Goal: Find specific page/section: Find specific page/section

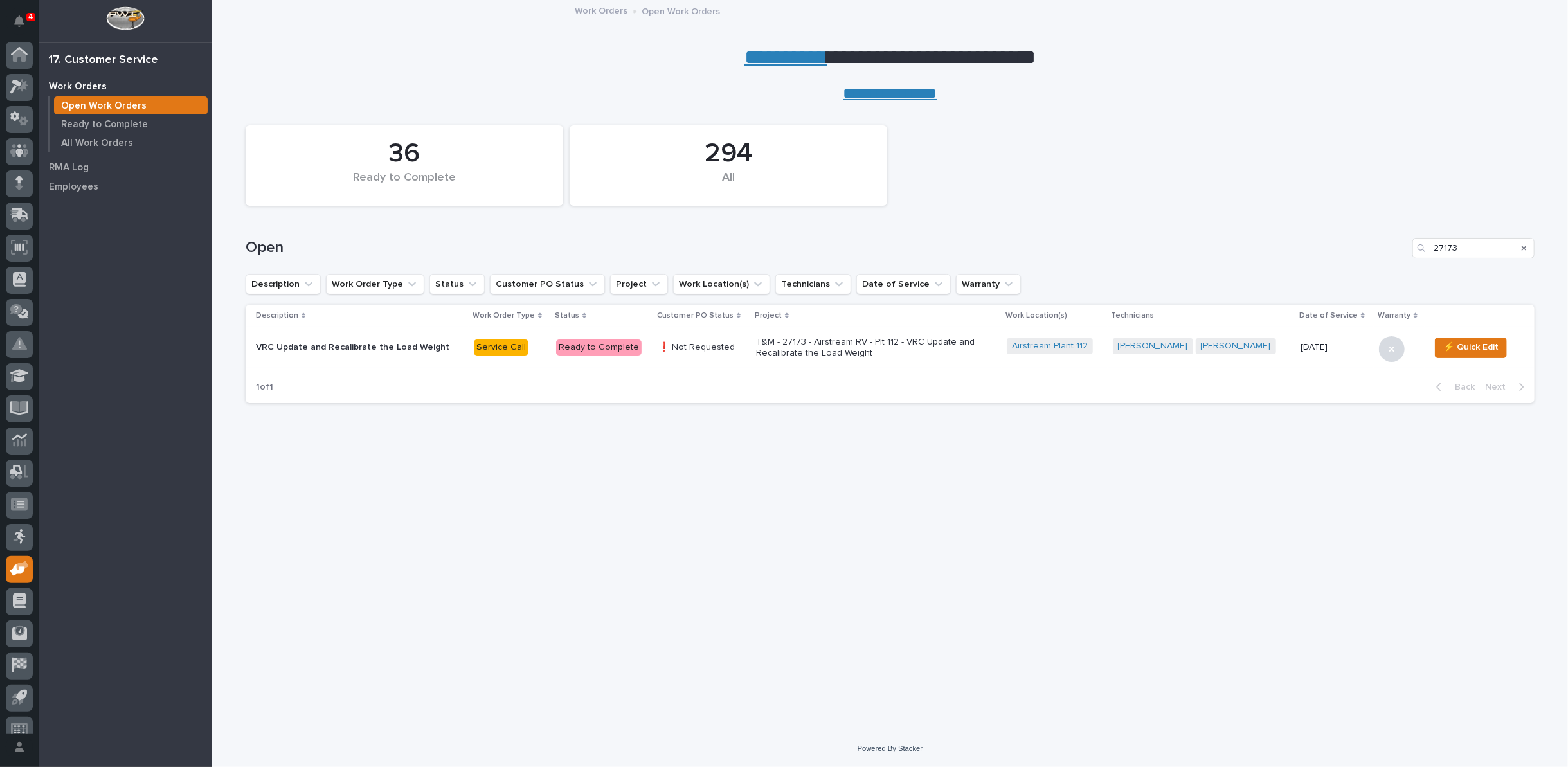
scroll to position [14, 0]
click at [776, 57] on link "**********" at bounding box center [785, 57] width 83 height 21
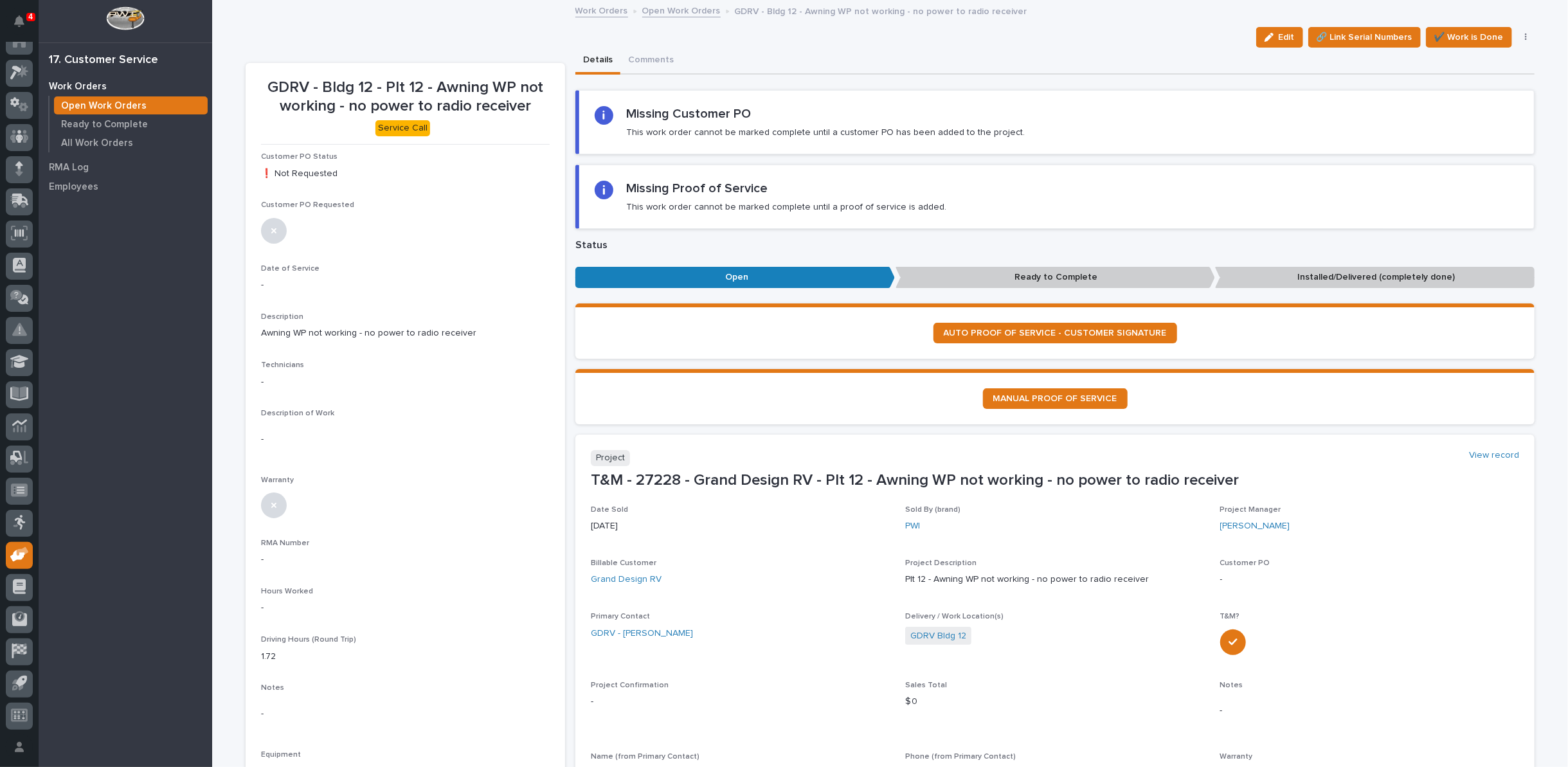
scroll to position [71, 0]
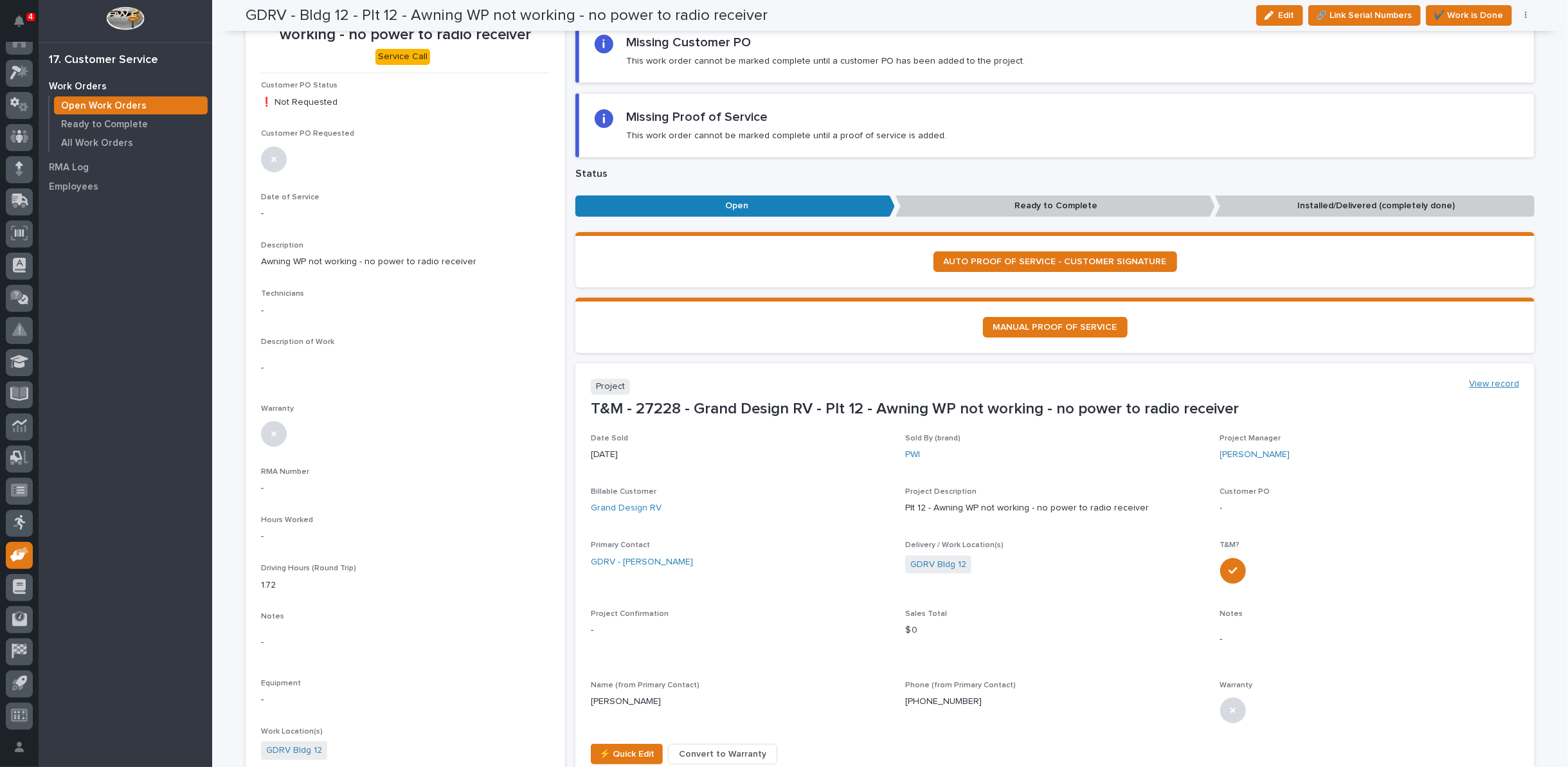
click at [1485, 379] on link "View record" at bounding box center [1494, 385] width 50 height 11
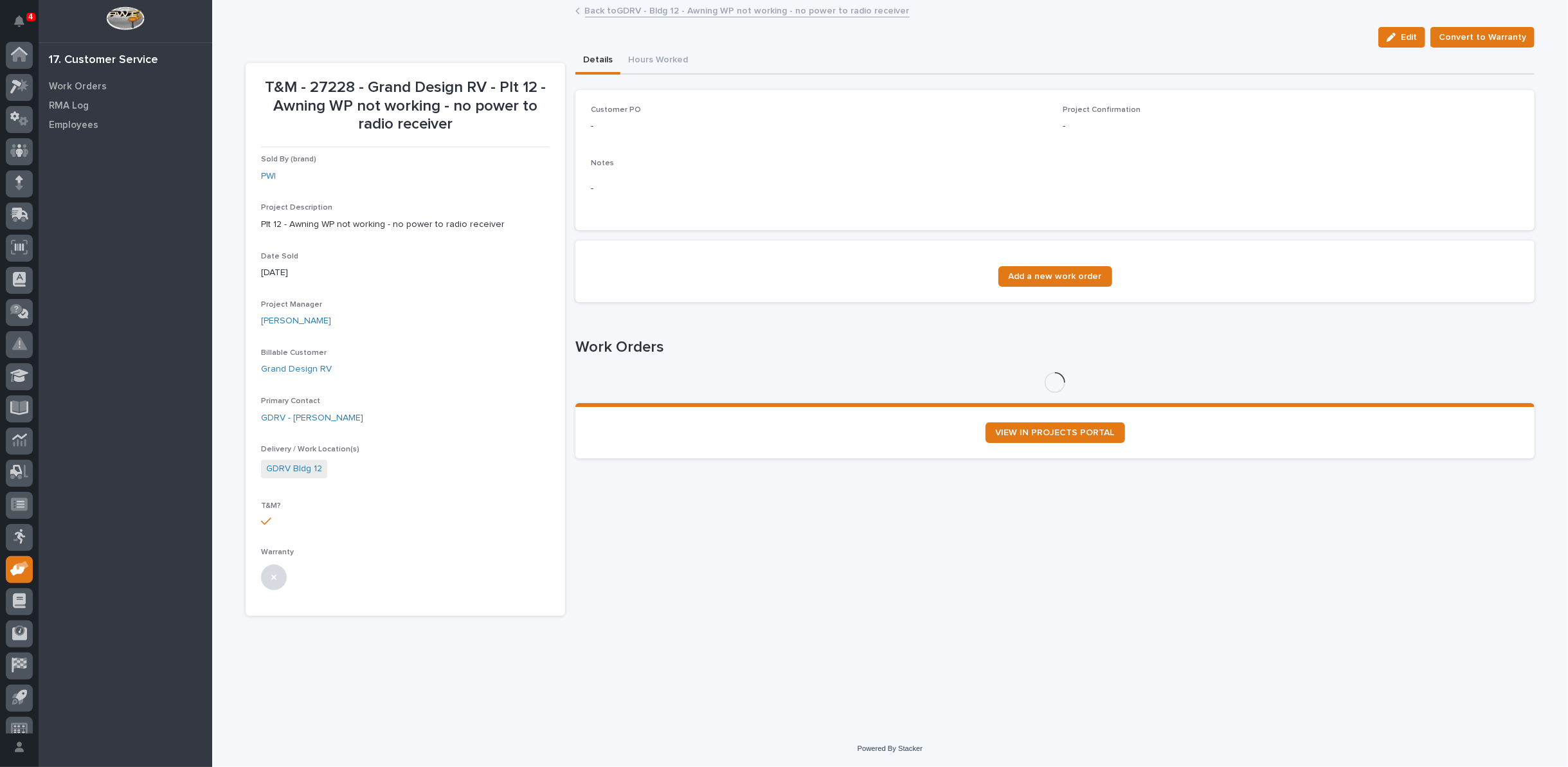
scroll to position [14, 0]
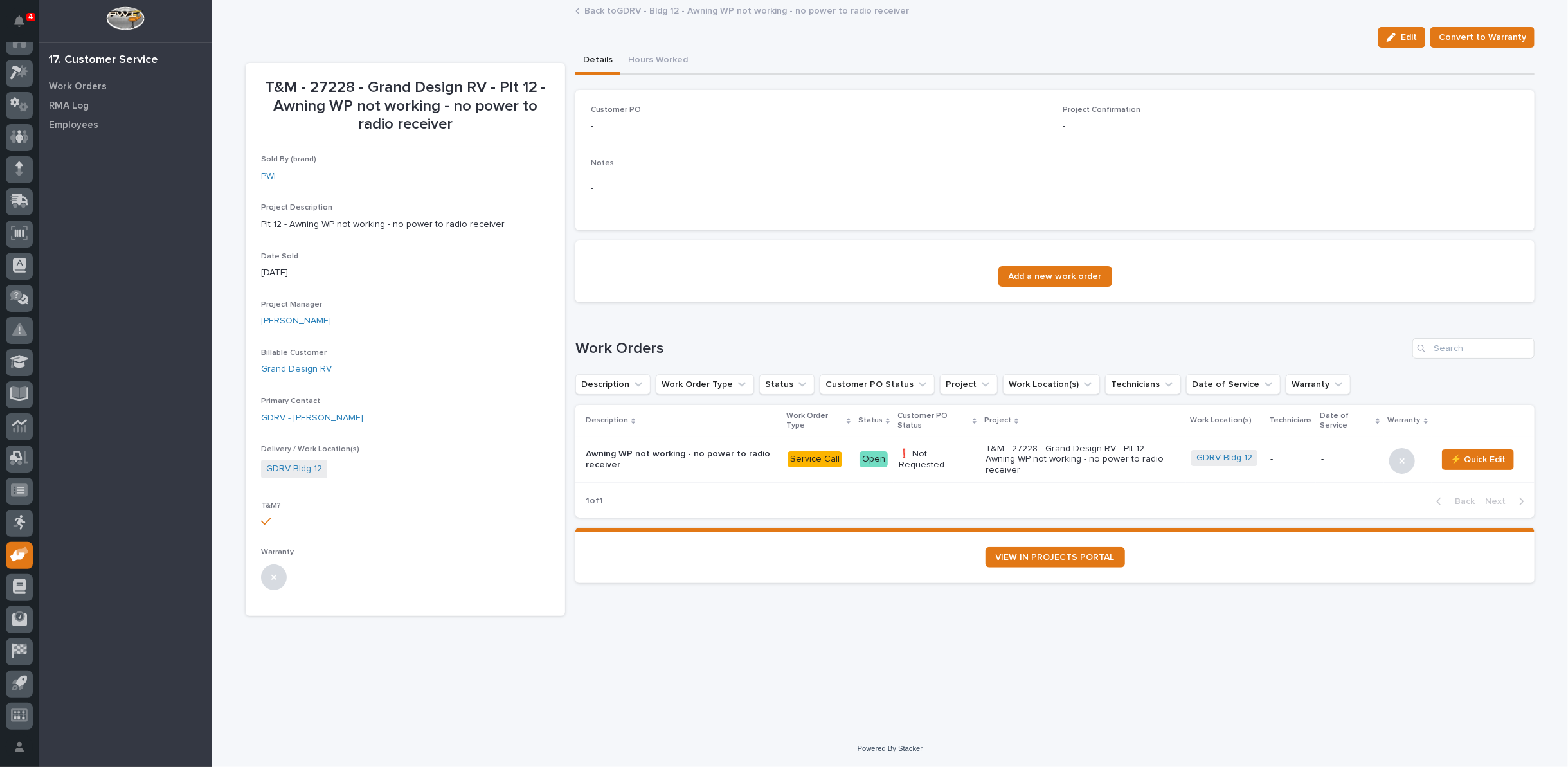
drag, startPoint x: 1398, startPoint y: 34, endPoint x: 614, endPoint y: 226, distance: 807.2
click at [1395, 35] on icon "button" at bounding box center [1391, 37] width 9 height 9
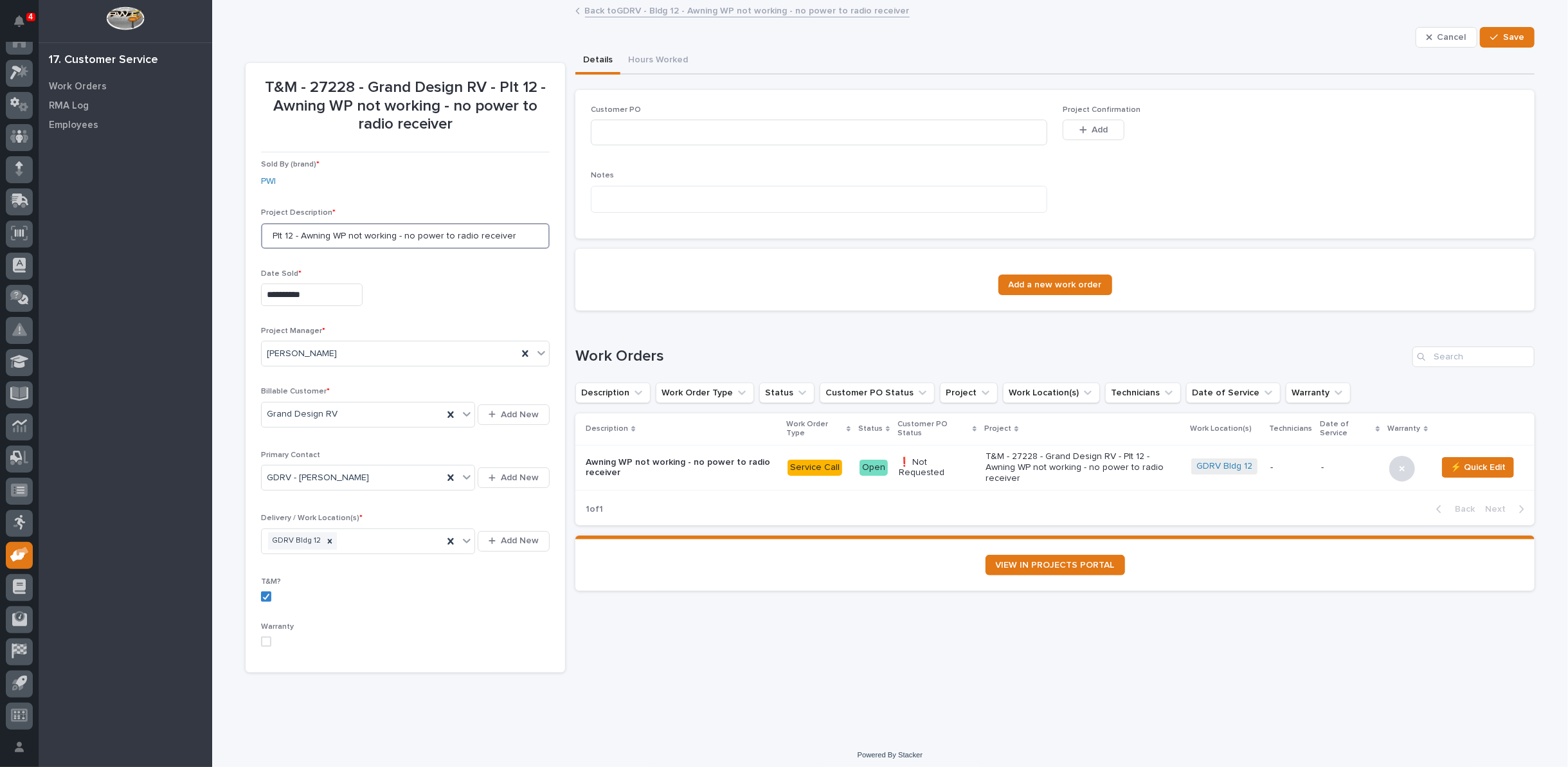
drag, startPoint x: 397, startPoint y: 235, endPoint x: 503, endPoint y: 233, distance: 106.0
click at [503, 233] on input "Plt 12 - Awning WP not working - no power to radio receiver" at bounding box center [405, 236] width 288 height 26
drag, startPoint x: 464, startPoint y: 233, endPoint x: 547, endPoint y: 236, distance: 83.1
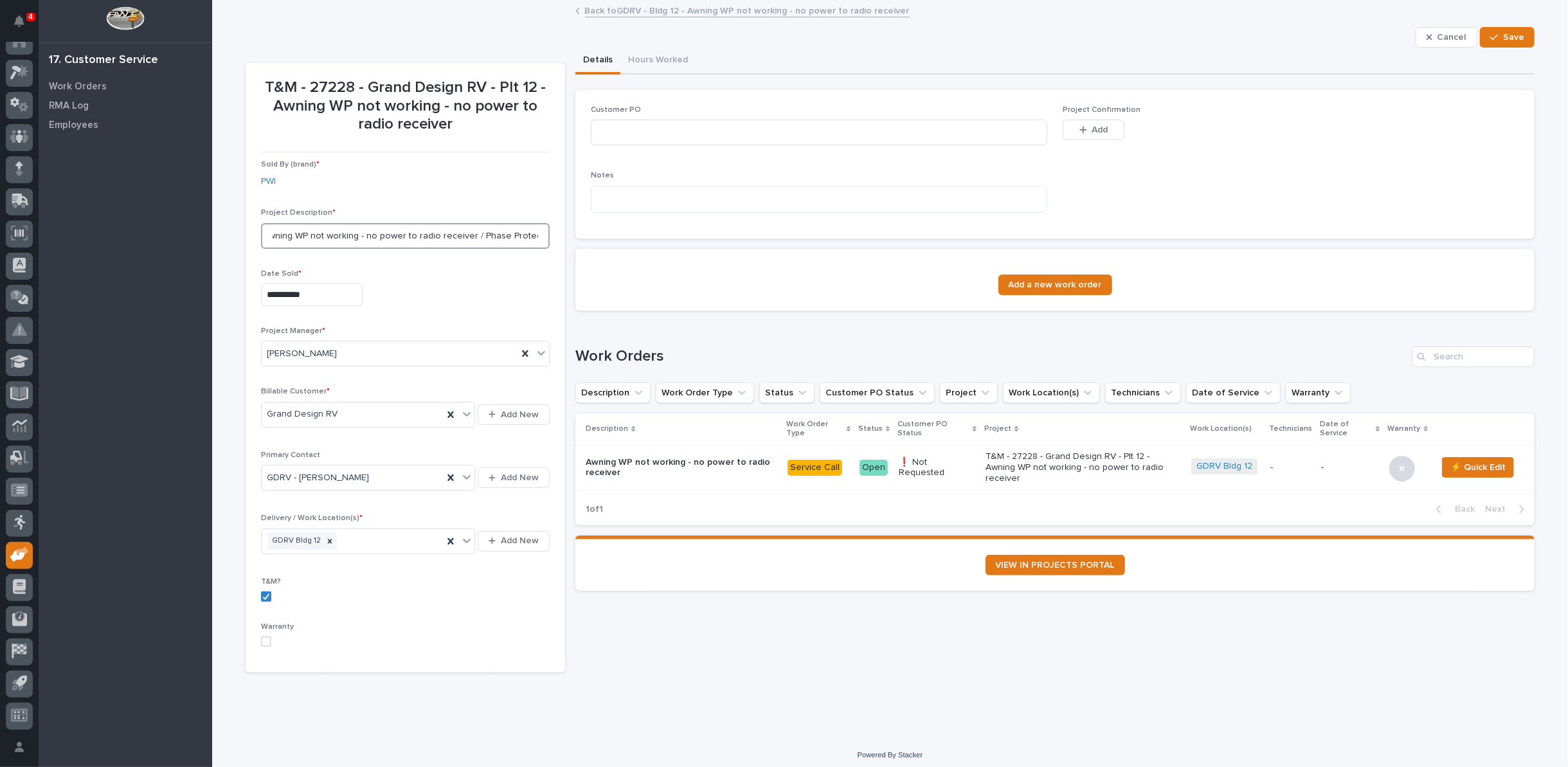
click at [547, 236] on section "**********" at bounding box center [405, 368] width 320 height 610
type input "Plt 12 - Awning WP not working - no power to radio receiver / Phase Protector"
drag, startPoint x: 1498, startPoint y: 36, endPoint x: 1484, endPoint y: 31, distance: 14.9
click at [1498, 36] on div "button" at bounding box center [1497, 37] width 13 height 9
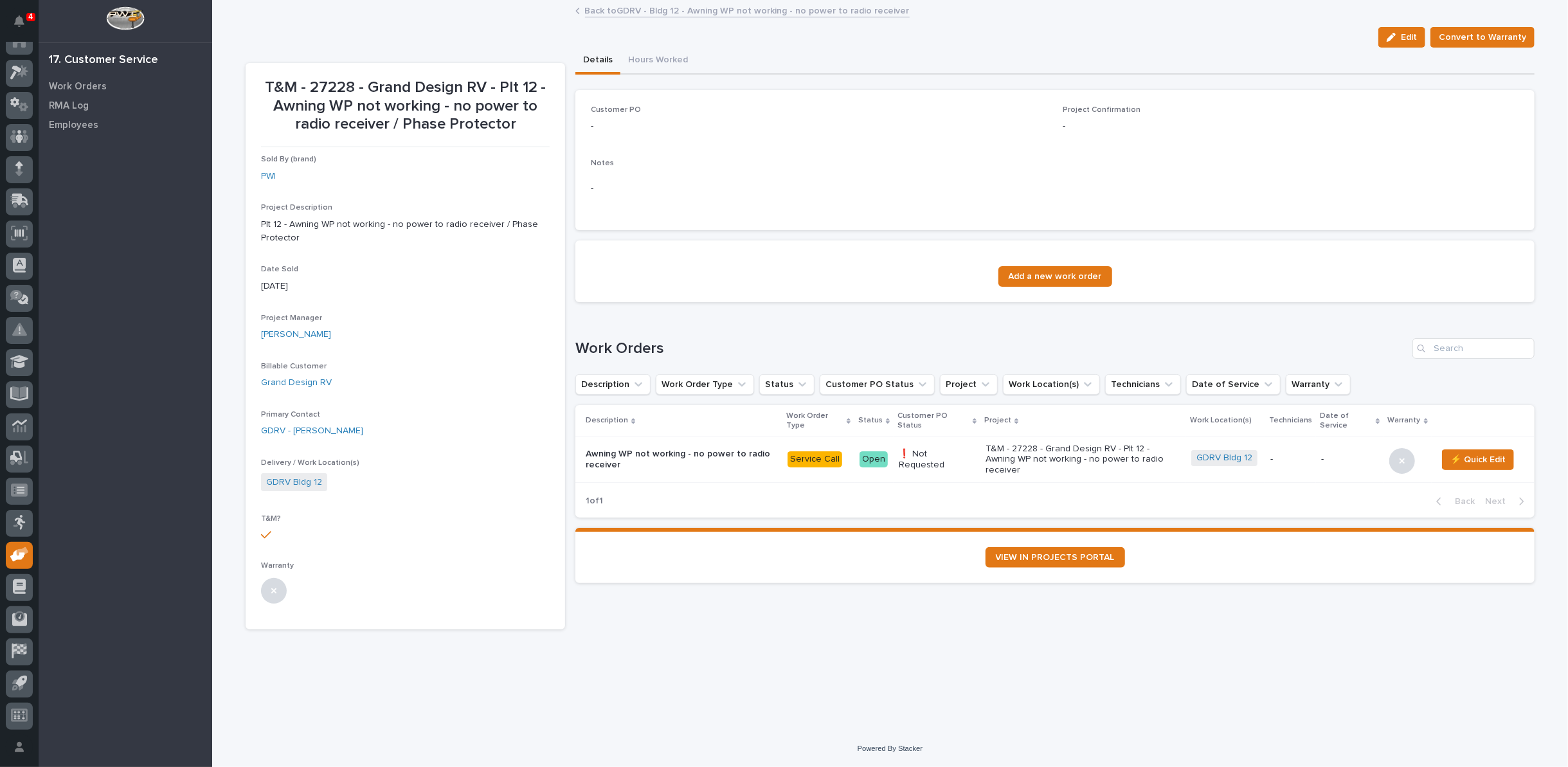
click at [709, 10] on link "Back to GDRV - Bldg 12 - Awning WP not working - no power to radio receiver" at bounding box center [747, 10] width 324 height 14
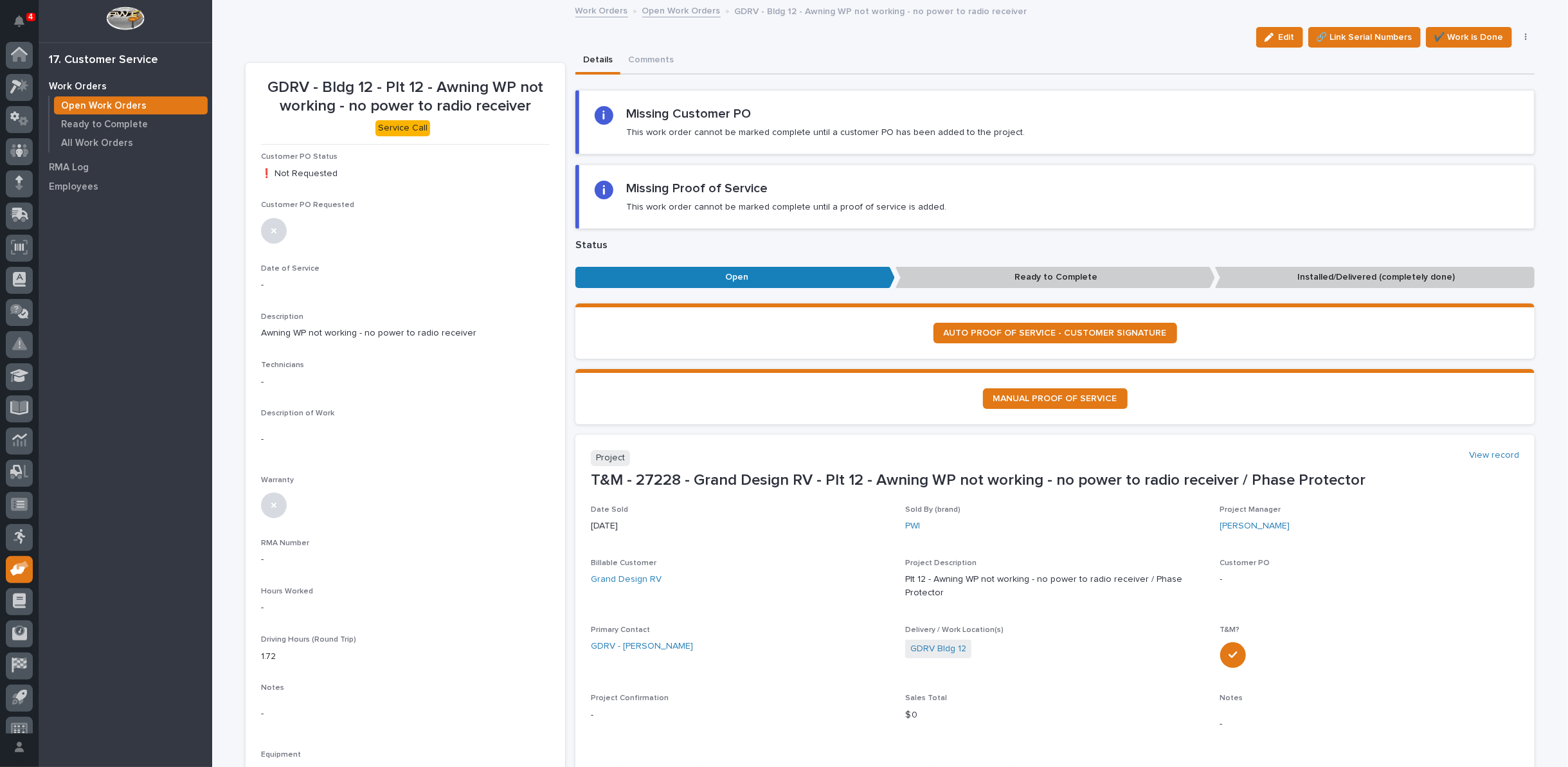
scroll to position [14, 0]
click at [1288, 30] on button "Edit" at bounding box center [1279, 38] width 47 height 21
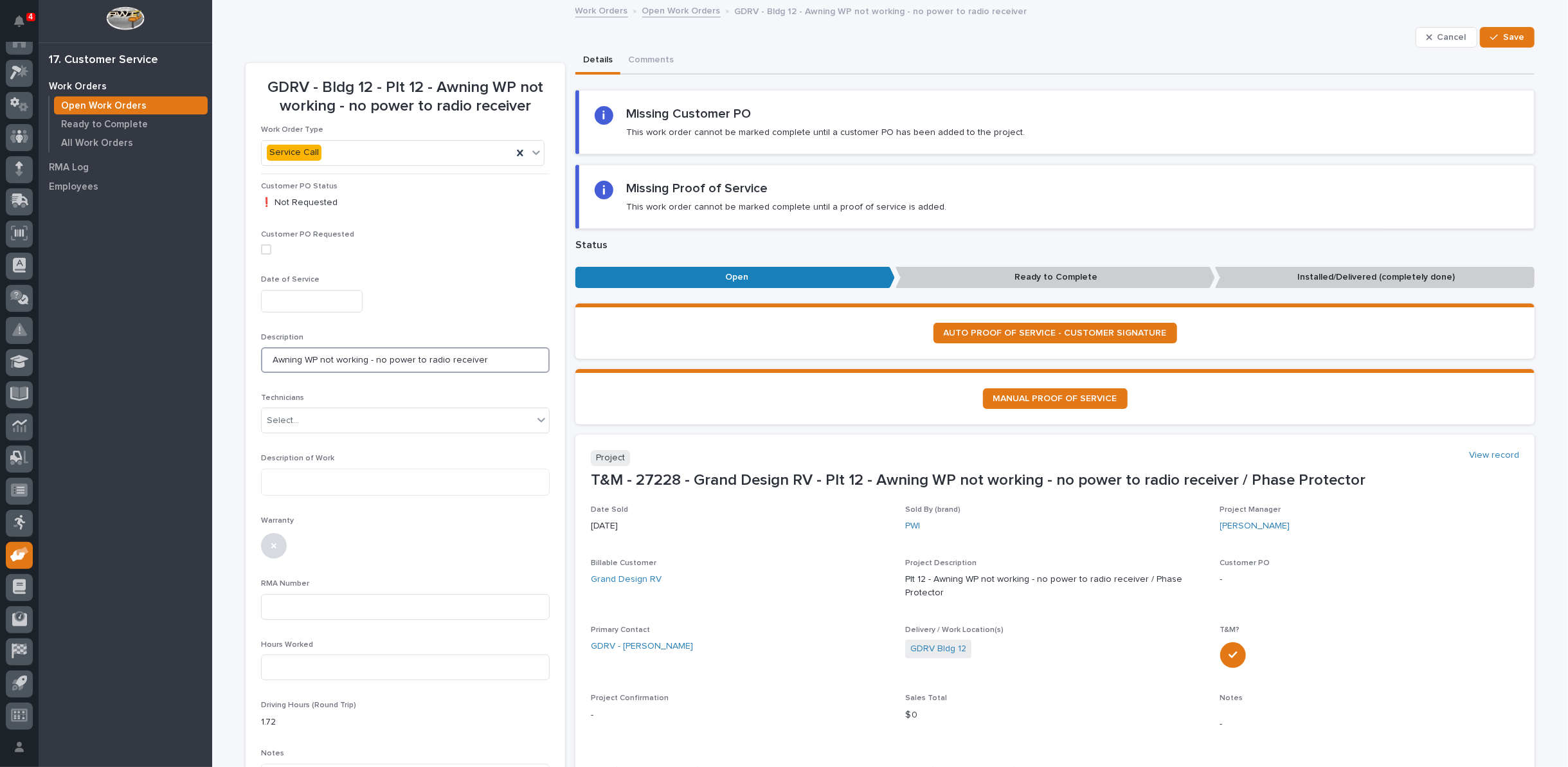
click at [492, 360] on input "Awning WP not working - no power to radio receiver" at bounding box center [405, 360] width 288 height 26
paste input "/ Phase Protector"
type input "Awning WP not working - no power to radio receiver/ Phase Protector"
click at [1511, 33] on span "Save" at bounding box center [1513, 37] width 21 height 11
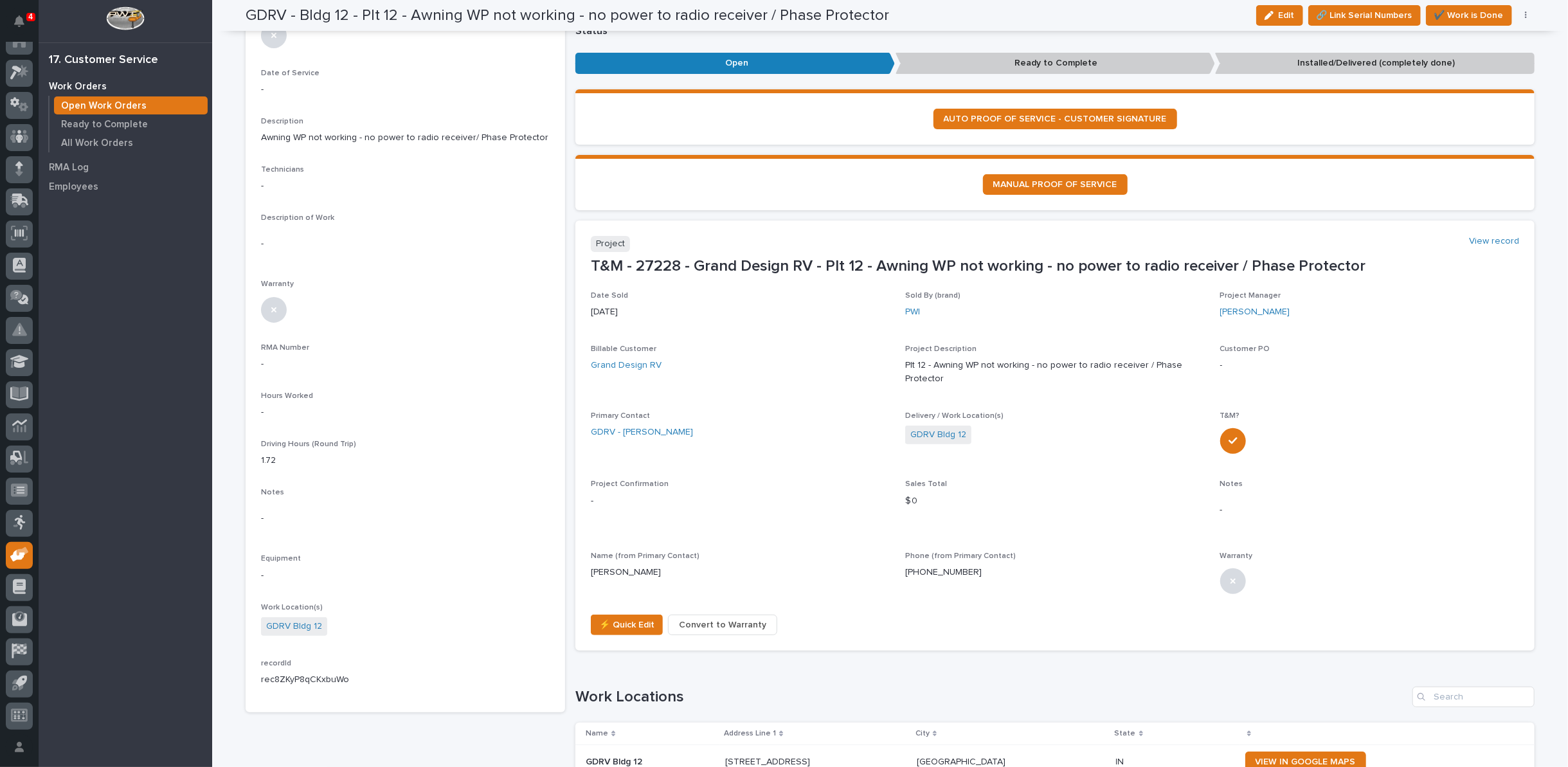
scroll to position [0, 0]
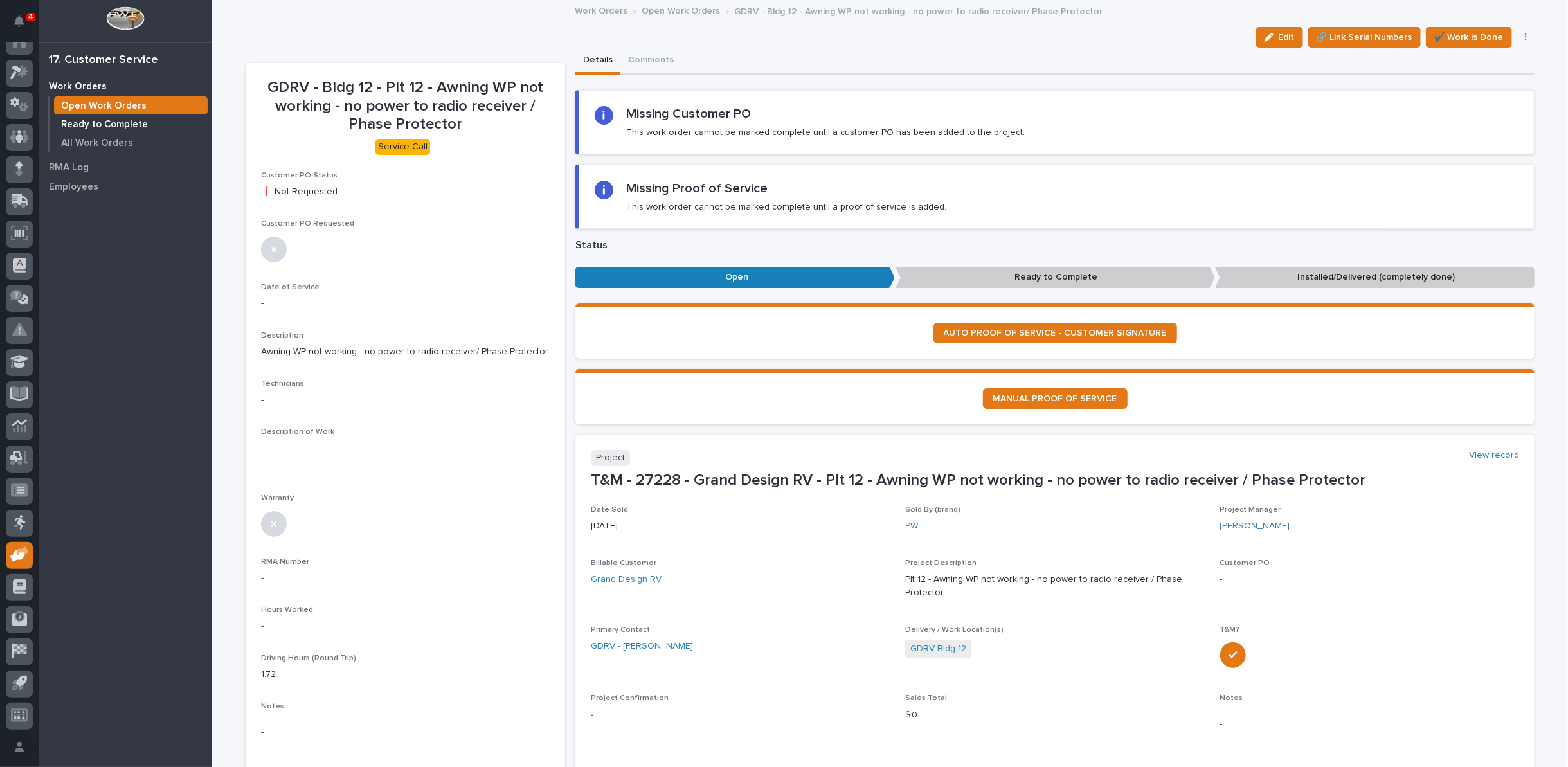
click at [107, 123] on p "Ready to Complete" at bounding box center [104, 124] width 87 height 11
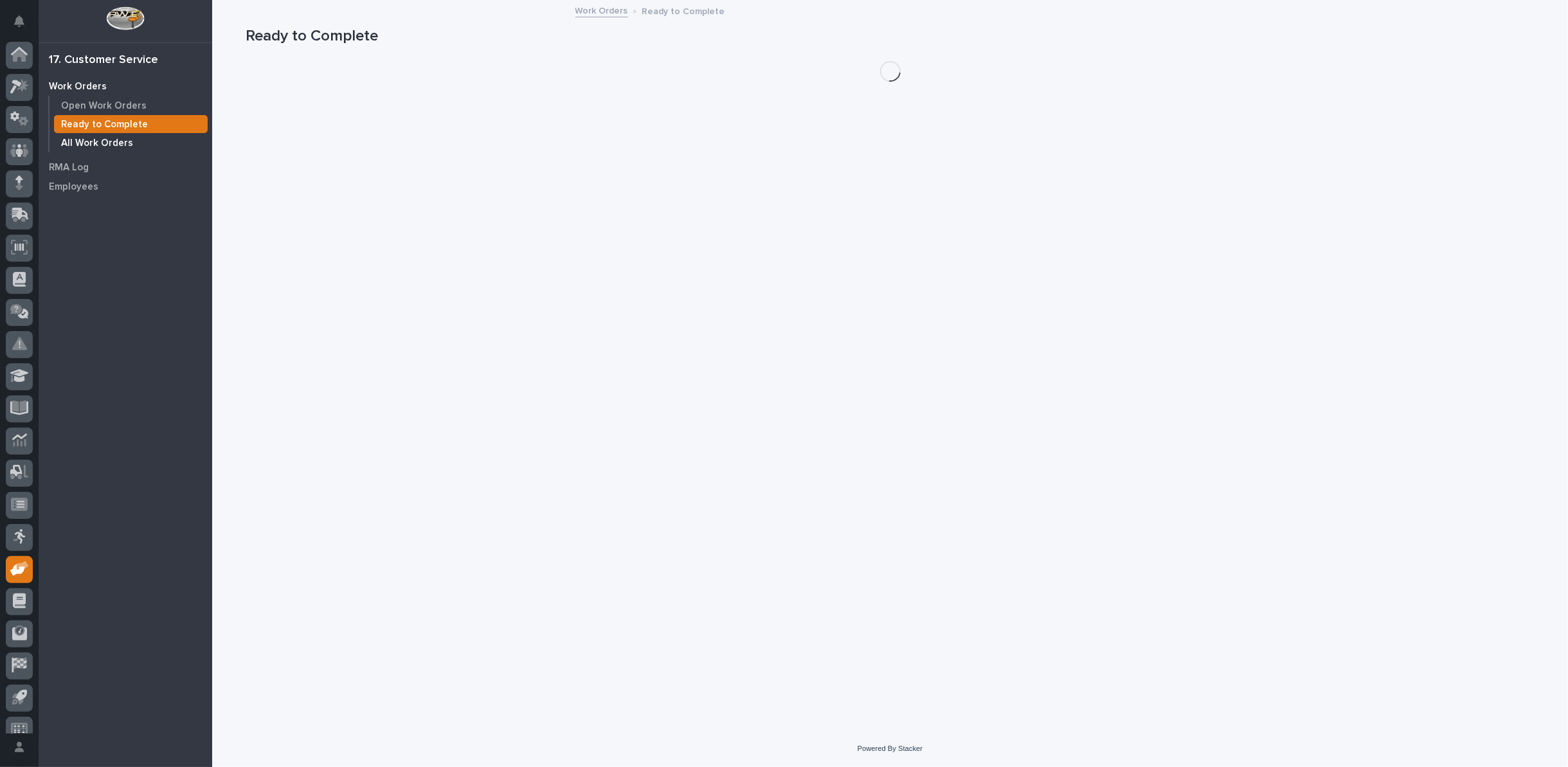
scroll to position [14, 0]
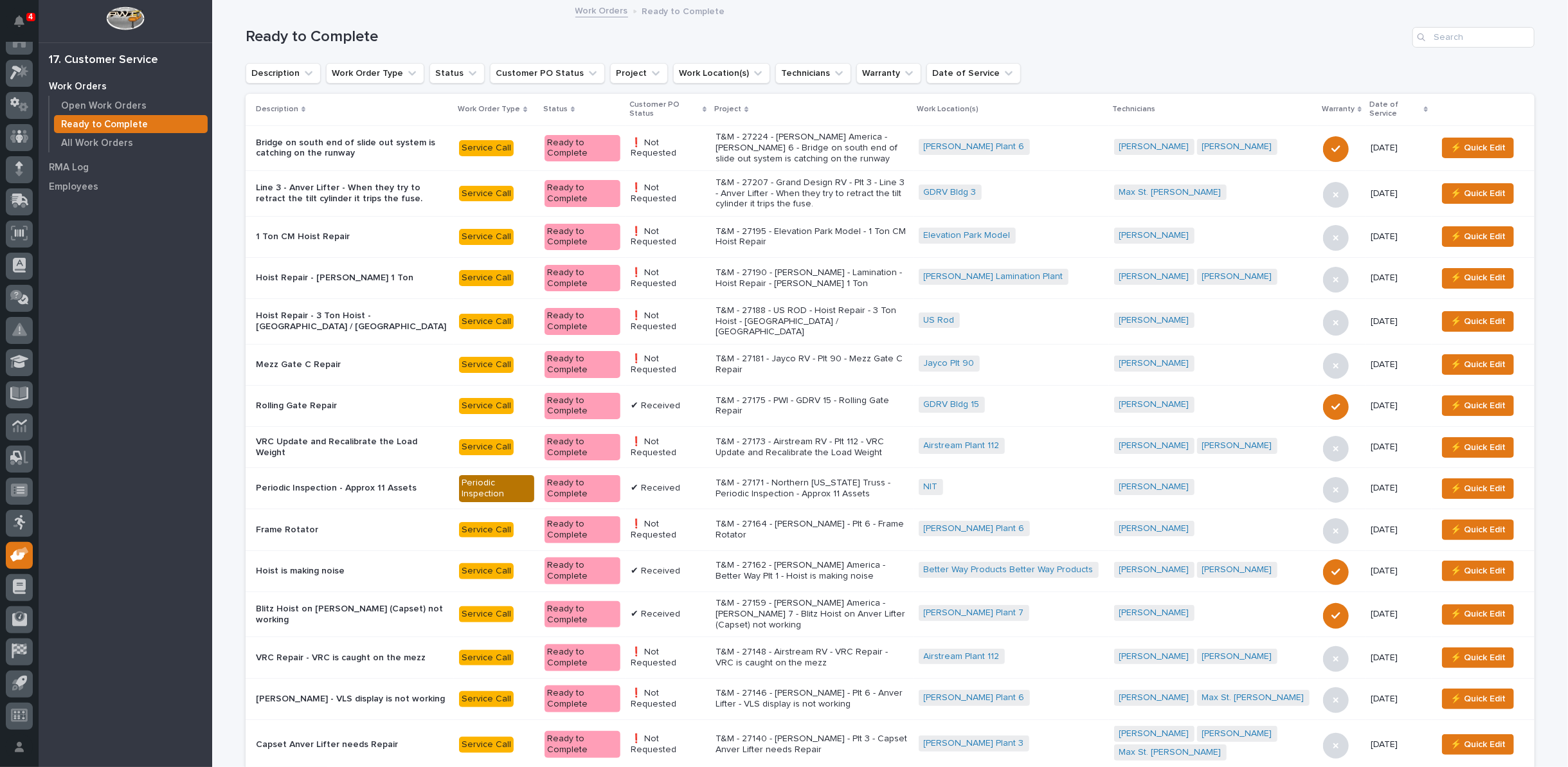
click at [703, 108] on icon at bounding box center [704, 109] width 4 height 6
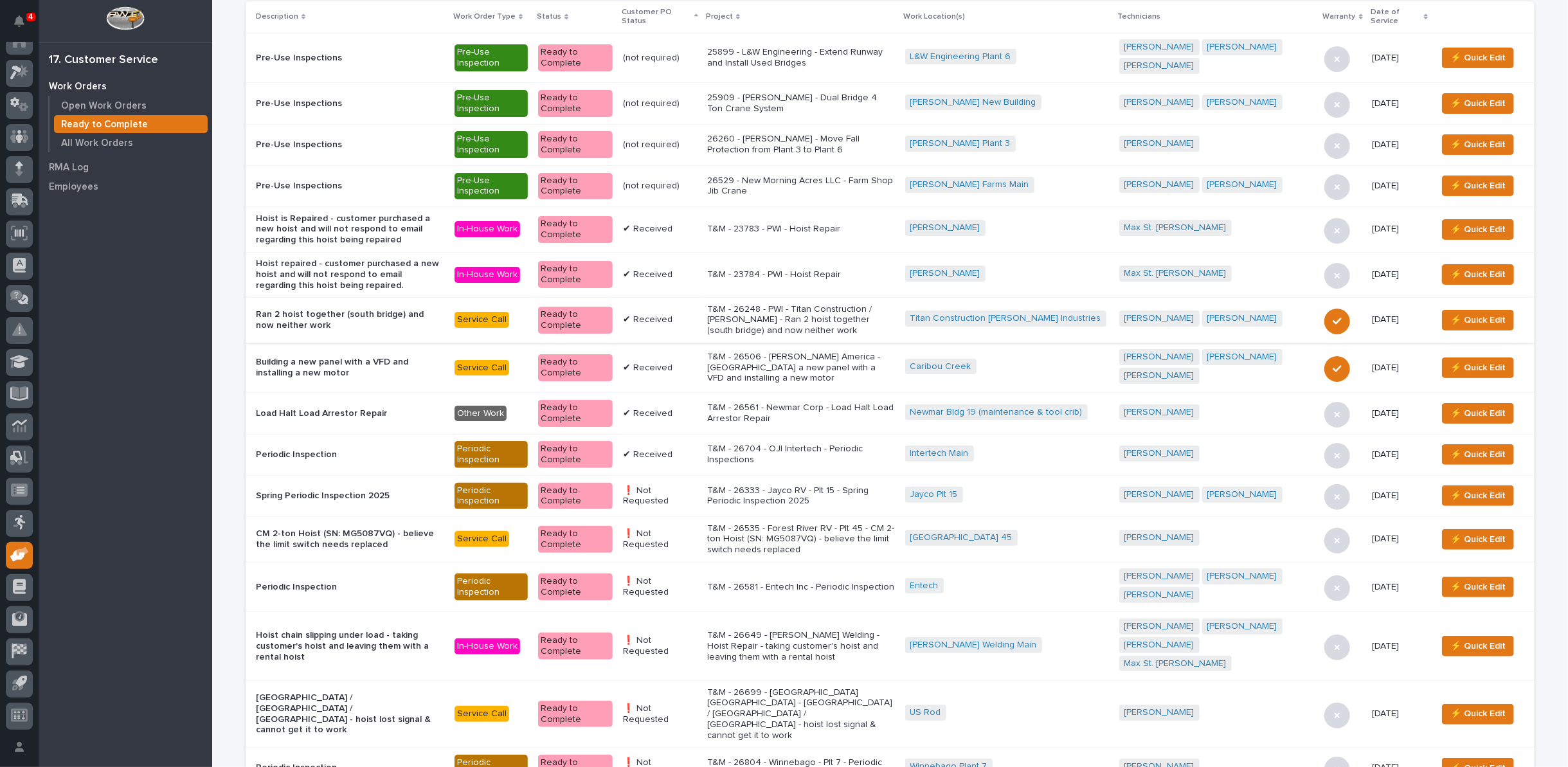
scroll to position [143, 0]
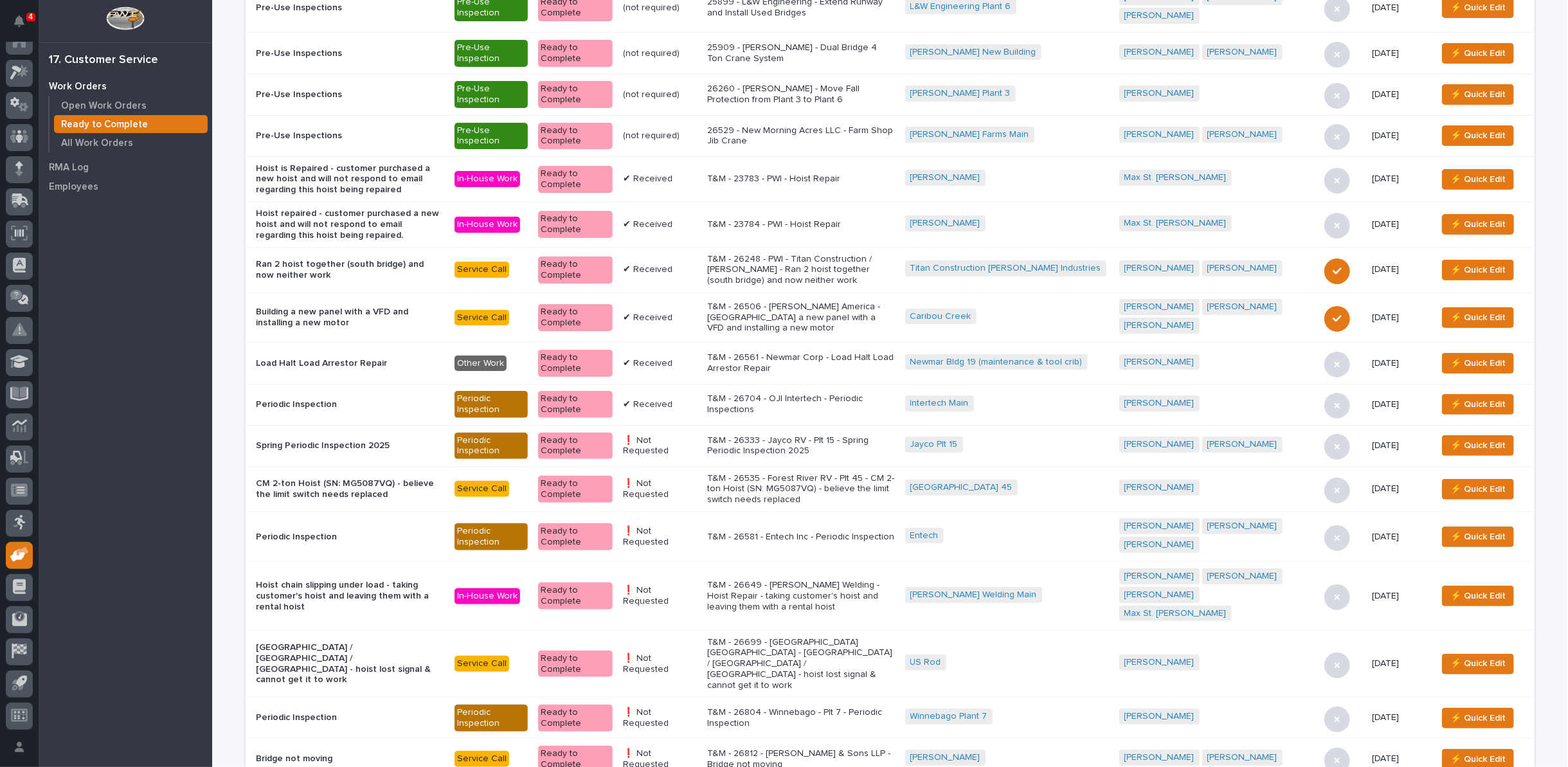
click at [865, 473] on p "T&M - 26535 - Forest River RV - Plt 45 - CM 2-ton Hoist (SN: MG5087VQ) - believ…" at bounding box center [801, 489] width 188 height 32
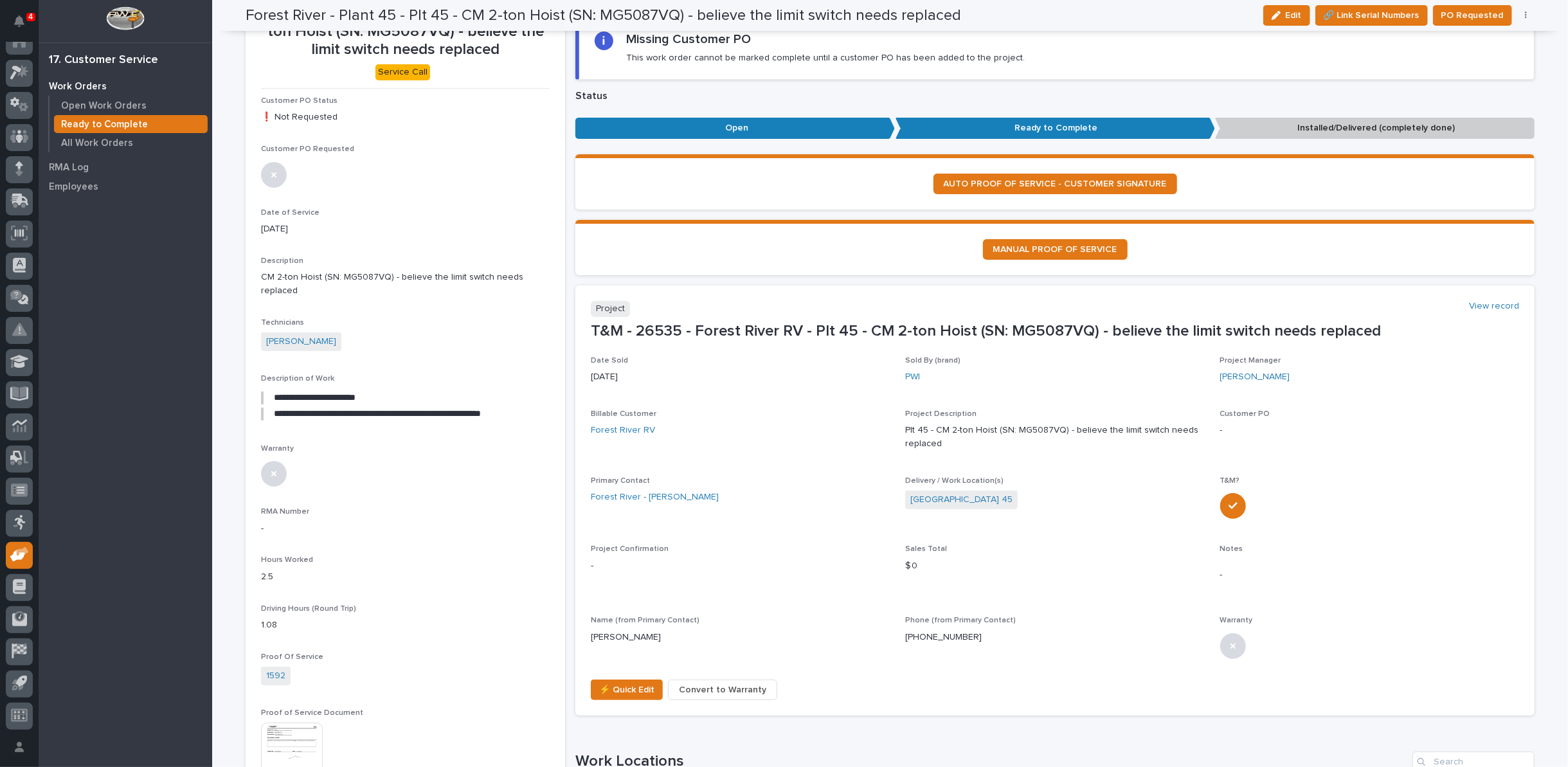
scroll to position [71, 0]
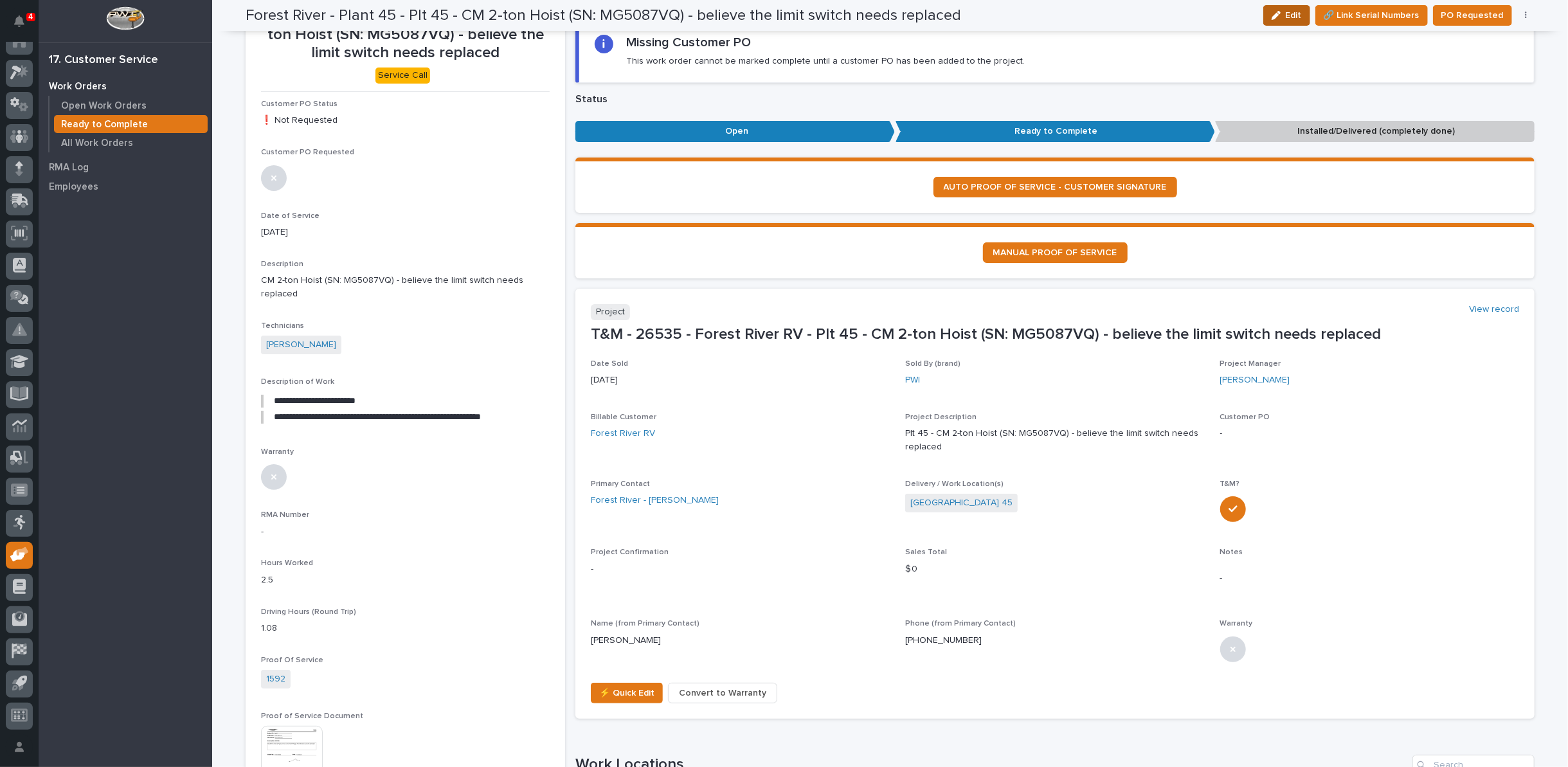
click at [1287, 14] on button "Edit" at bounding box center [1286, 15] width 47 height 21
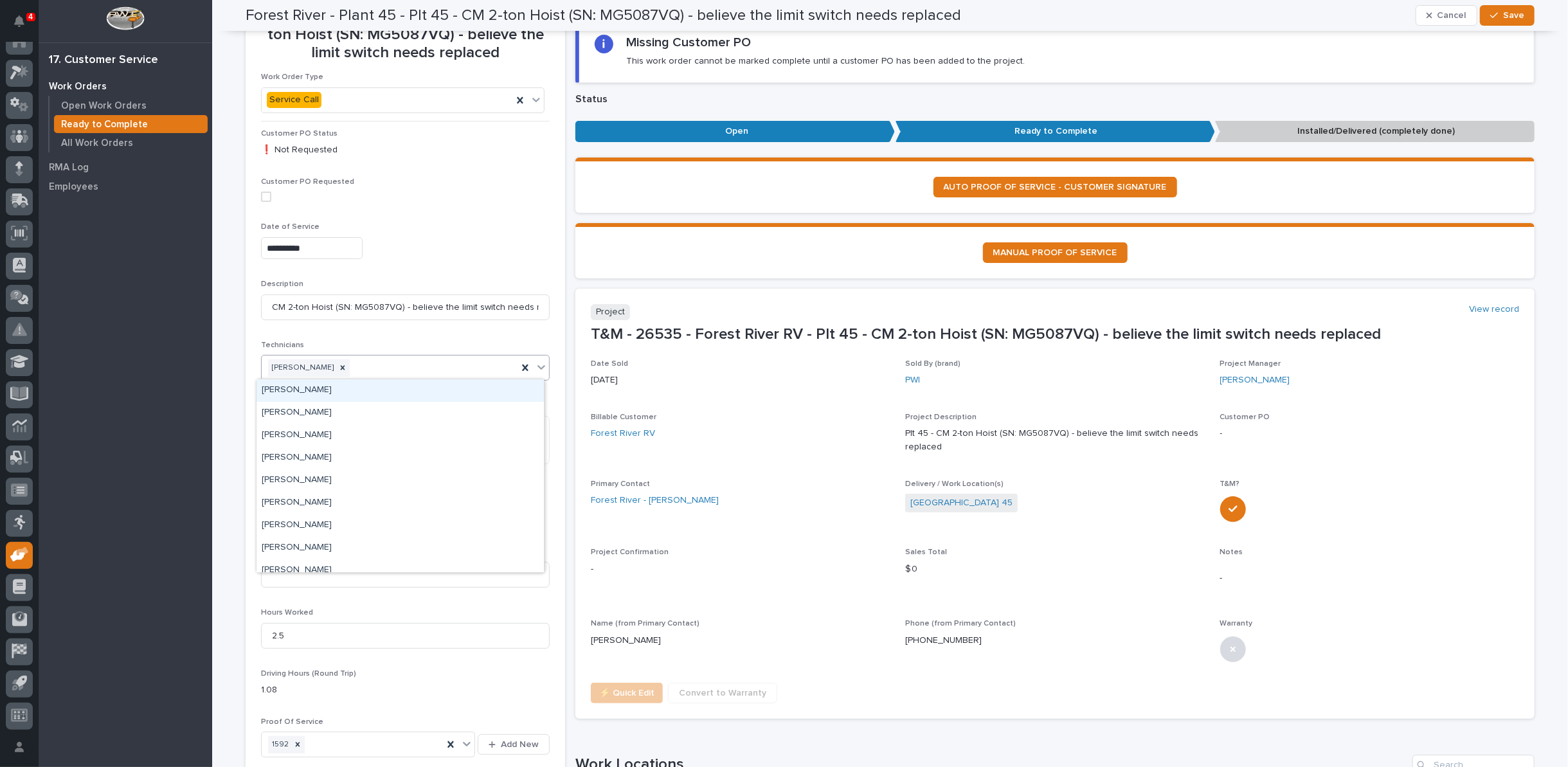
click at [536, 365] on icon at bounding box center [541, 367] width 13 height 13
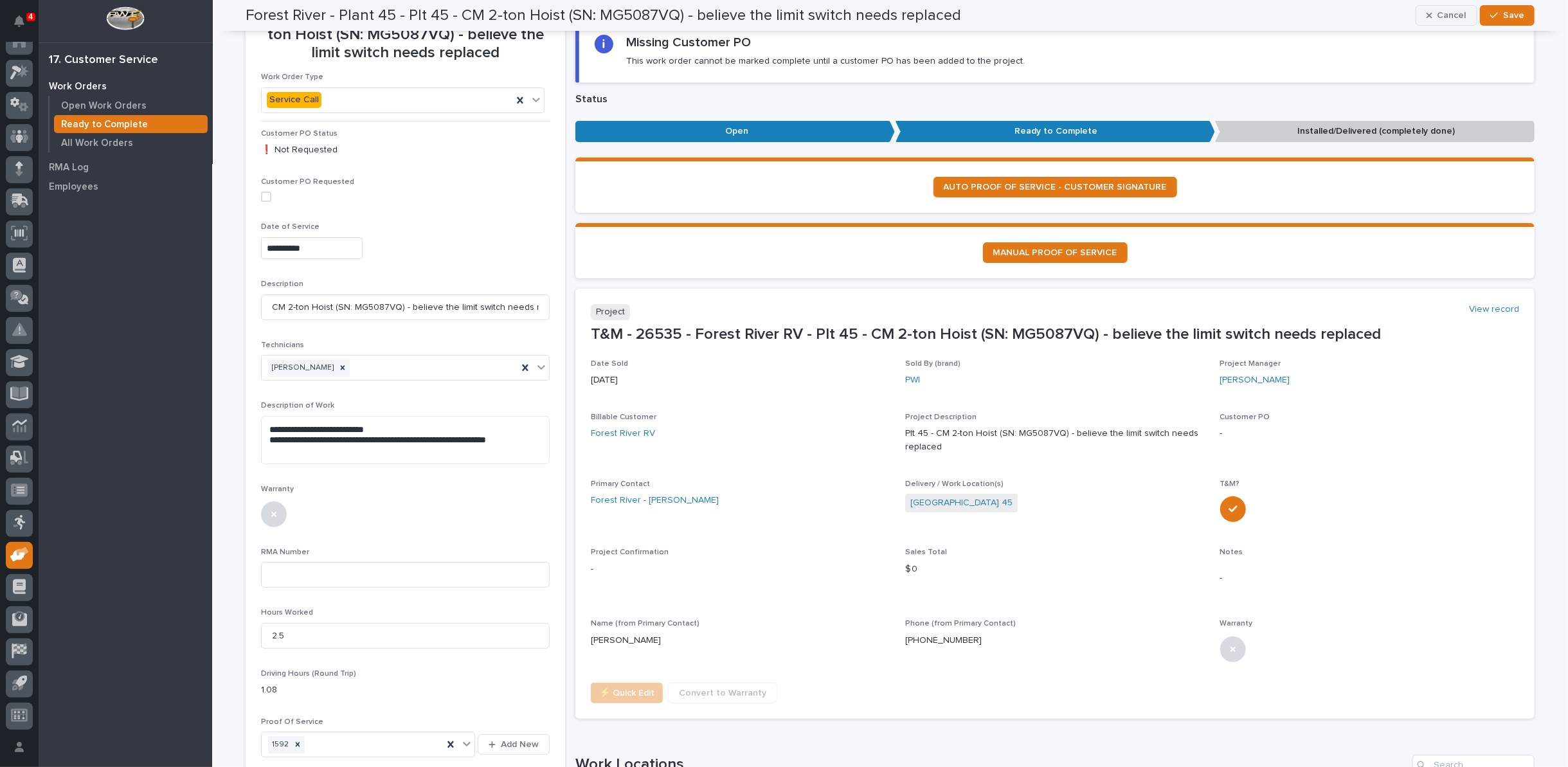
click at [1449, 18] on span "Cancel" at bounding box center [1452, 15] width 29 height 11
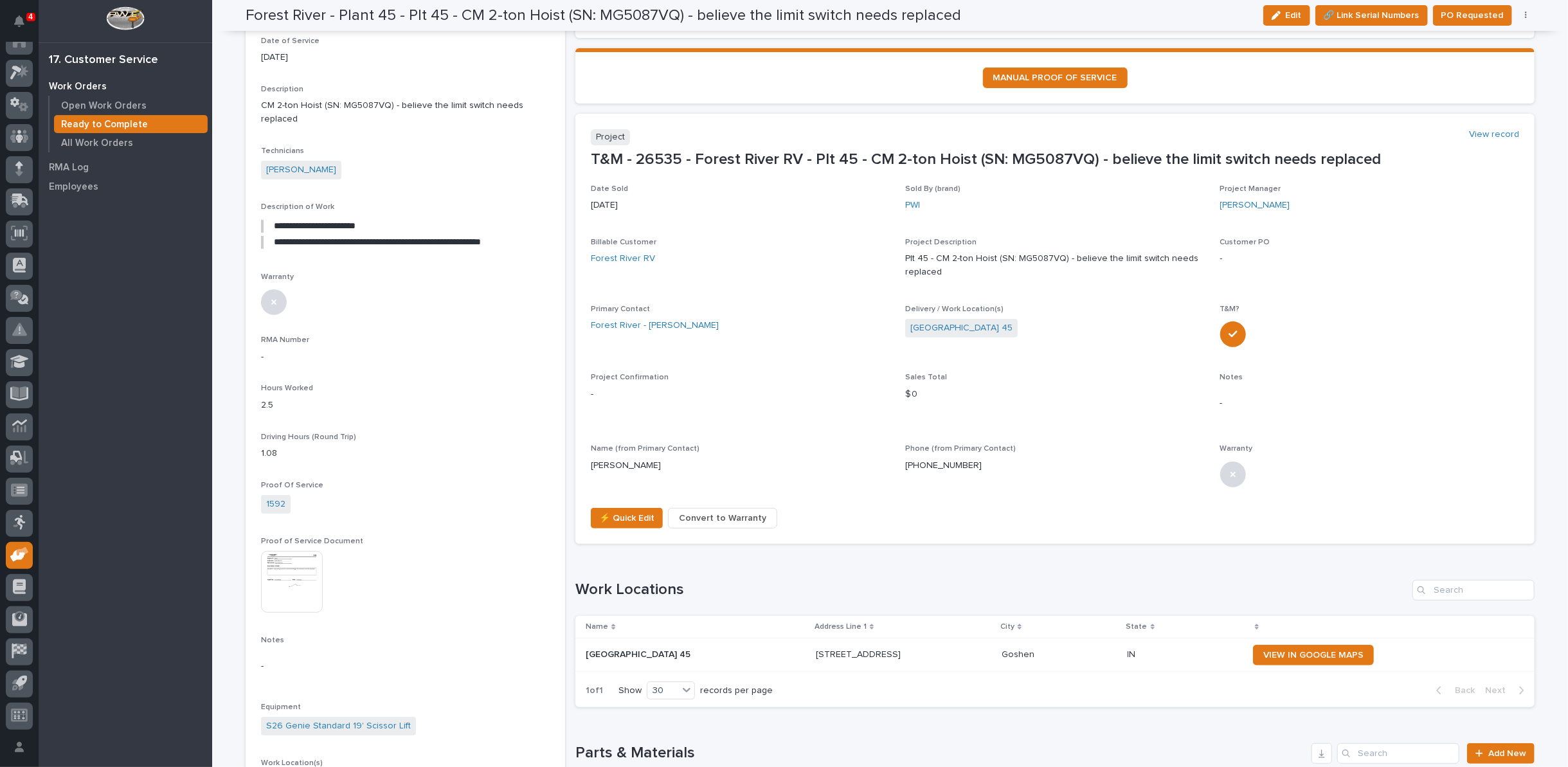
scroll to position [0, 0]
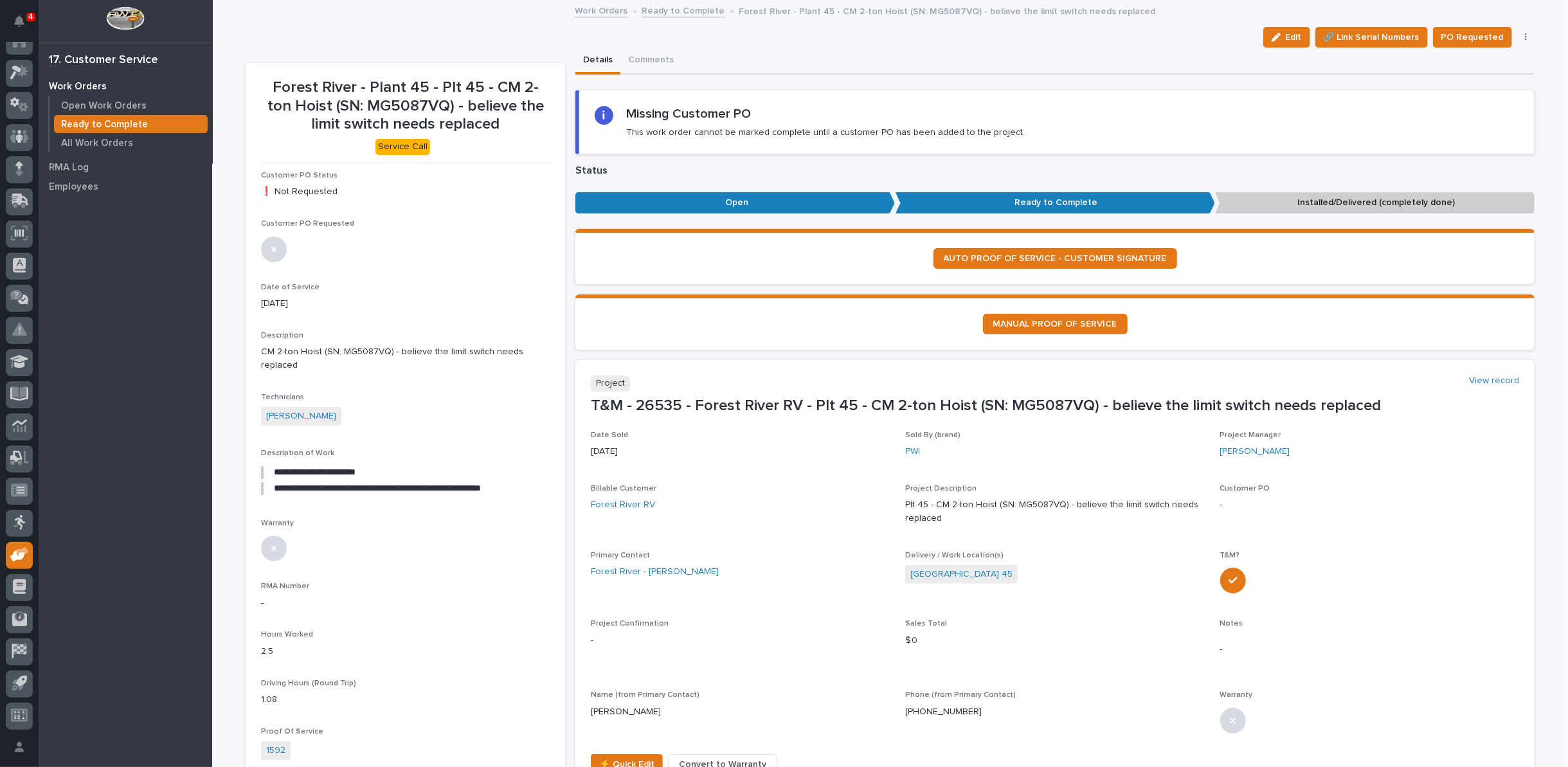
click at [1522, 37] on button "button" at bounding box center [1526, 37] width 18 height 9
click at [1488, 104] on span "Regenerate PDF" at bounding box center [1486, 104] width 69 height 15
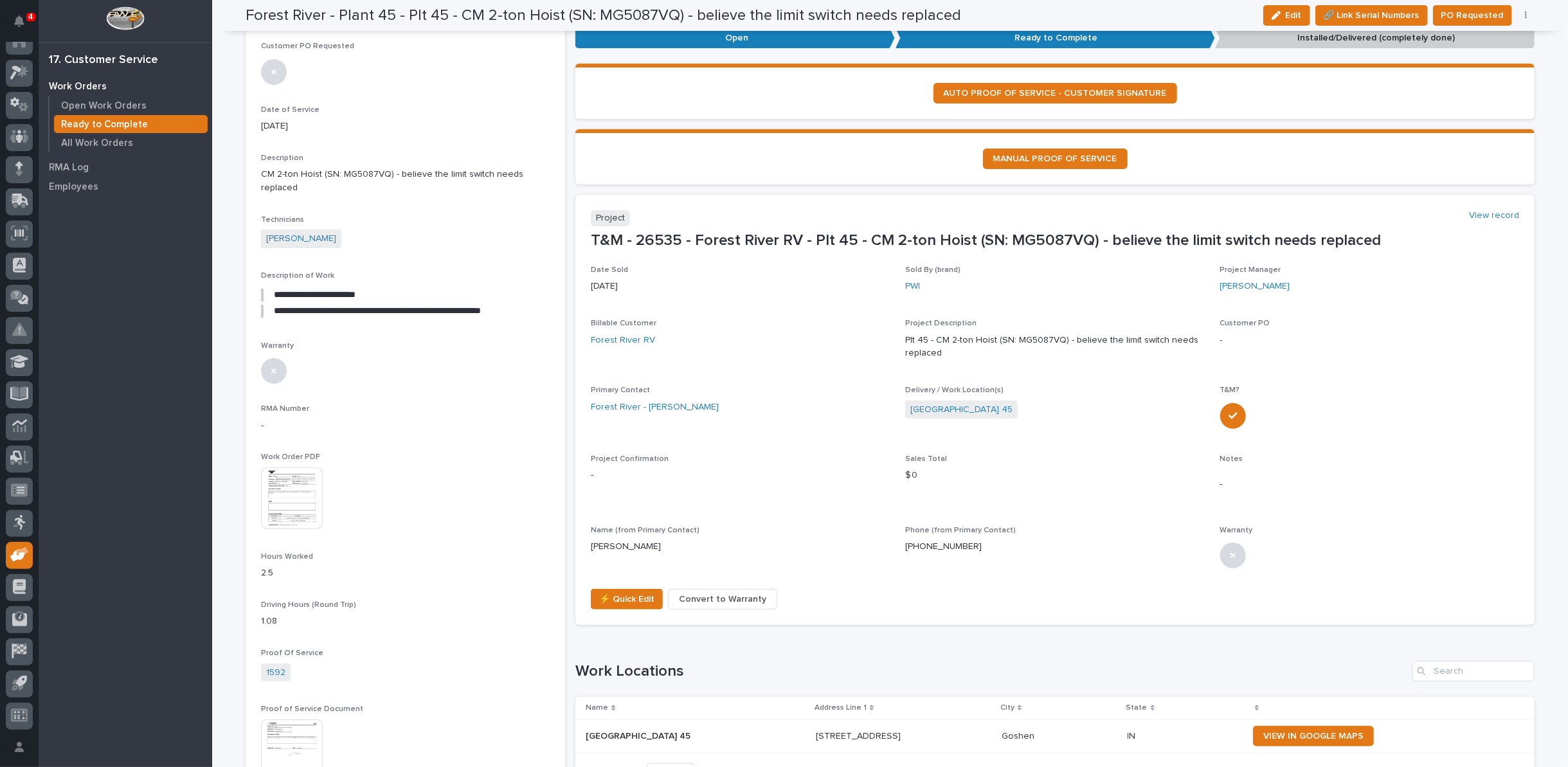
scroll to position [177, 0]
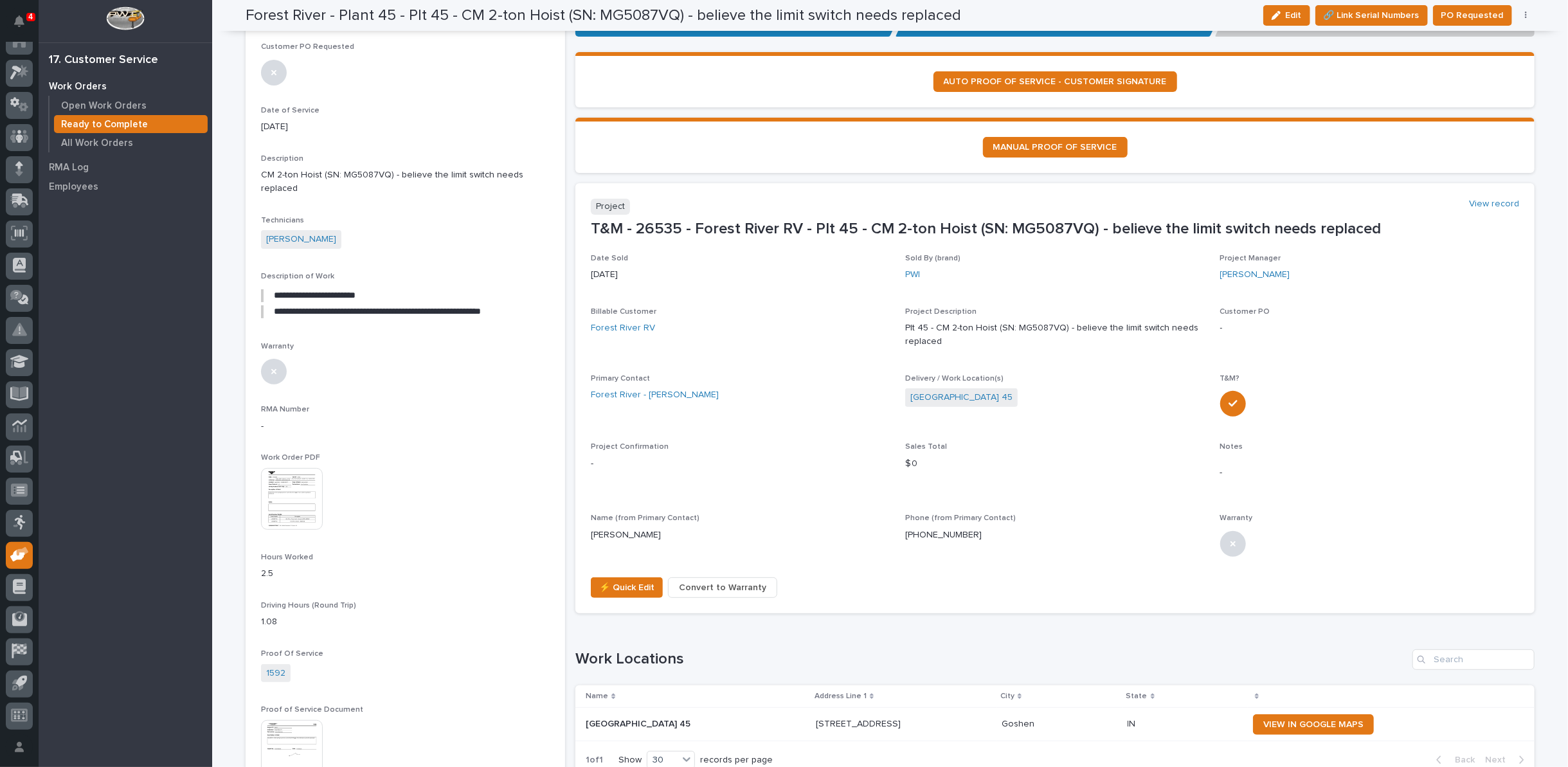
click at [295, 496] on img at bounding box center [291, 499] width 62 height 62
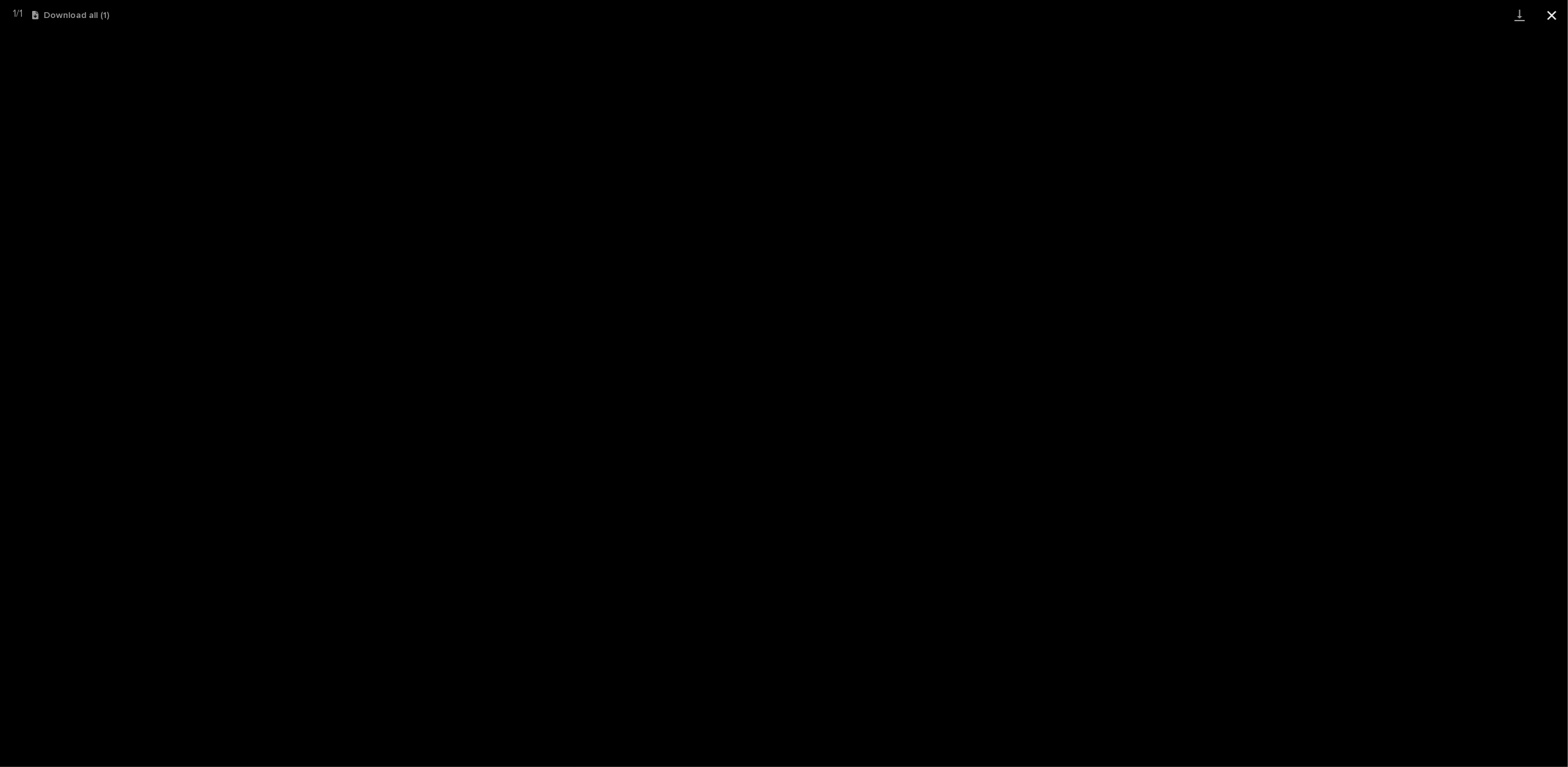
click at [1551, 14] on button "Close gallery" at bounding box center [1552, 15] width 32 height 31
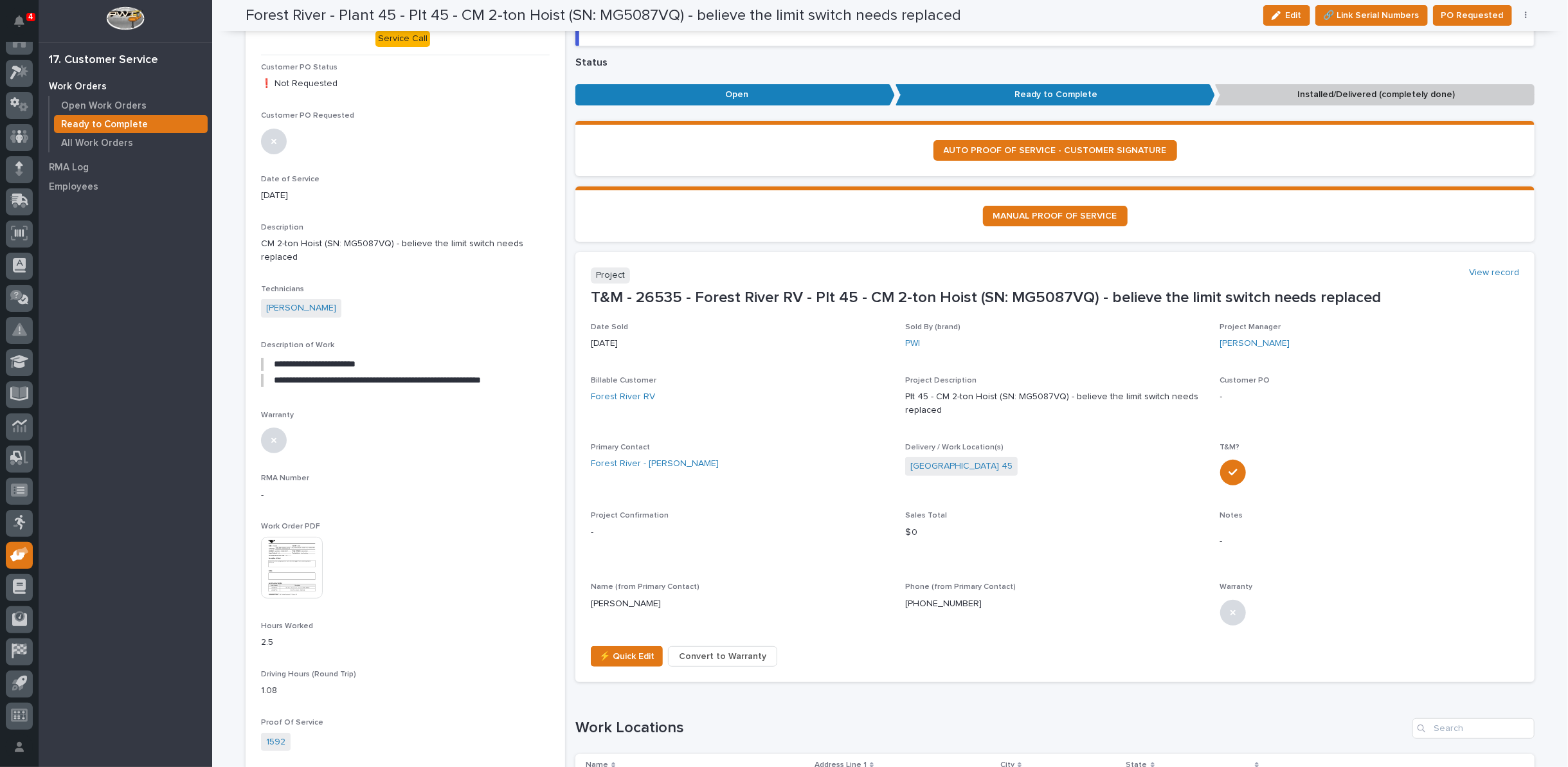
scroll to position [0, 0]
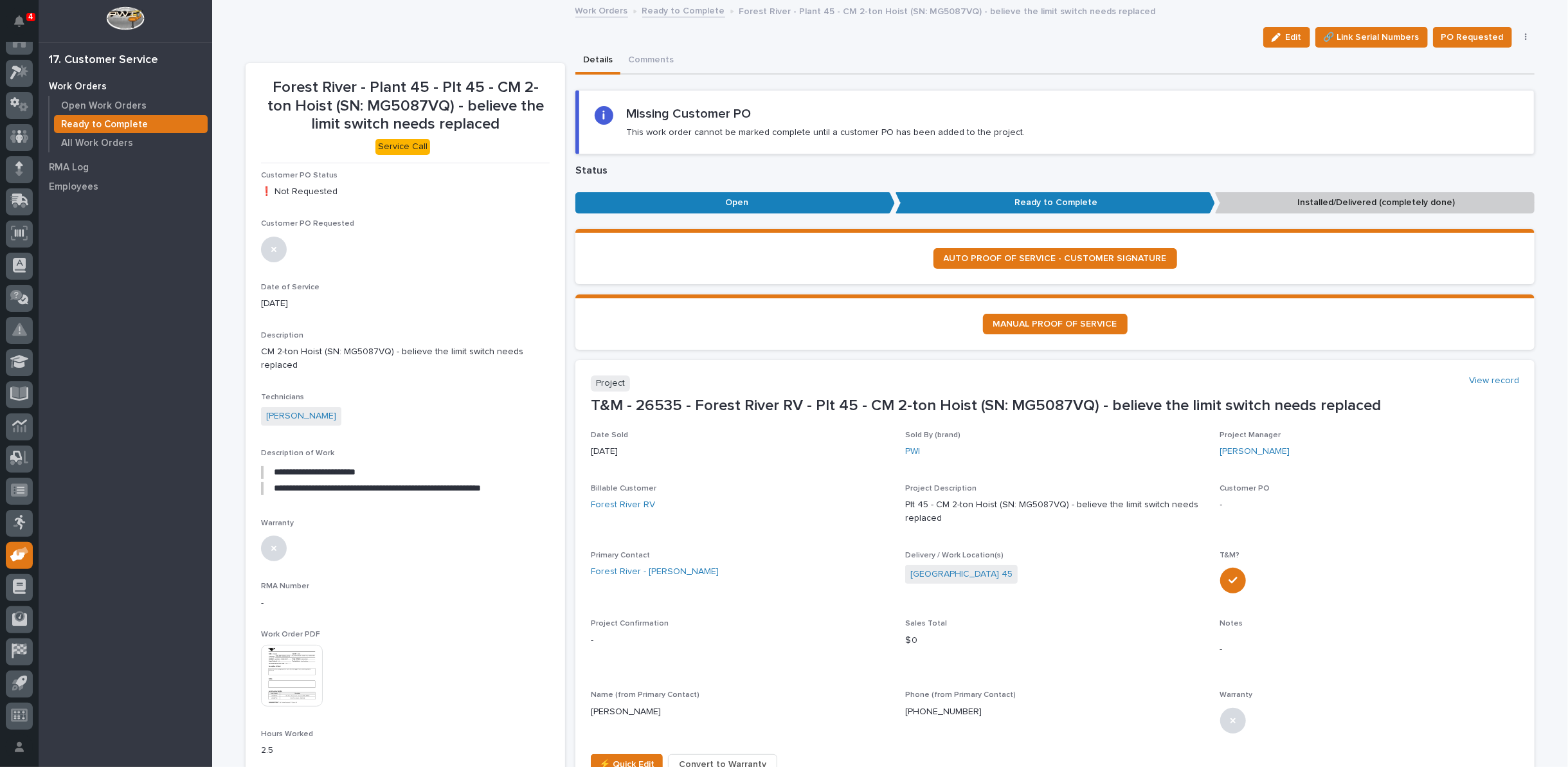
click at [669, 8] on link "Ready to Complete" at bounding box center [683, 10] width 83 height 14
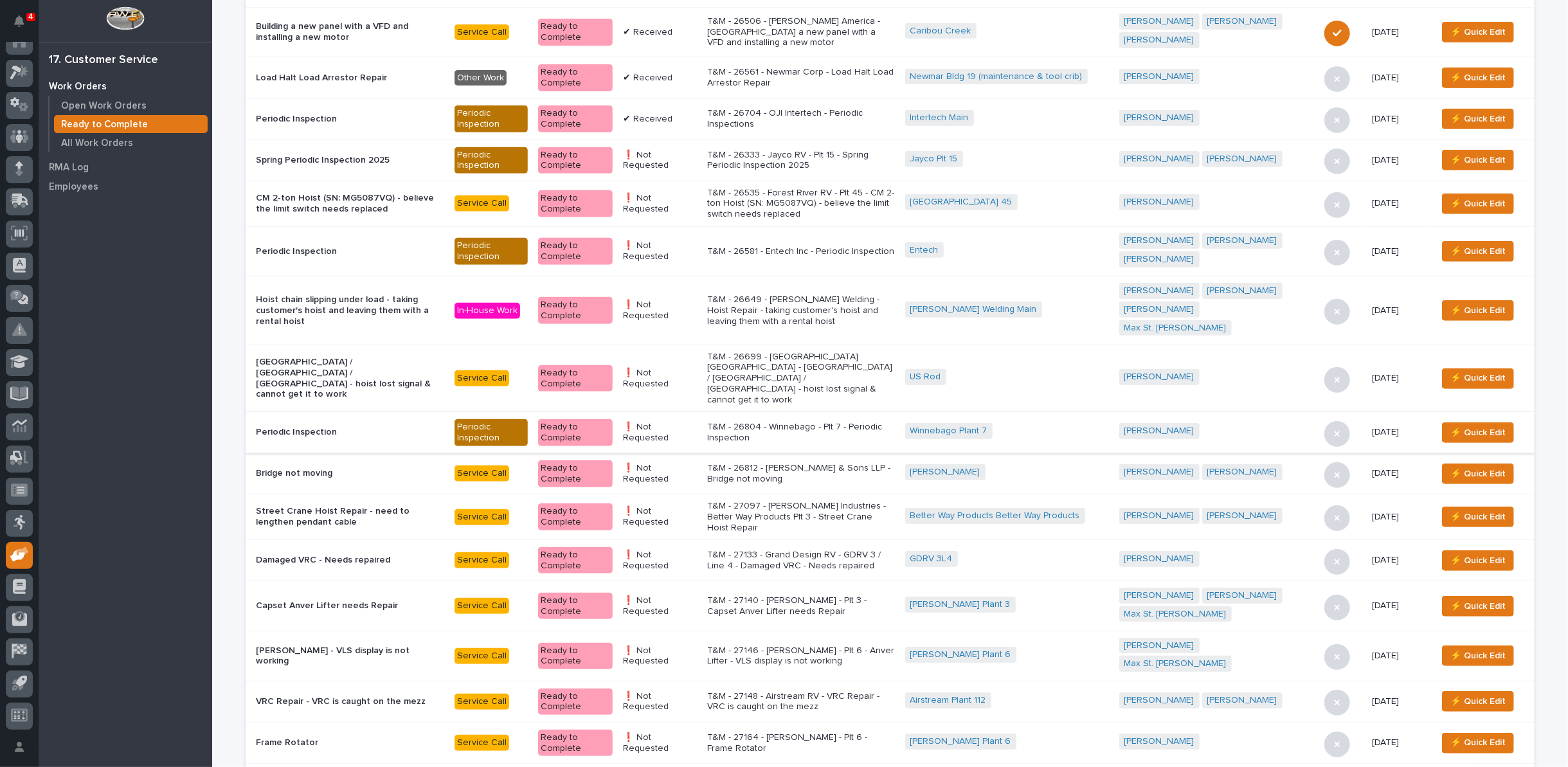
scroll to position [419, 0]
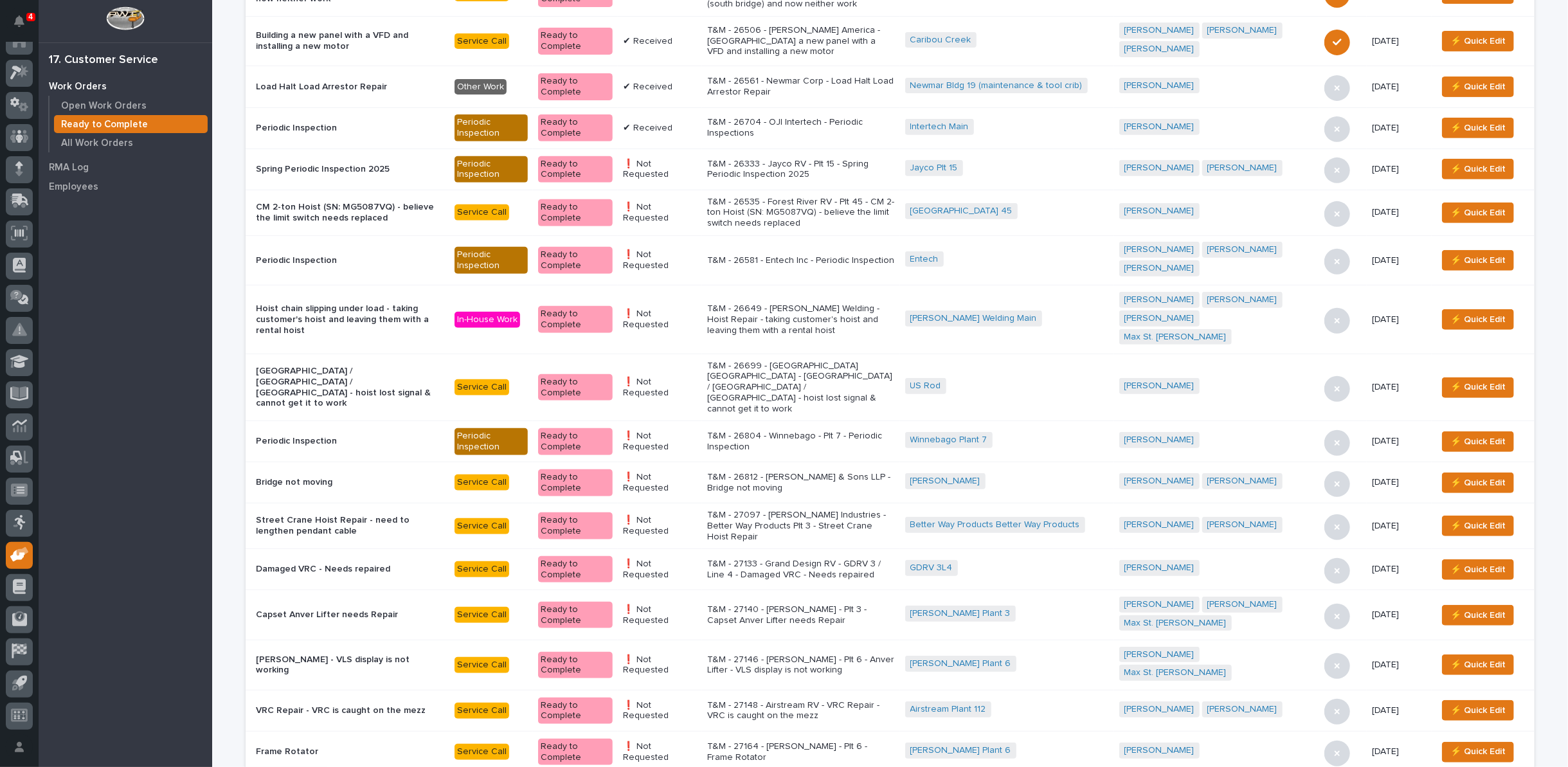
click at [793, 430] on p "T&M - 26804 - Winnebago - Plt 7 - Periodic Inspection" at bounding box center [801, 441] width 188 height 22
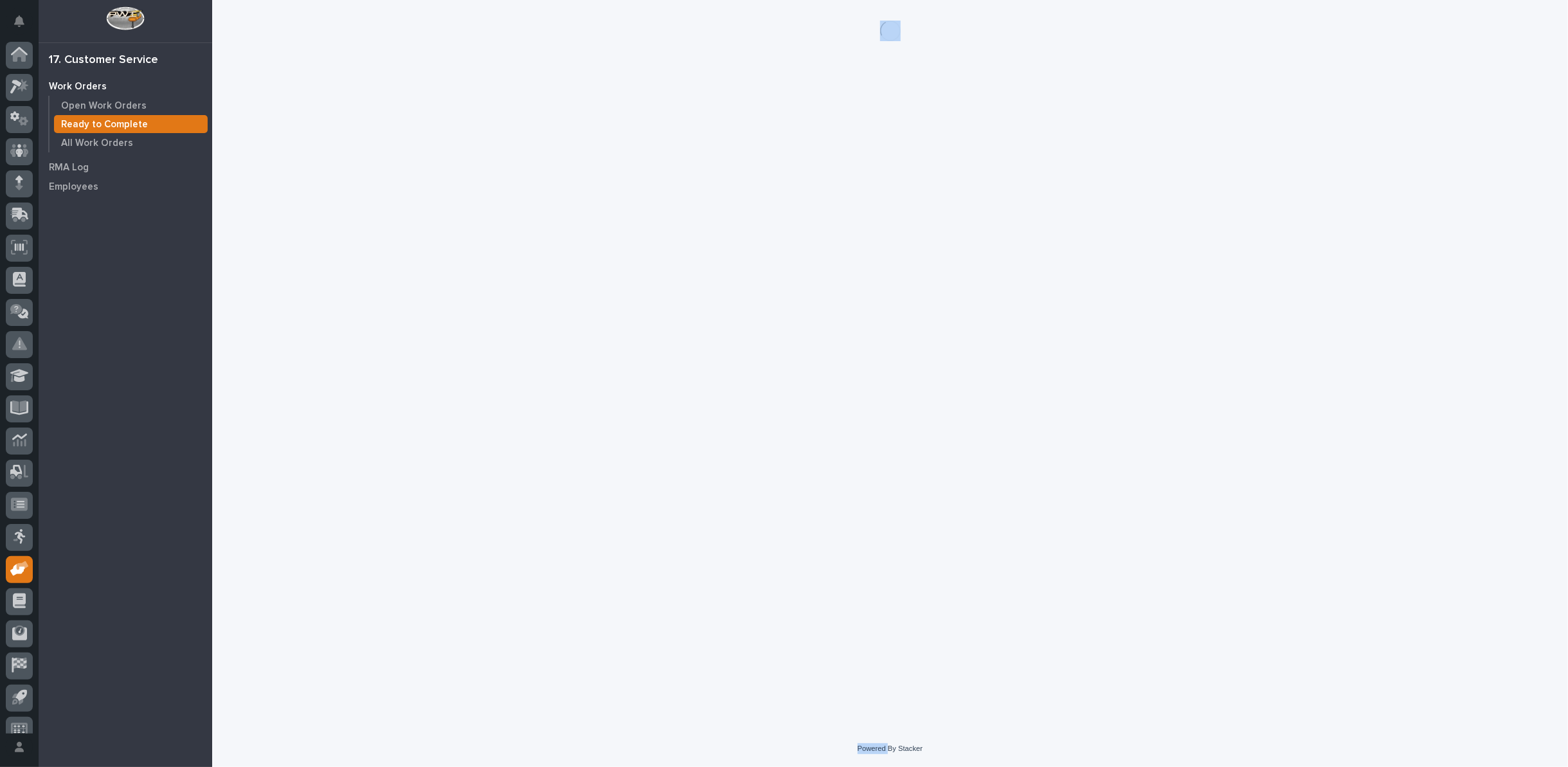
scroll to position [14, 0]
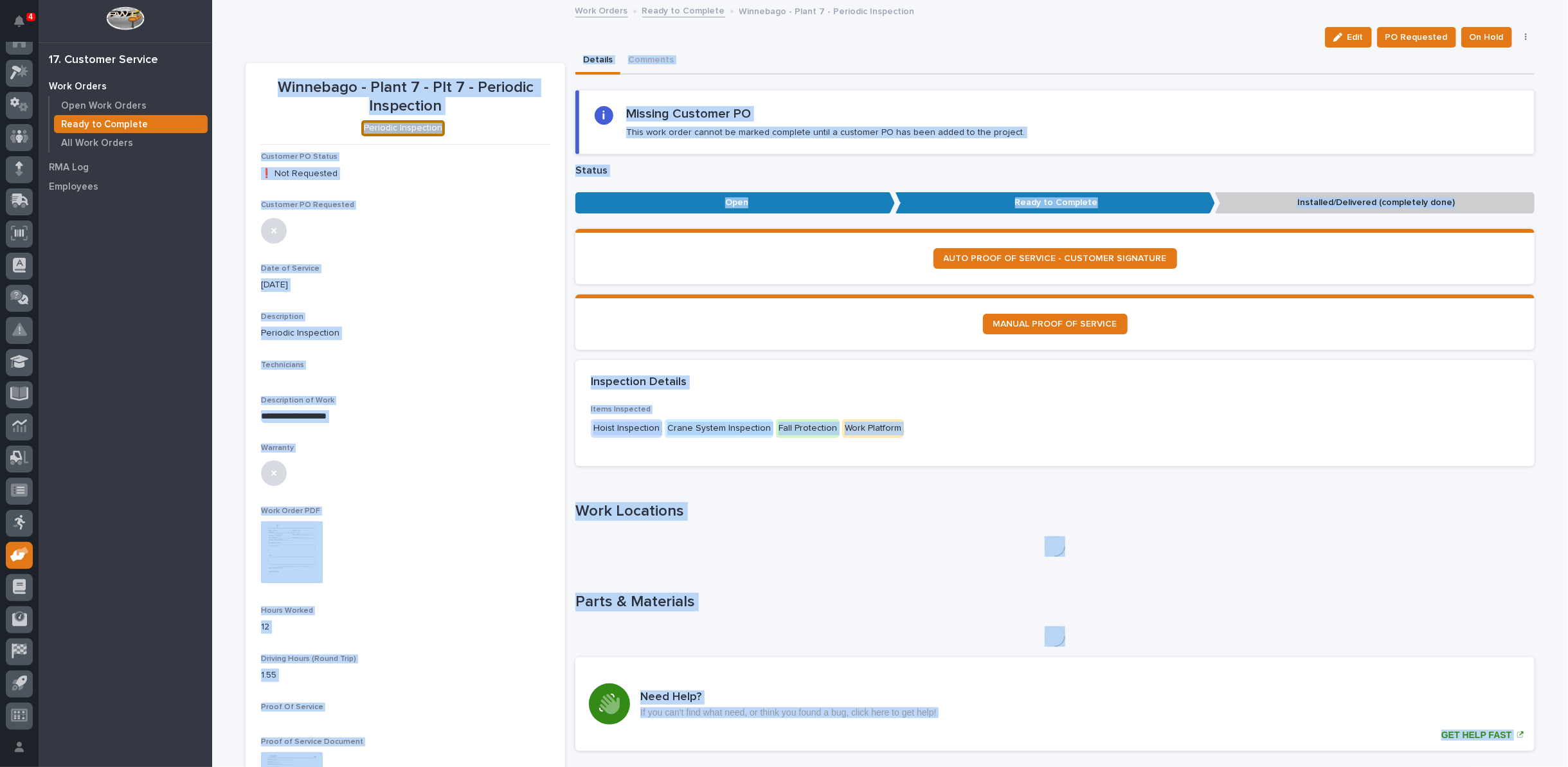
click at [760, 347] on section "MANUAL PROOF OF SERVICE" at bounding box center [1055, 322] width 959 height 55
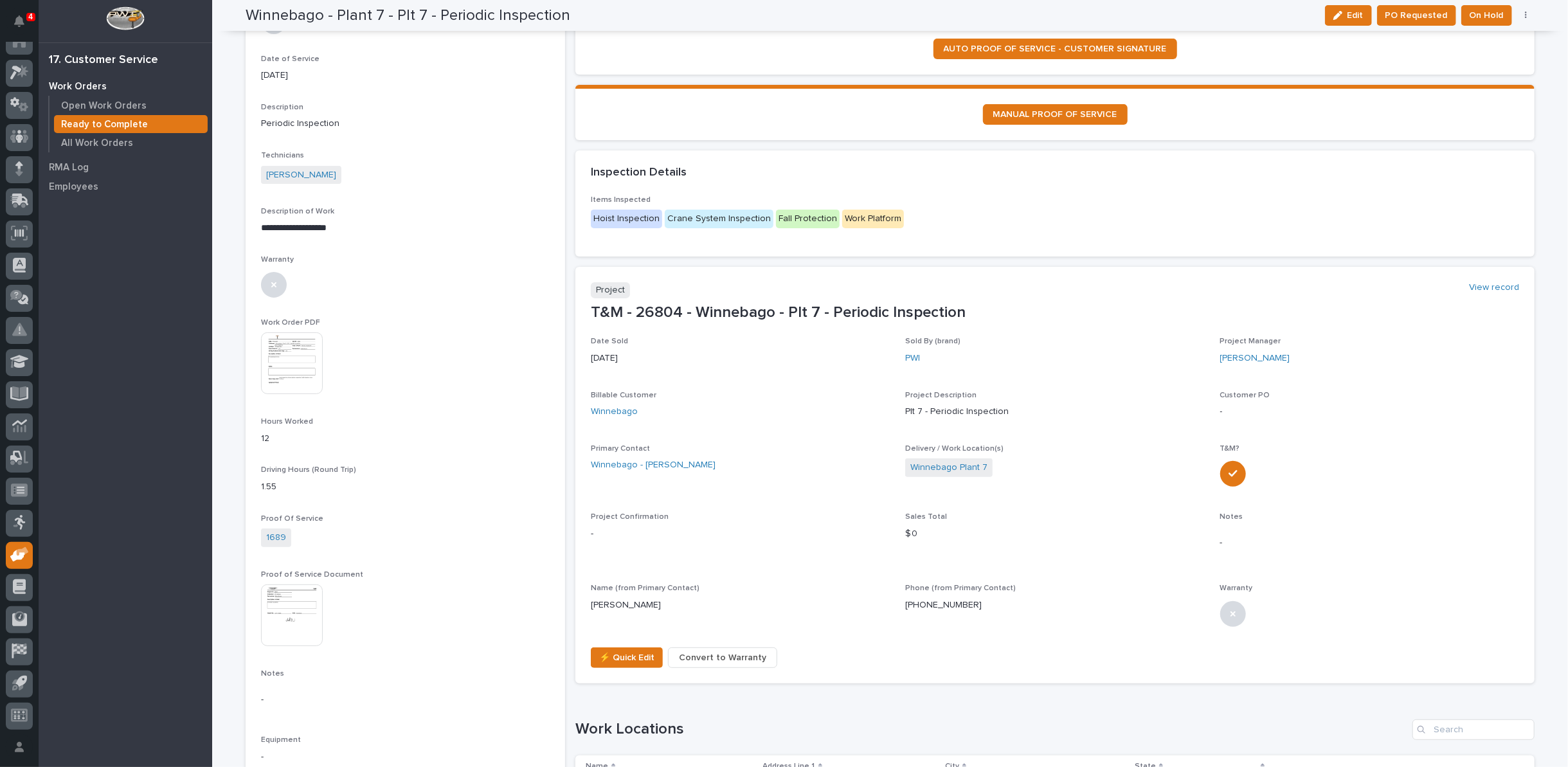
scroll to position [0, 0]
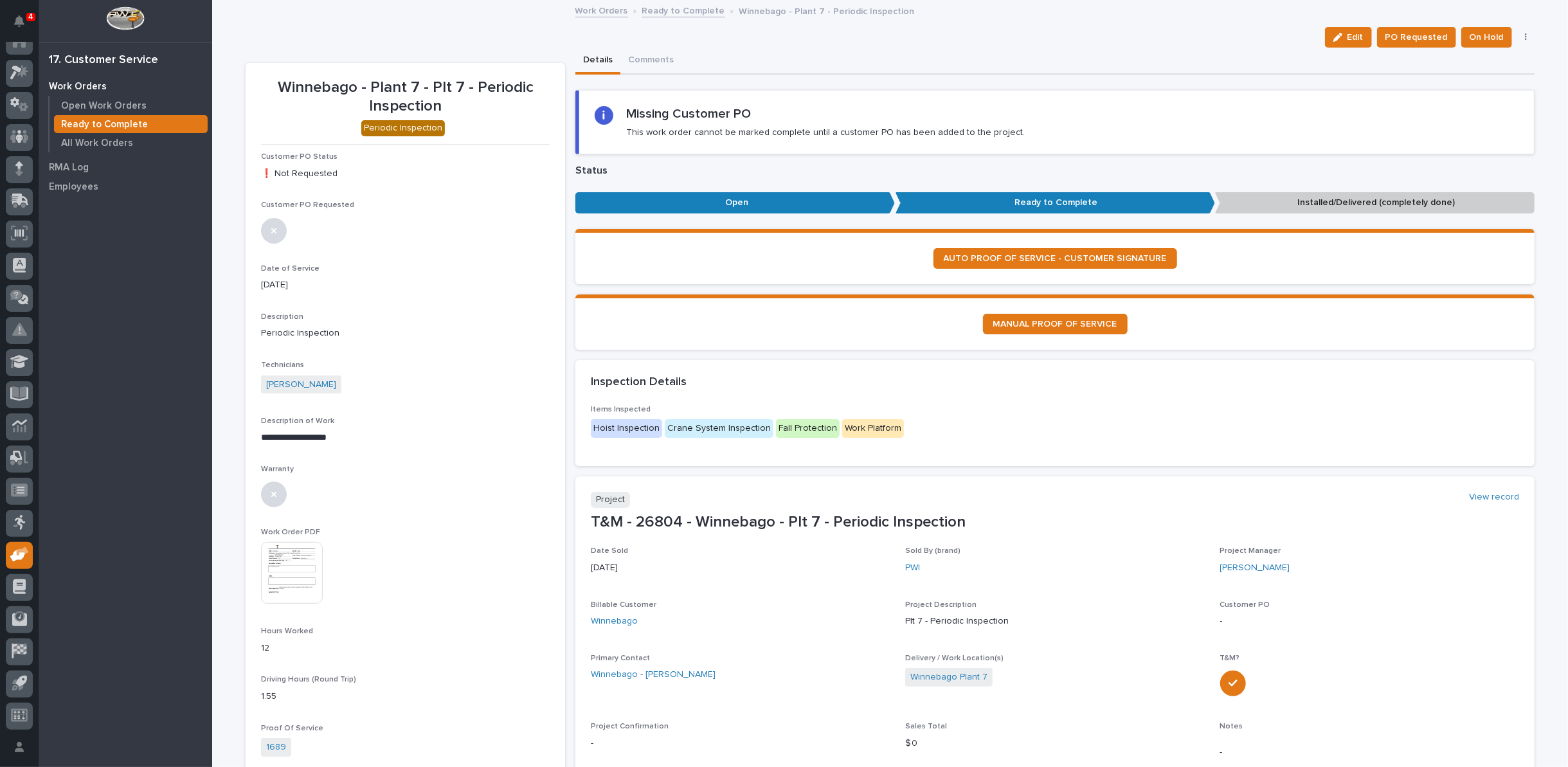
click at [659, 11] on link "Ready to Complete" at bounding box center [683, 10] width 83 height 14
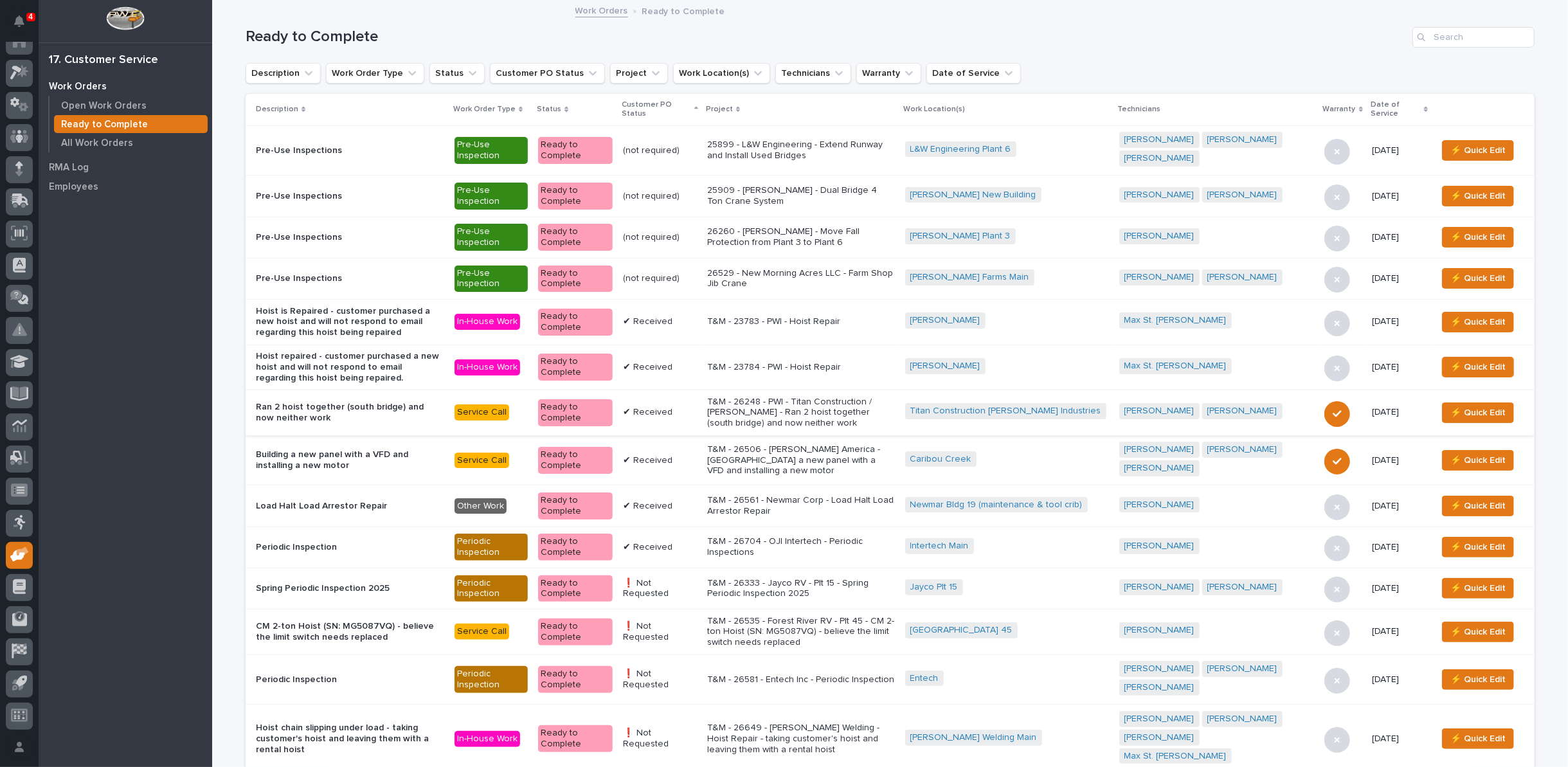
scroll to position [357, 0]
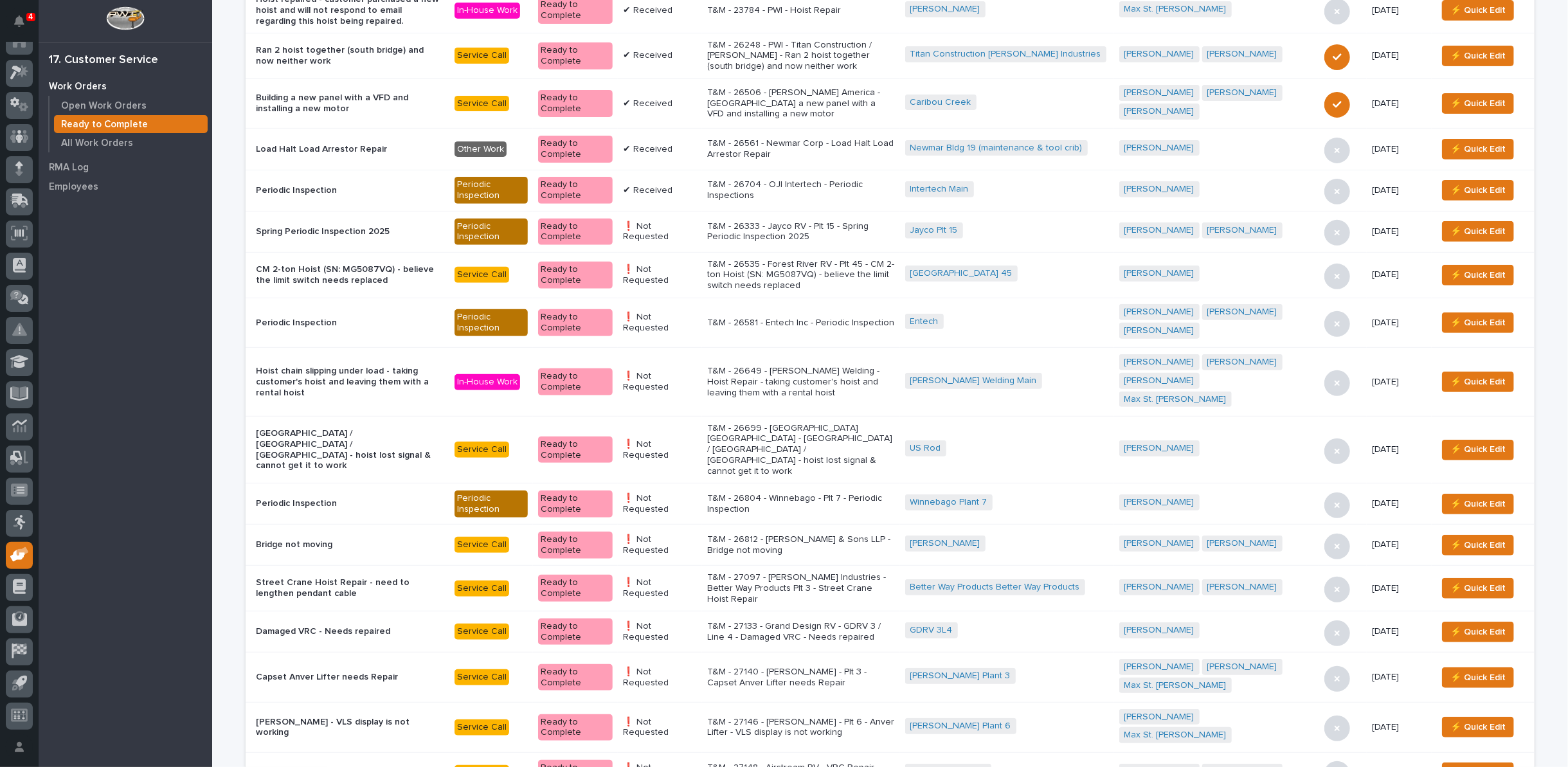
click at [763, 573] on p "T&M - 27097 - Patrick Industries - Better Way Products Plt 3 - Street Crane Hoi…" at bounding box center [801, 589] width 188 height 32
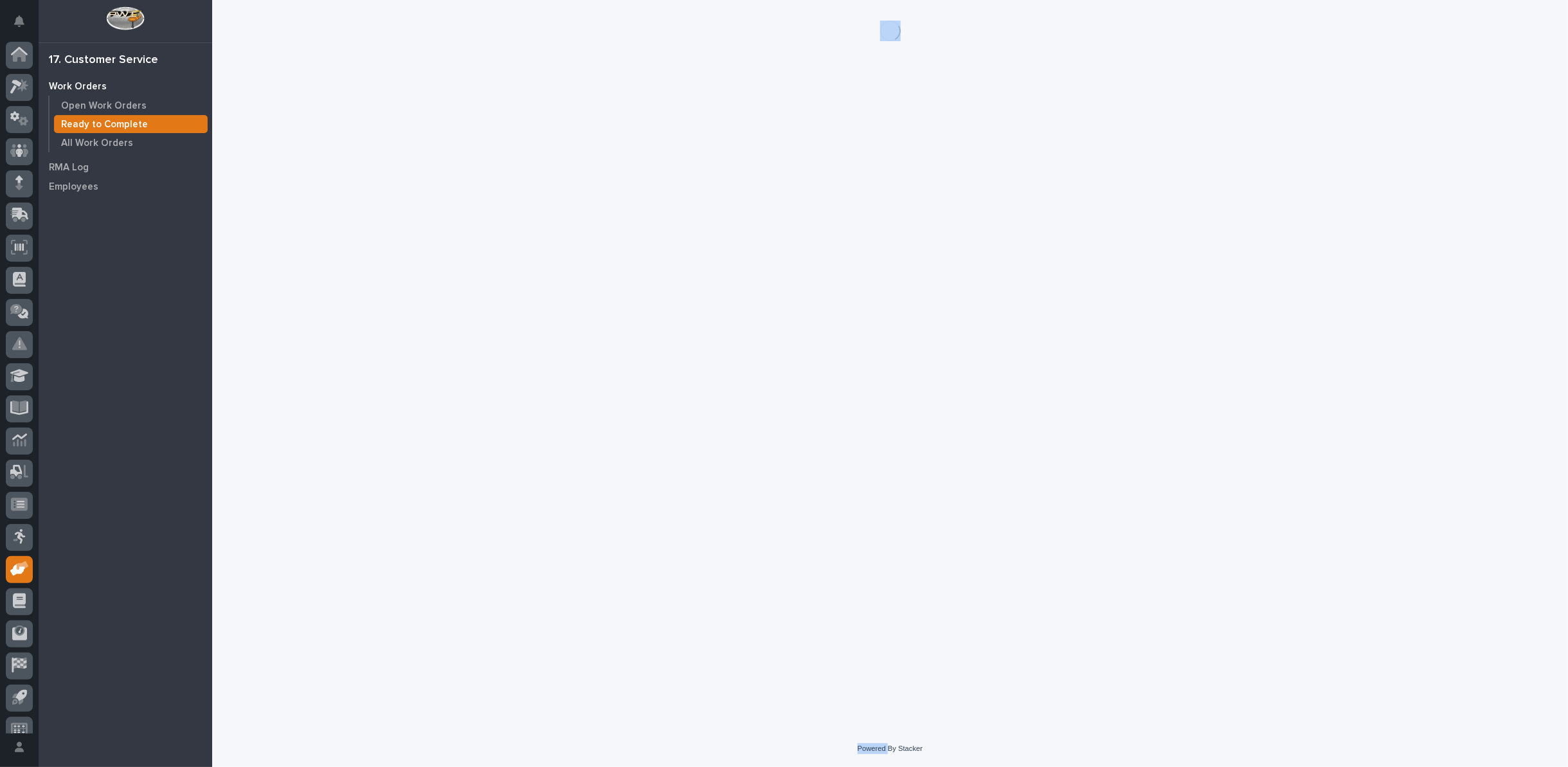
scroll to position [14, 0]
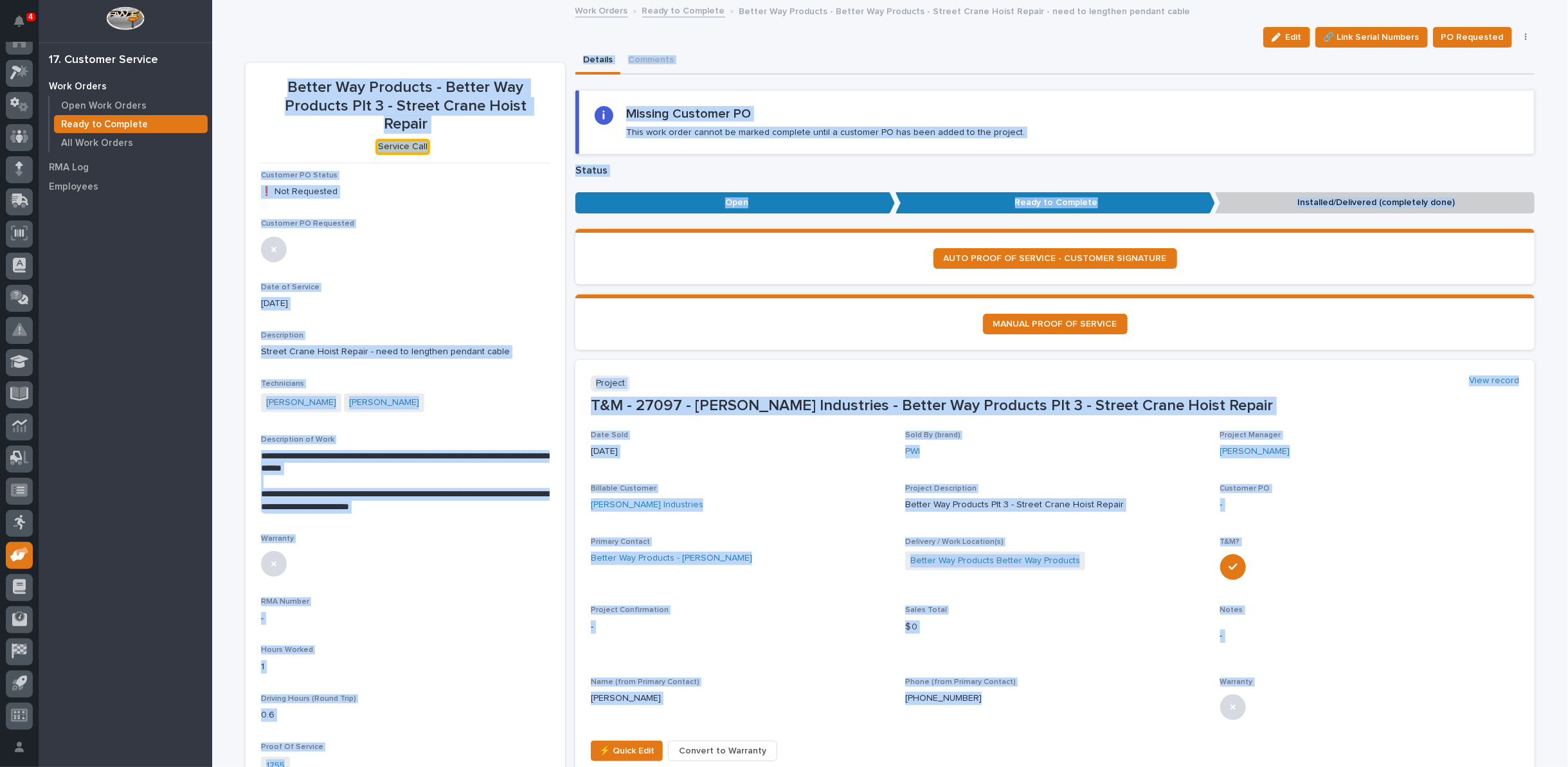
click at [818, 445] on p "08/27/2025" at bounding box center [740, 451] width 299 height 14
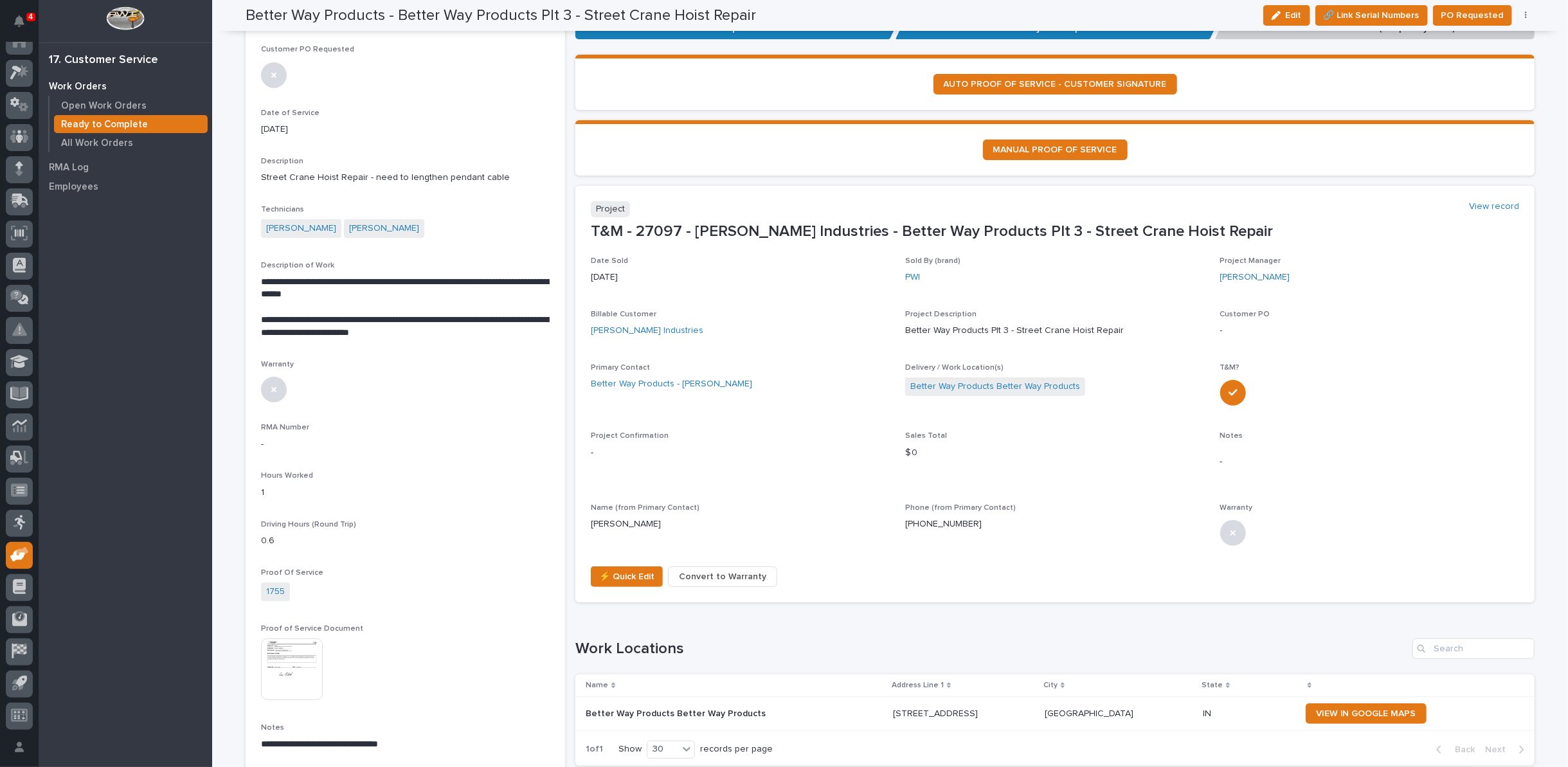
scroll to position [0, 0]
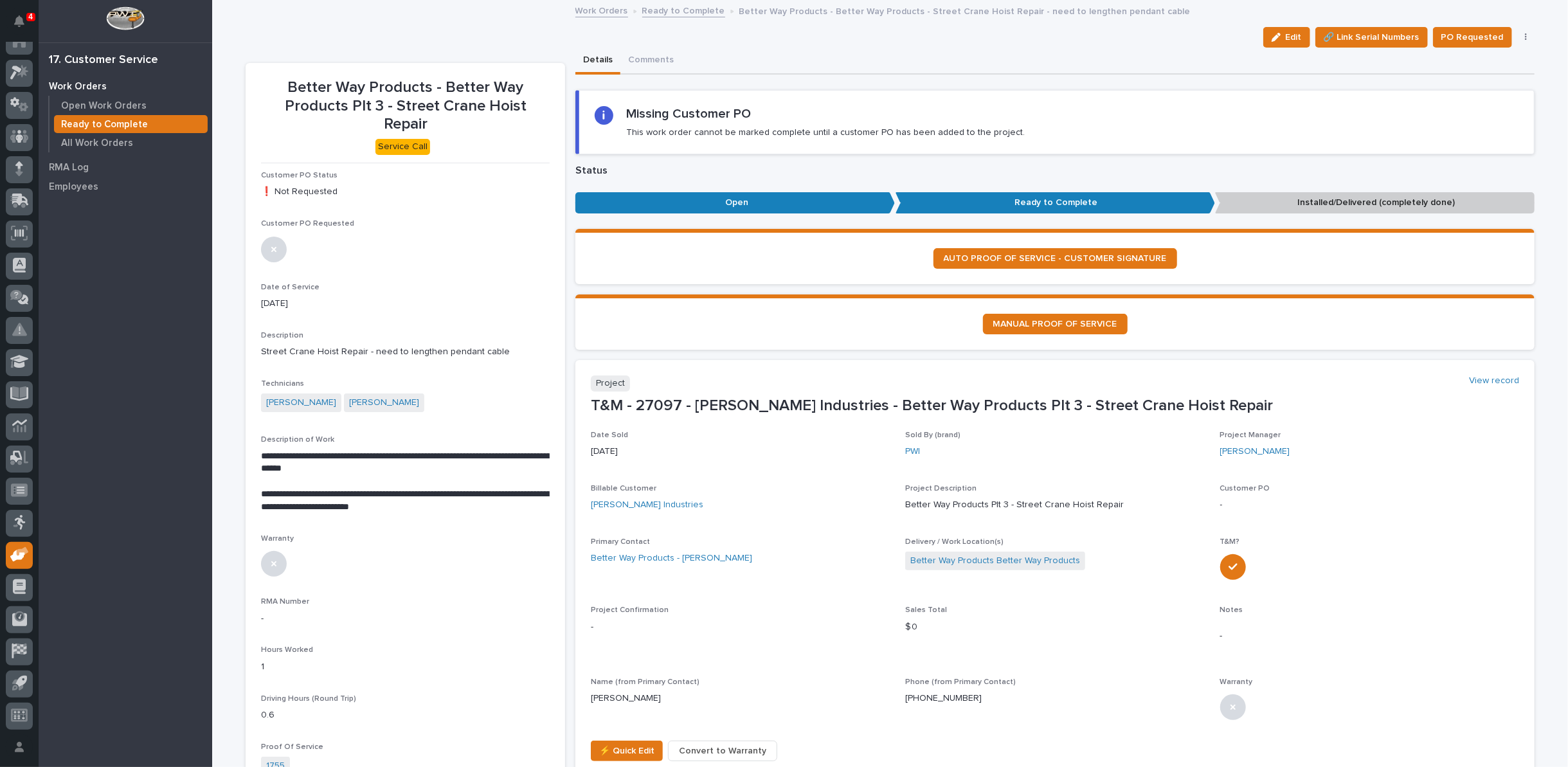
click at [1517, 35] on button "button" at bounding box center [1526, 37] width 18 height 9
click at [1468, 99] on span "Regenerate PDF" at bounding box center [1486, 104] width 69 height 15
click at [299, 664] on img at bounding box center [291, 691] width 62 height 62
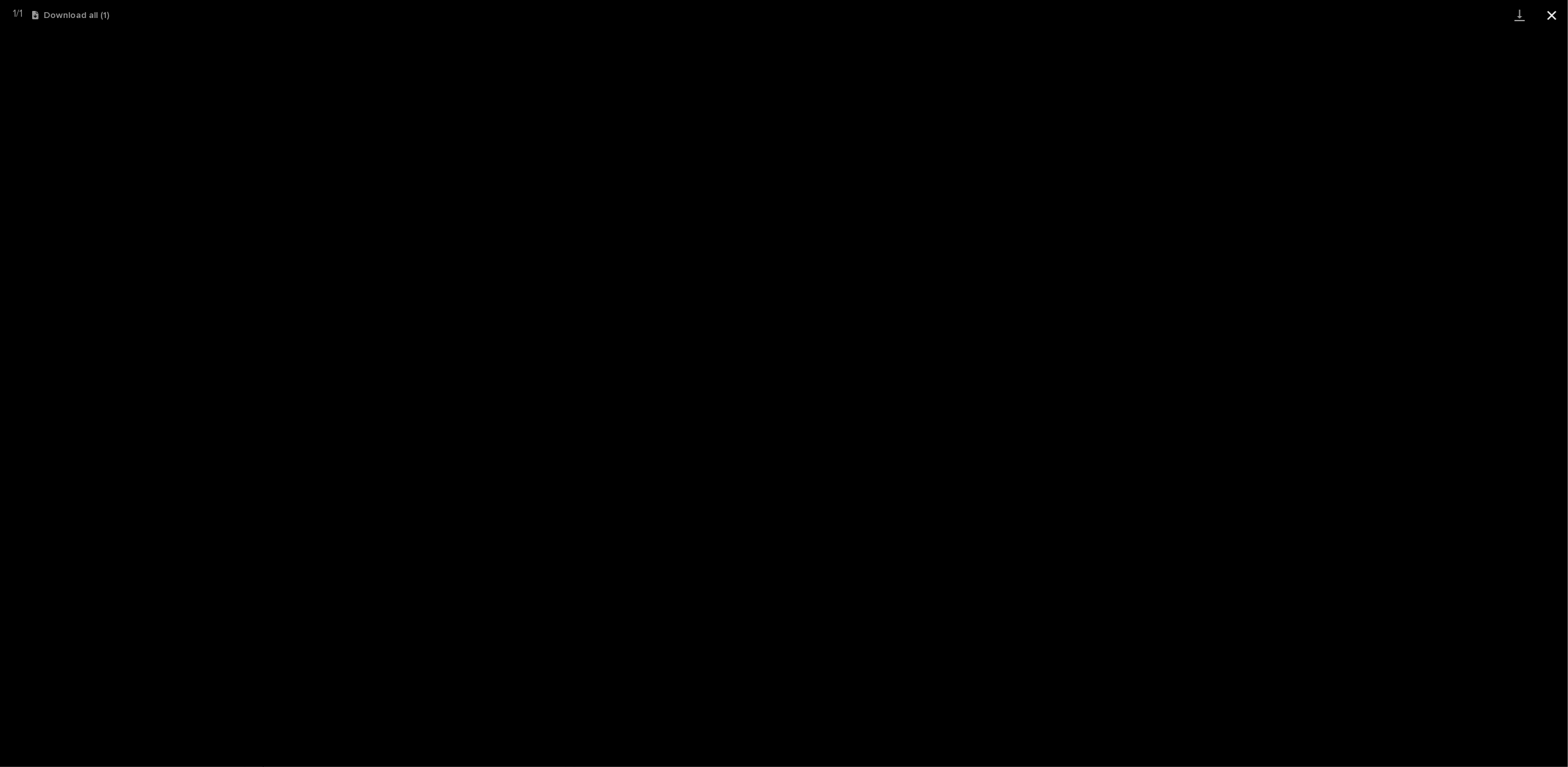
click at [1553, 13] on button "Close gallery" at bounding box center [1552, 15] width 32 height 31
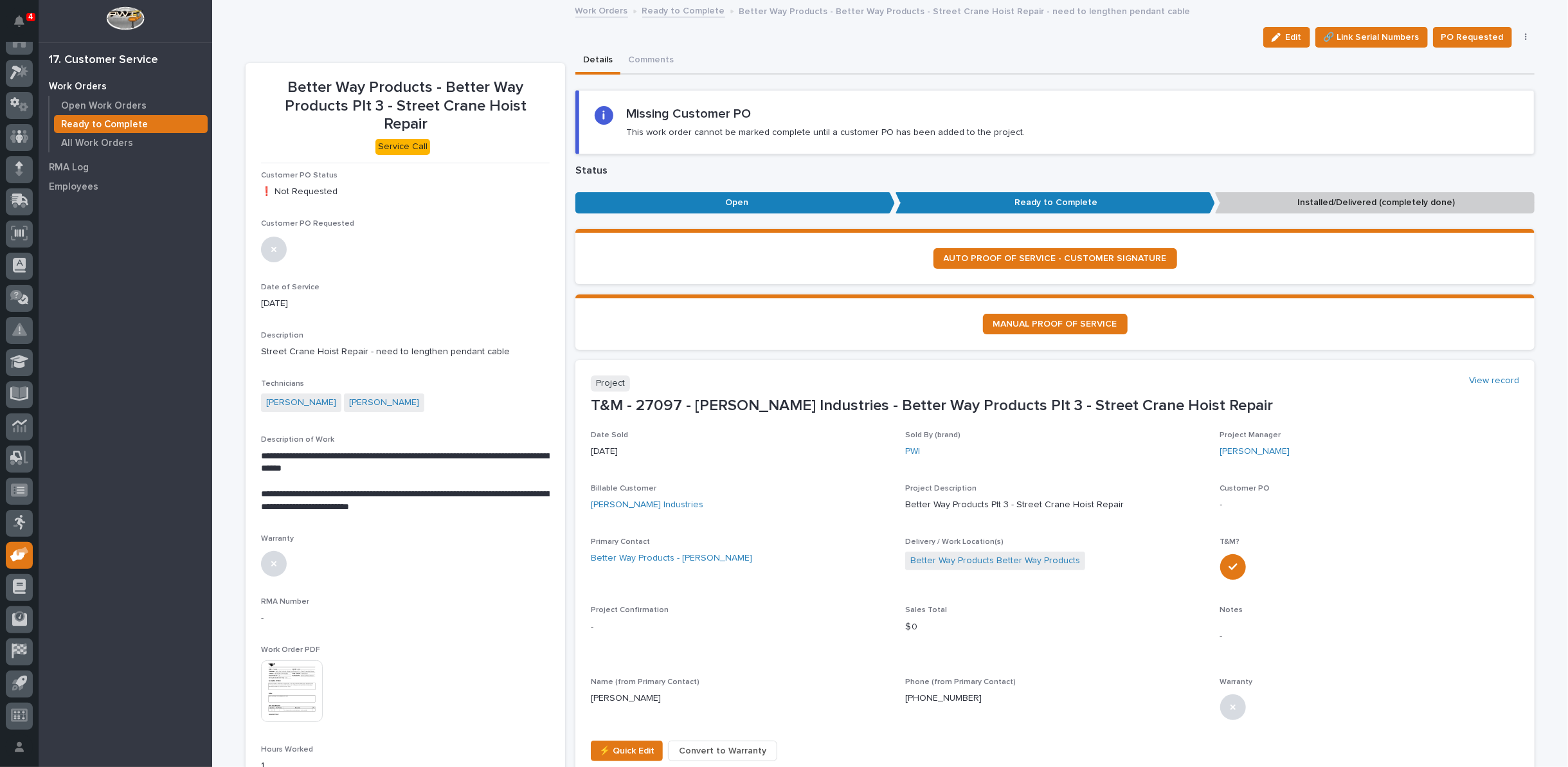
click at [675, 9] on link "Ready to Complete" at bounding box center [683, 10] width 83 height 14
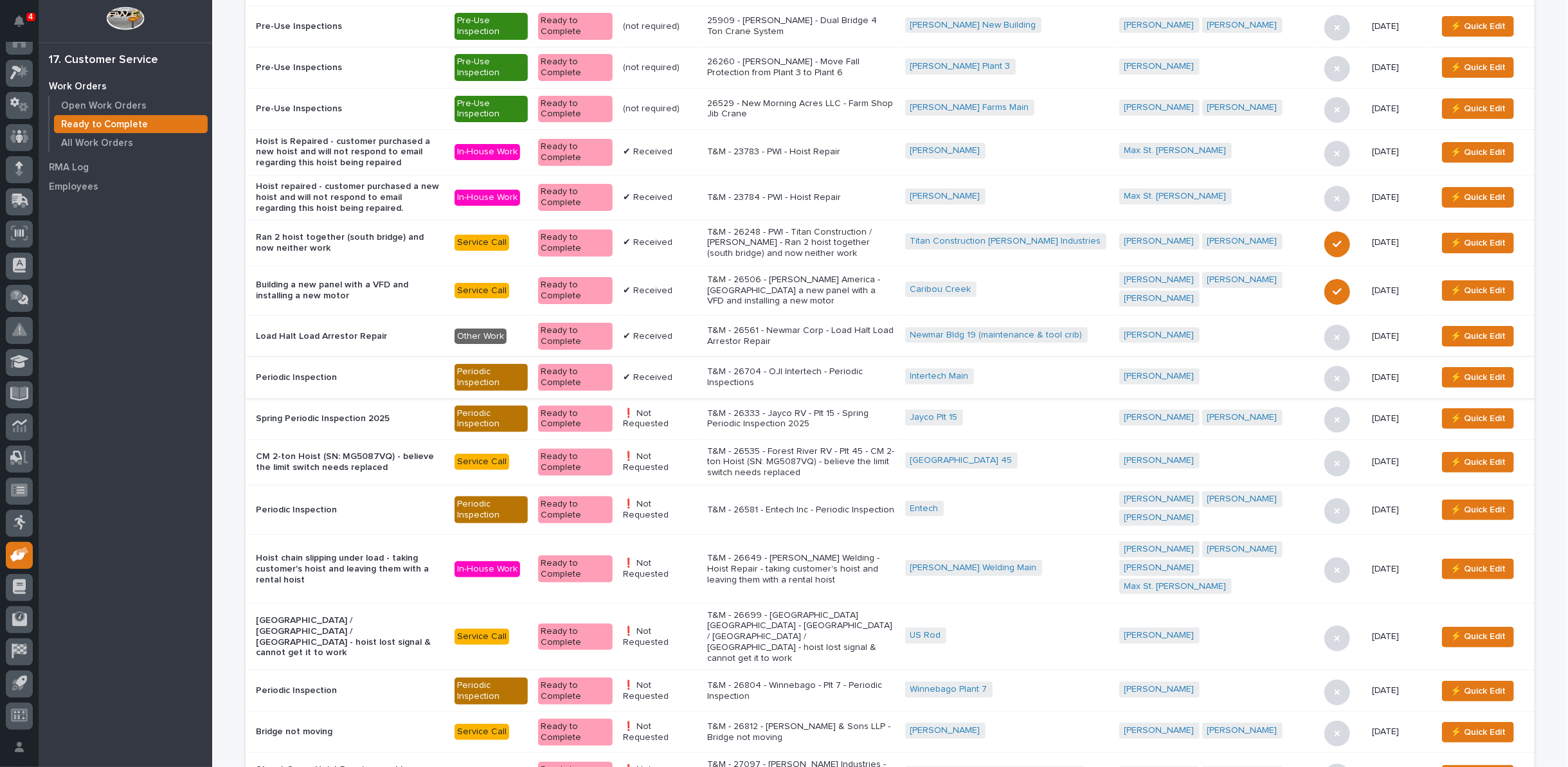
scroll to position [357, 0]
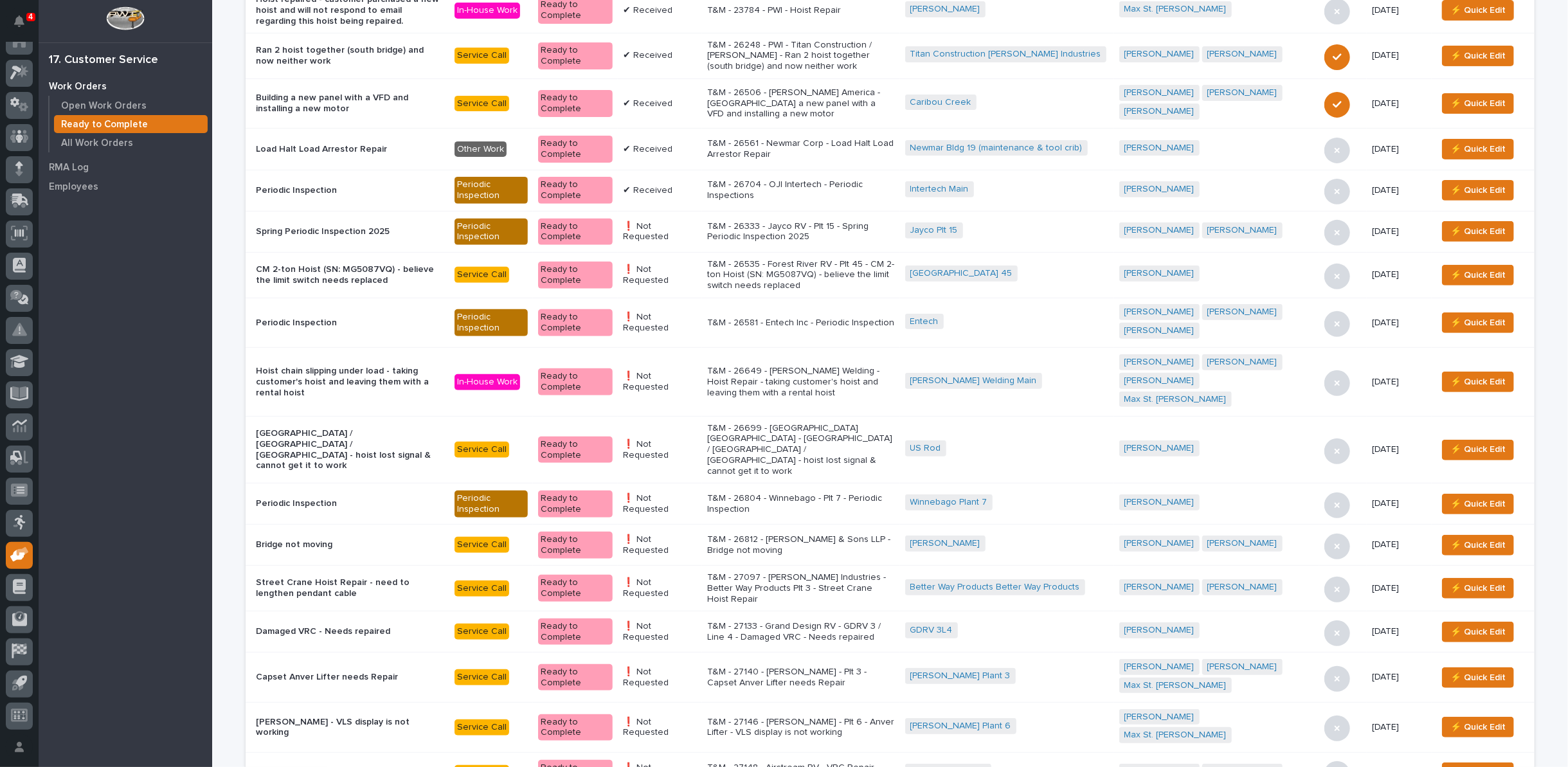
click at [774, 621] on p "T&M - 27133 - Grand Design RV - GDRV 3 / Line 4 - Damaged VRC - Needs repaired" at bounding box center [801, 631] width 188 height 22
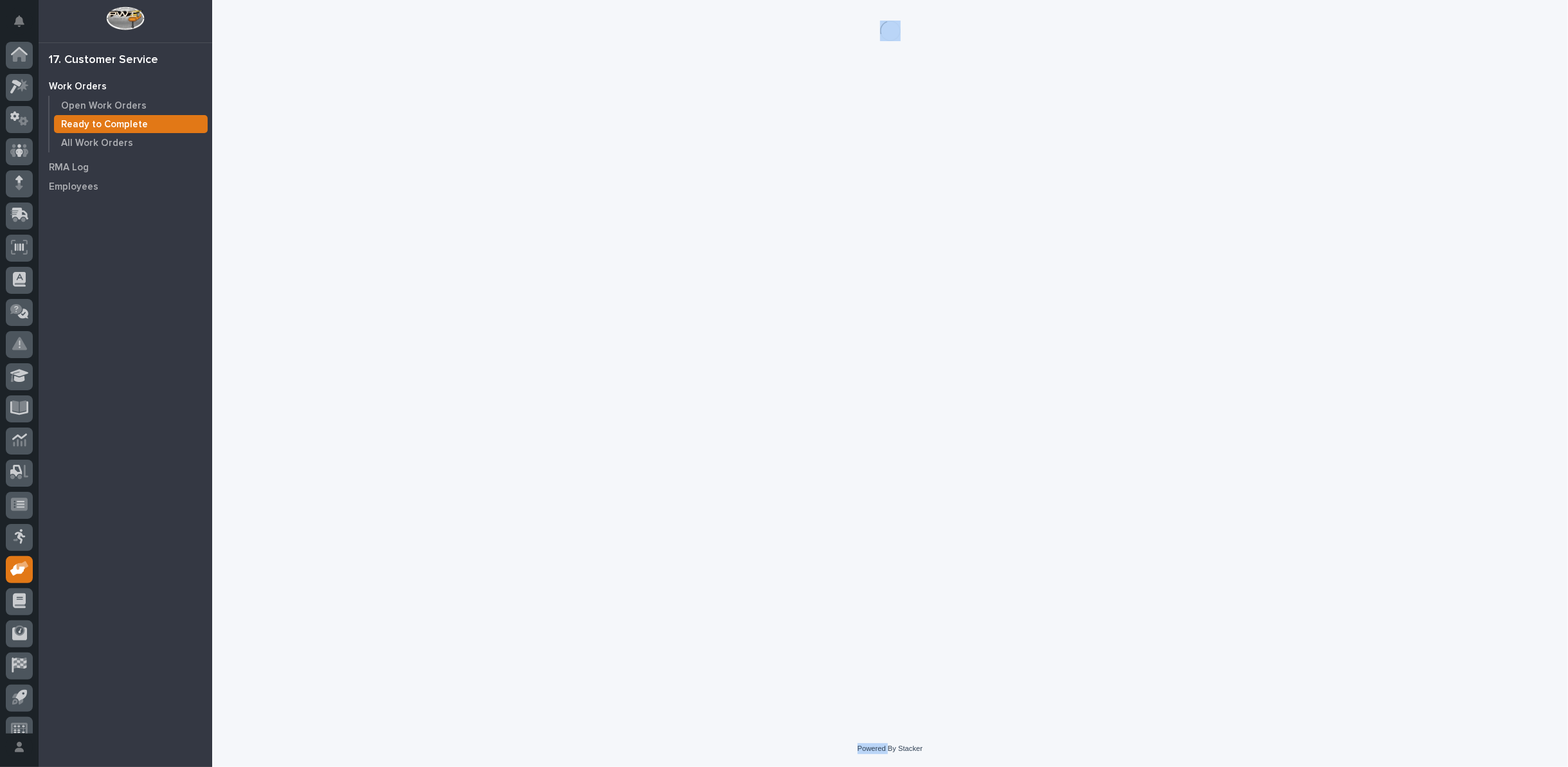
scroll to position [14, 0]
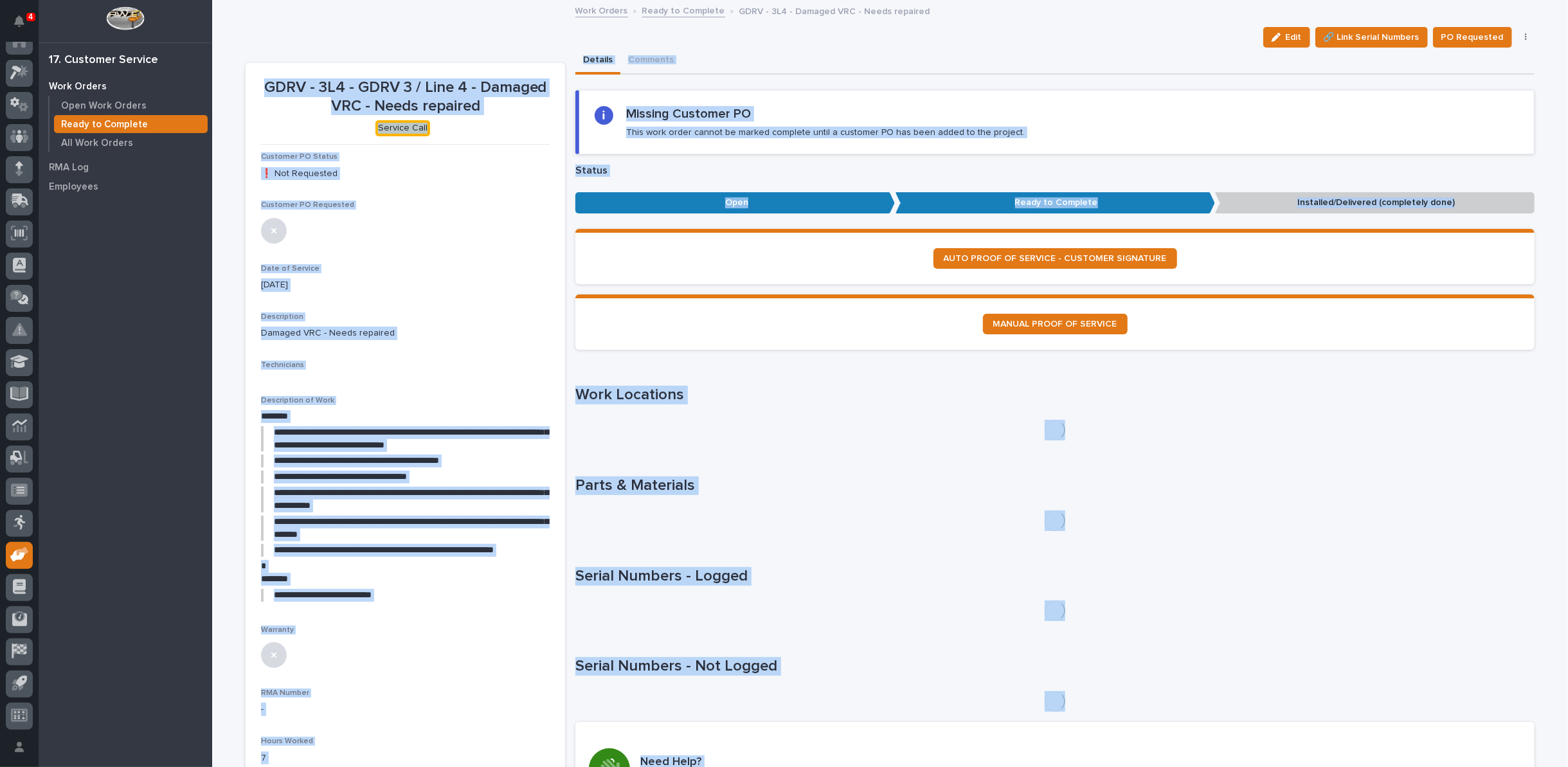
click at [763, 400] on h1 "Work Locations" at bounding box center [1055, 394] width 959 height 18
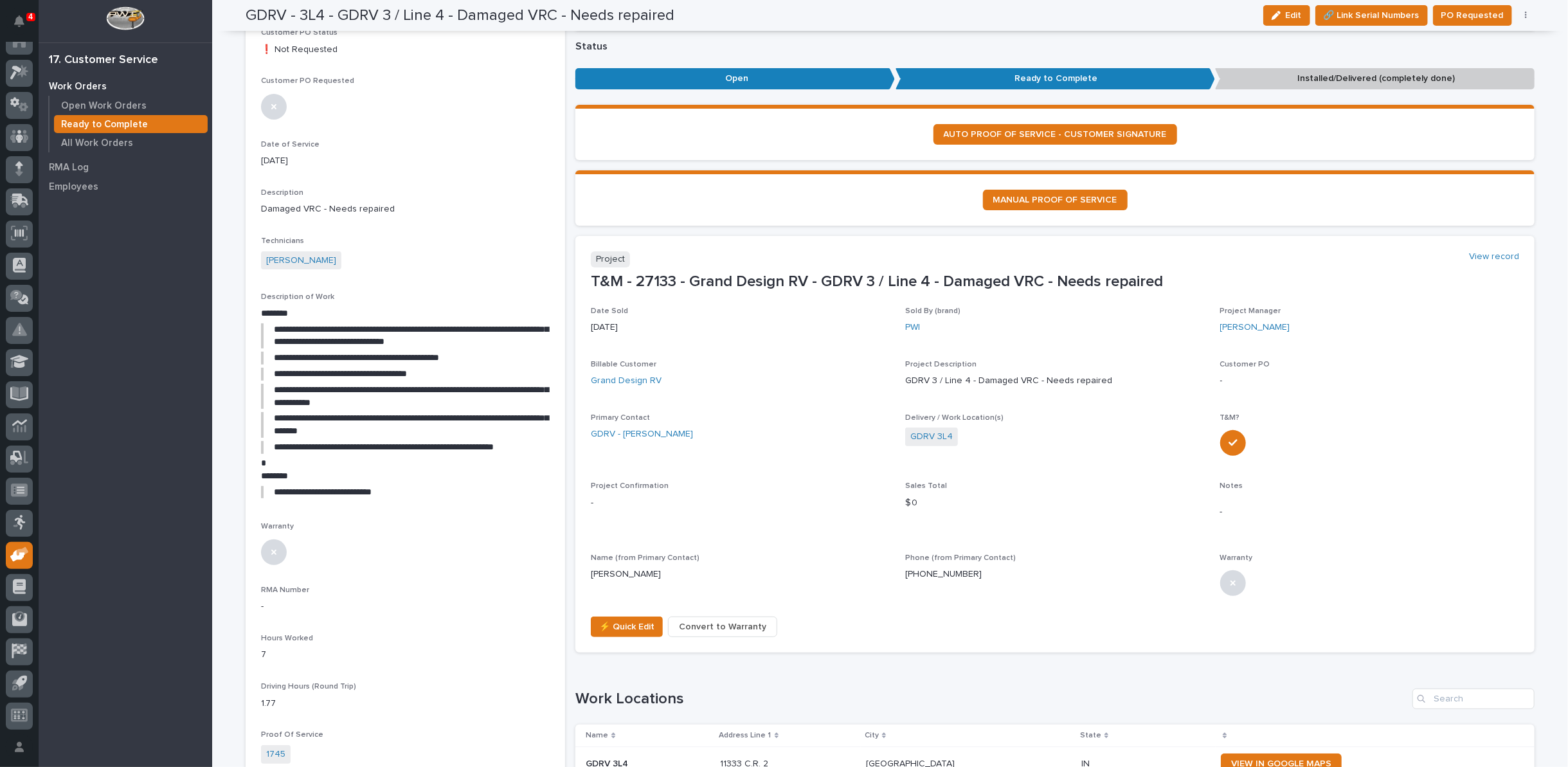
scroll to position [0, 0]
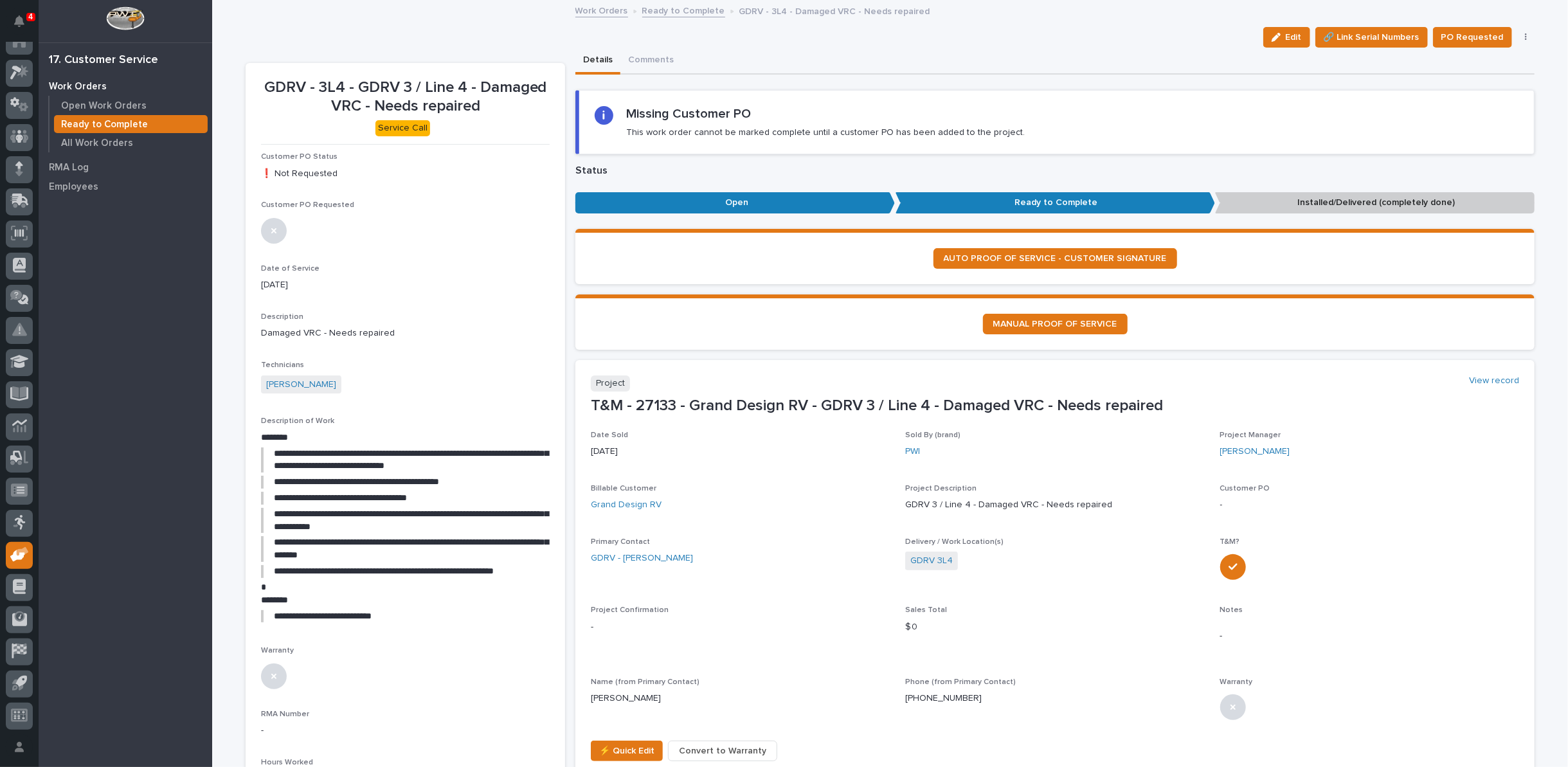
click at [1521, 34] on button "button" at bounding box center [1526, 37] width 18 height 9
click at [1481, 96] on span "Regenerate PDF" at bounding box center [1486, 104] width 69 height 15
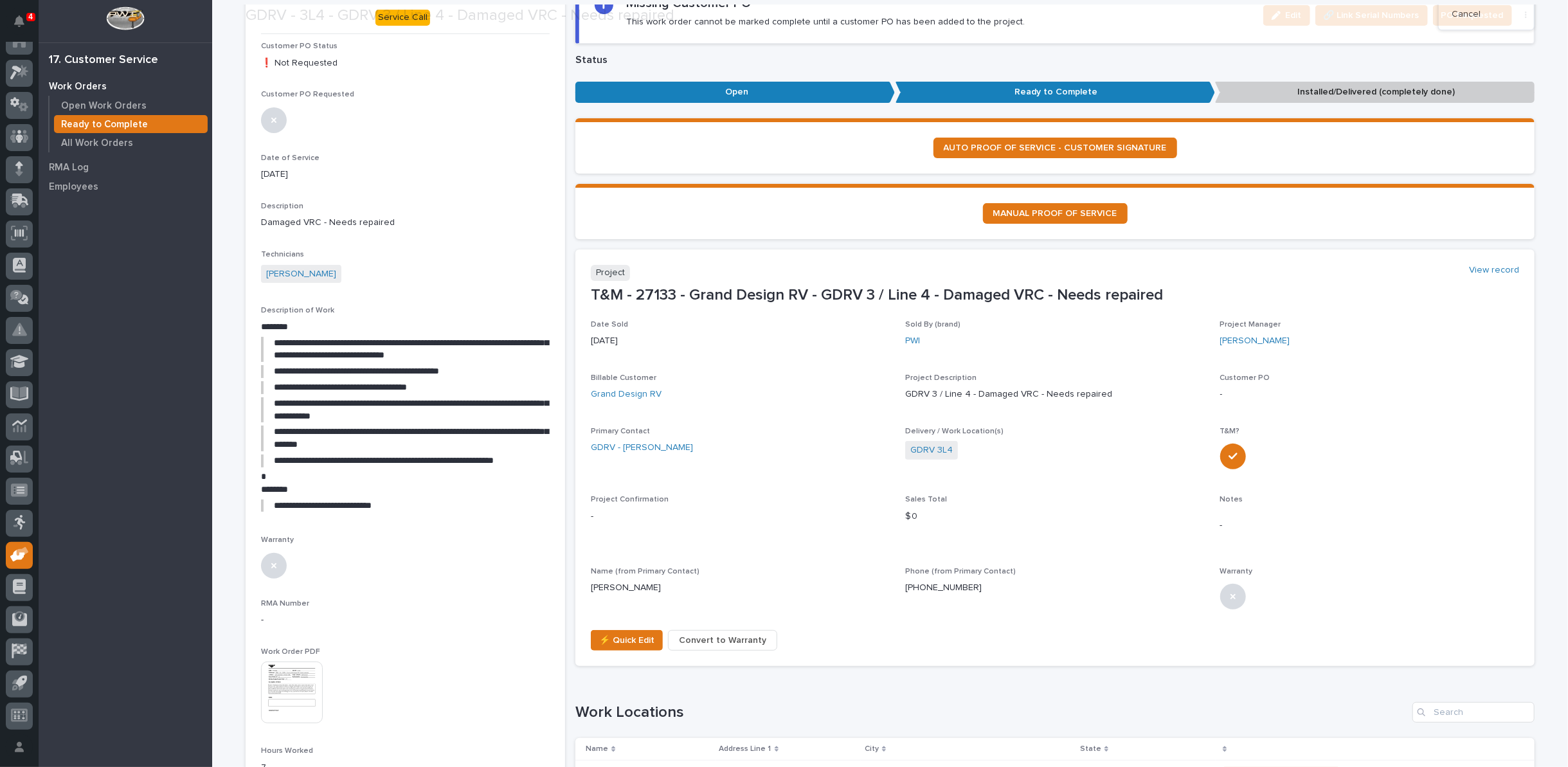
scroll to position [143, 0]
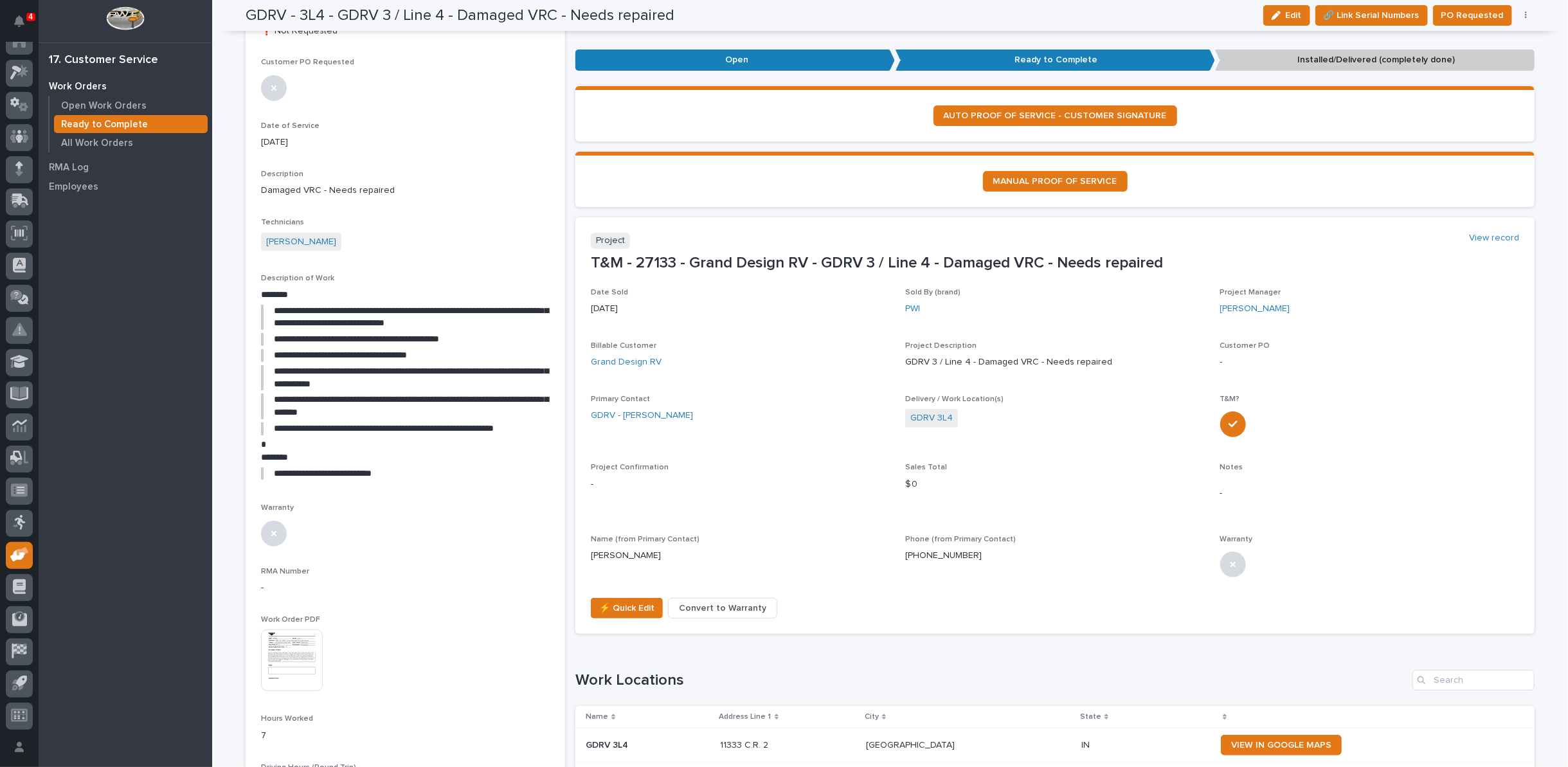
click at [312, 656] on img at bounding box center [291, 660] width 62 height 62
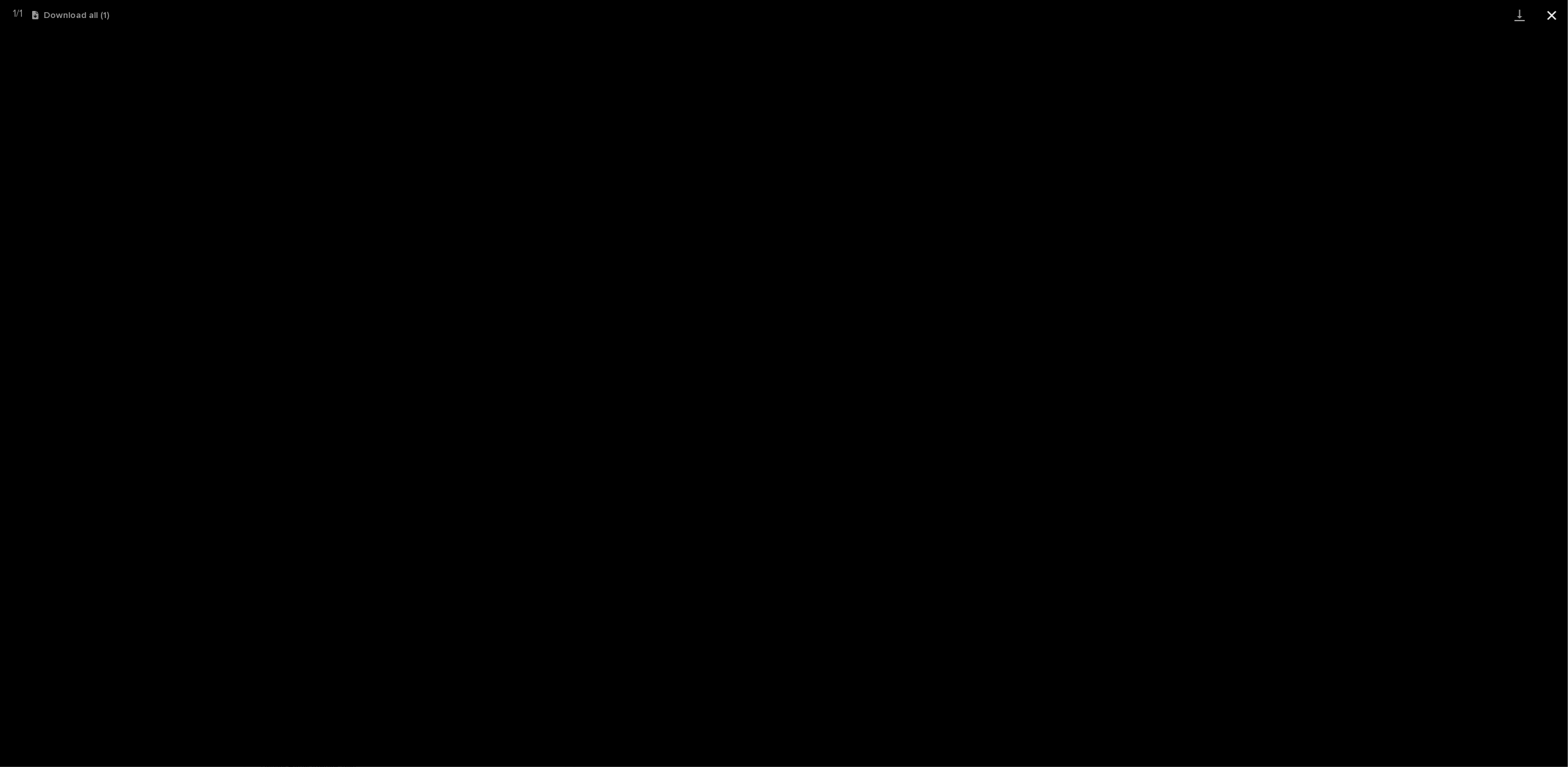
click at [1555, 17] on button "Close gallery" at bounding box center [1552, 15] width 32 height 31
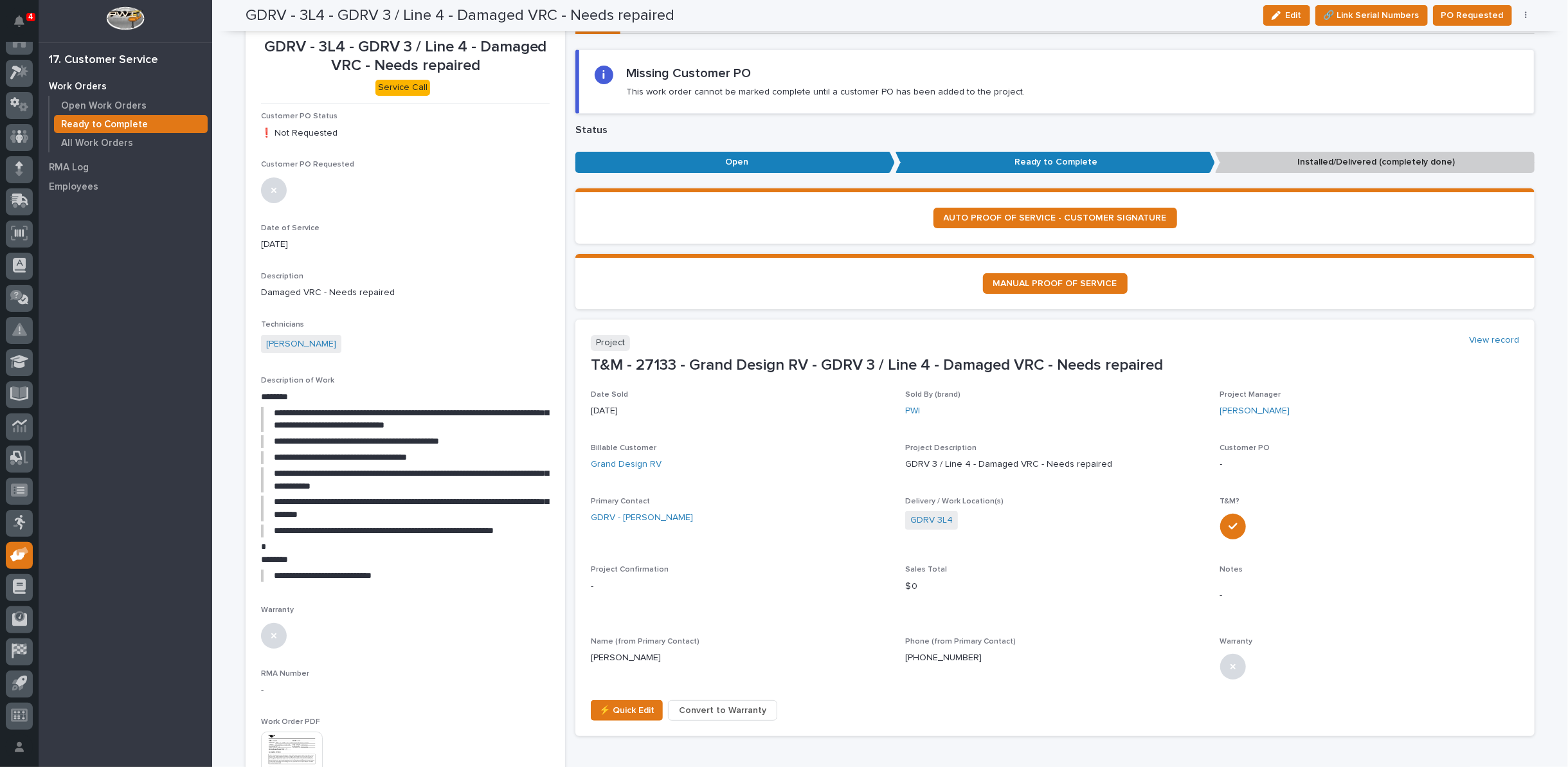
scroll to position [0, 0]
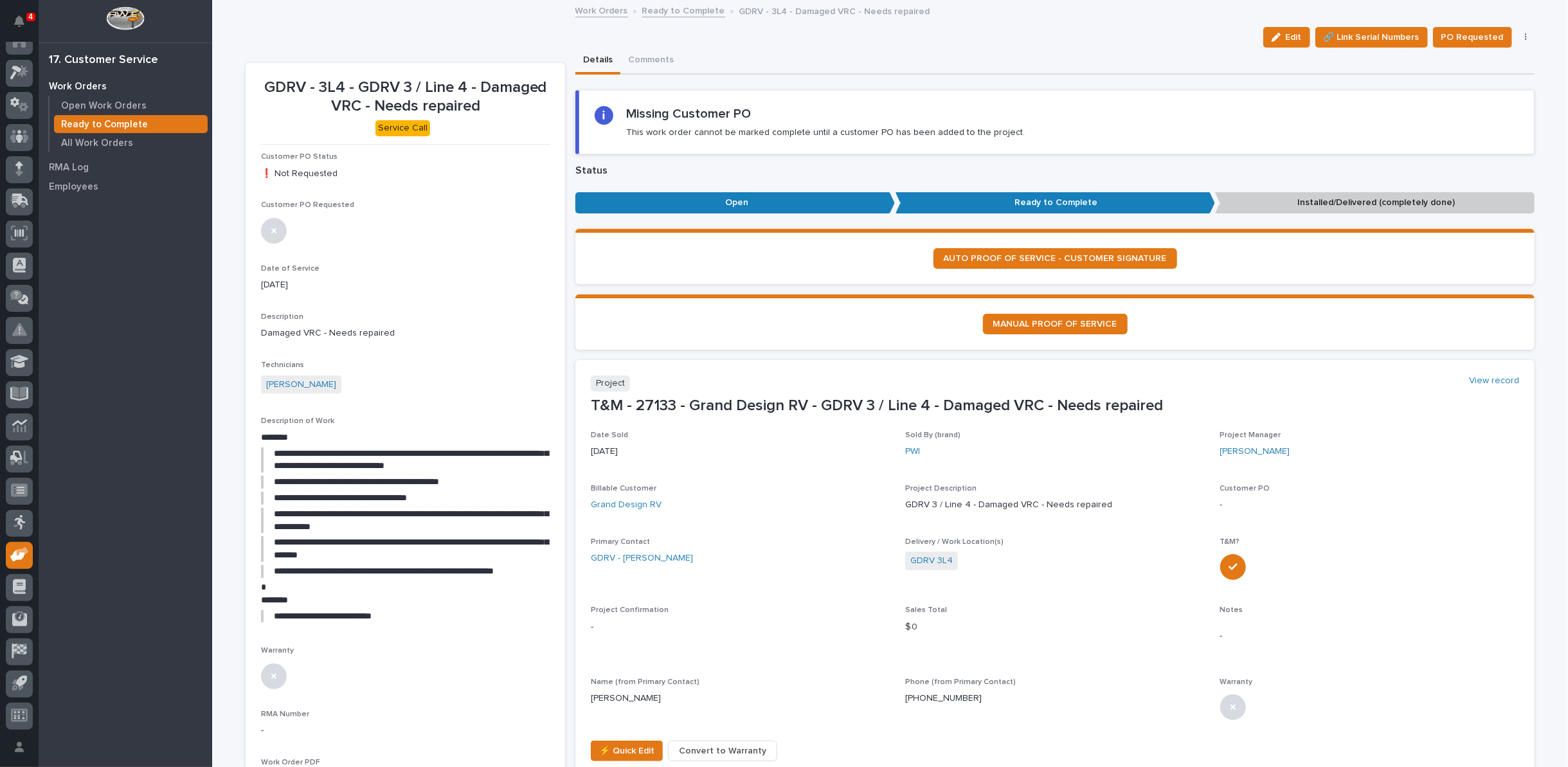
click at [650, 11] on link "Ready to Complete" at bounding box center [683, 10] width 83 height 14
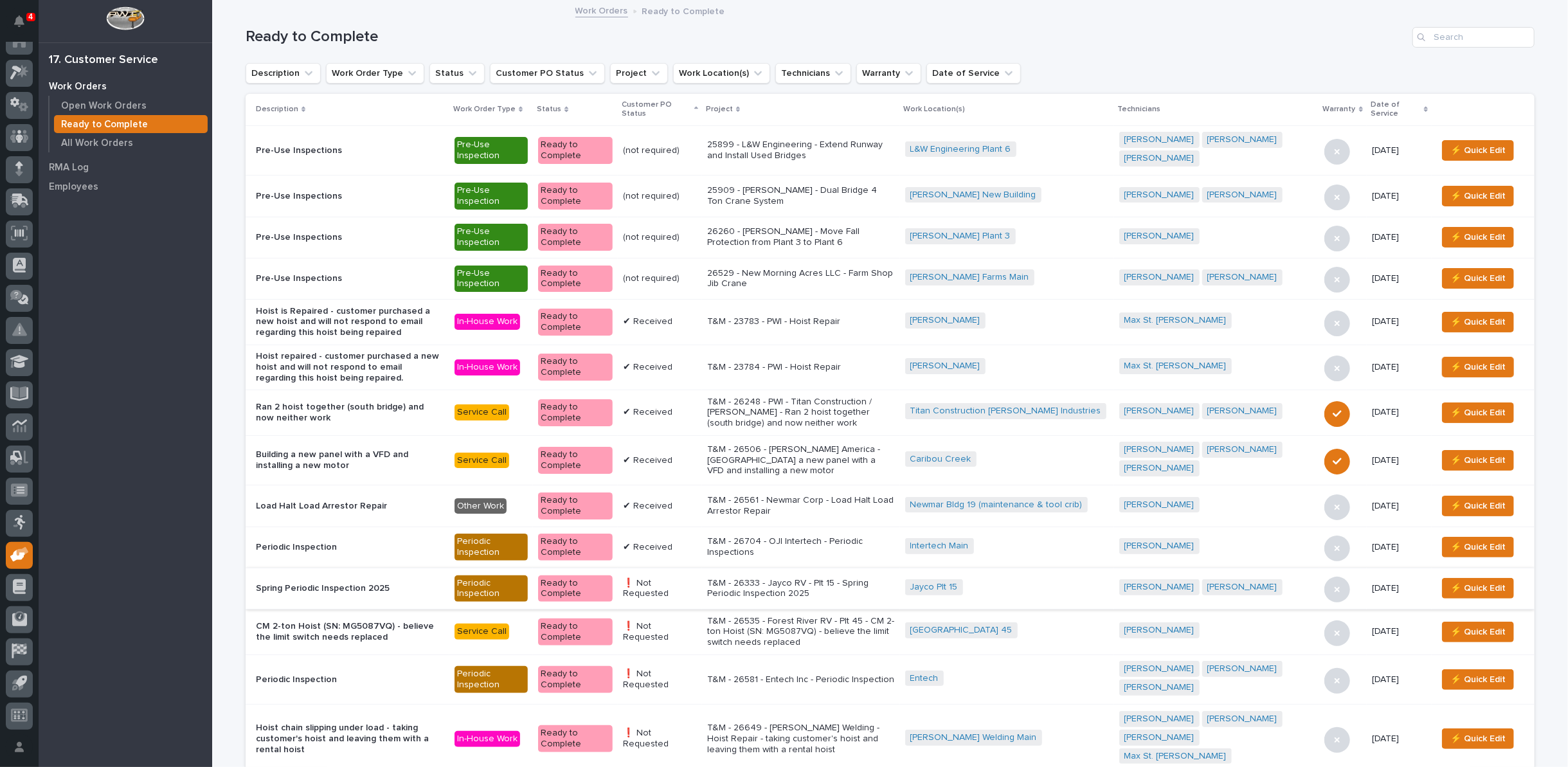
scroll to position [143, 0]
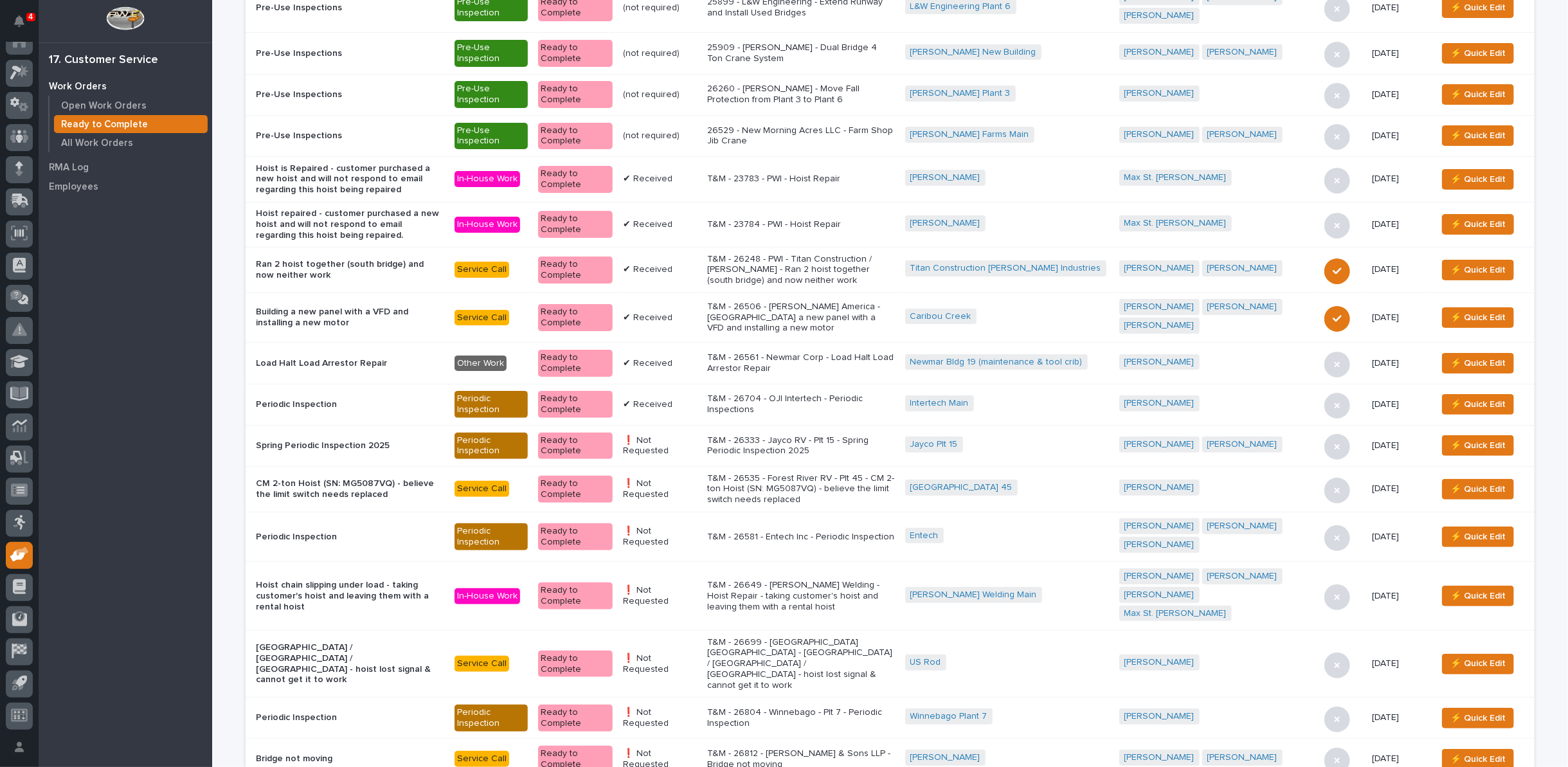
click at [818, 353] on p "T&M - 26561 - Newmar Corp - Load Halt Load Arrestor Repair" at bounding box center [801, 363] width 188 height 22
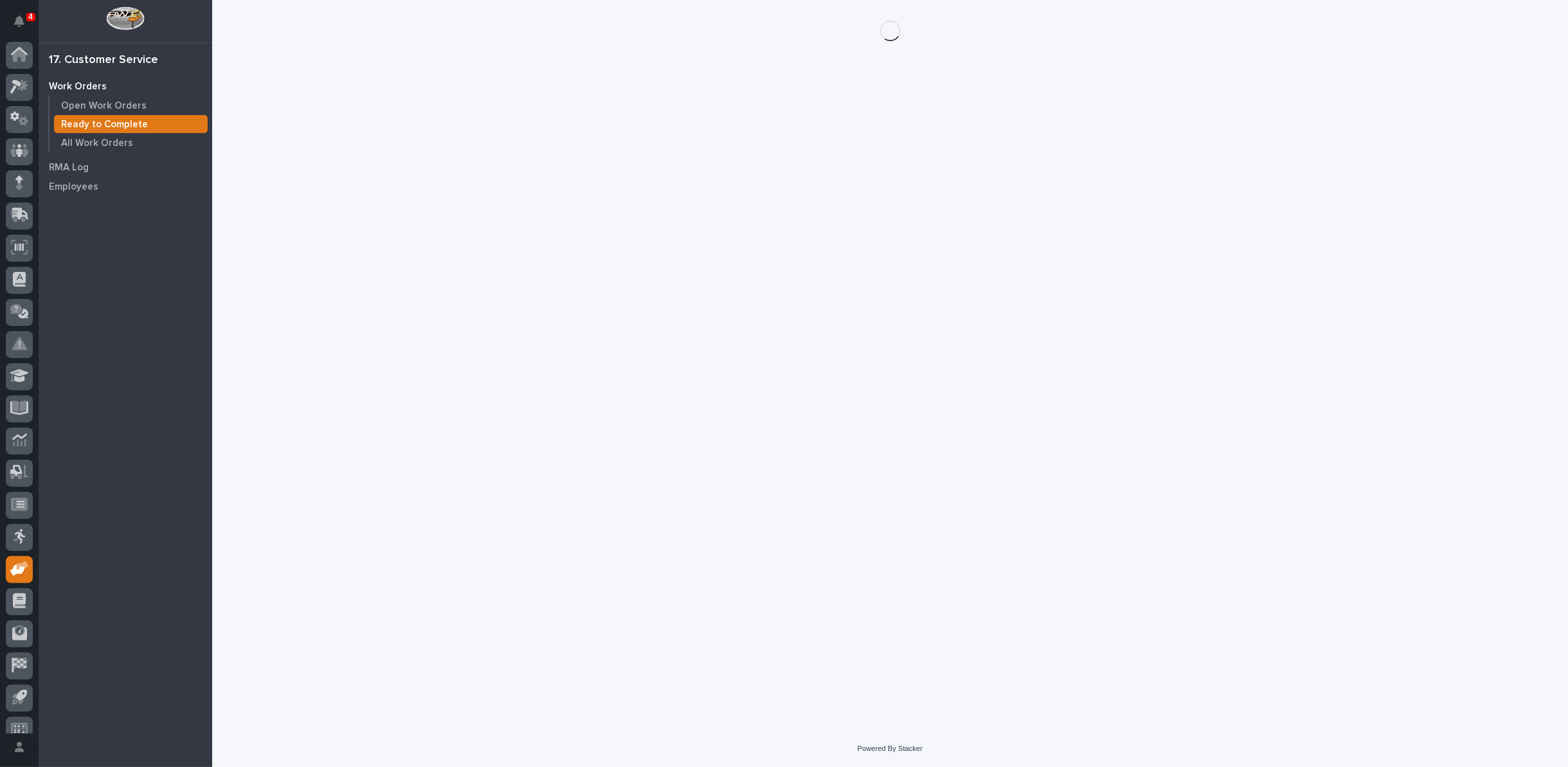
scroll to position [14, 0]
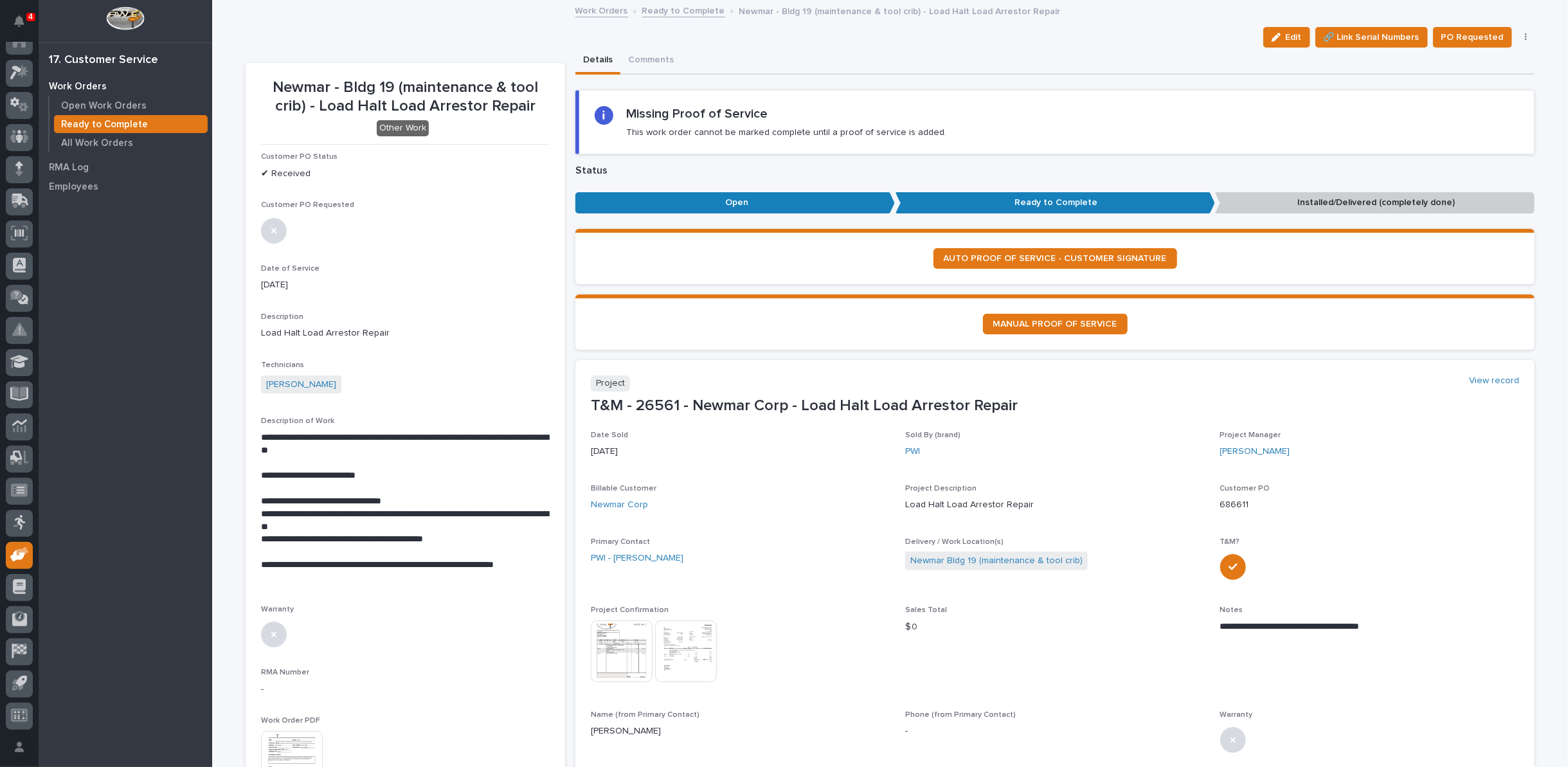
click at [679, 11] on link "Ready to Complete" at bounding box center [683, 10] width 83 height 14
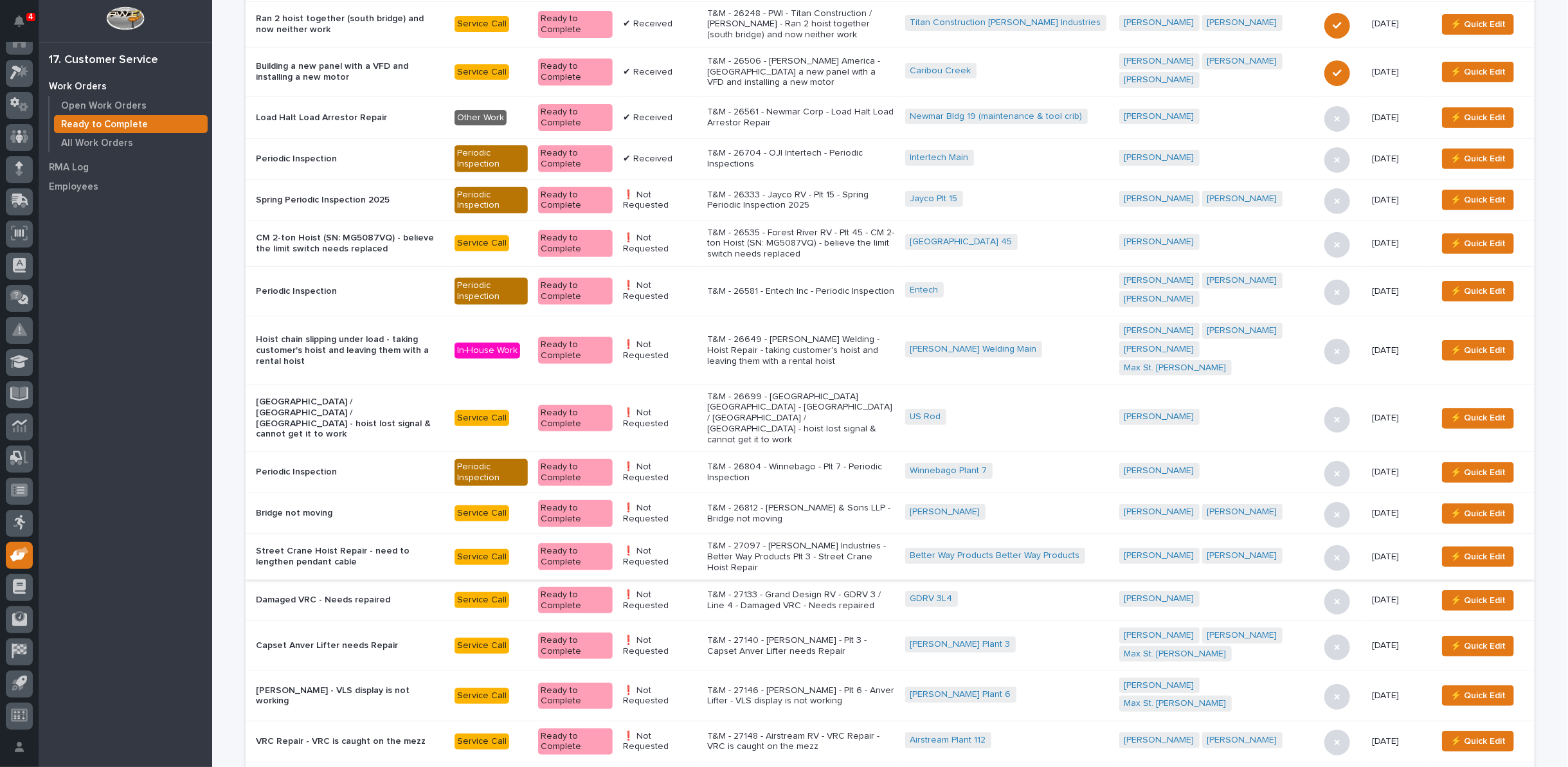
scroll to position [428, 0]
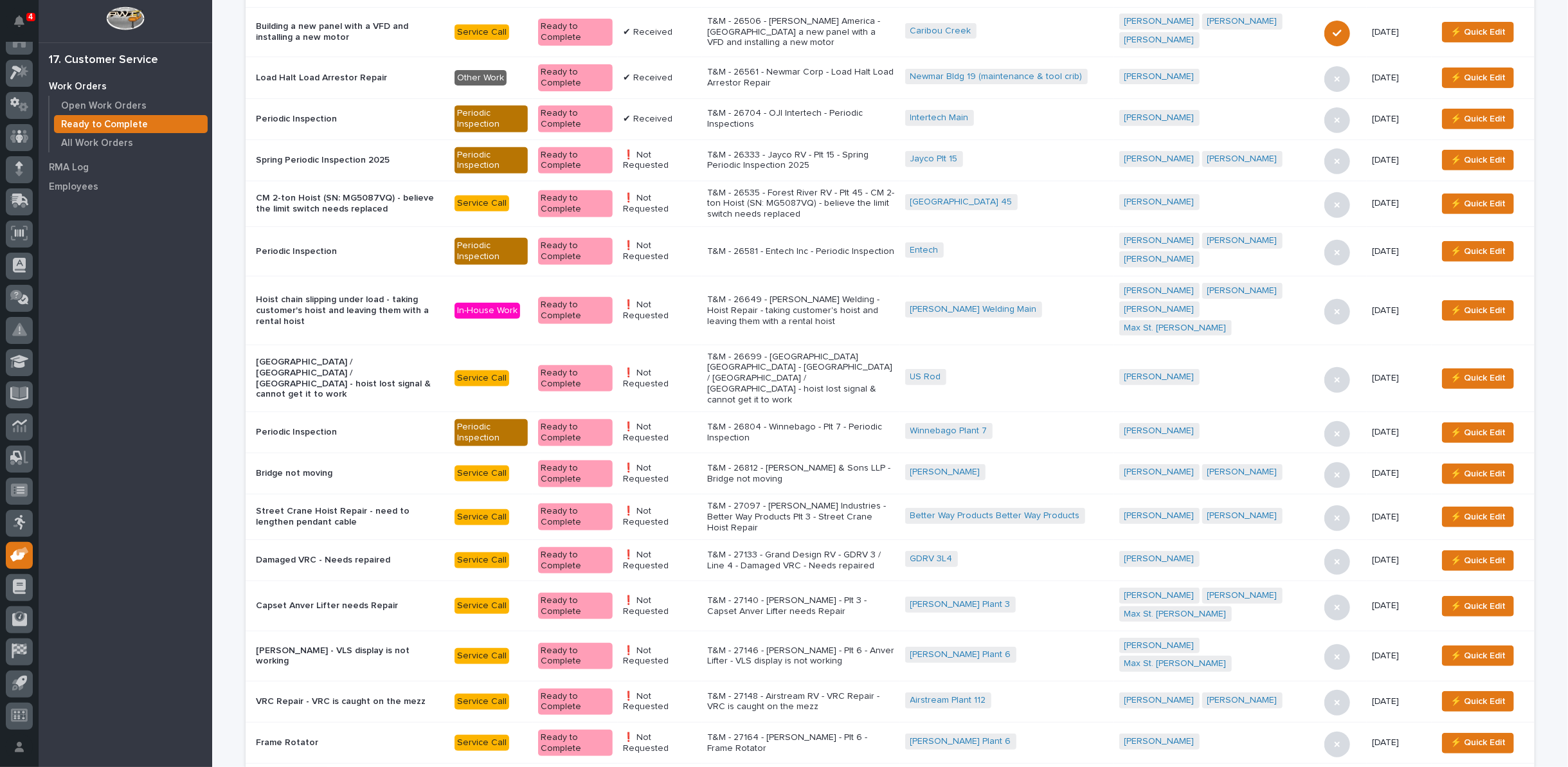
click at [825, 595] on p "T&M - 27140 - Brinkley RV - Plt 3 - Capset Anver Lifter needs Repair" at bounding box center [801, 606] width 188 height 22
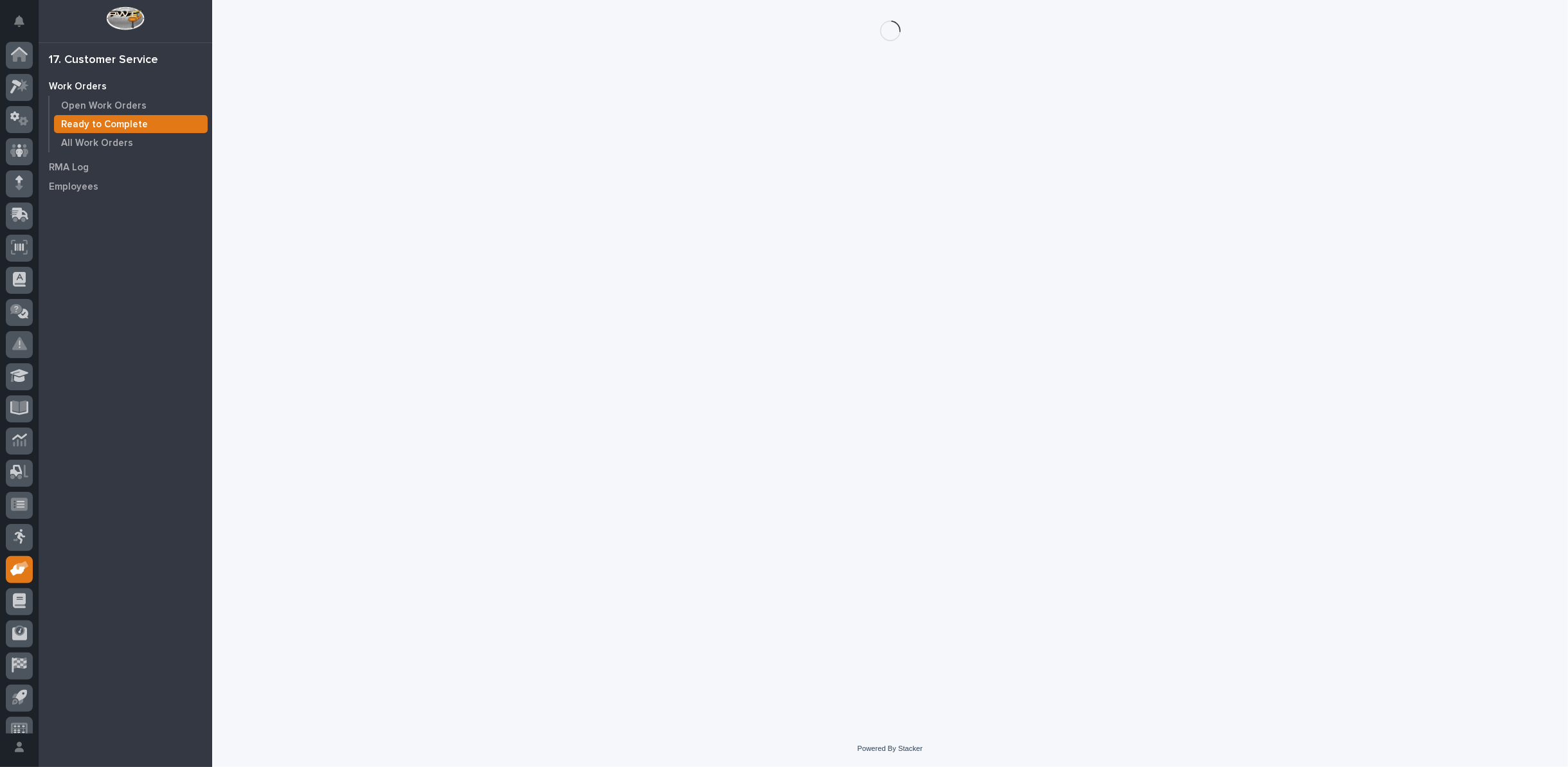
scroll to position [14, 0]
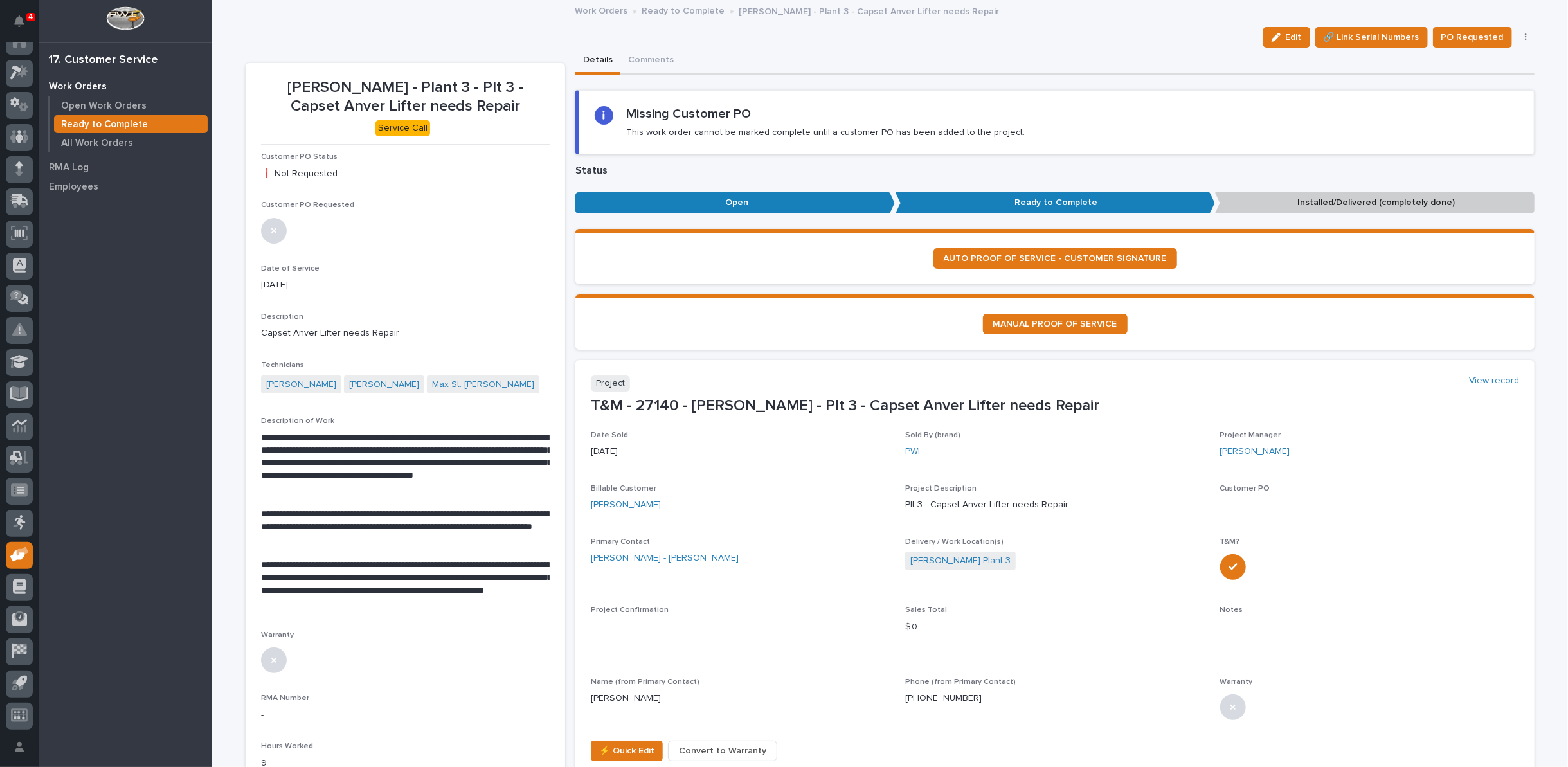
click at [1525, 35] on icon "button" at bounding box center [1525, 37] width 2 height 9
click at [1456, 104] on span "Regenerate PDF" at bounding box center [1486, 104] width 69 height 15
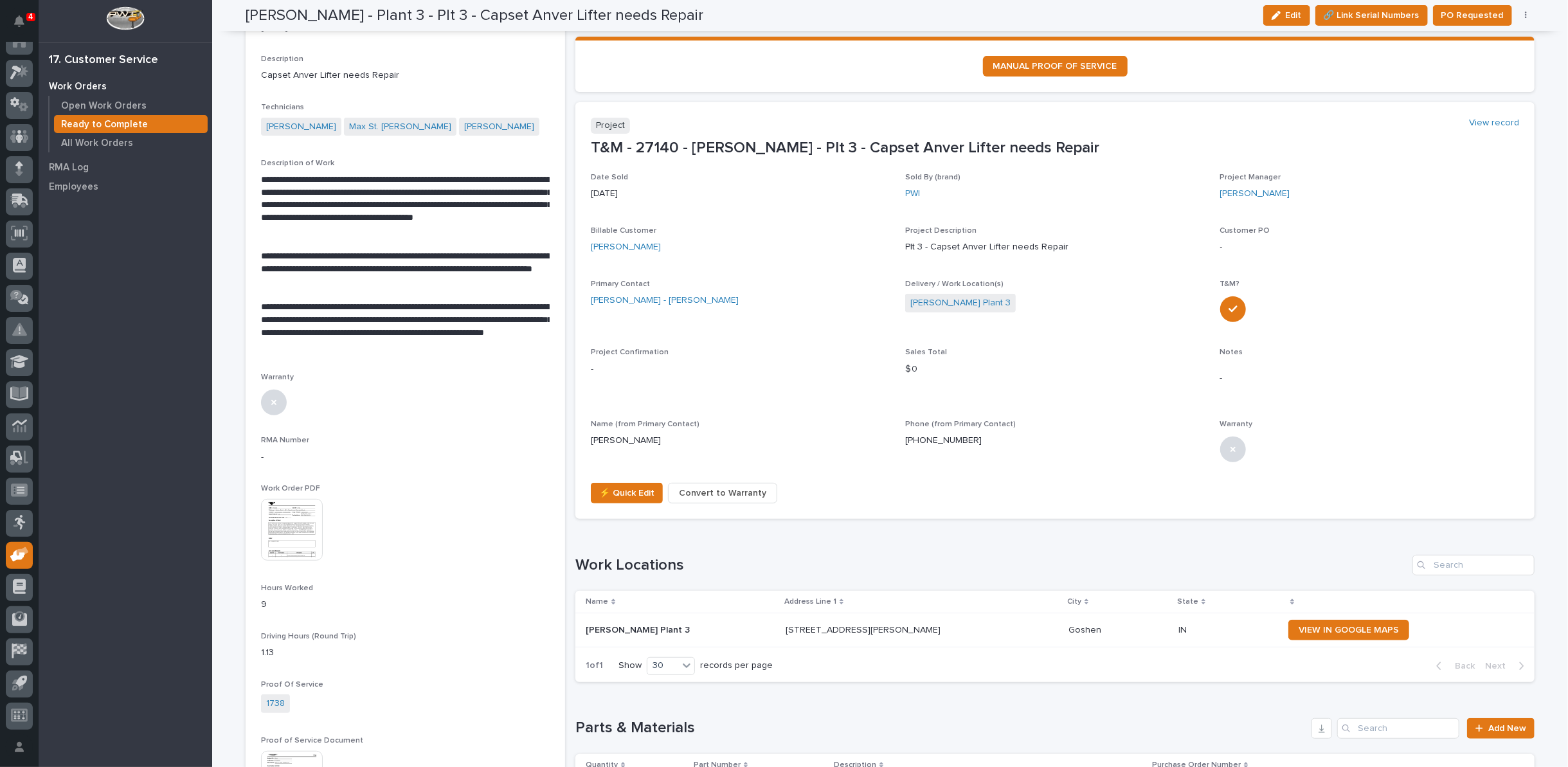
scroll to position [248, 0]
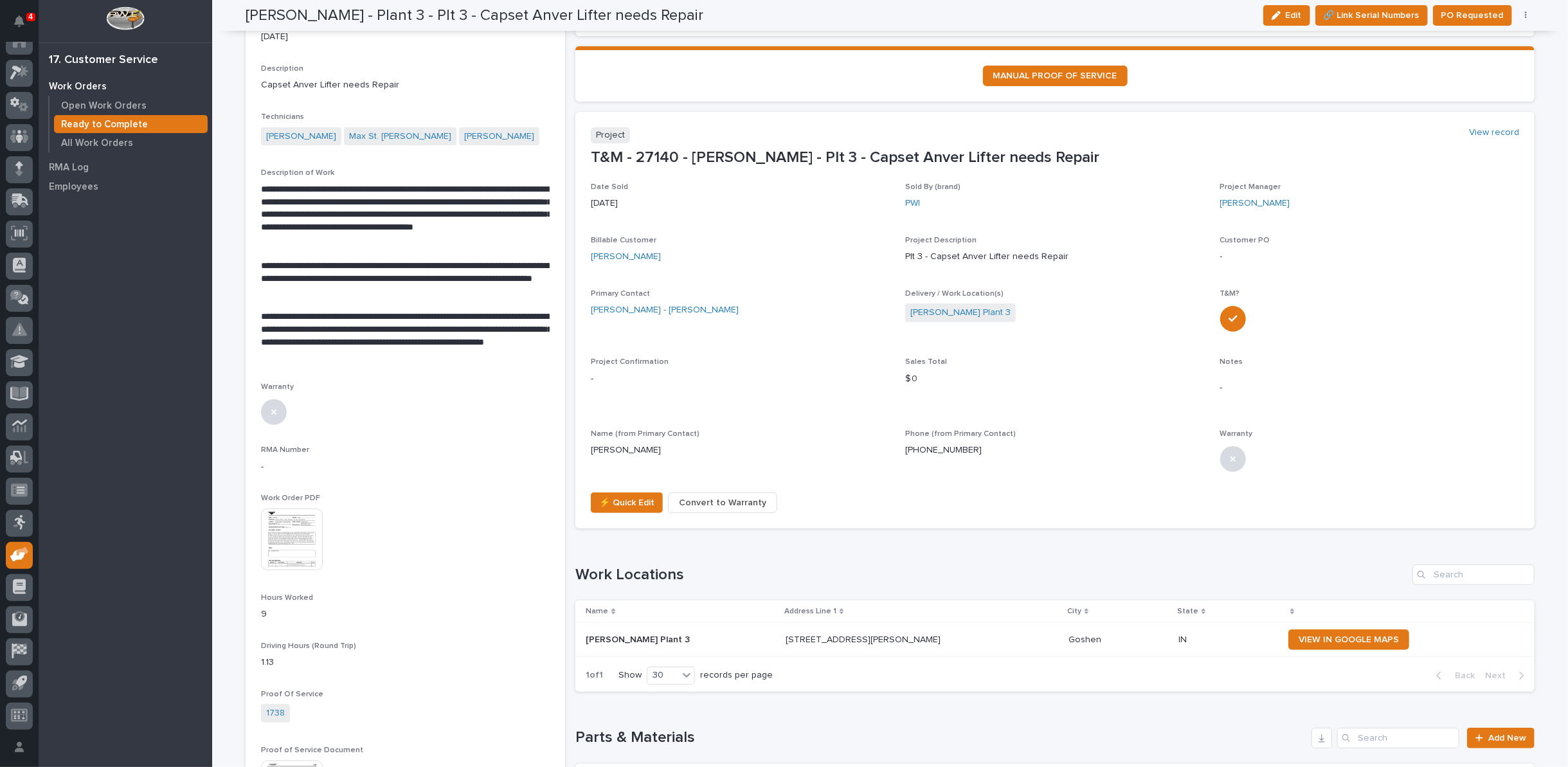
click at [296, 521] on img at bounding box center [291, 539] width 62 height 62
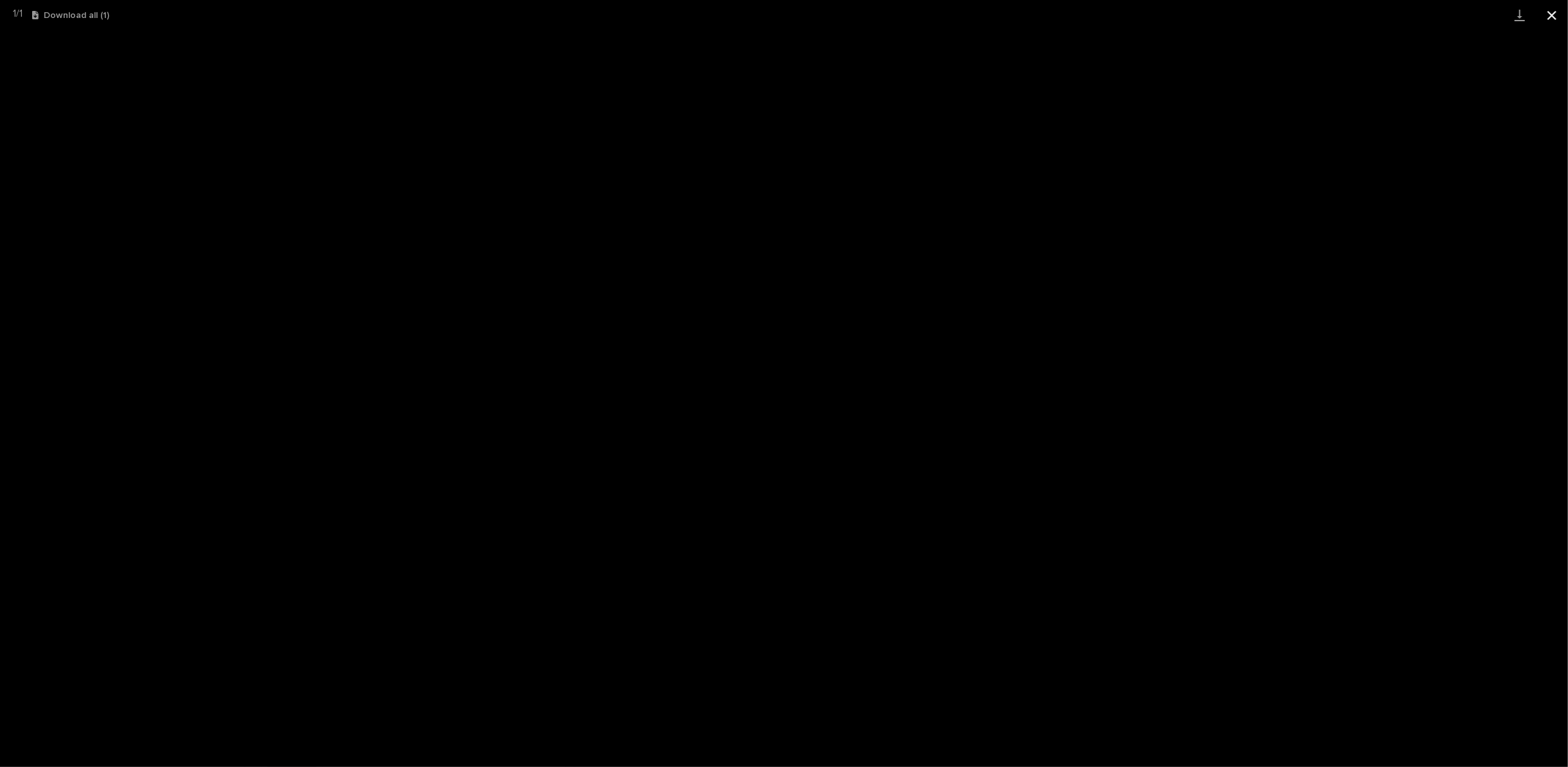
click at [1553, 14] on button "Close gallery" at bounding box center [1552, 15] width 32 height 31
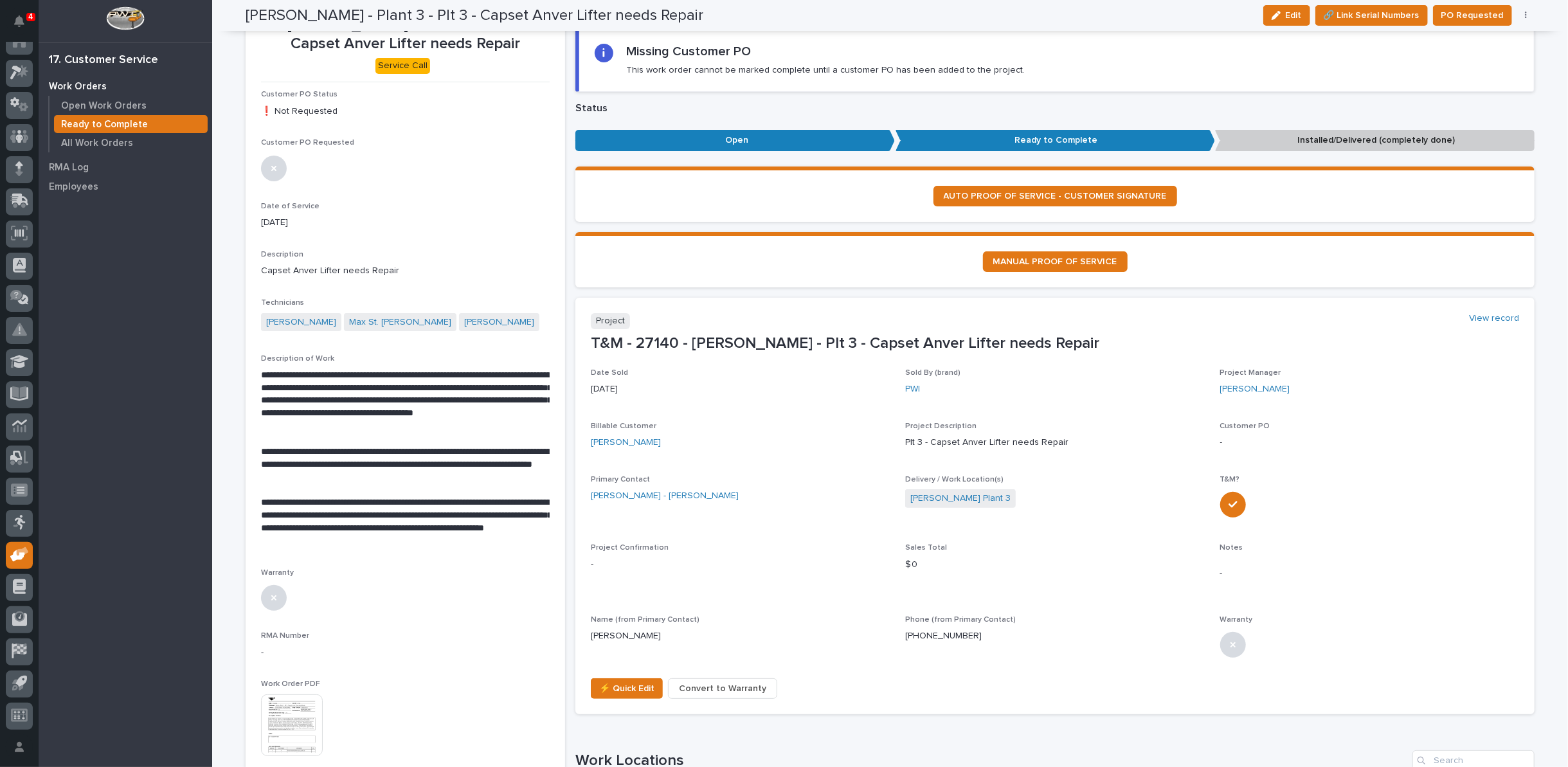
scroll to position [0, 0]
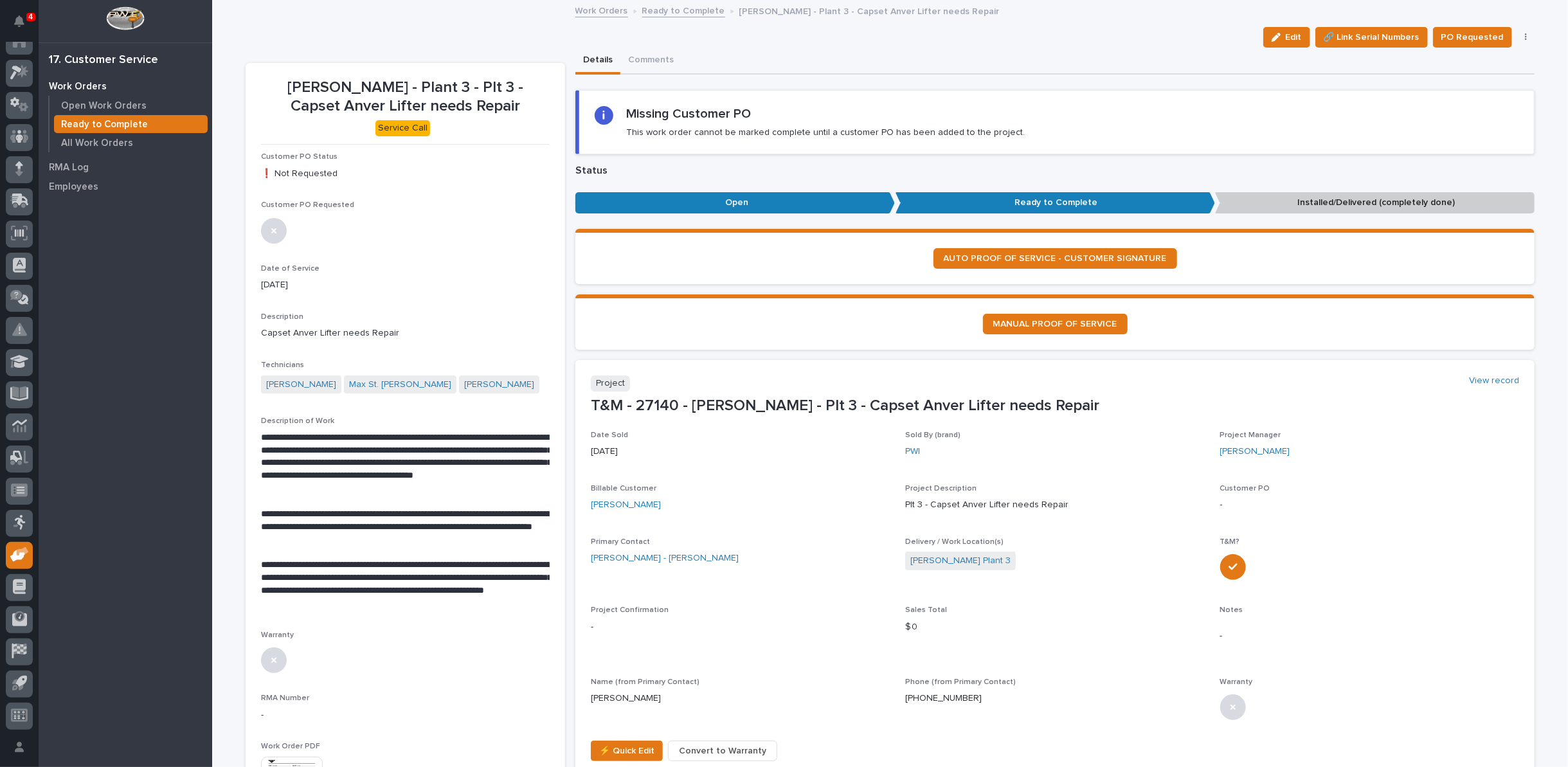
click at [666, 9] on link "Ready to Complete" at bounding box center [683, 10] width 83 height 14
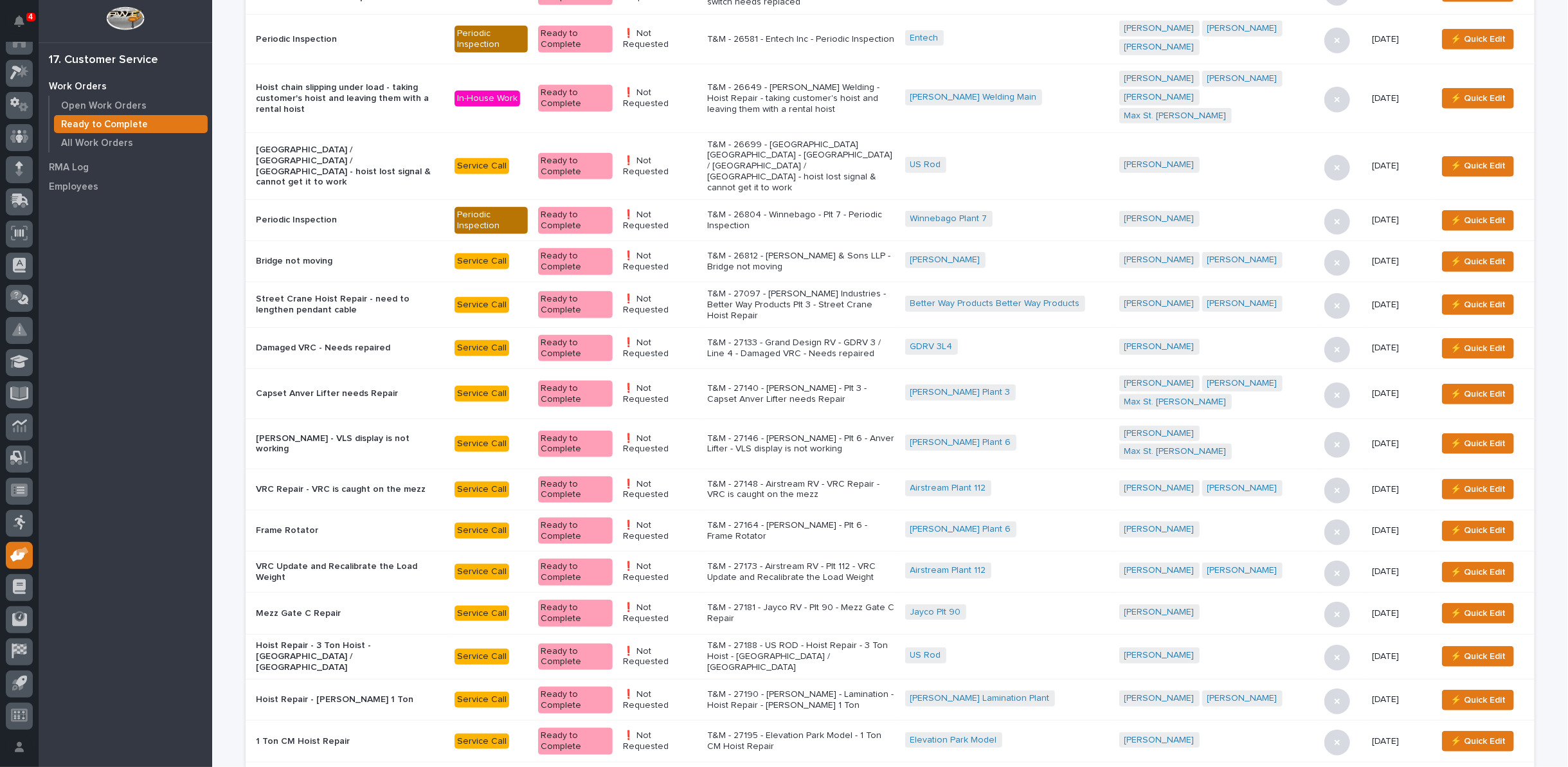
scroll to position [643, 0]
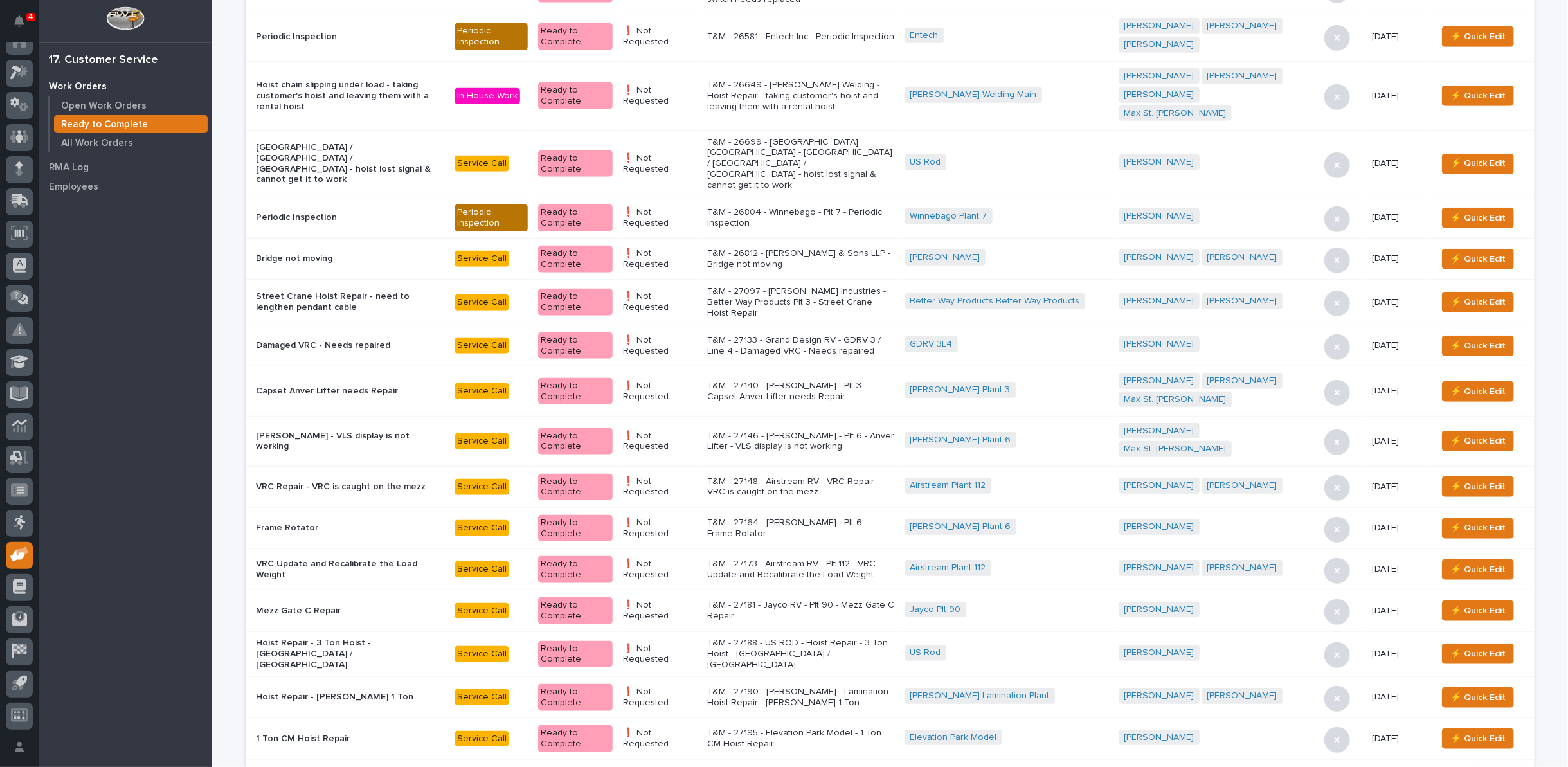
click at [764, 430] on p "T&M - 27146 - Brinkley RV - Plt 6 - Anver Lifter - VLS display is not working" at bounding box center [801, 441] width 188 height 22
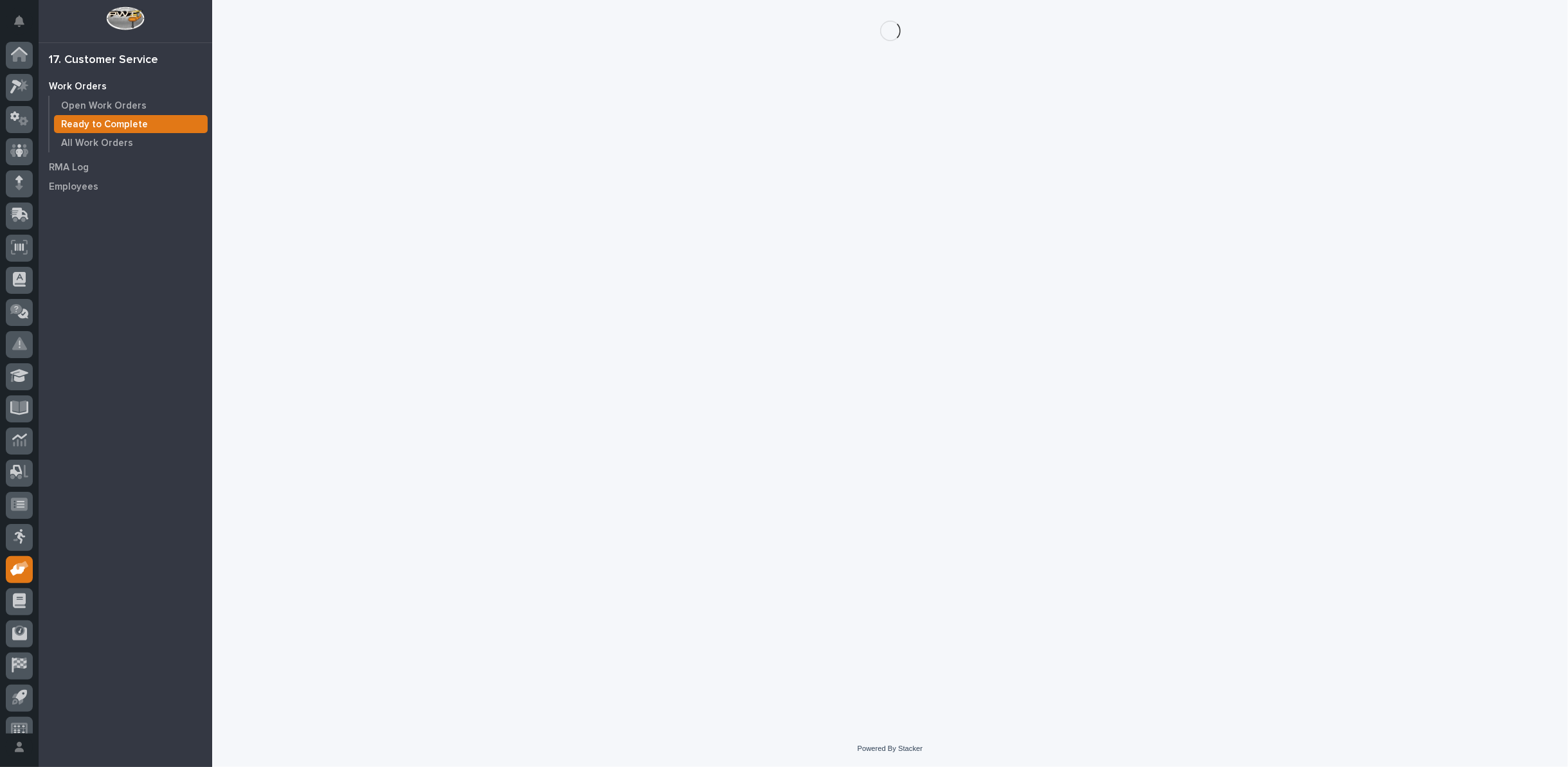
scroll to position [14, 0]
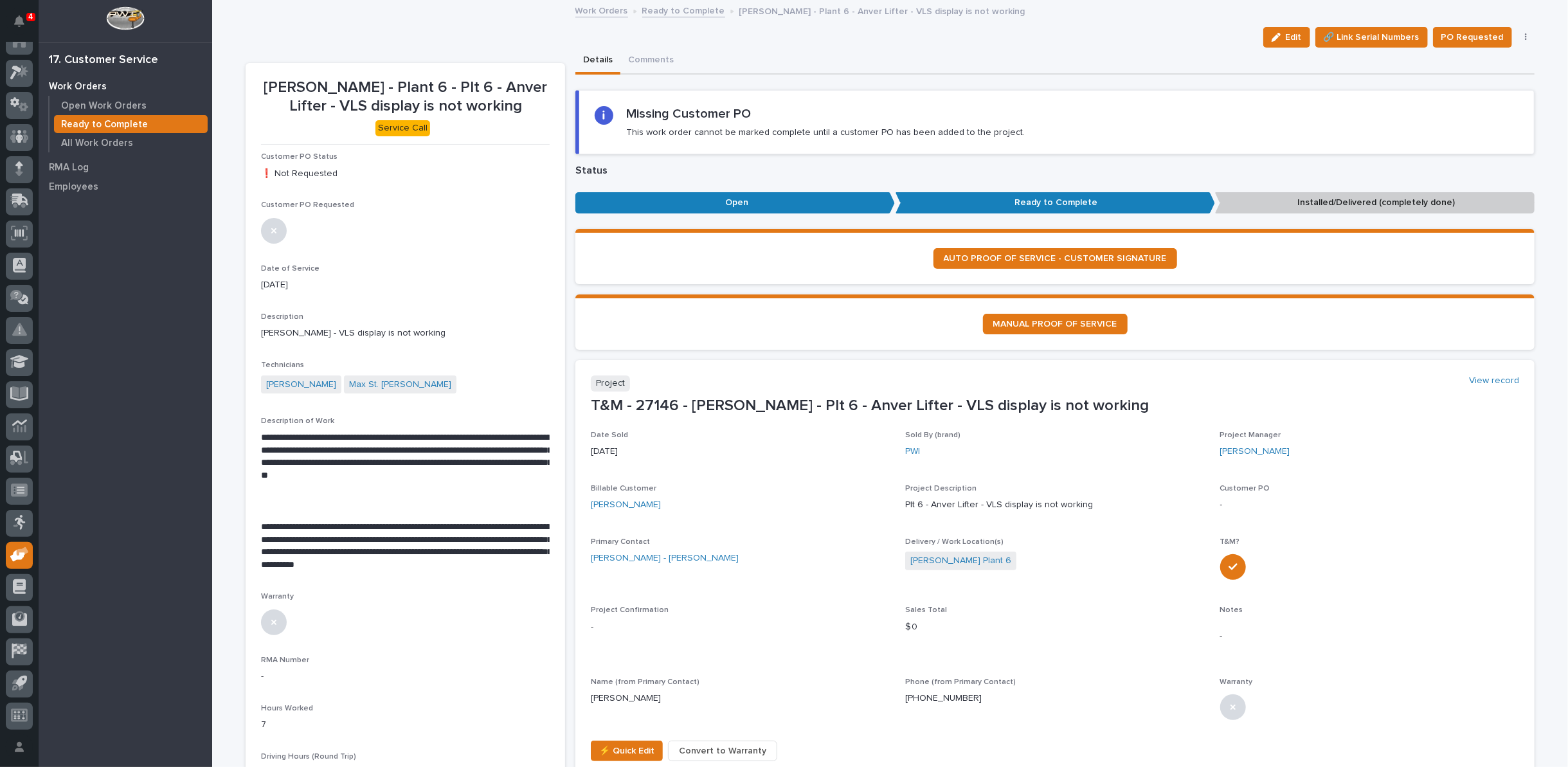
click at [1525, 35] on icon "button" at bounding box center [1525, 37] width 2 height 9
click at [1495, 106] on span "Regenerate PDF" at bounding box center [1486, 104] width 69 height 15
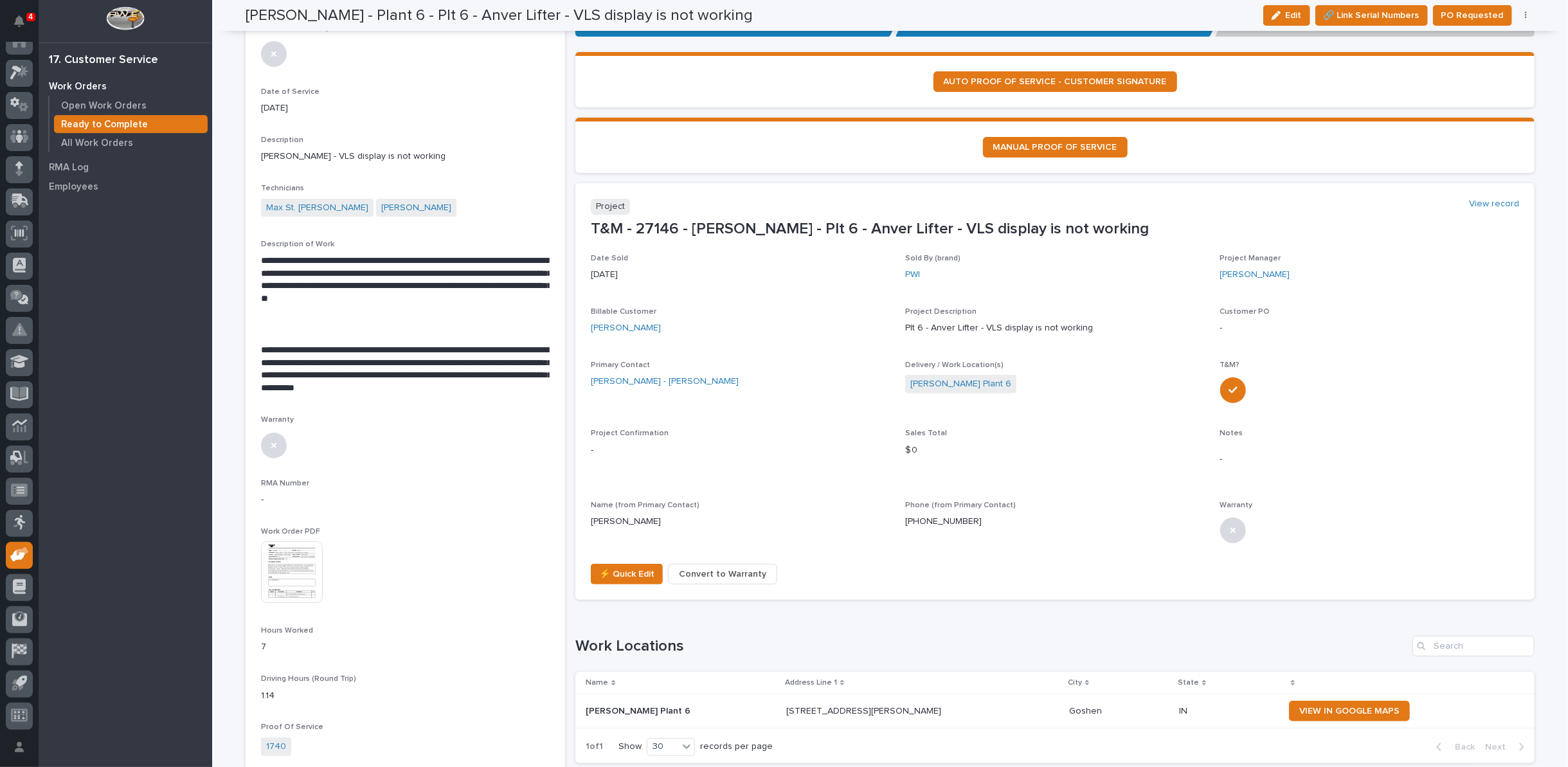
scroll to position [177, 0]
click at [300, 561] on img at bounding box center [291, 572] width 62 height 62
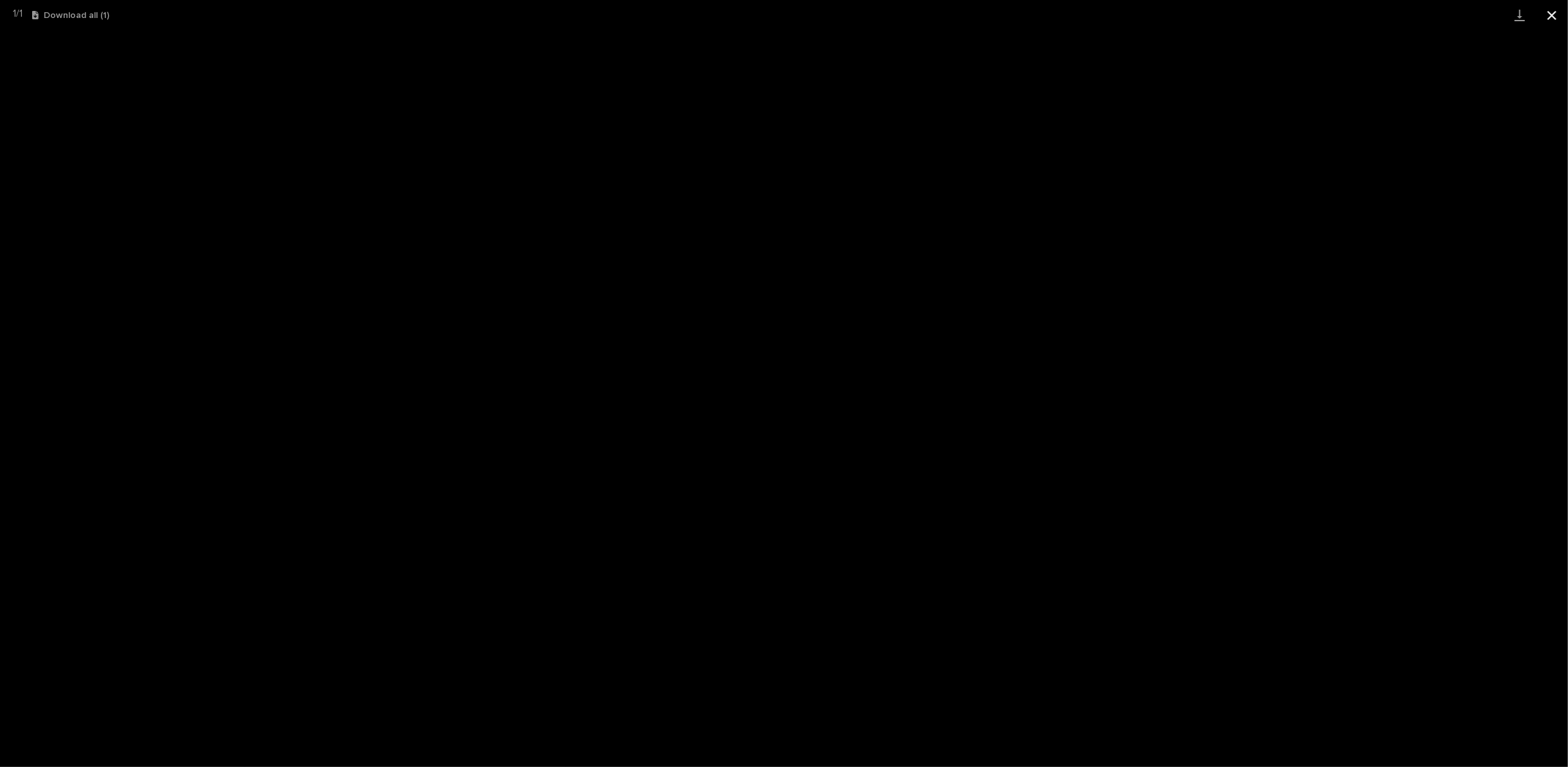
click at [1554, 12] on button "Close gallery" at bounding box center [1552, 15] width 32 height 31
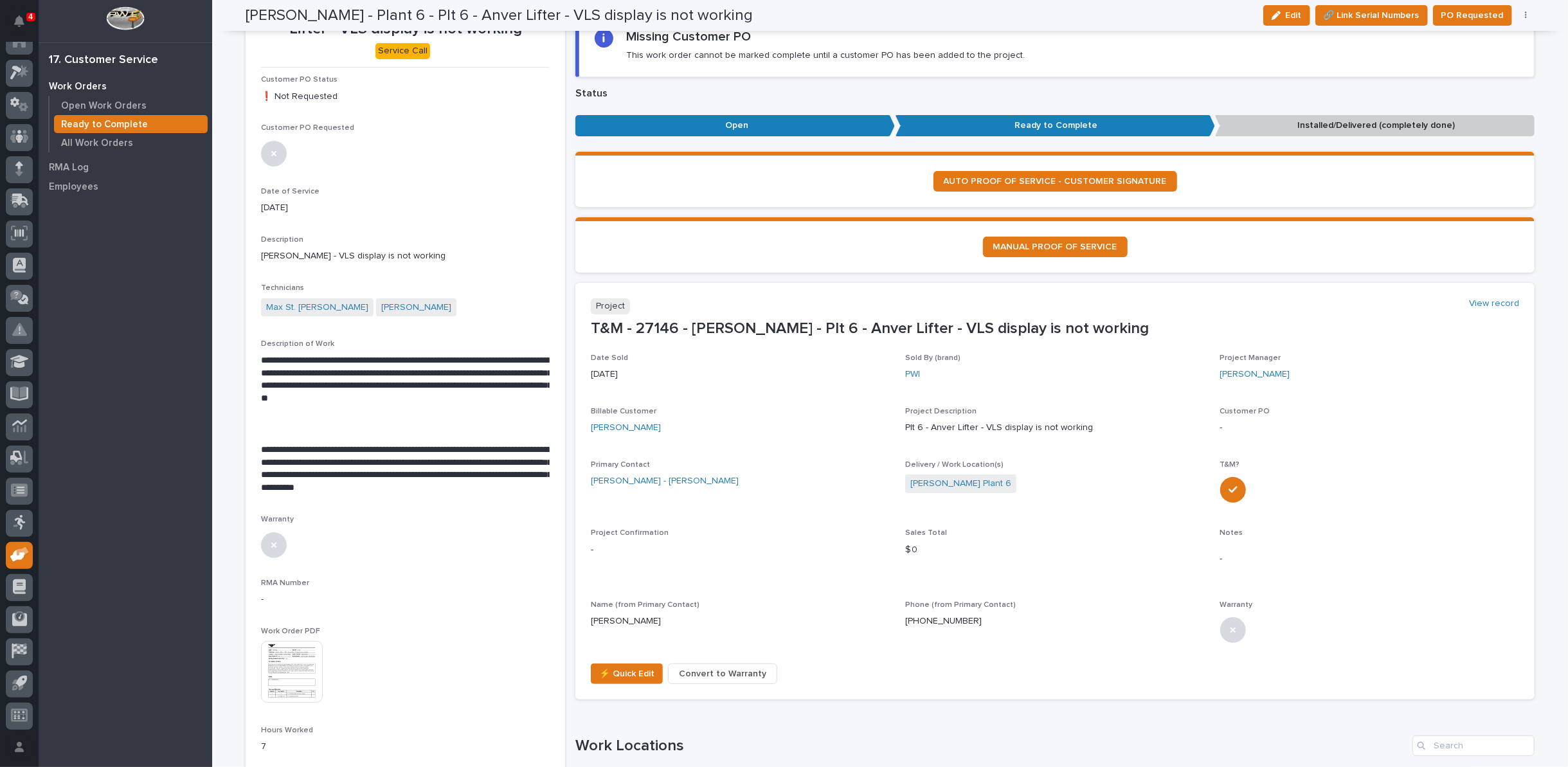
scroll to position [0, 0]
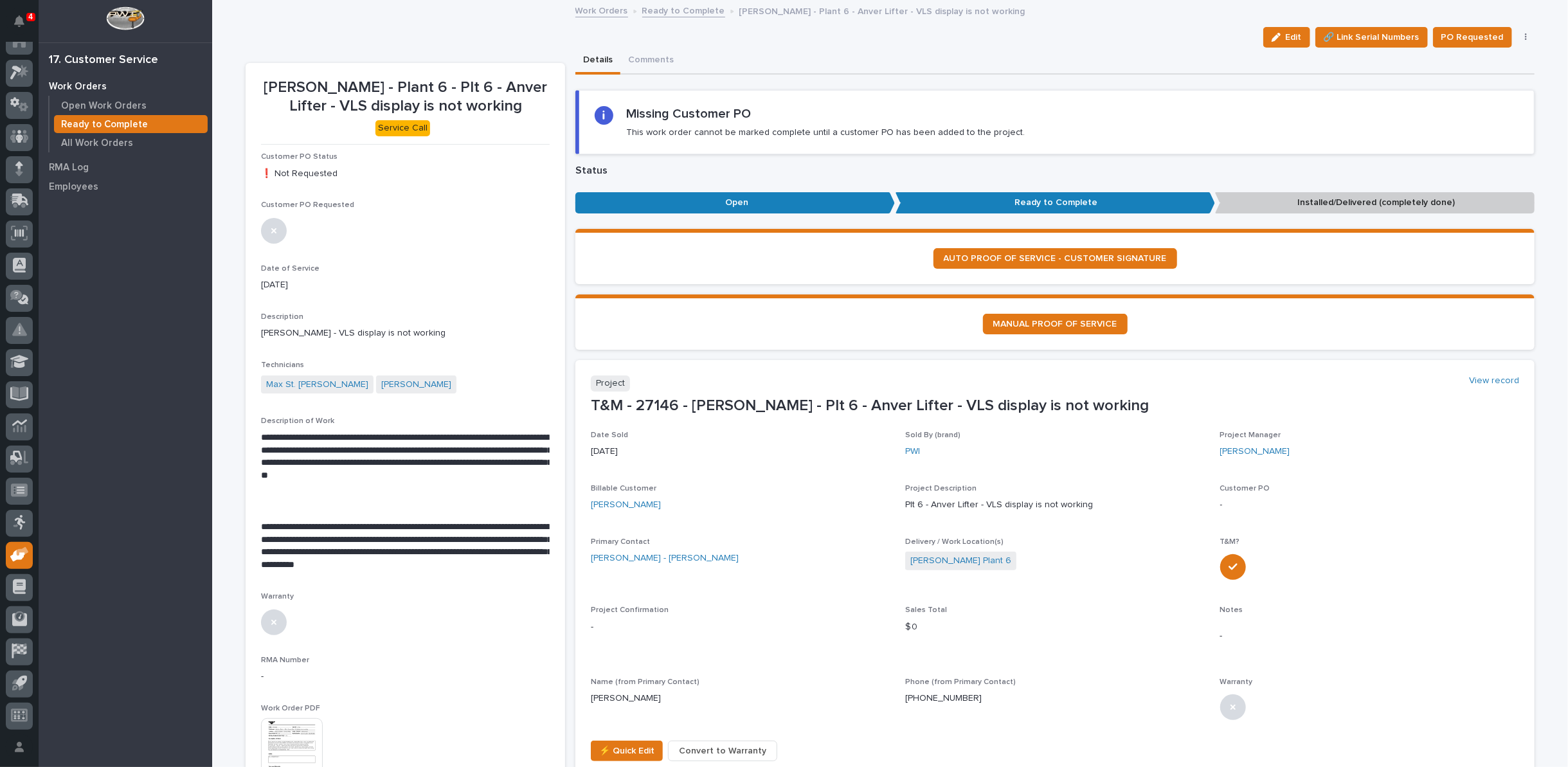
click at [685, 10] on link "Ready to Complete" at bounding box center [683, 10] width 83 height 14
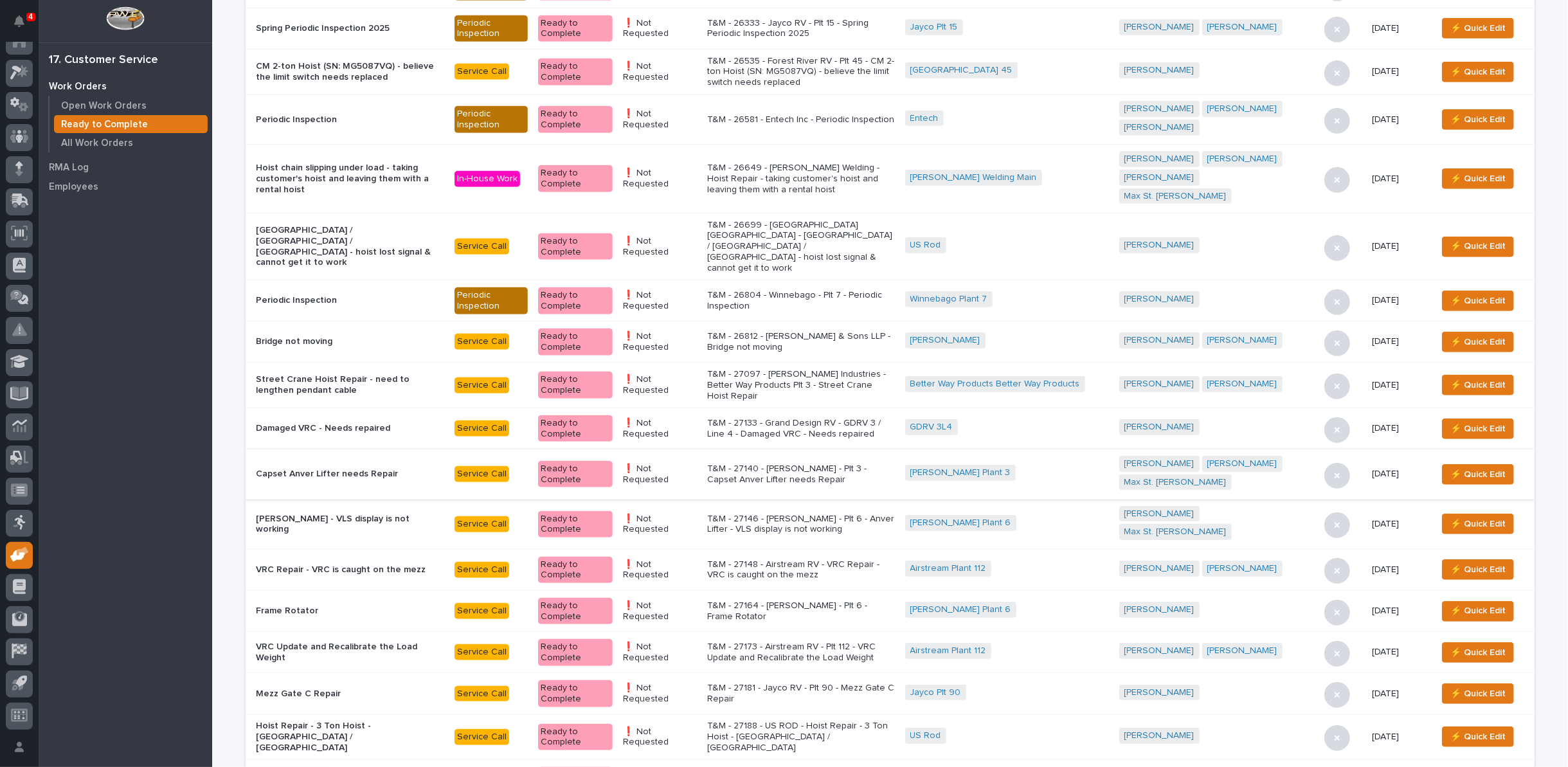
scroll to position [571, 0]
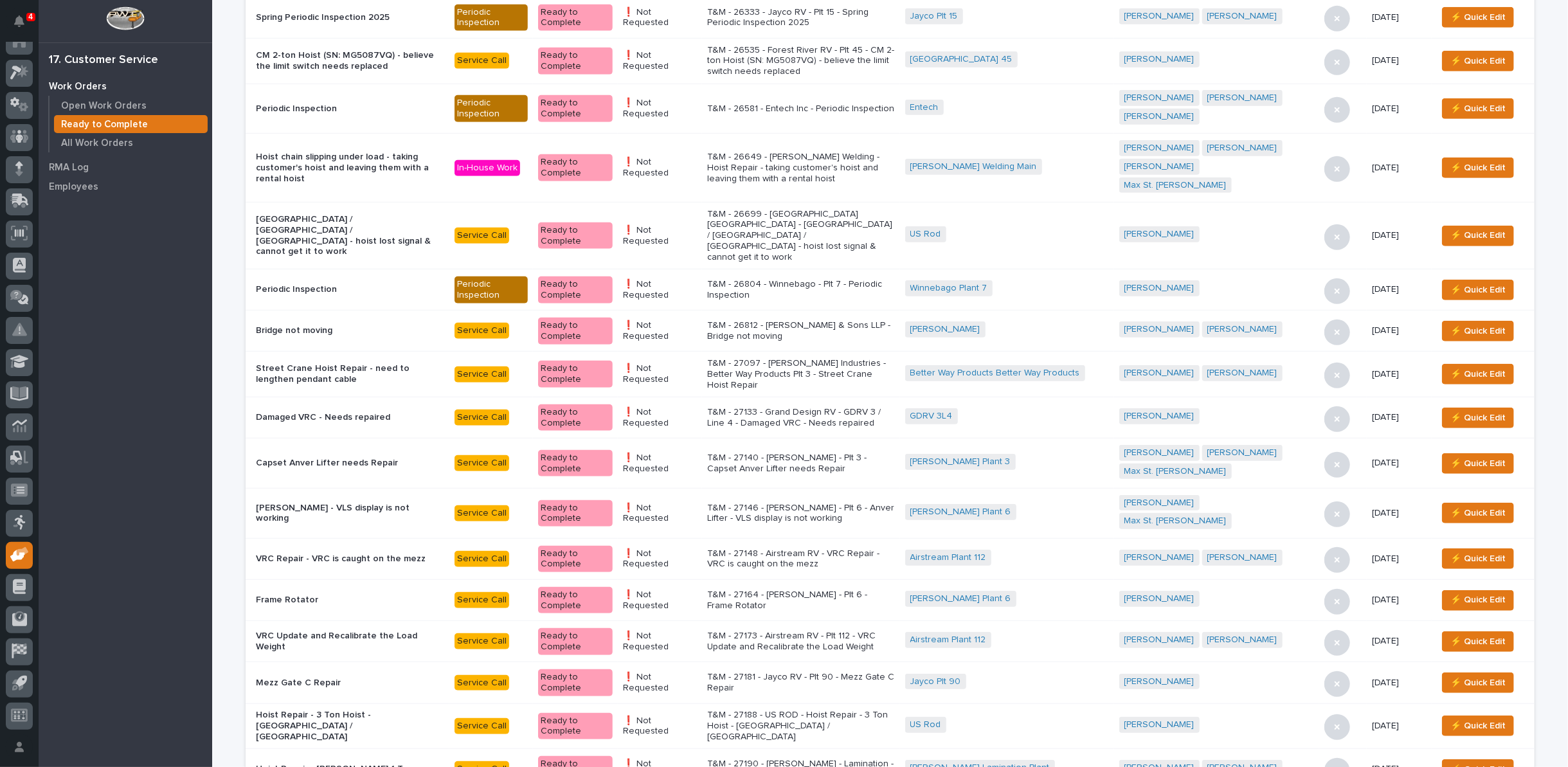
click at [794, 549] on p "T&M - 27148 - Airstream RV - VRC Repair - VRC is caught on the mezz" at bounding box center [801, 559] width 188 height 22
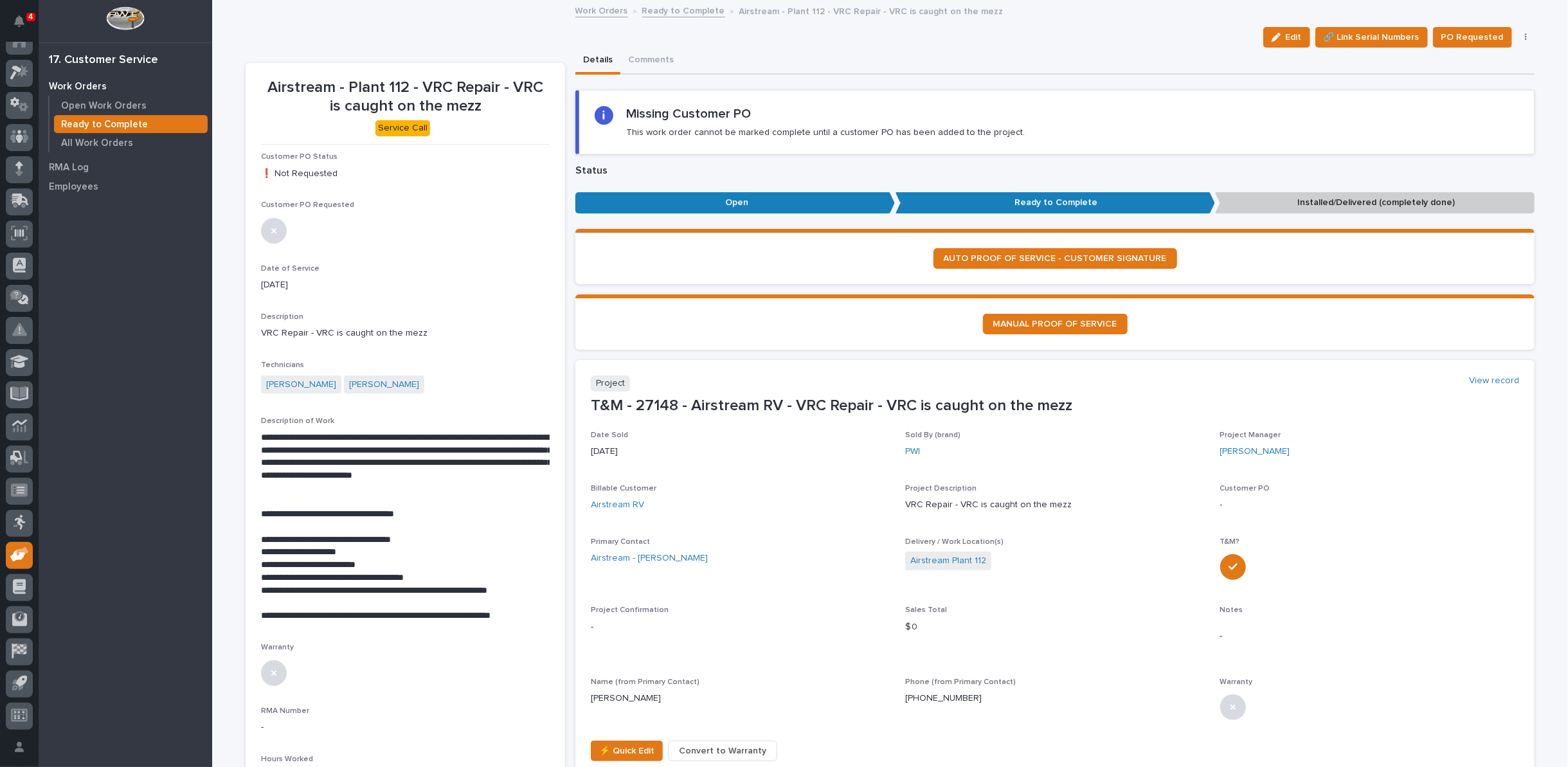
click at [1522, 34] on button "button" at bounding box center [1526, 37] width 18 height 9
click at [1459, 102] on span "Regenerate PDF" at bounding box center [1486, 104] width 69 height 15
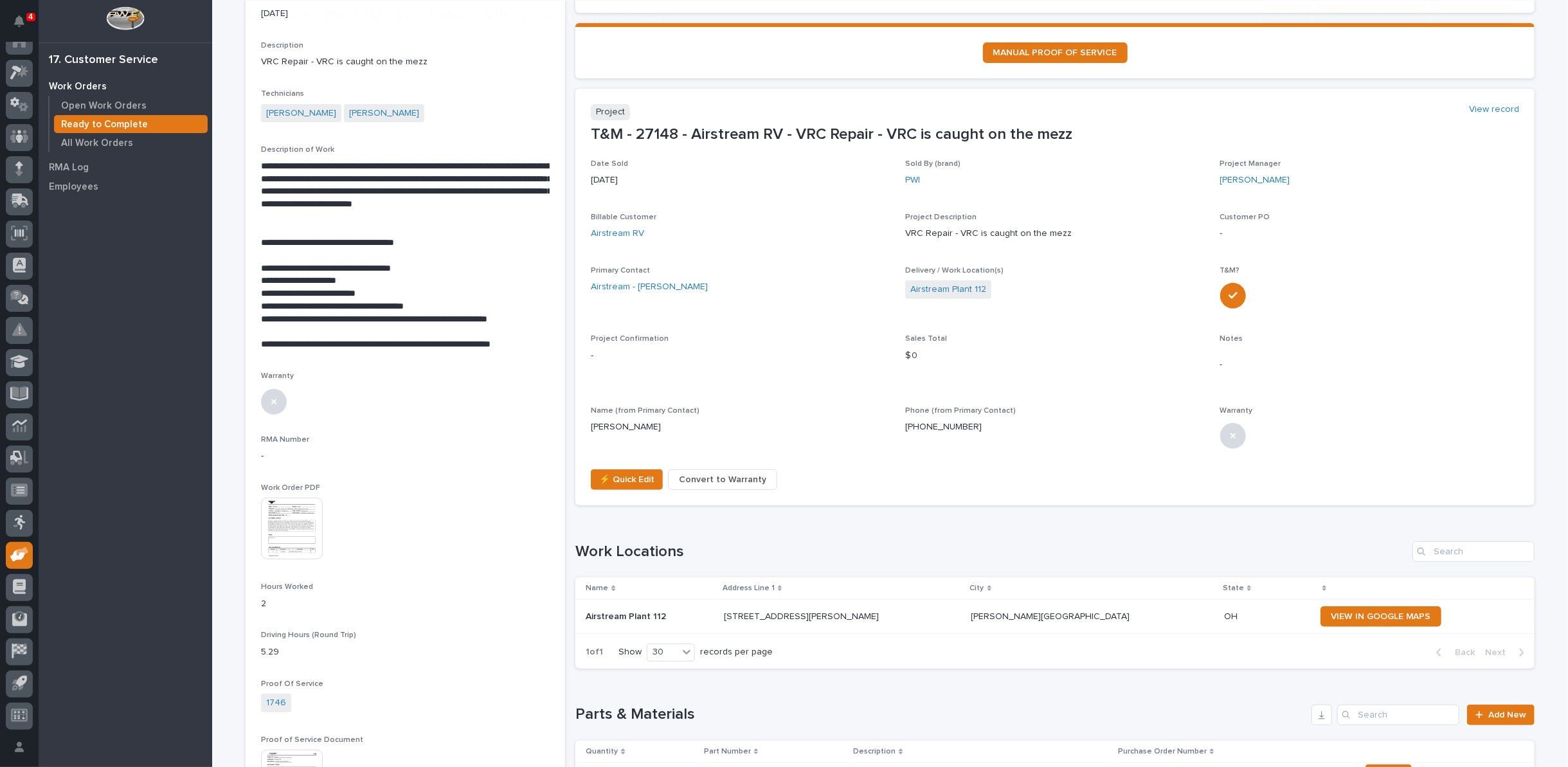
scroll to position [285, 0]
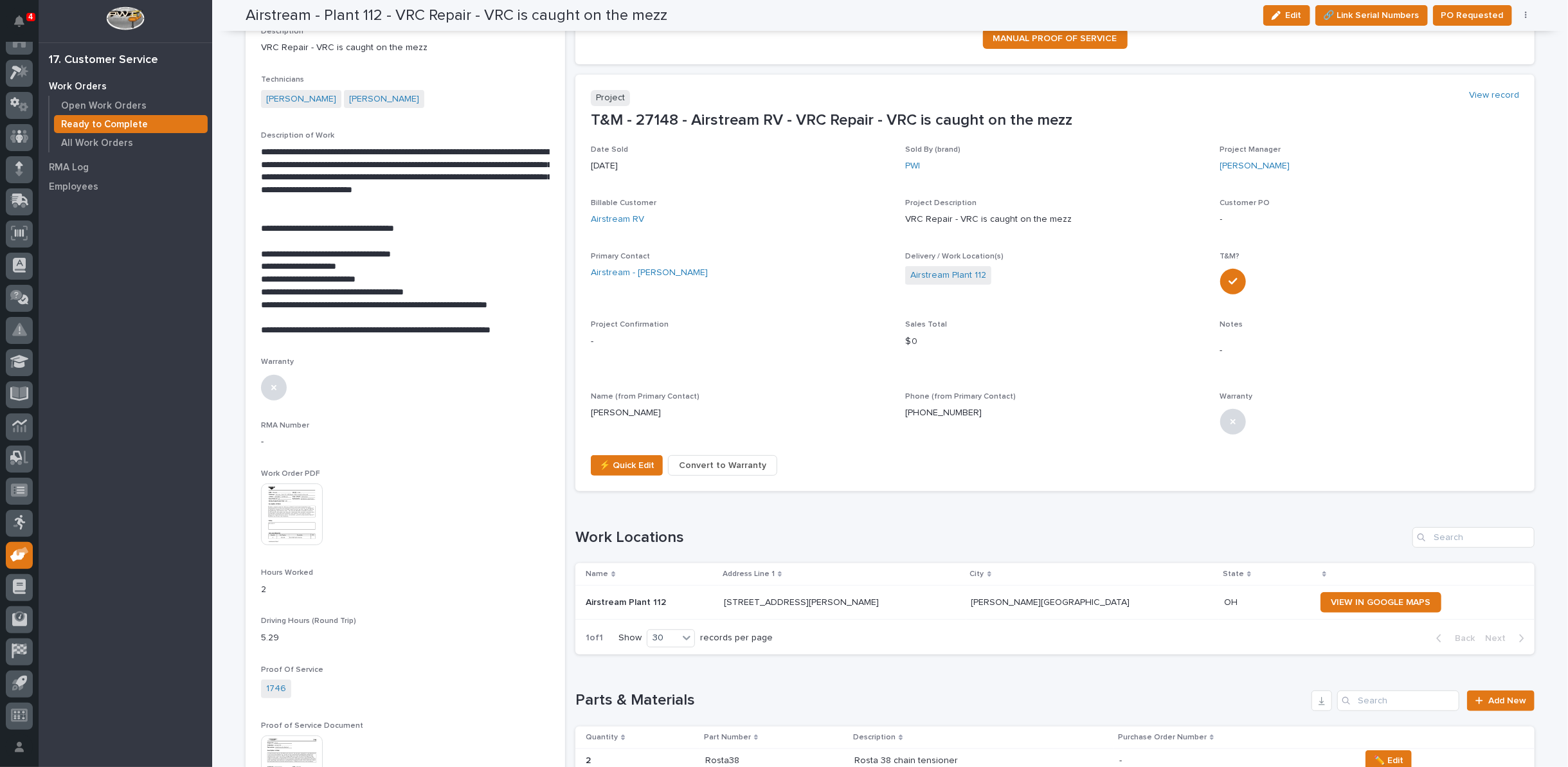
click at [296, 510] on img at bounding box center [291, 514] width 62 height 62
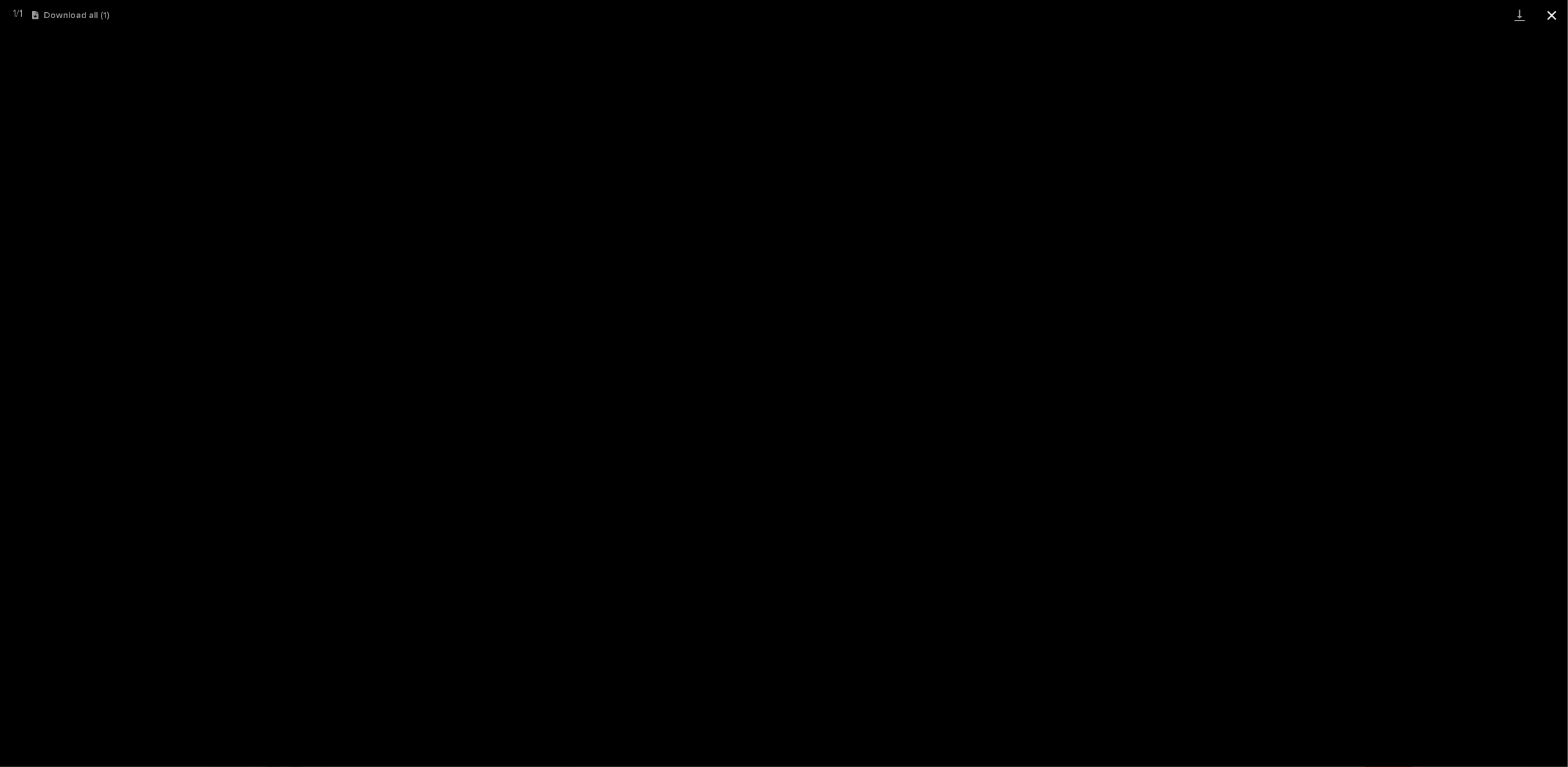
click at [1553, 17] on button "Close gallery" at bounding box center [1552, 15] width 32 height 31
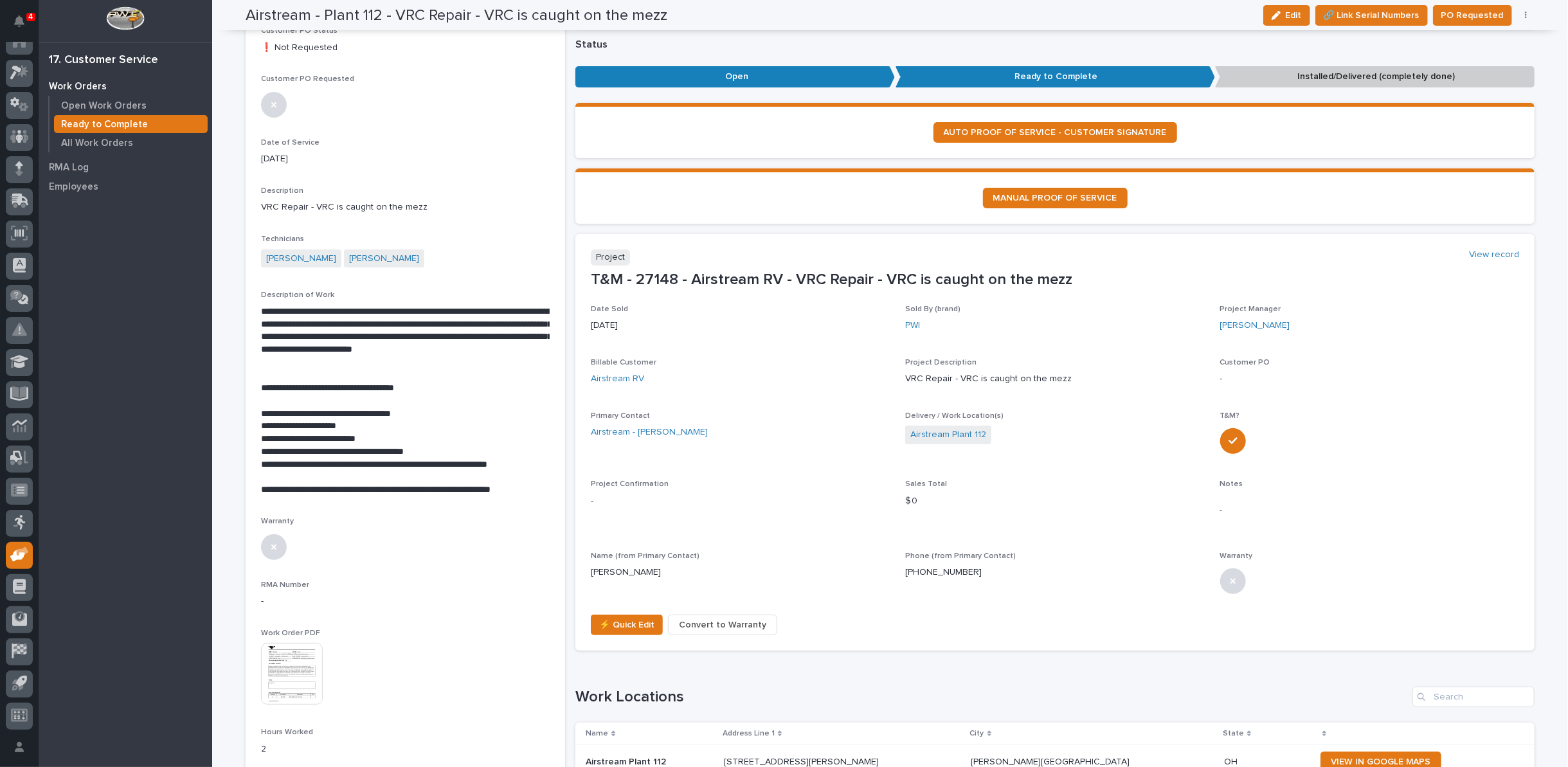
scroll to position [0, 0]
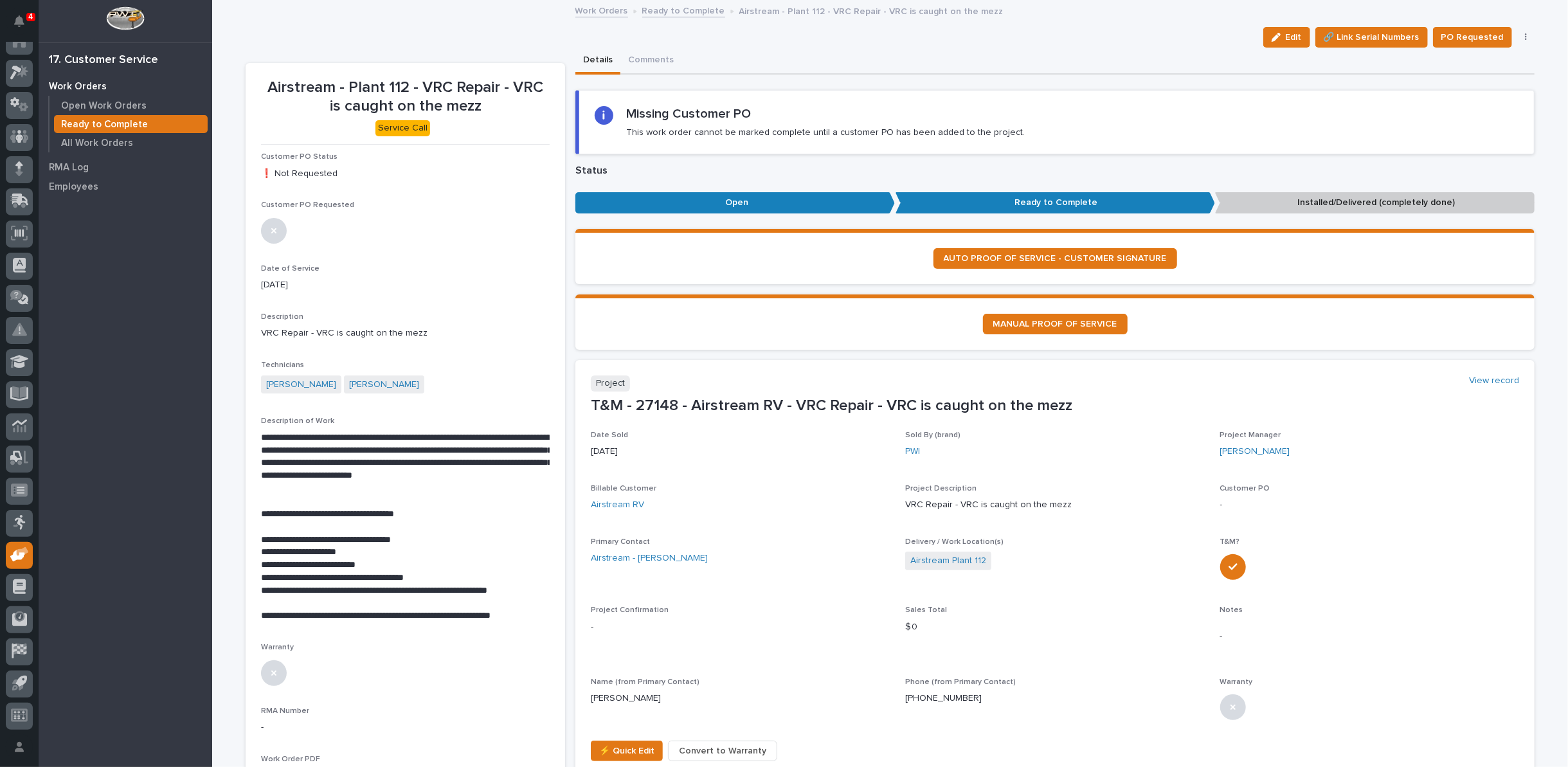
click at [677, 7] on link "Ready to Complete" at bounding box center [683, 10] width 83 height 14
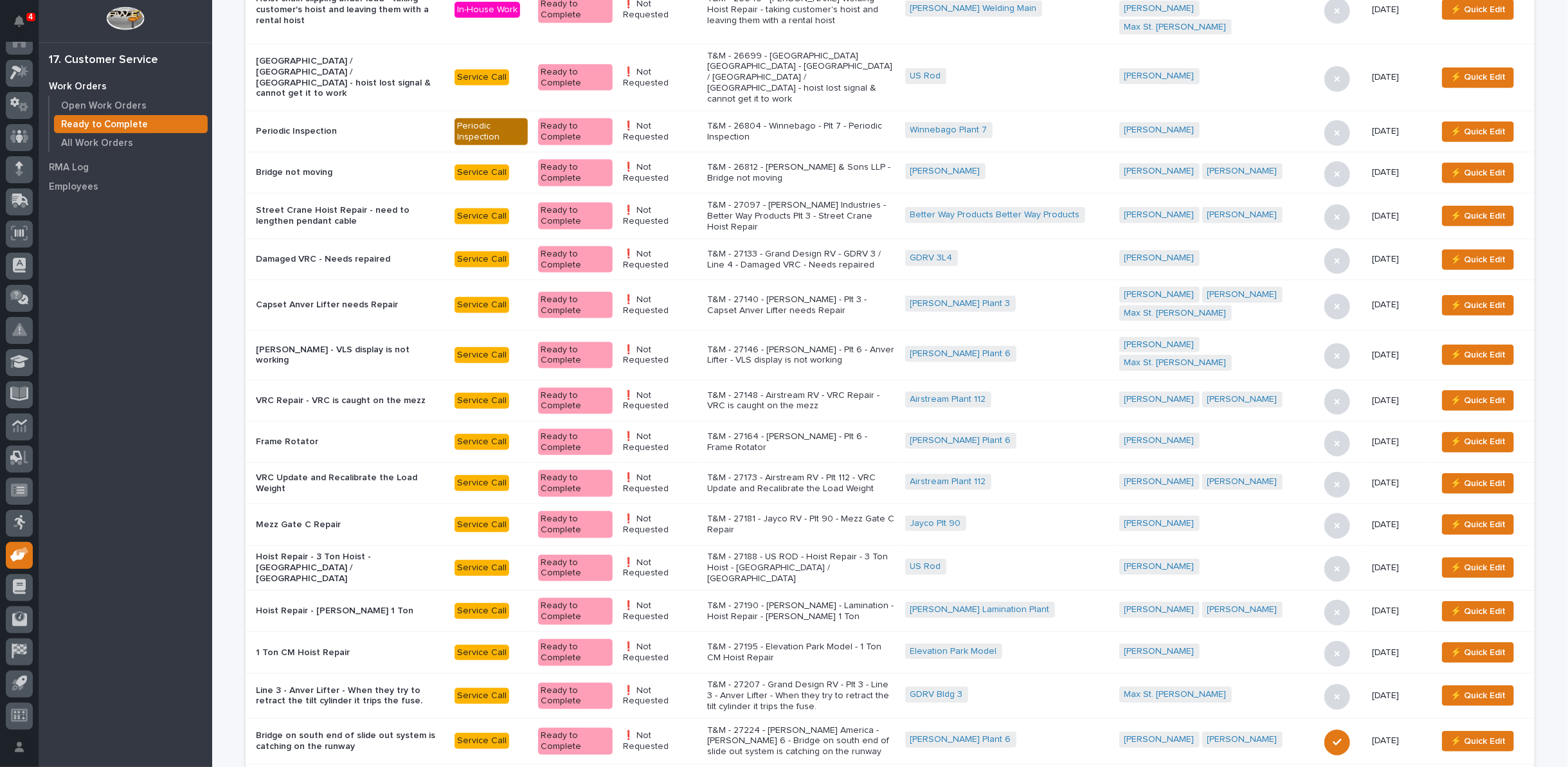
scroll to position [776, 0]
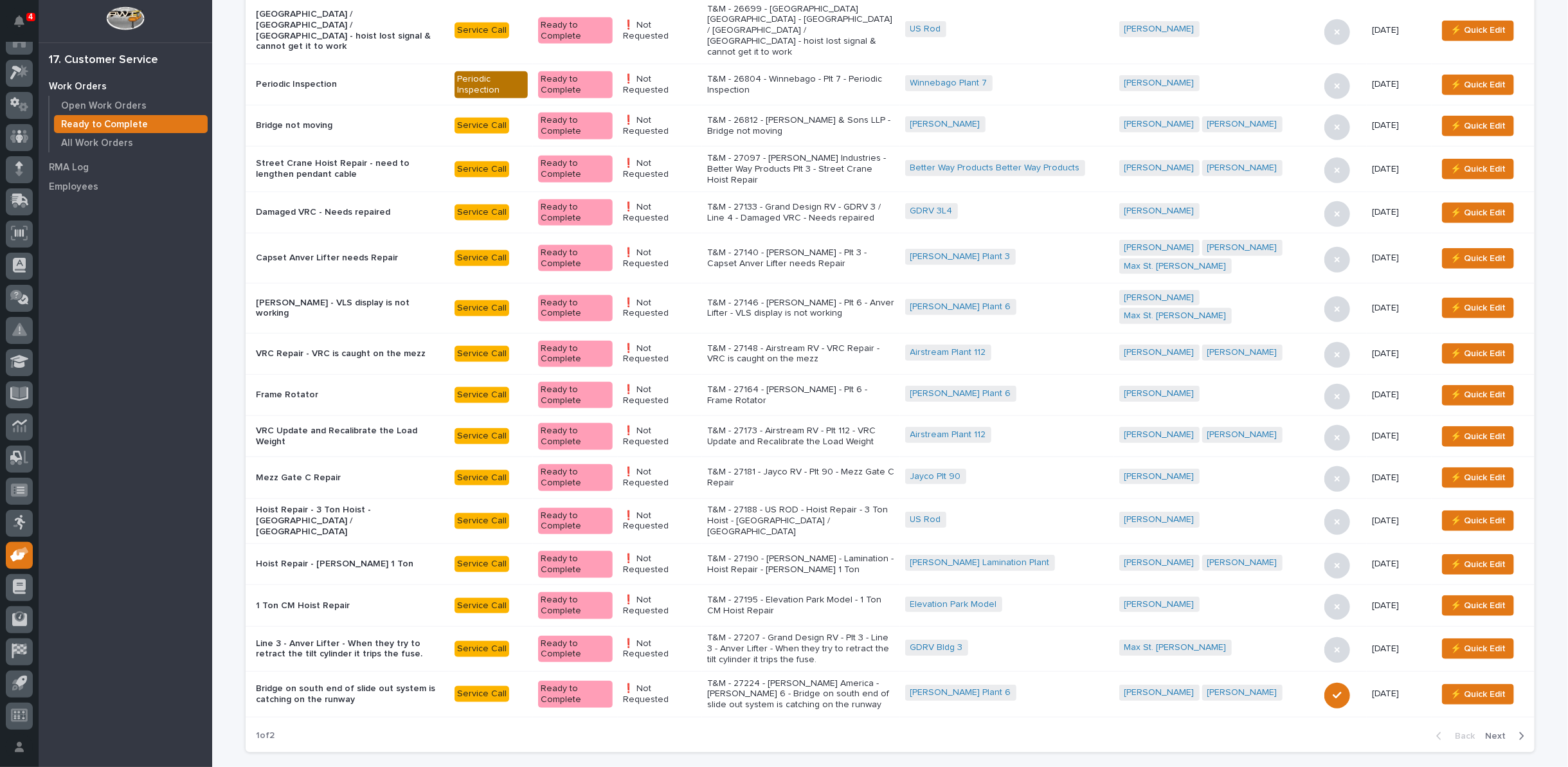
click at [797, 385] on p "T&M - 27164 - Brinkley RV - Plt 6 - Frame Rotator" at bounding box center [801, 395] width 188 height 22
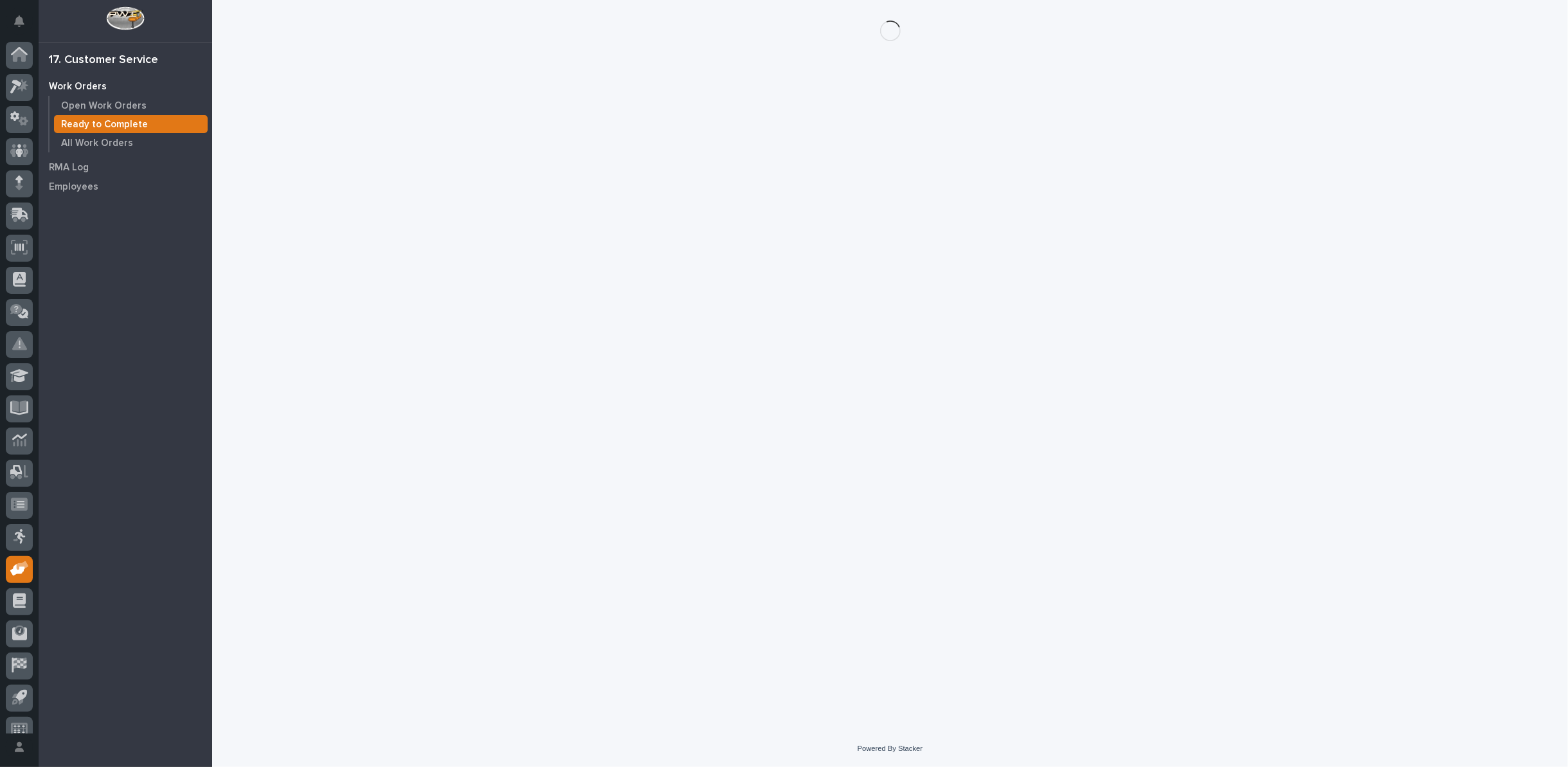
scroll to position [14, 0]
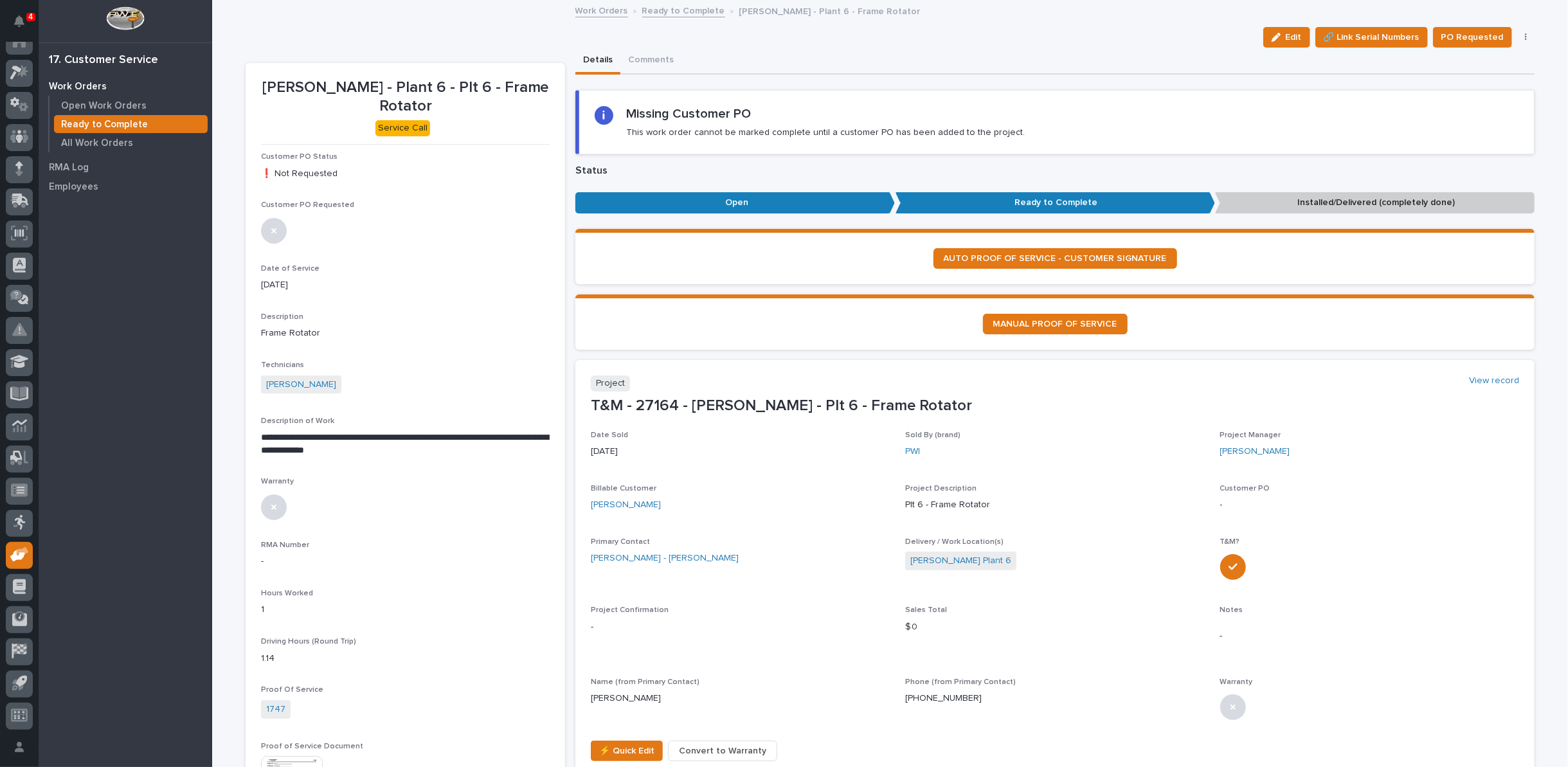
click at [1517, 36] on button "button" at bounding box center [1526, 37] width 18 height 9
click at [1472, 106] on span "Regenerate PDF" at bounding box center [1486, 104] width 69 height 15
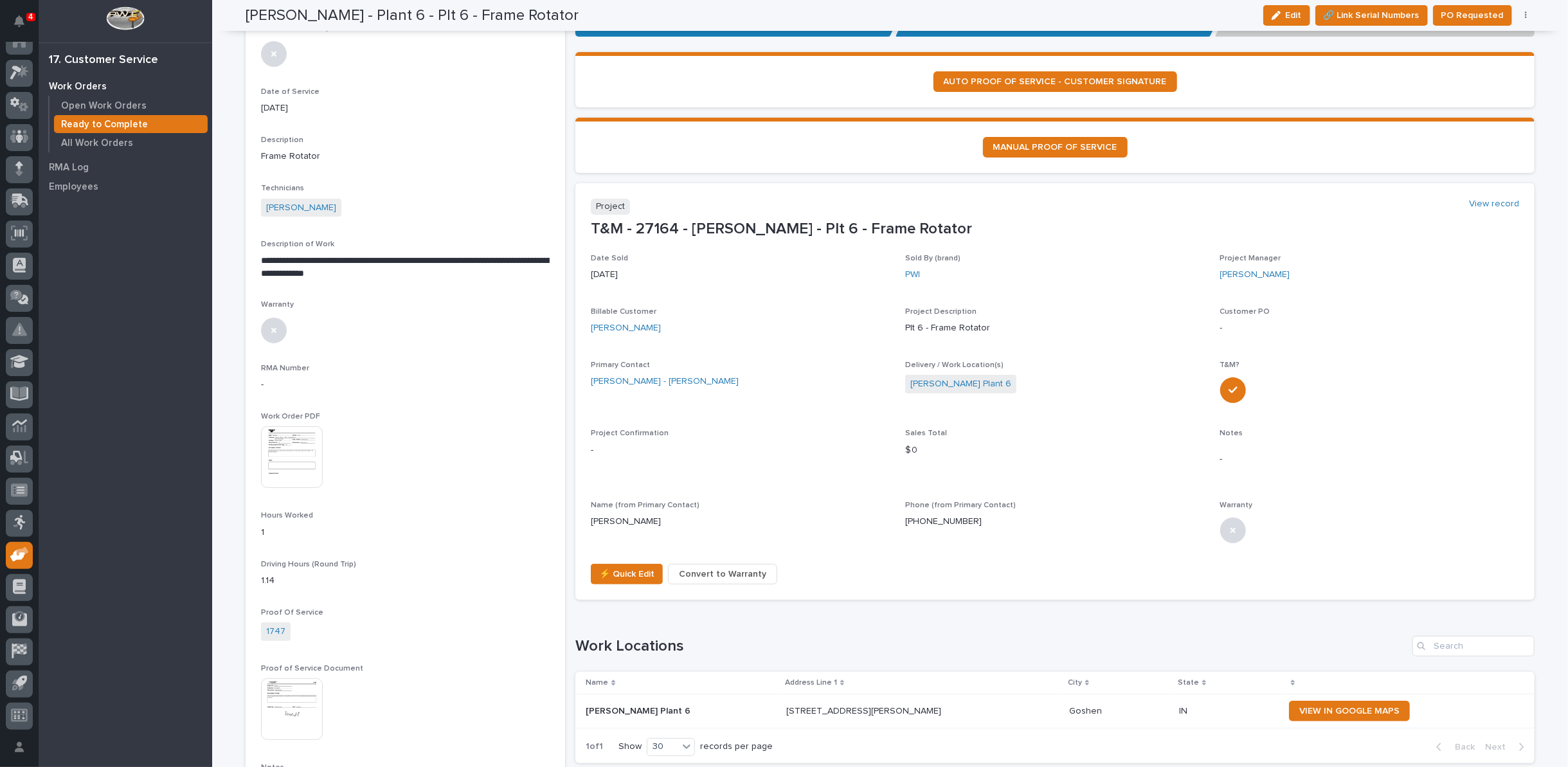
scroll to position [177, 0]
click at [278, 438] on img at bounding box center [291, 457] width 62 height 62
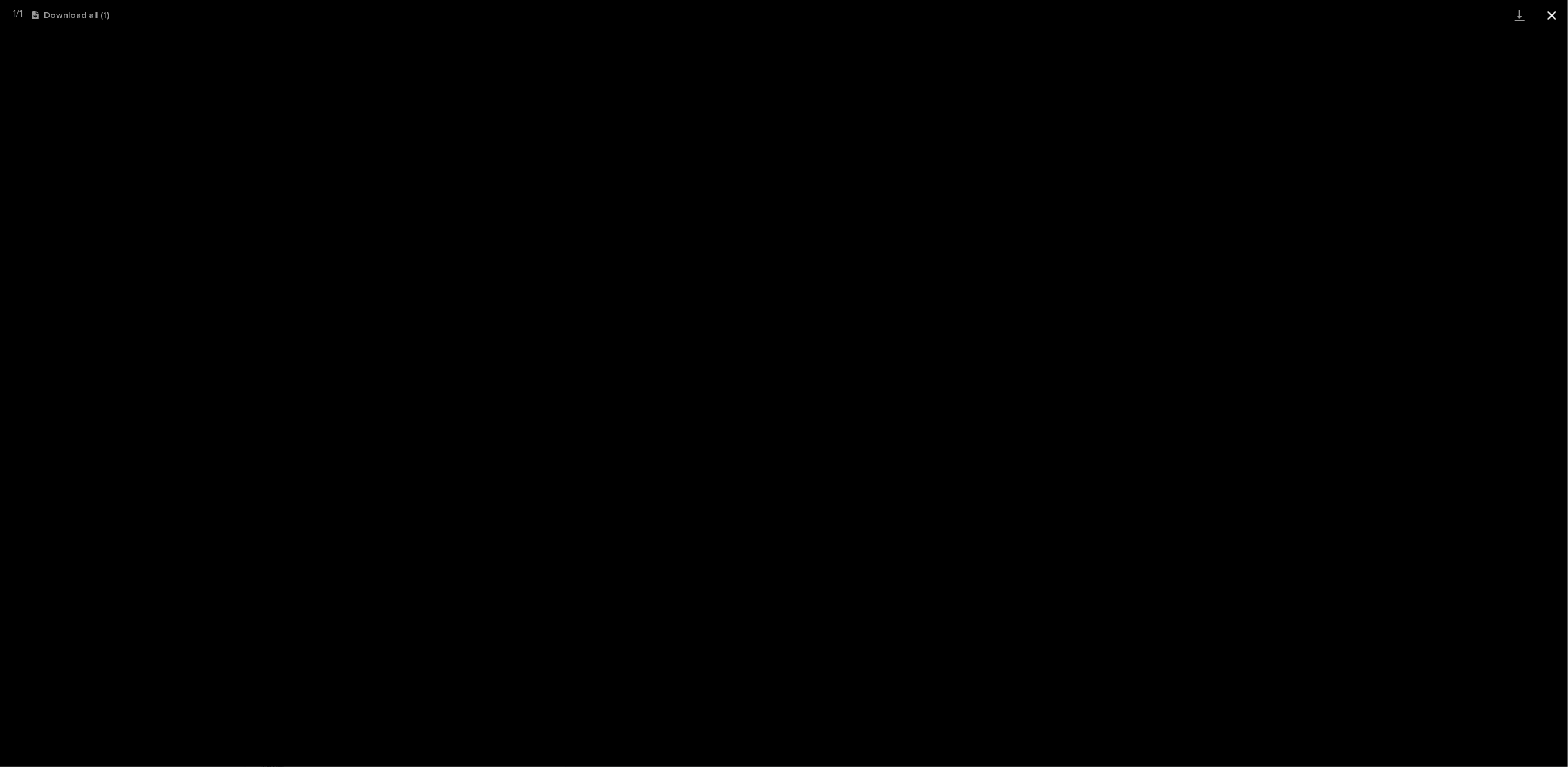
click at [1557, 9] on button "Close gallery" at bounding box center [1552, 15] width 32 height 31
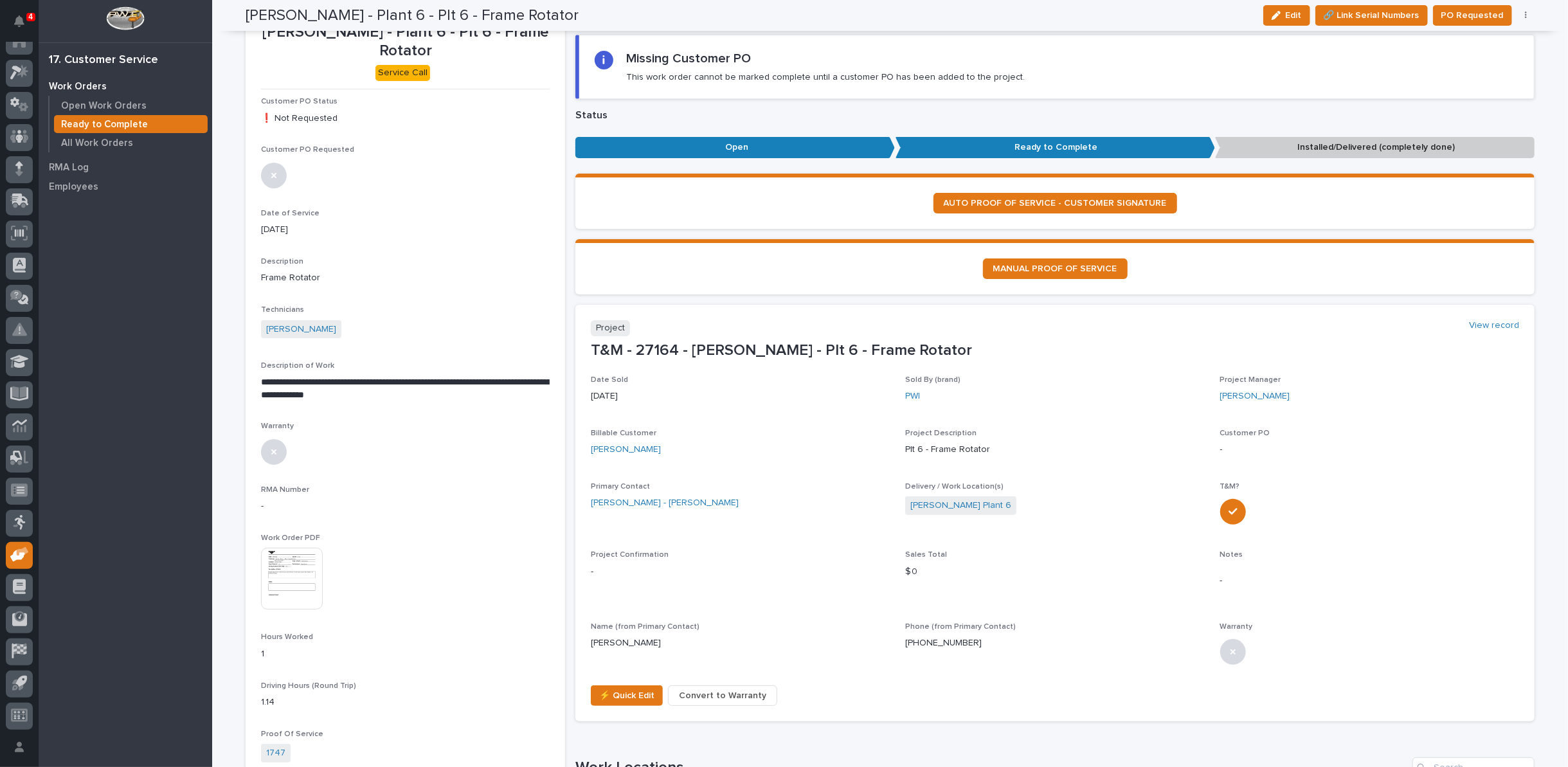
scroll to position [0, 0]
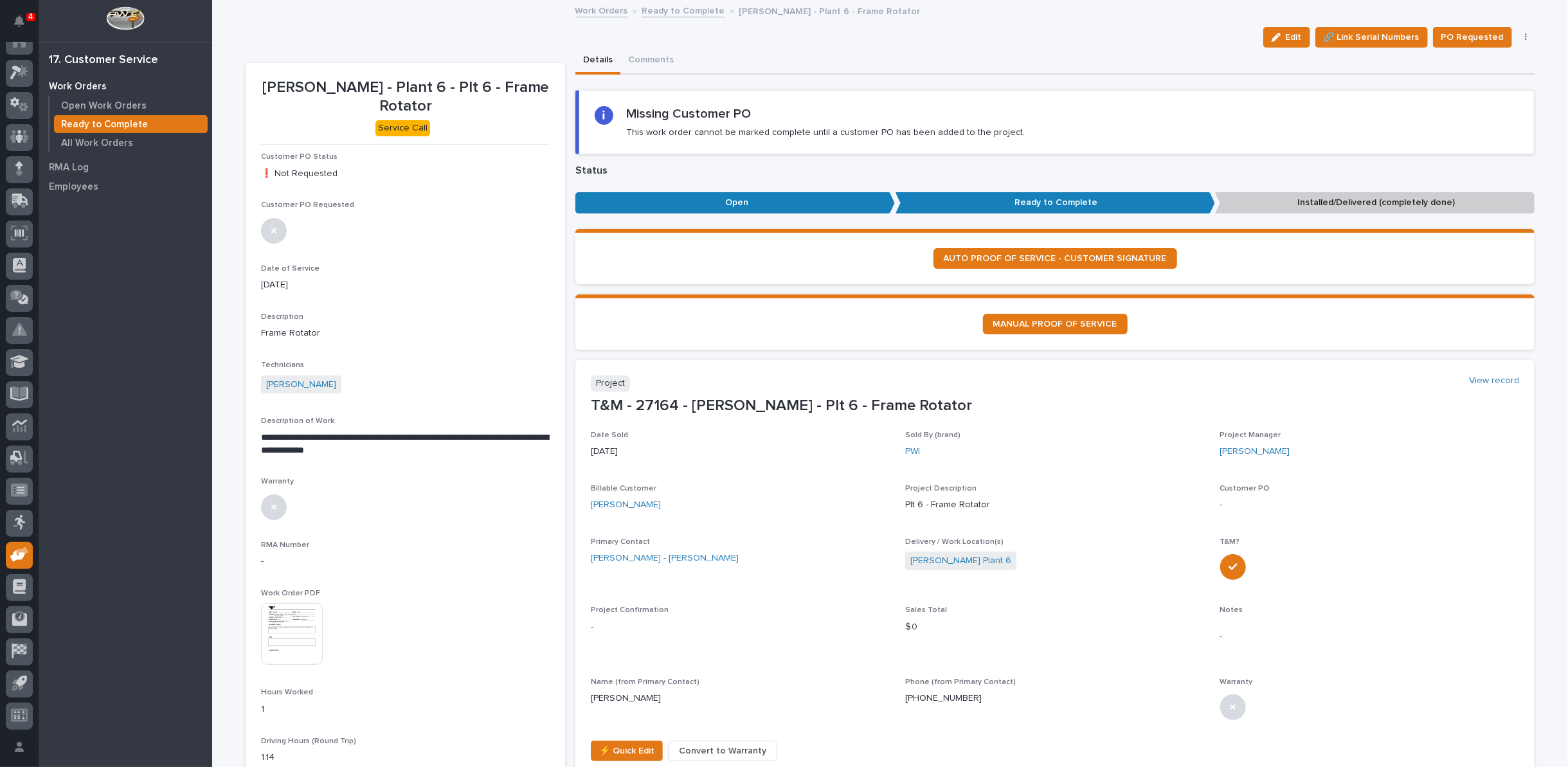
click at [670, 8] on link "Ready to Complete" at bounding box center [683, 10] width 83 height 14
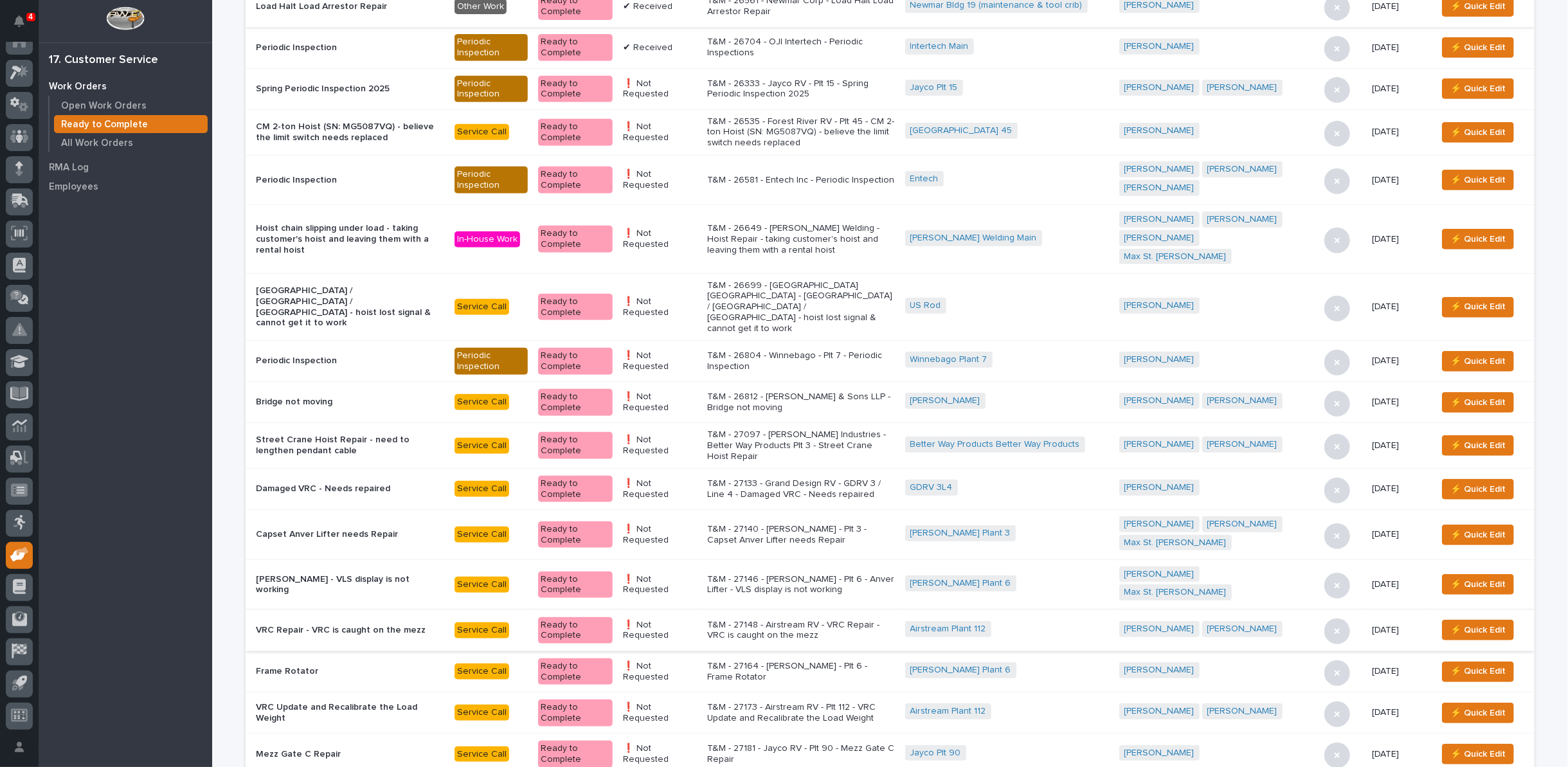
scroll to position [715, 0]
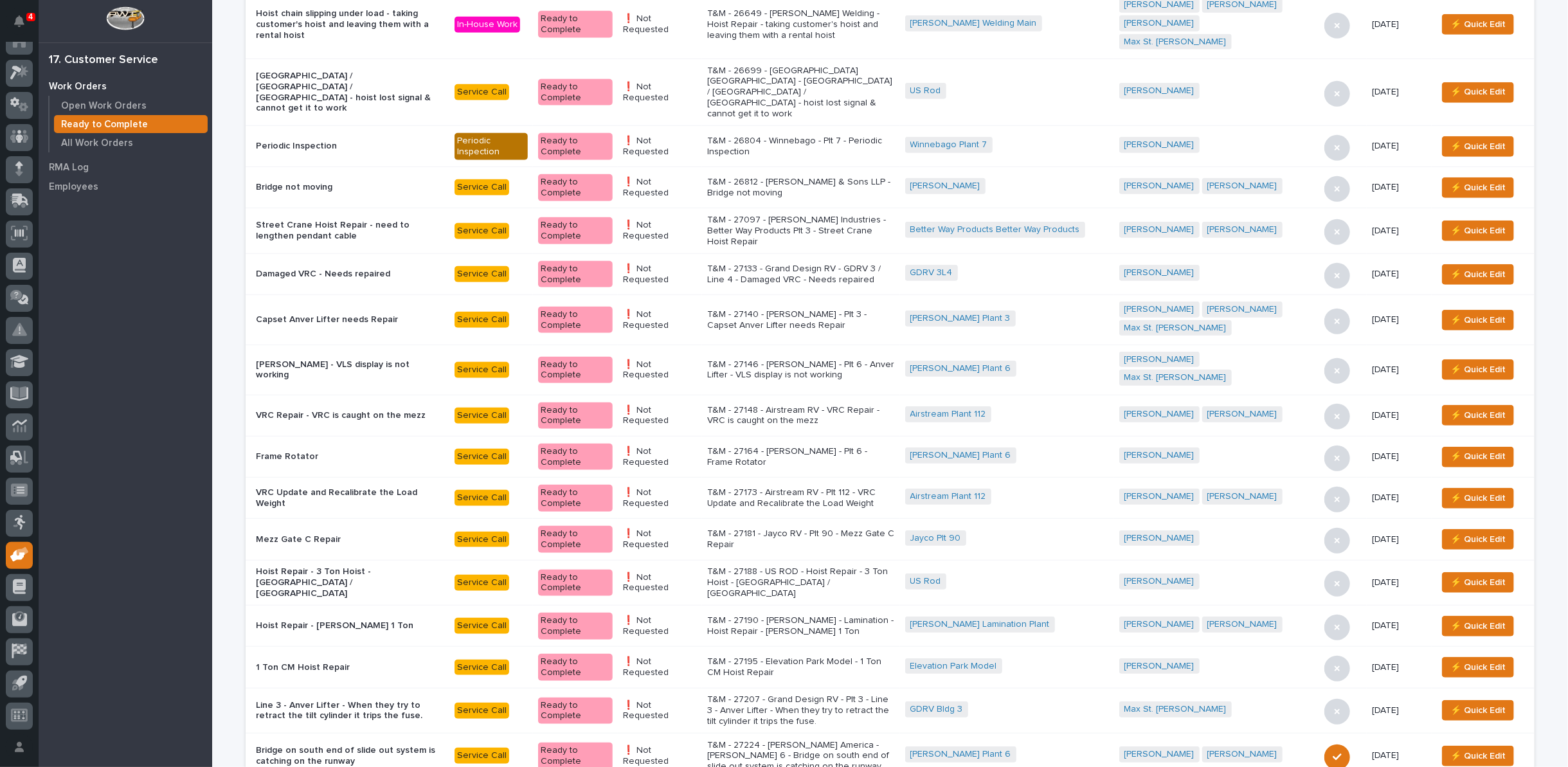
click at [802, 488] on p "T&M - 27173 - Airstream RV - Plt 112 - VRC Update and Recalibrate the Load Weig…" at bounding box center [801, 498] width 188 height 22
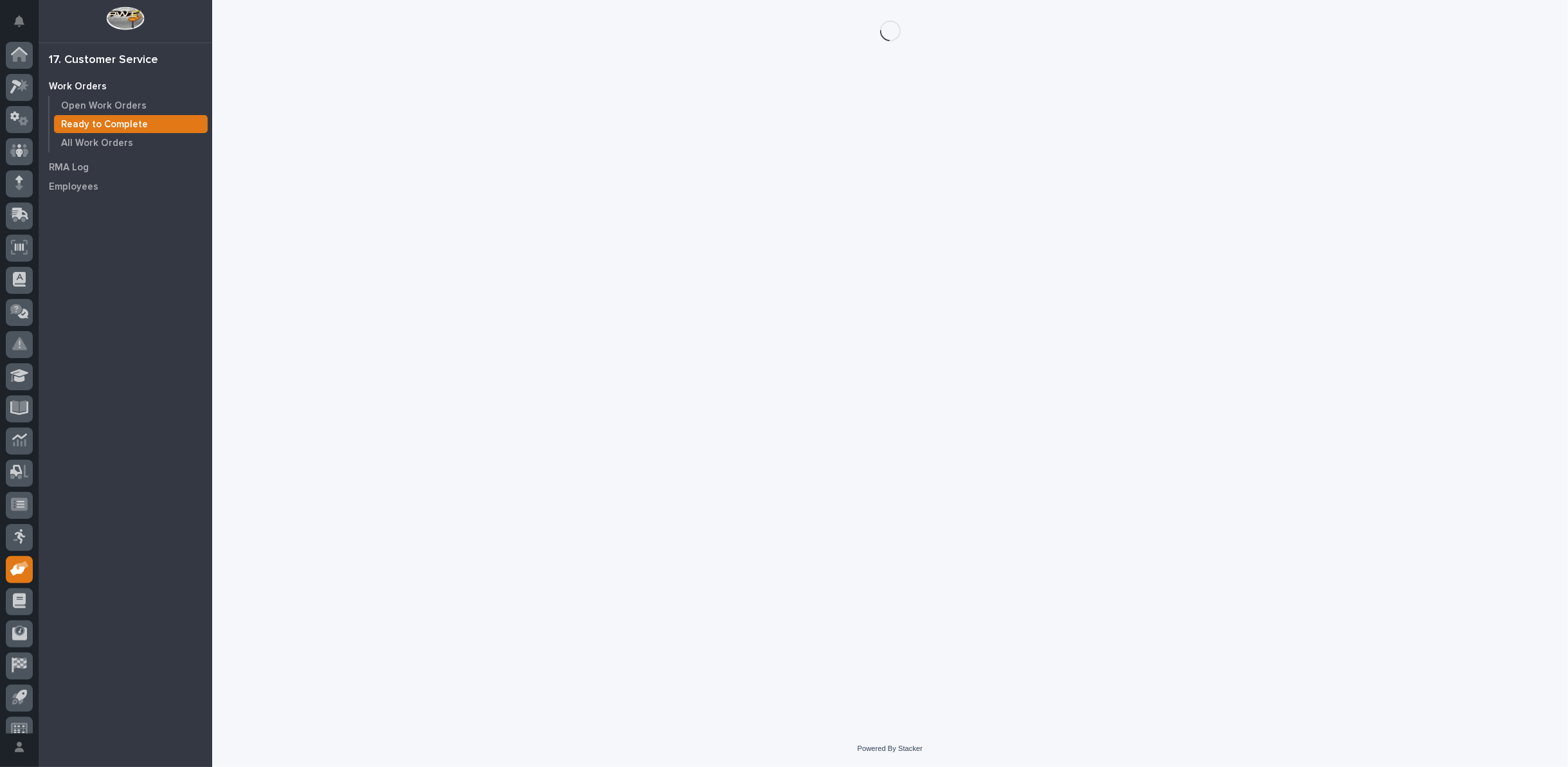
scroll to position [14, 0]
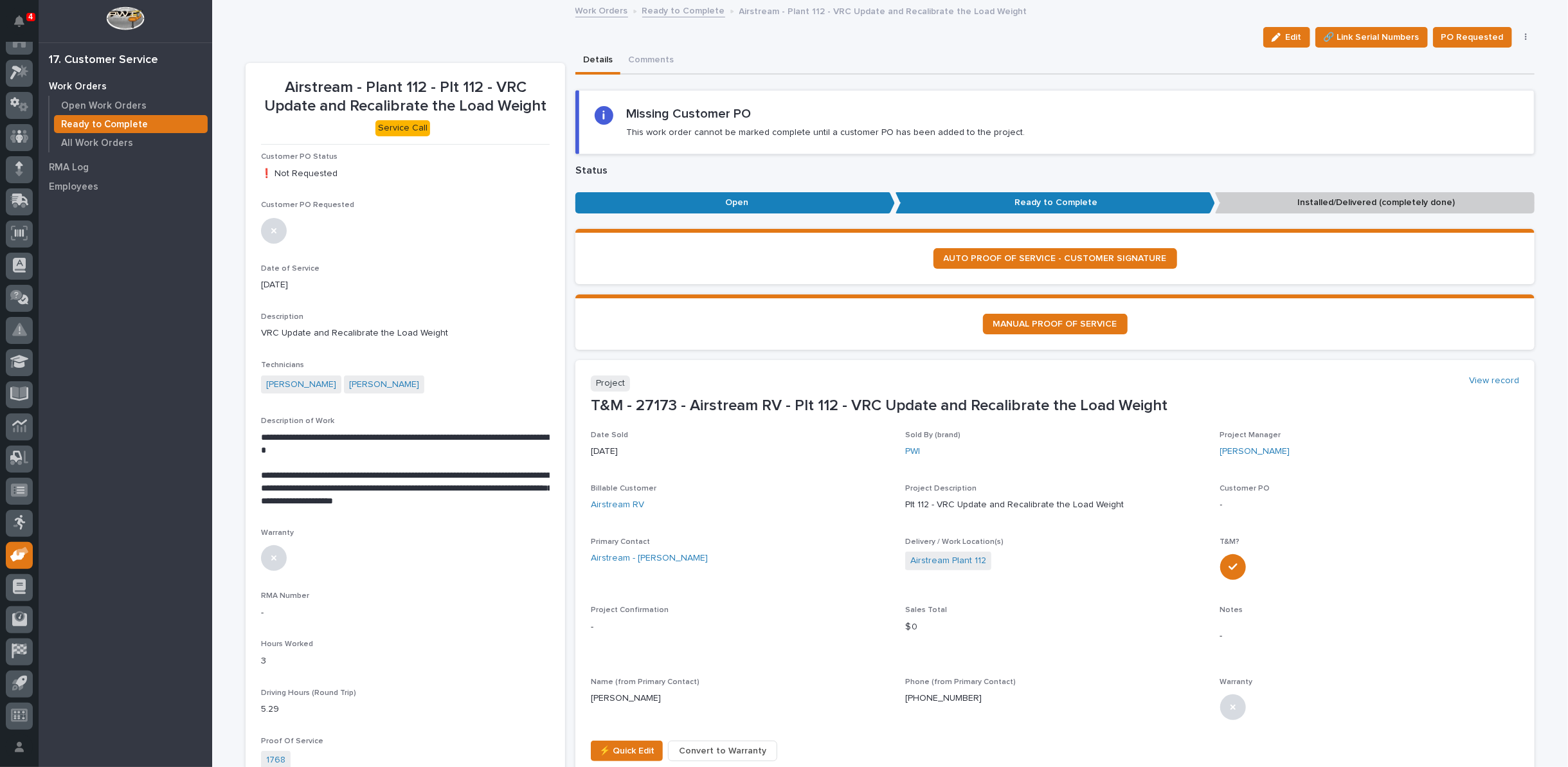
click at [1525, 37] on icon "button" at bounding box center [1525, 38] width 2 height 8
click at [1479, 106] on span "Regenerate PDF" at bounding box center [1486, 104] width 69 height 15
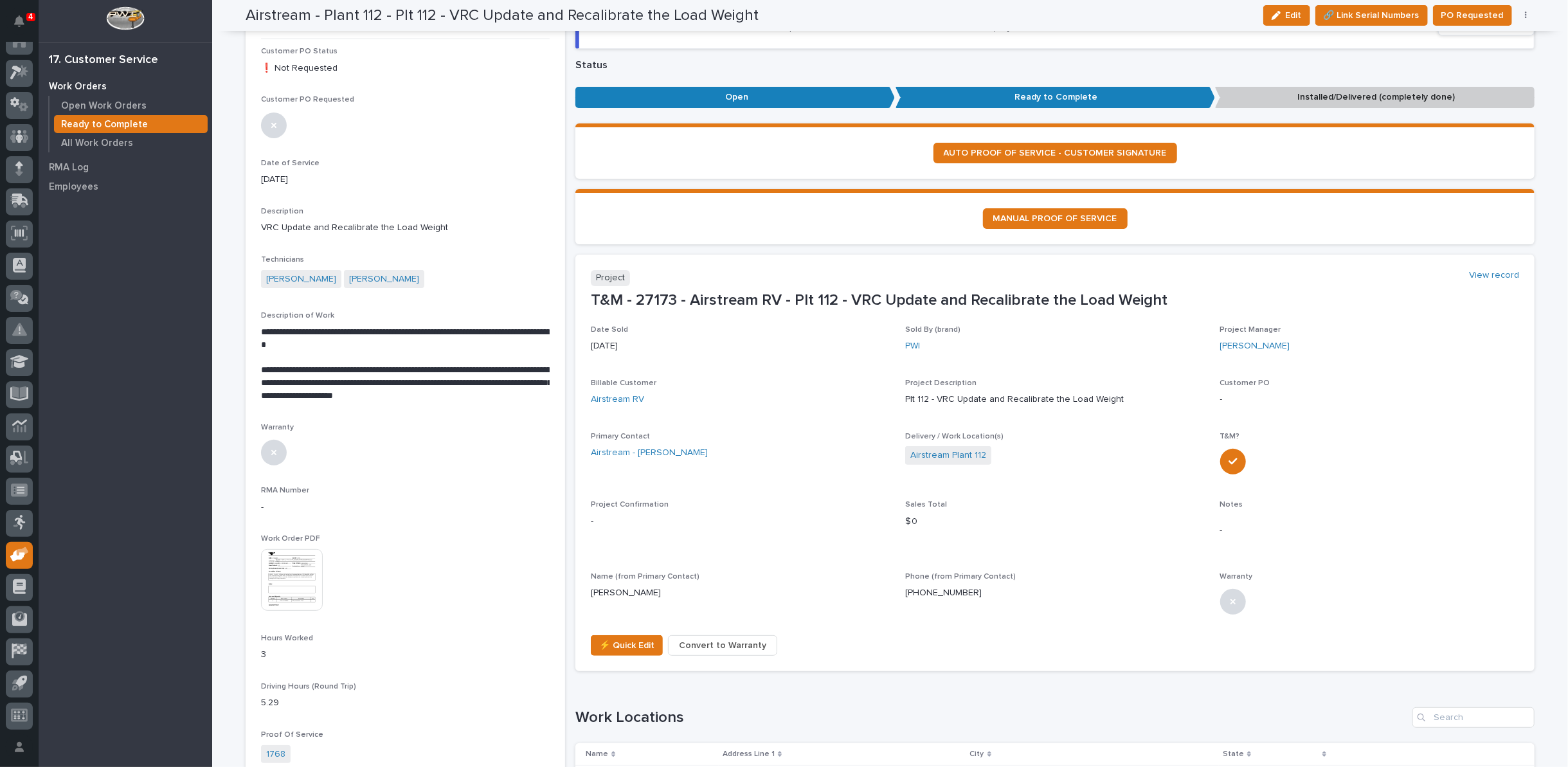
scroll to position [105, 0]
click at [283, 581] on img at bounding box center [291, 580] width 62 height 62
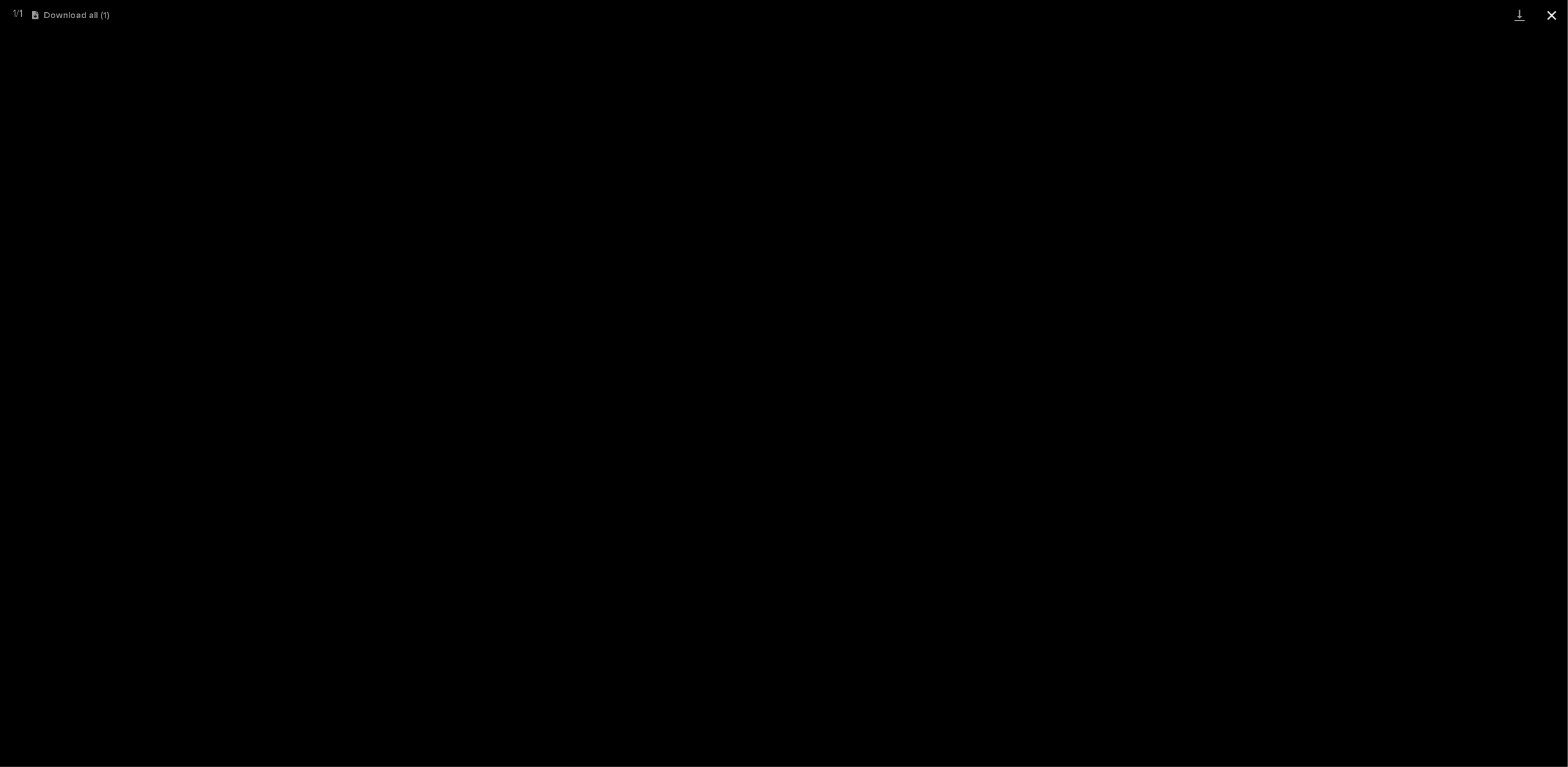
click at [1555, 13] on button "Close gallery" at bounding box center [1552, 15] width 32 height 31
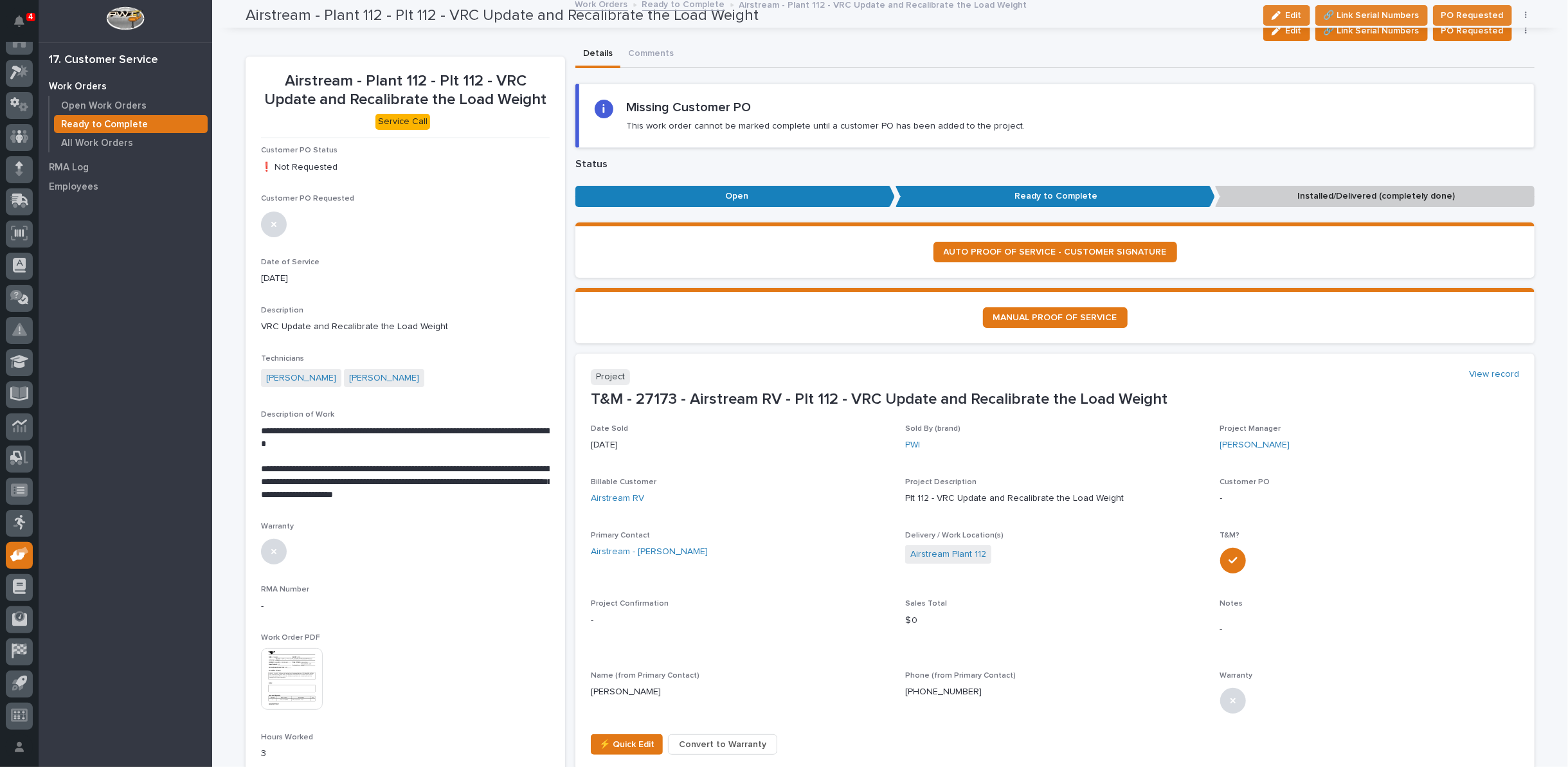
scroll to position [0, 0]
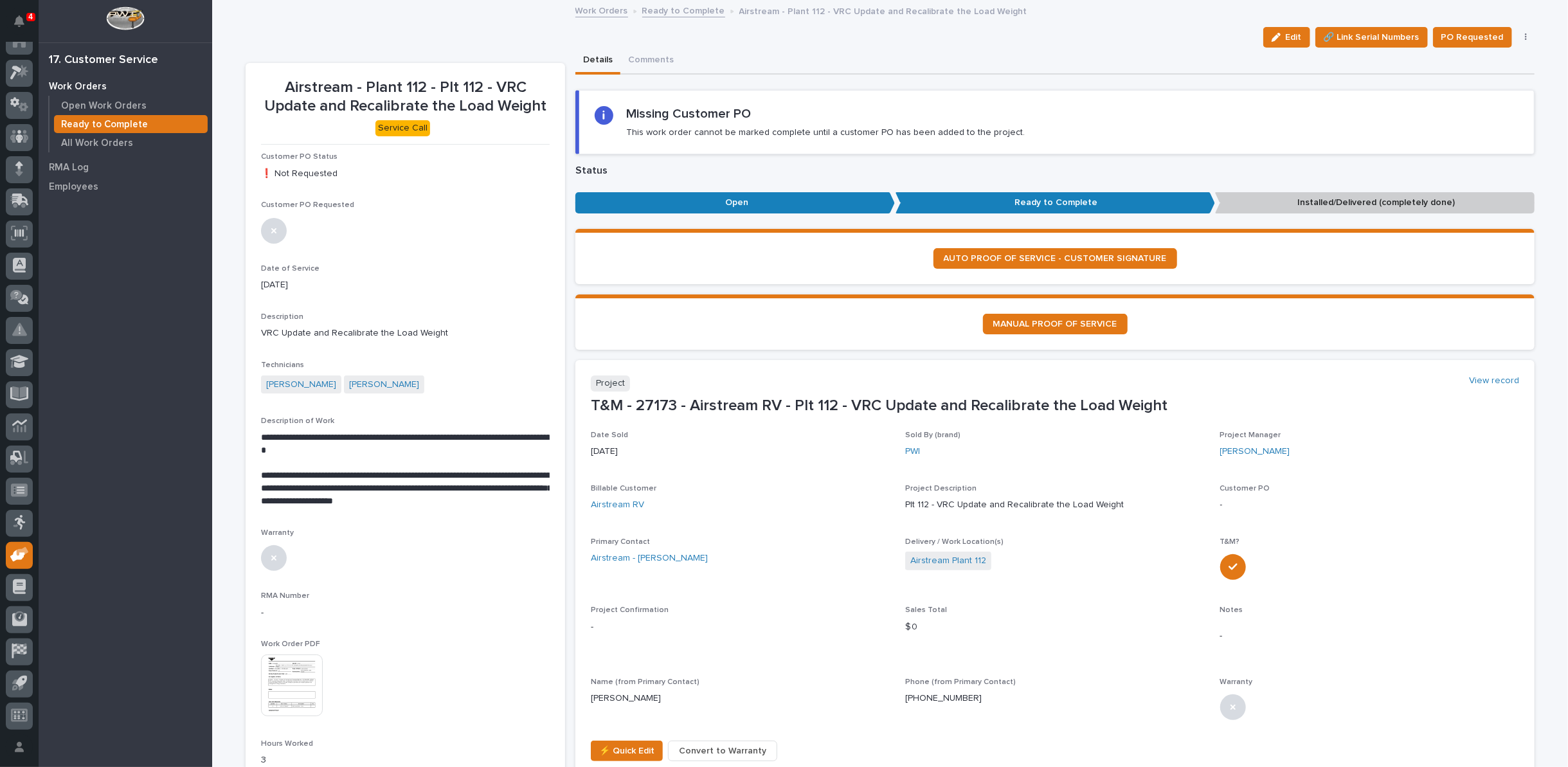
click at [681, 10] on link "Ready to Complete" at bounding box center [683, 10] width 83 height 14
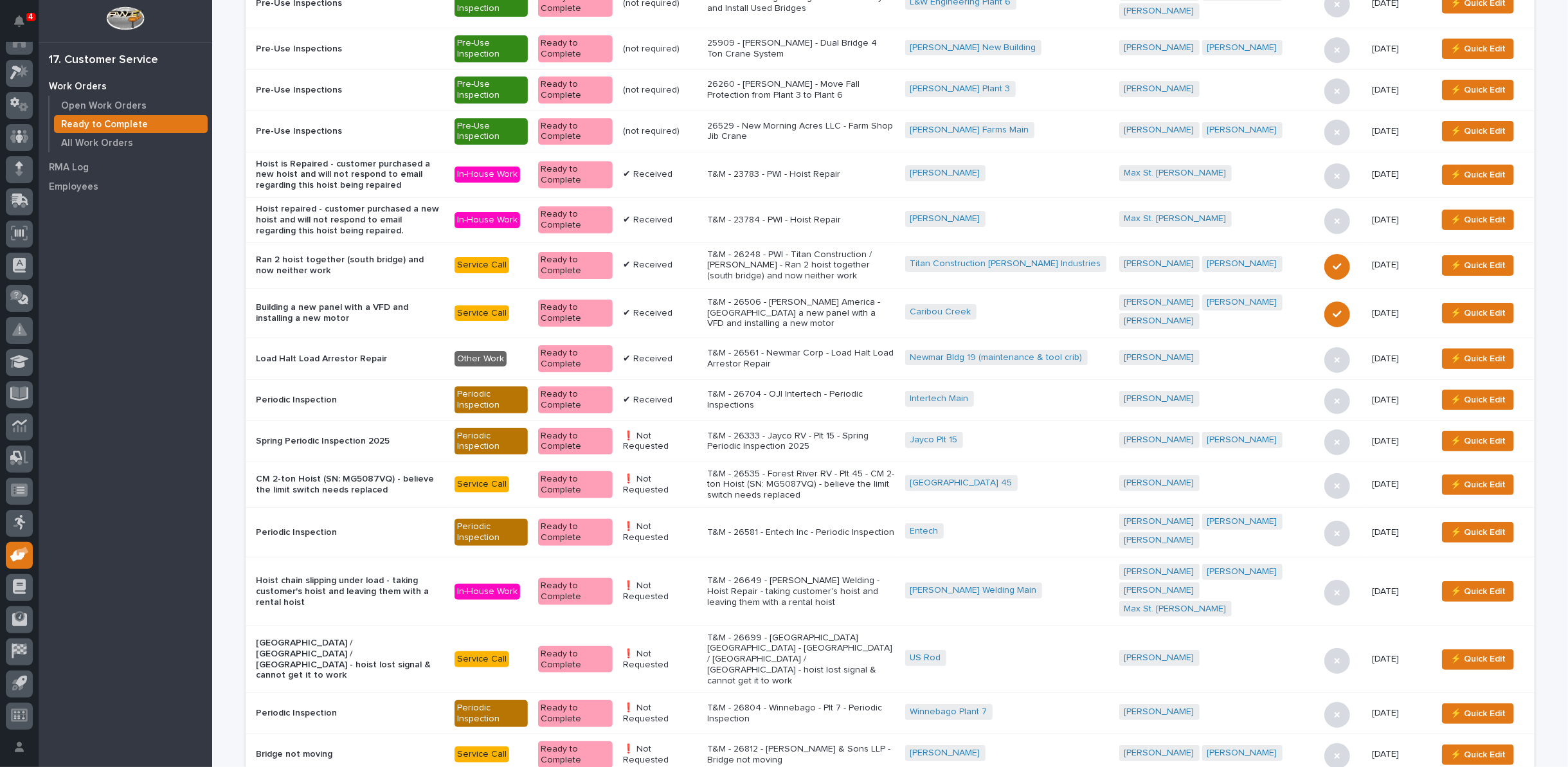
scroll to position [776, 0]
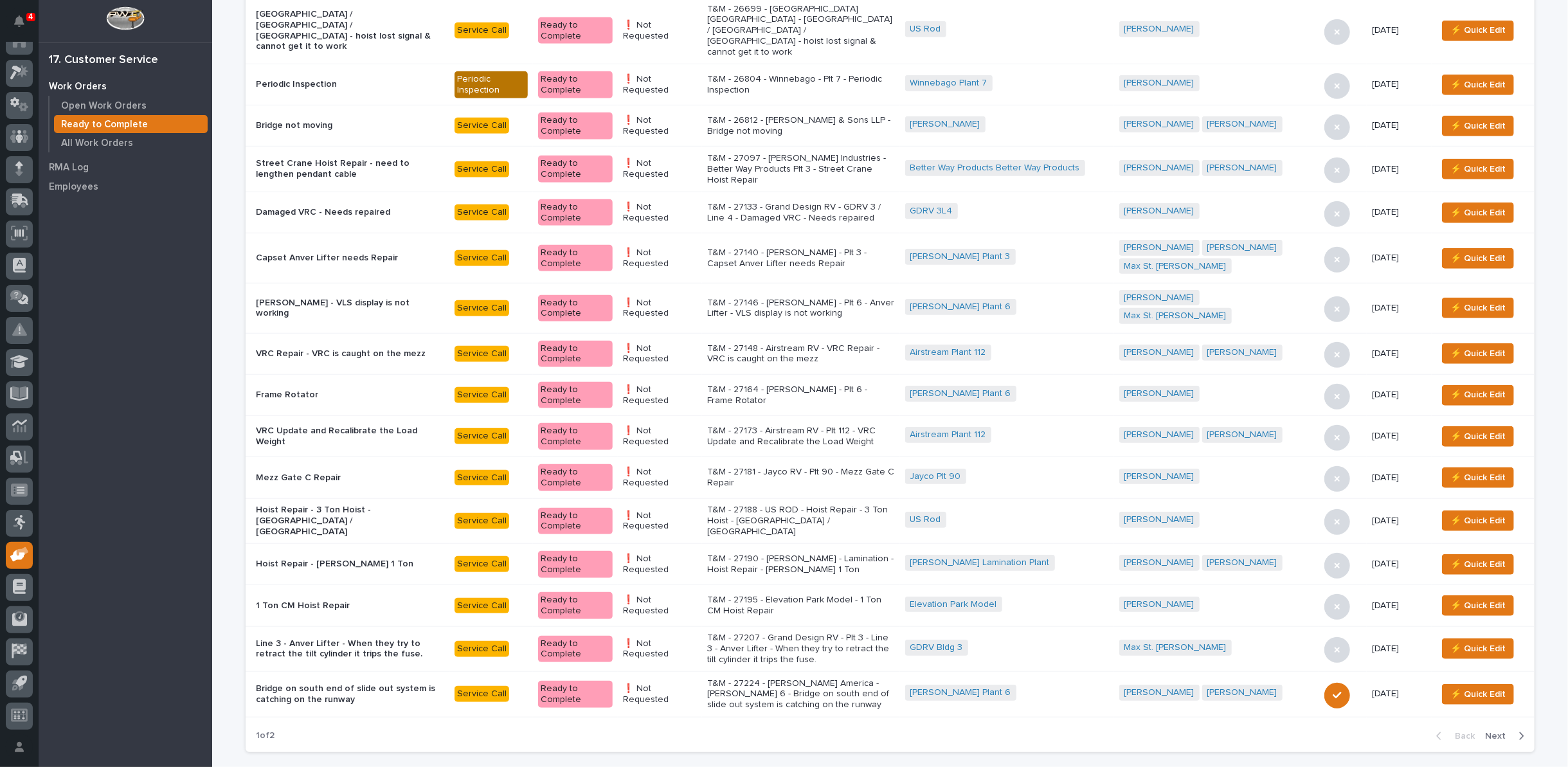
click at [808, 467] on p "T&M - 27181 - Jayco RV - Plt 90 - Mezz Gate C Repair" at bounding box center [801, 477] width 188 height 22
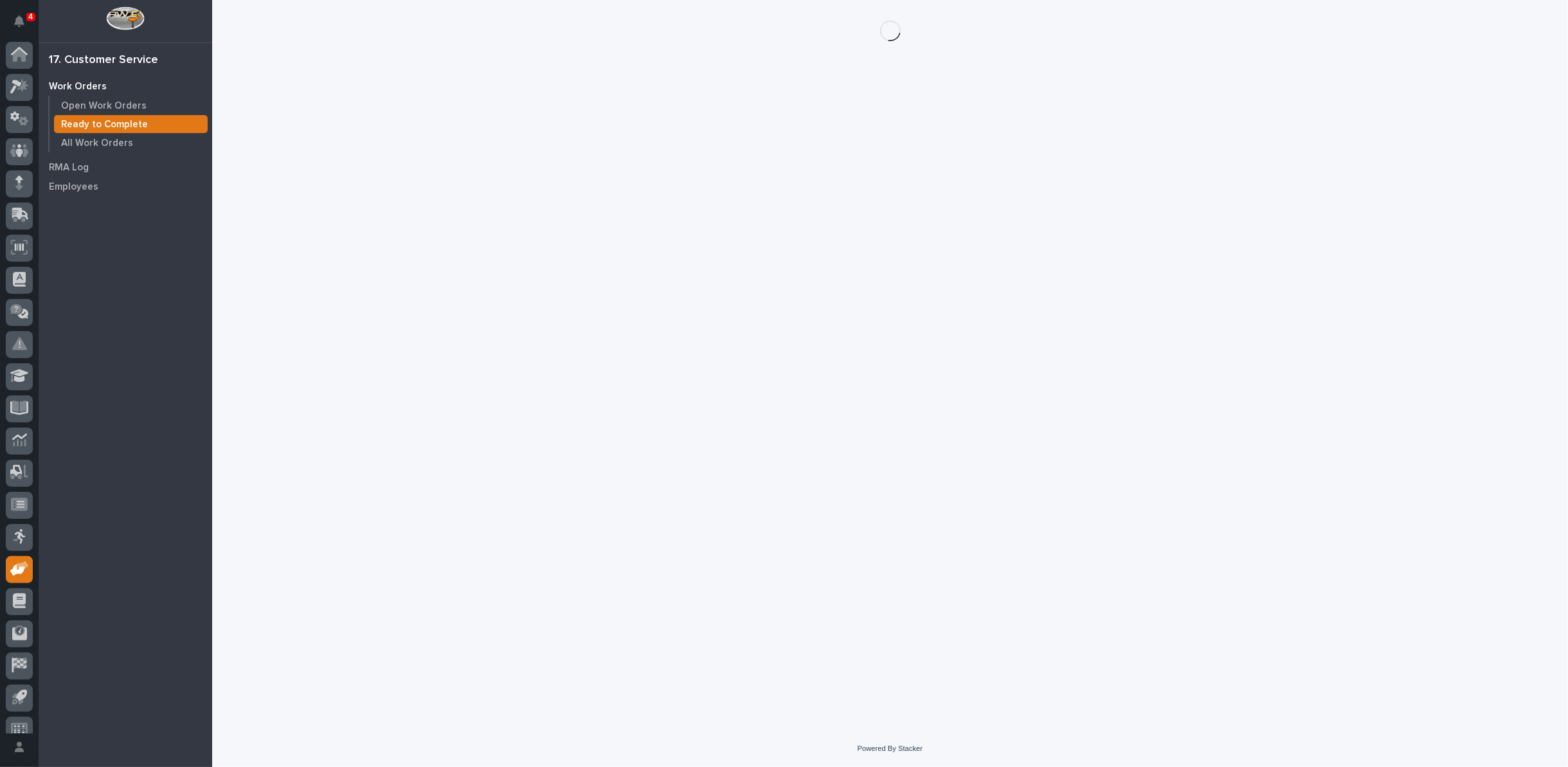
scroll to position [14, 0]
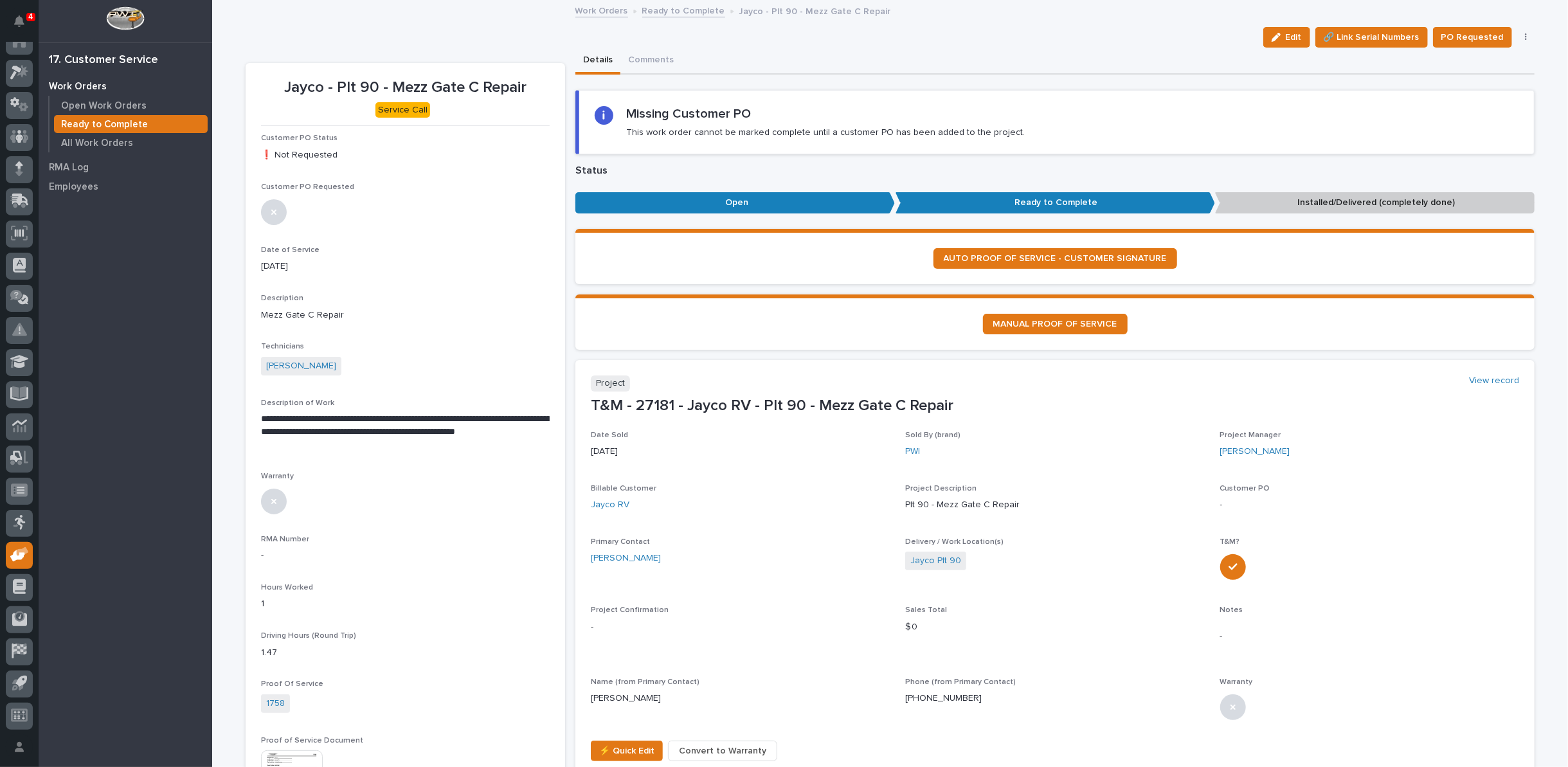
click at [1524, 36] on button "button" at bounding box center [1526, 37] width 18 height 9
click at [1466, 100] on span "Regenerate PDF" at bounding box center [1486, 104] width 69 height 15
click at [270, 621] on img at bounding box center [291, 628] width 62 height 62
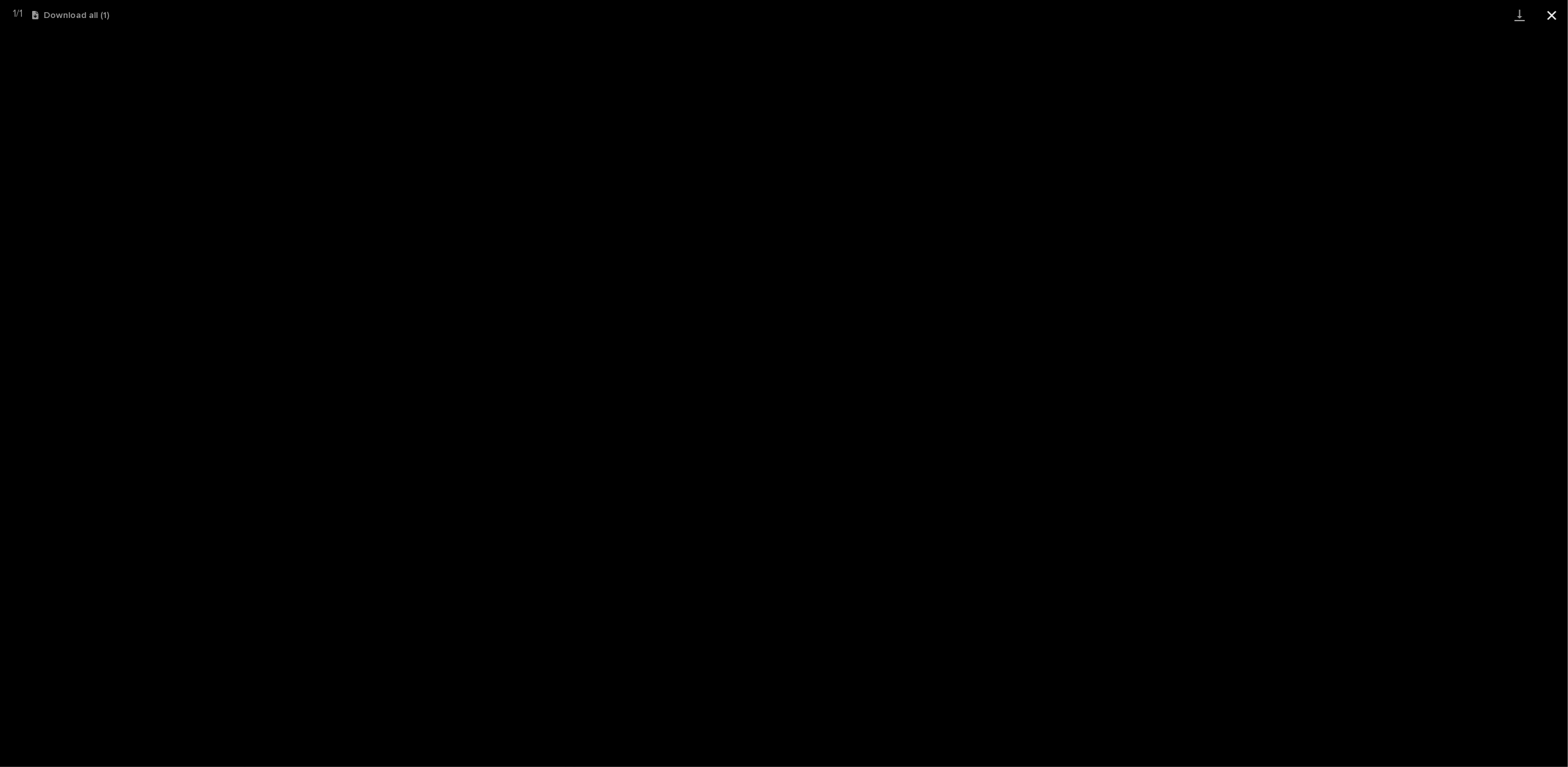
click at [1551, 14] on button "Close gallery" at bounding box center [1552, 15] width 32 height 31
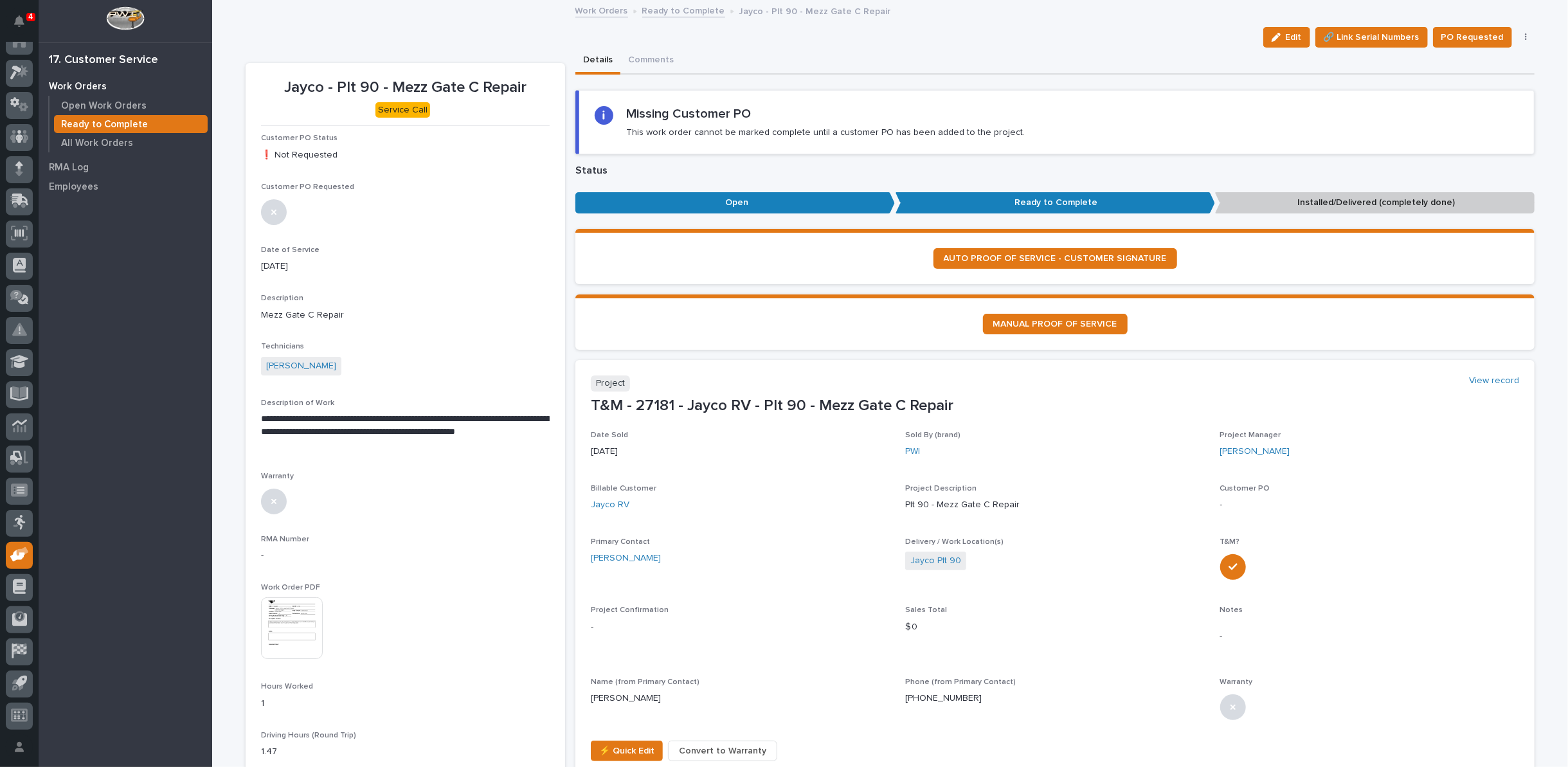
click at [672, 8] on link "Ready to Complete" at bounding box center [683, 10] width 83 height 14
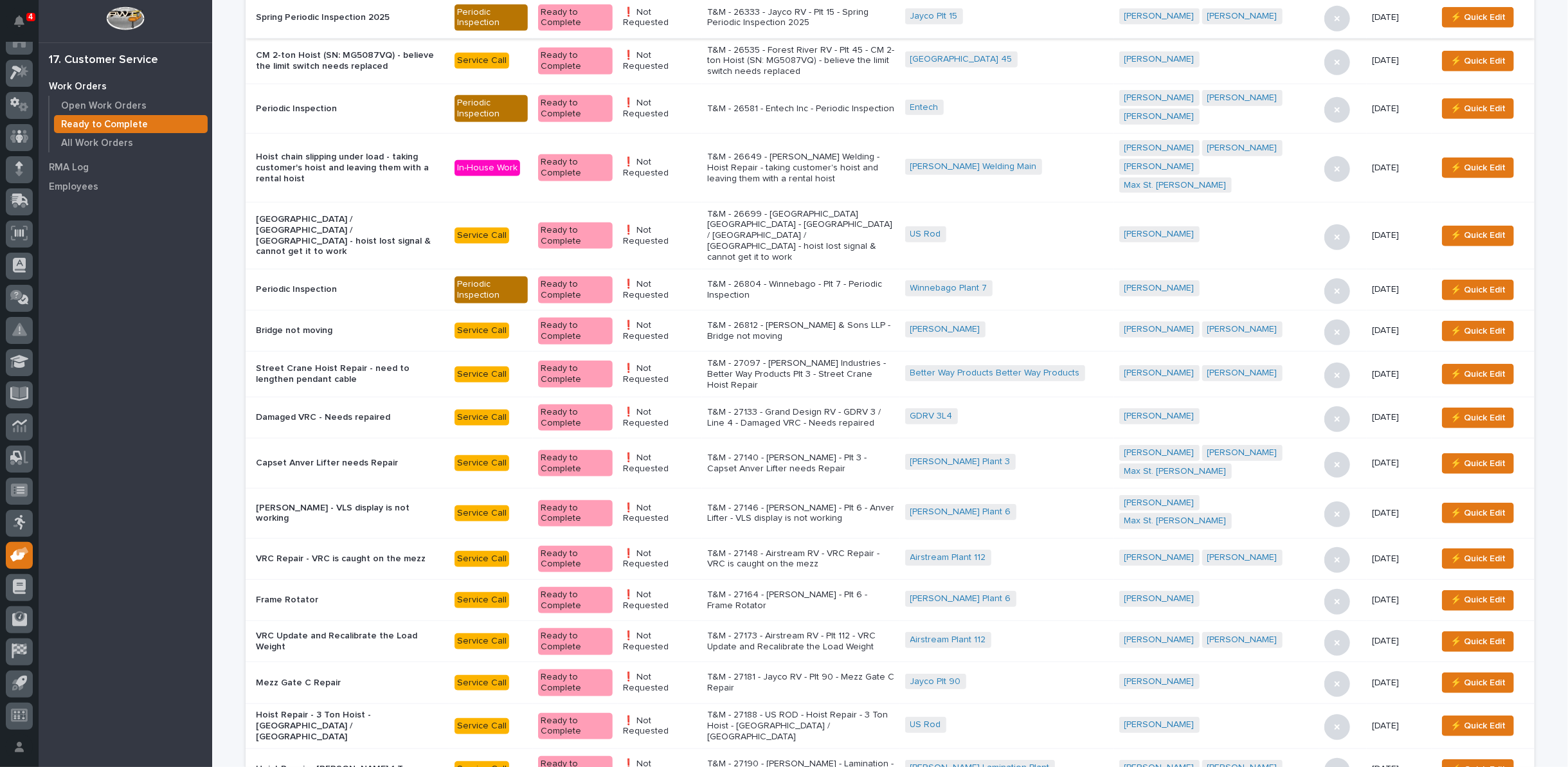
scroll to position [776, 0]
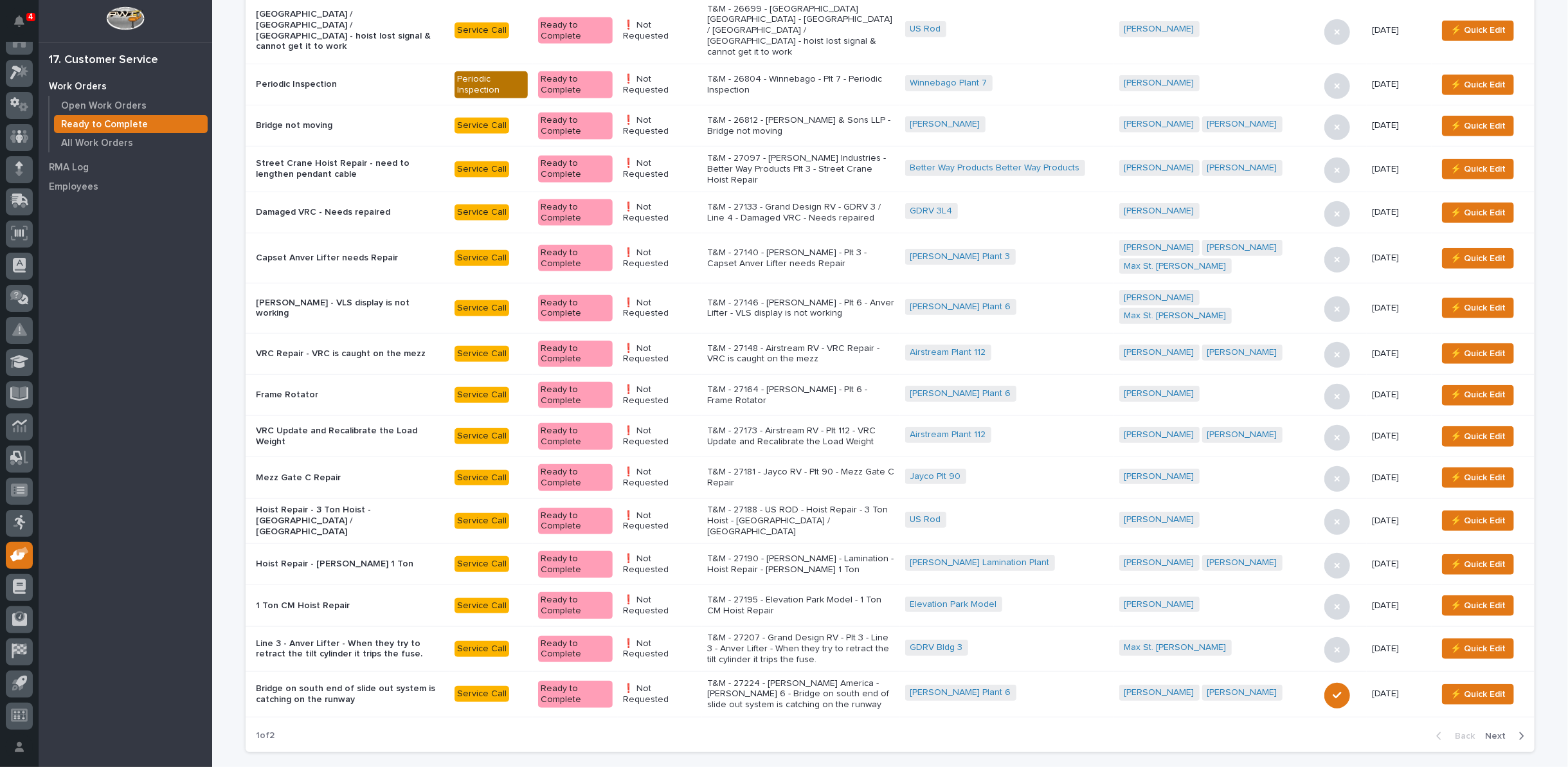
click at [786, 505] on p "T&M - 27188 - US ROD - Hoist Repair - 3 Ton Hoist - South Bay / East Bridge" at bounding box center [801, 521] width 188 height 32
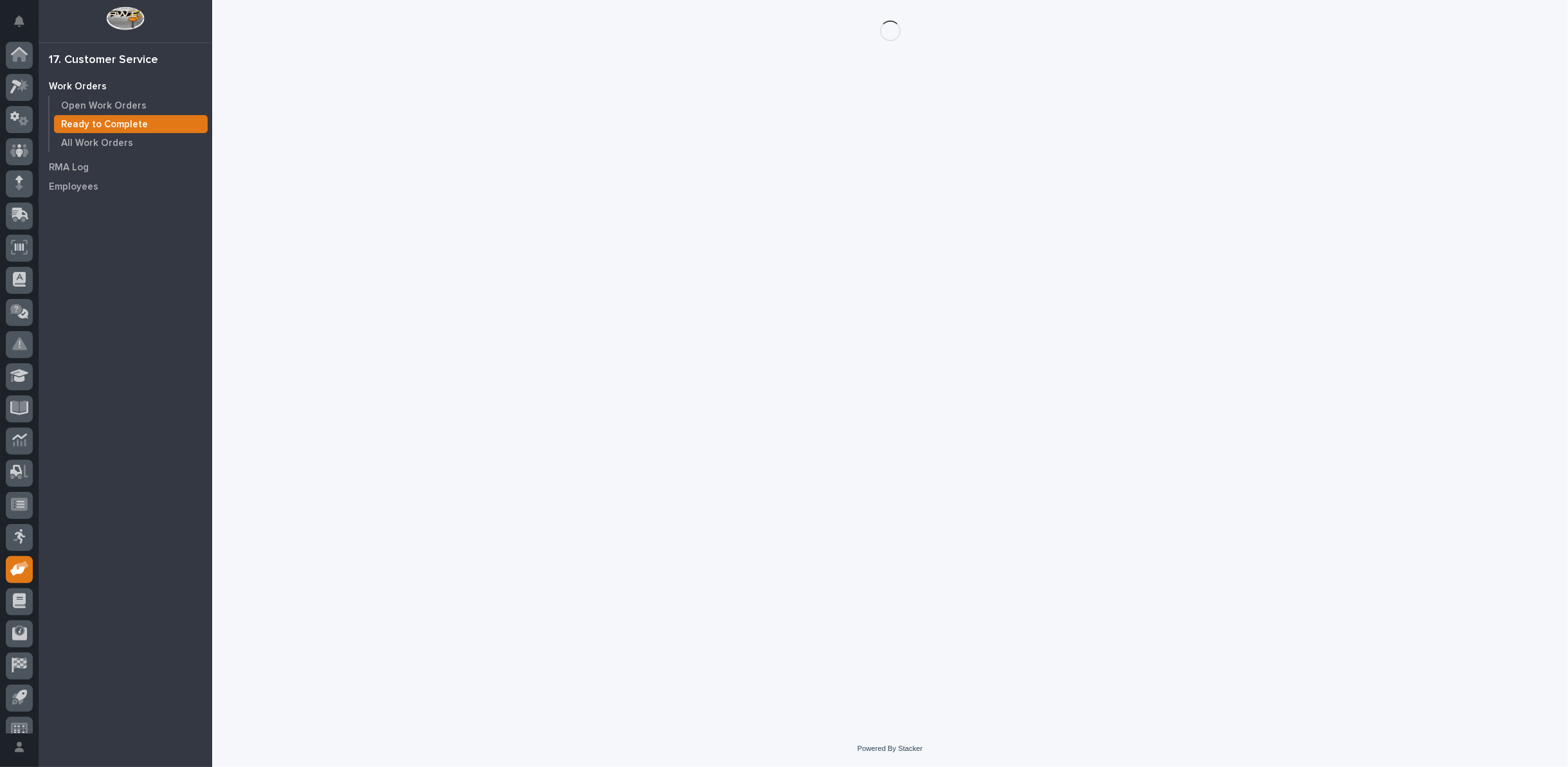
scroll to position [14, 0]
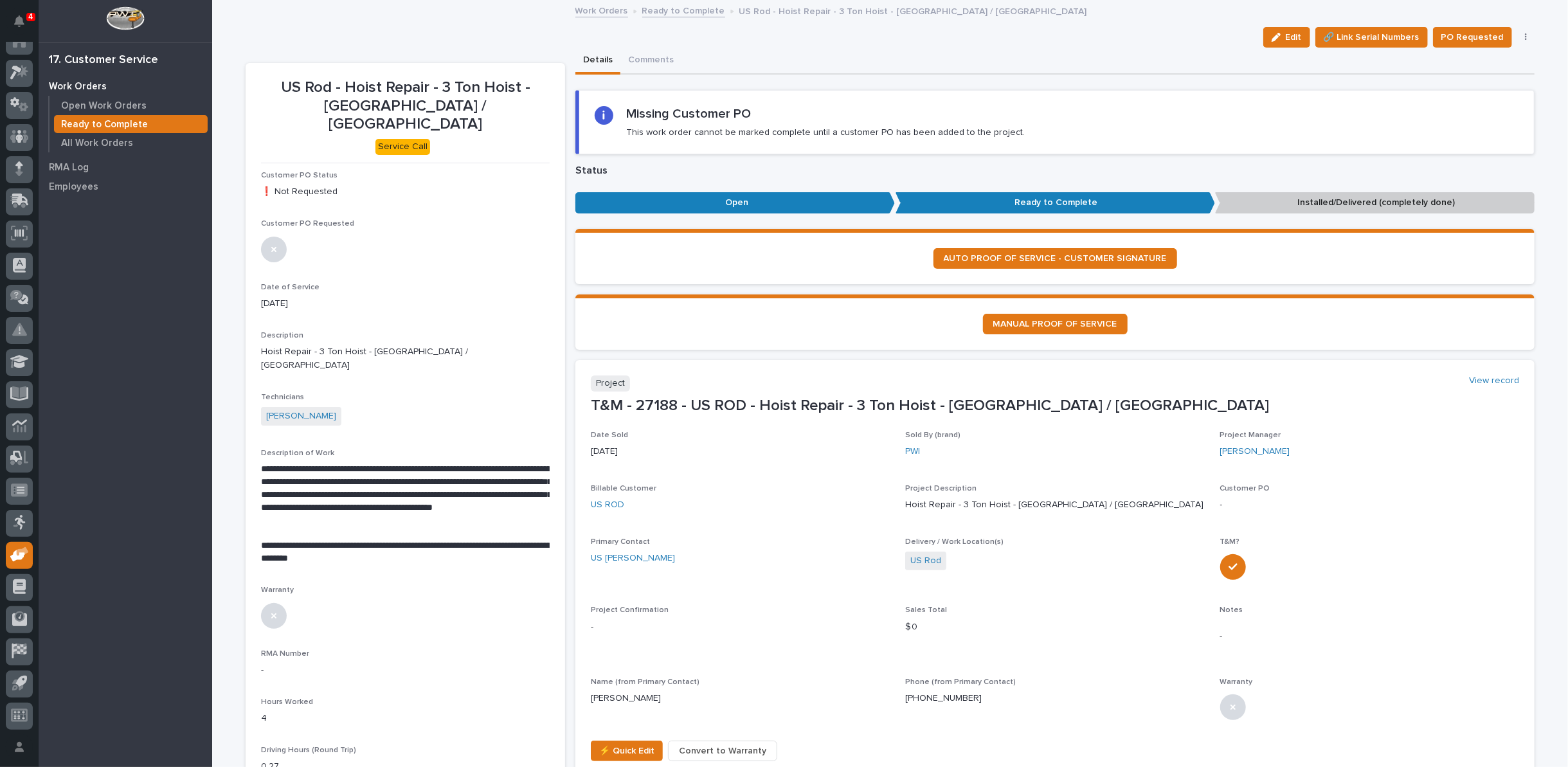
click at [1517, 38] on button "button" at bounding box center [1526, 37] width 18 height 9
click at [1477, 105] on span "Regenerate PDF" at bounding box center [1486, 104] width 69 height 15
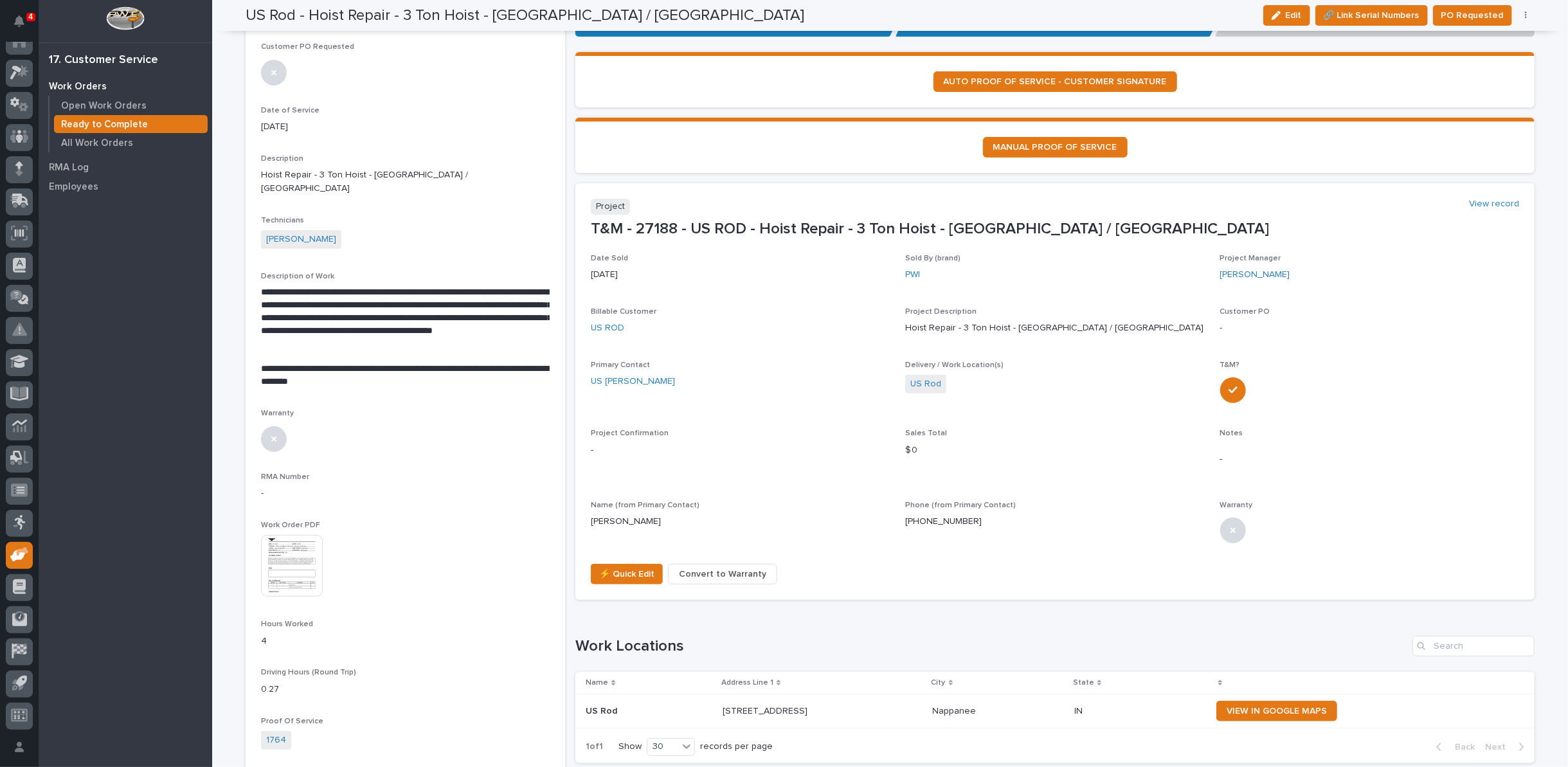
scroll to position [177, 0]
click at [284, 535] on img at bounding box center [291, 565] width 62 height 62
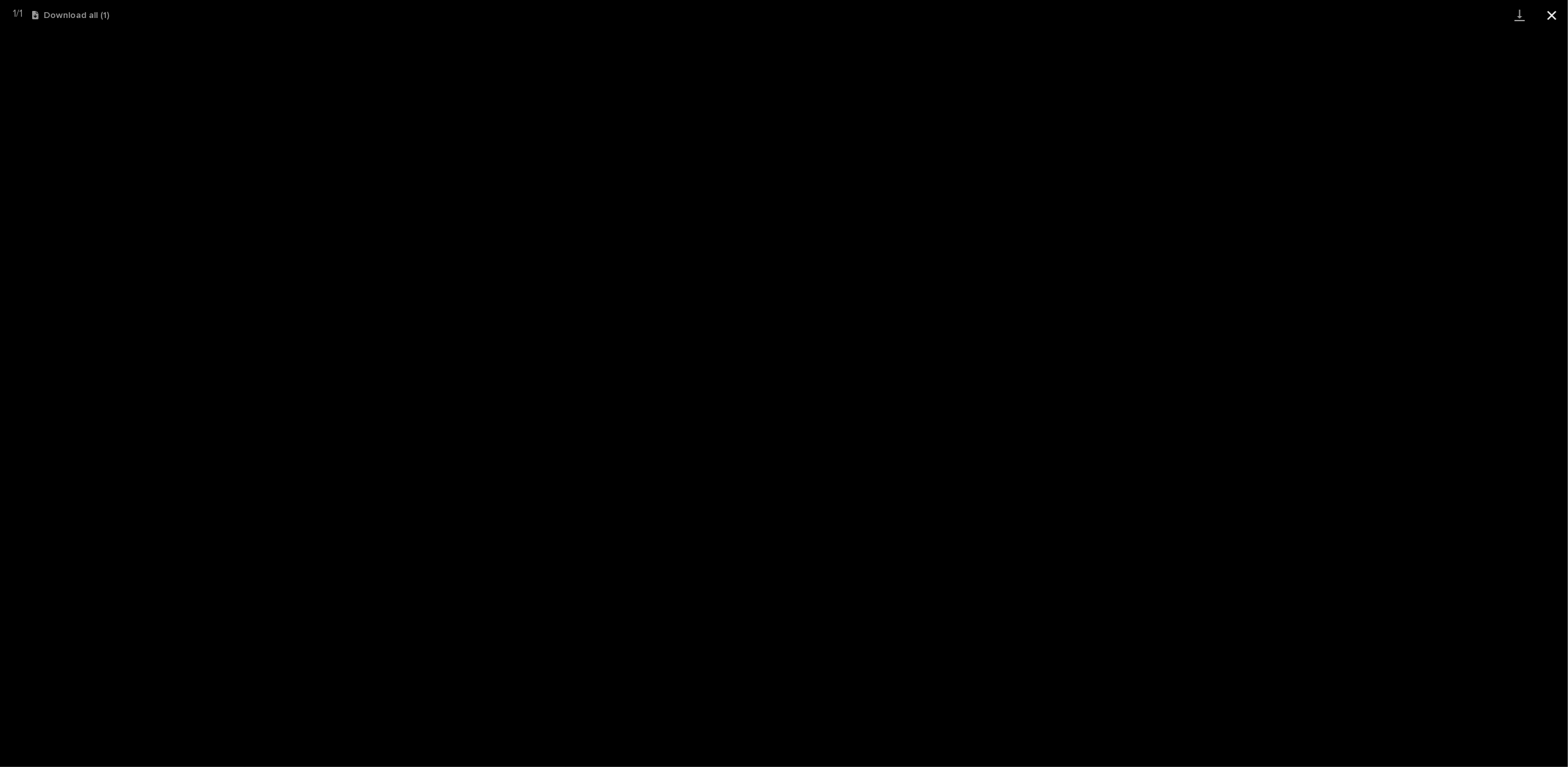
click at [1553, 18] on button "Close gallery" at bounding box center [1552, 15] width 32 height 31
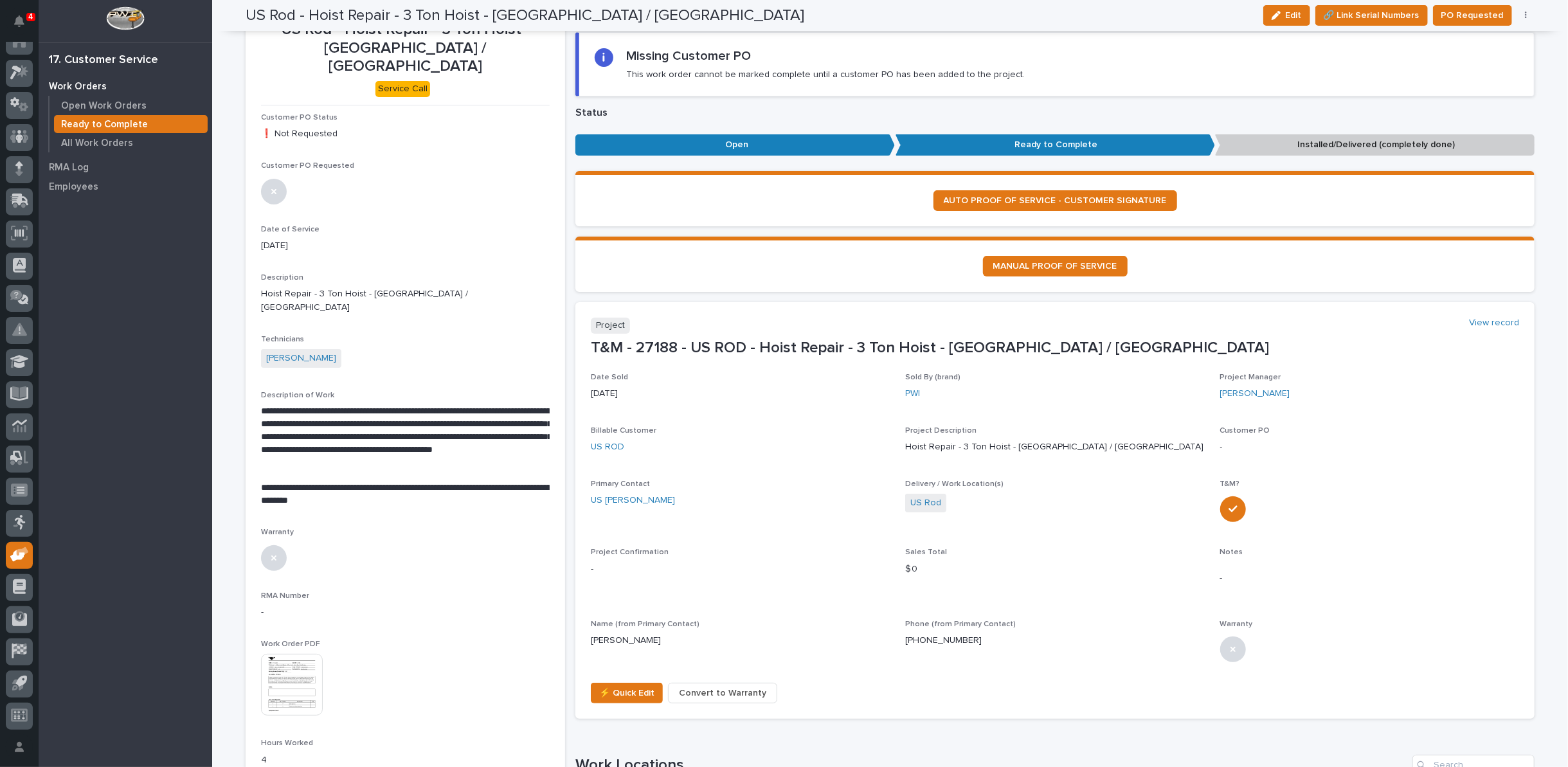
scroll to position [0, 0]
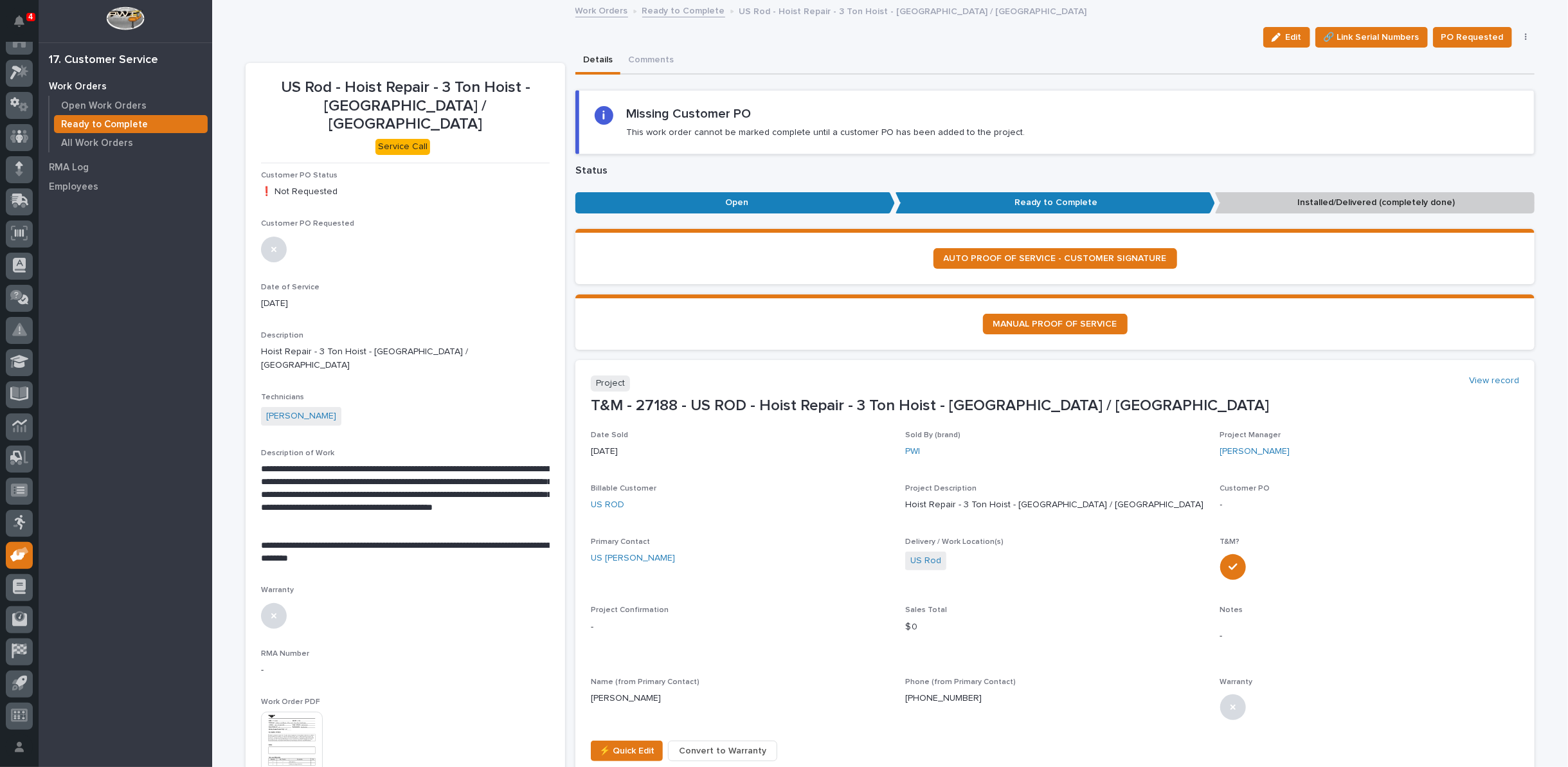
click at [667, 9] on link "Ready to Complete" at bounding box center [683, 10] width 83 height 14
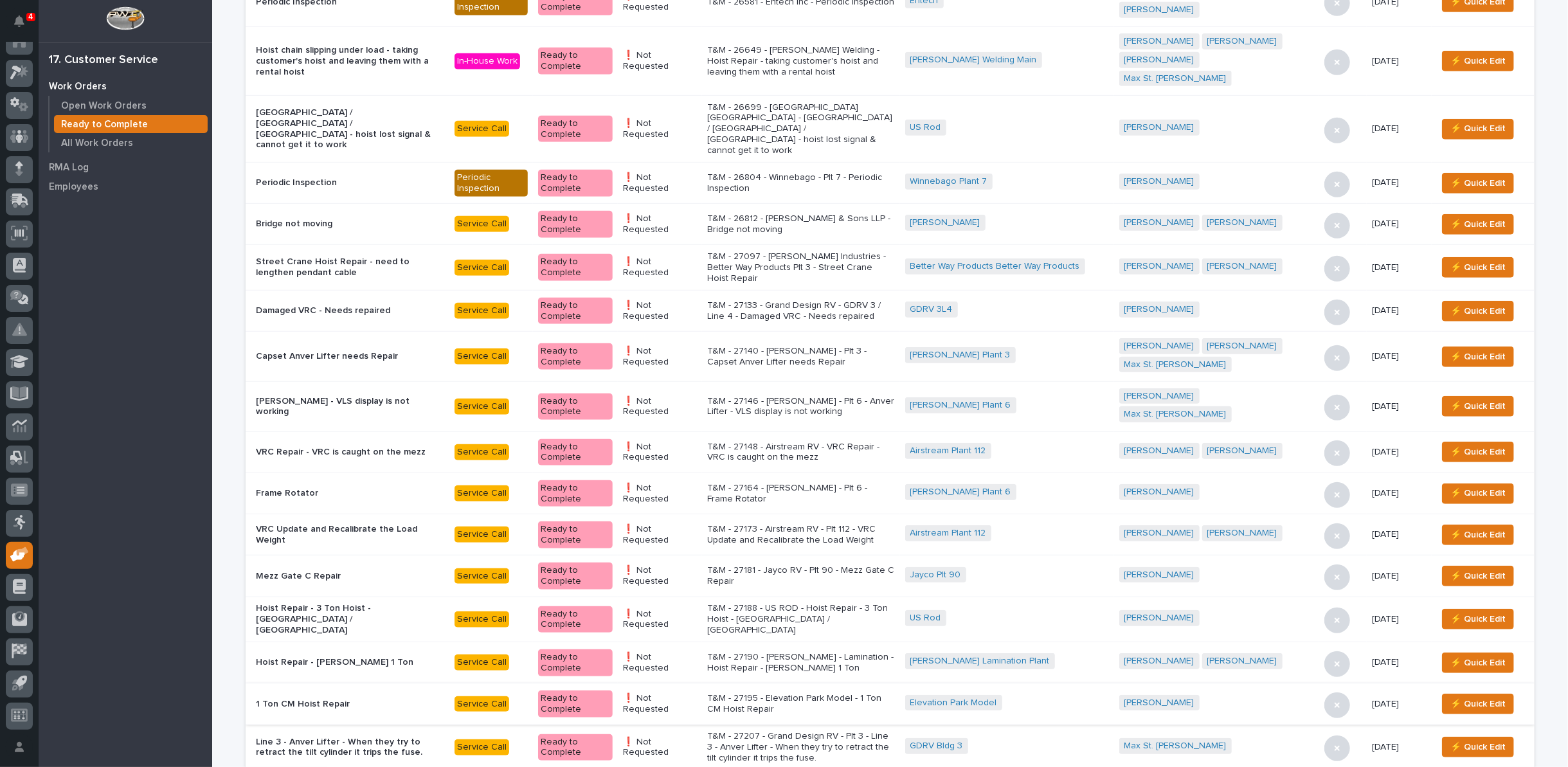
scroll to position [776, 0]
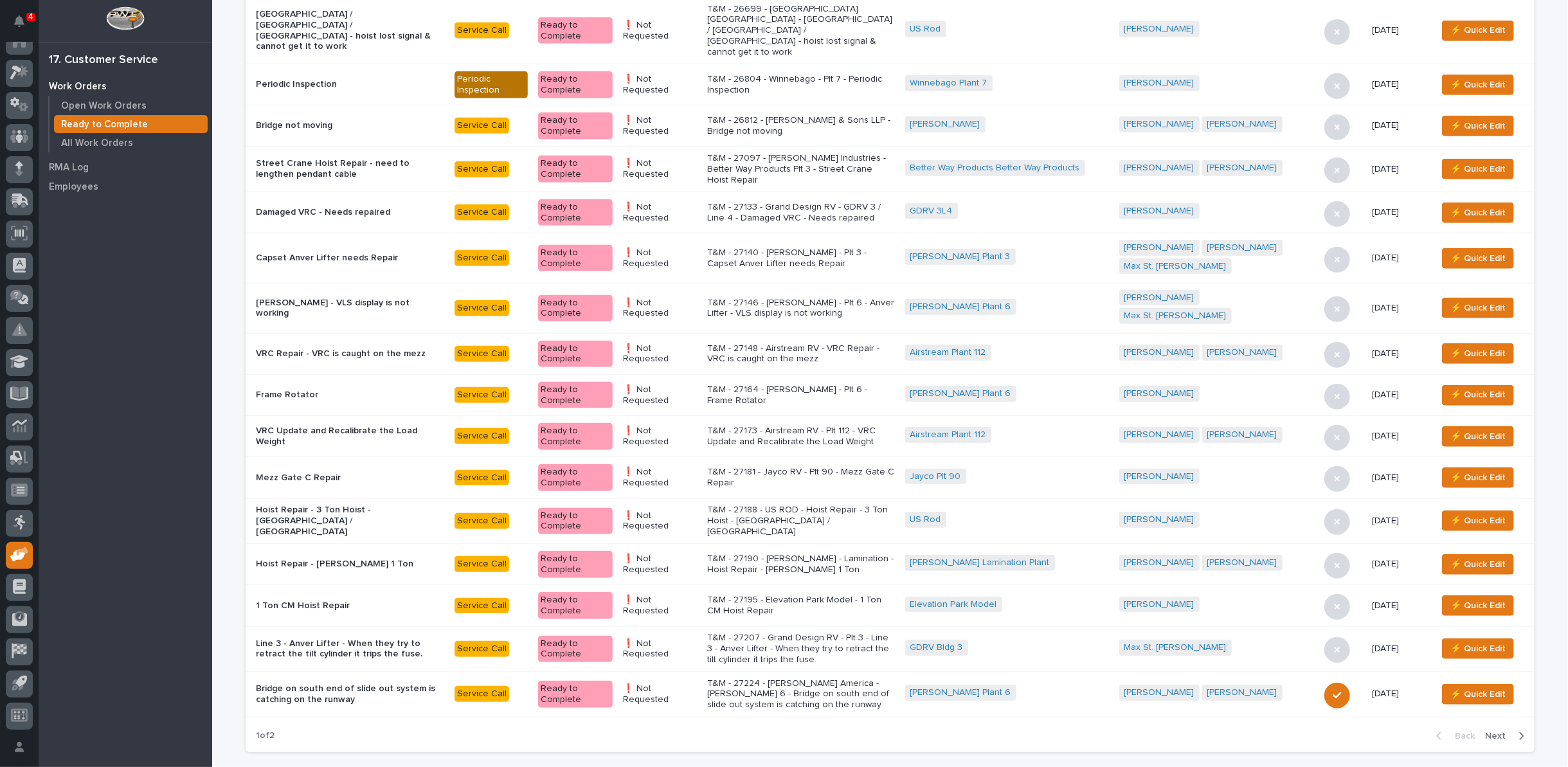
click at [792, 553] on p "T&M - 27190 - Brinkley RV - Lamination - Hoist Repair - Starke 1 Ton" at bounding box center [801, 564] width 188 height 22
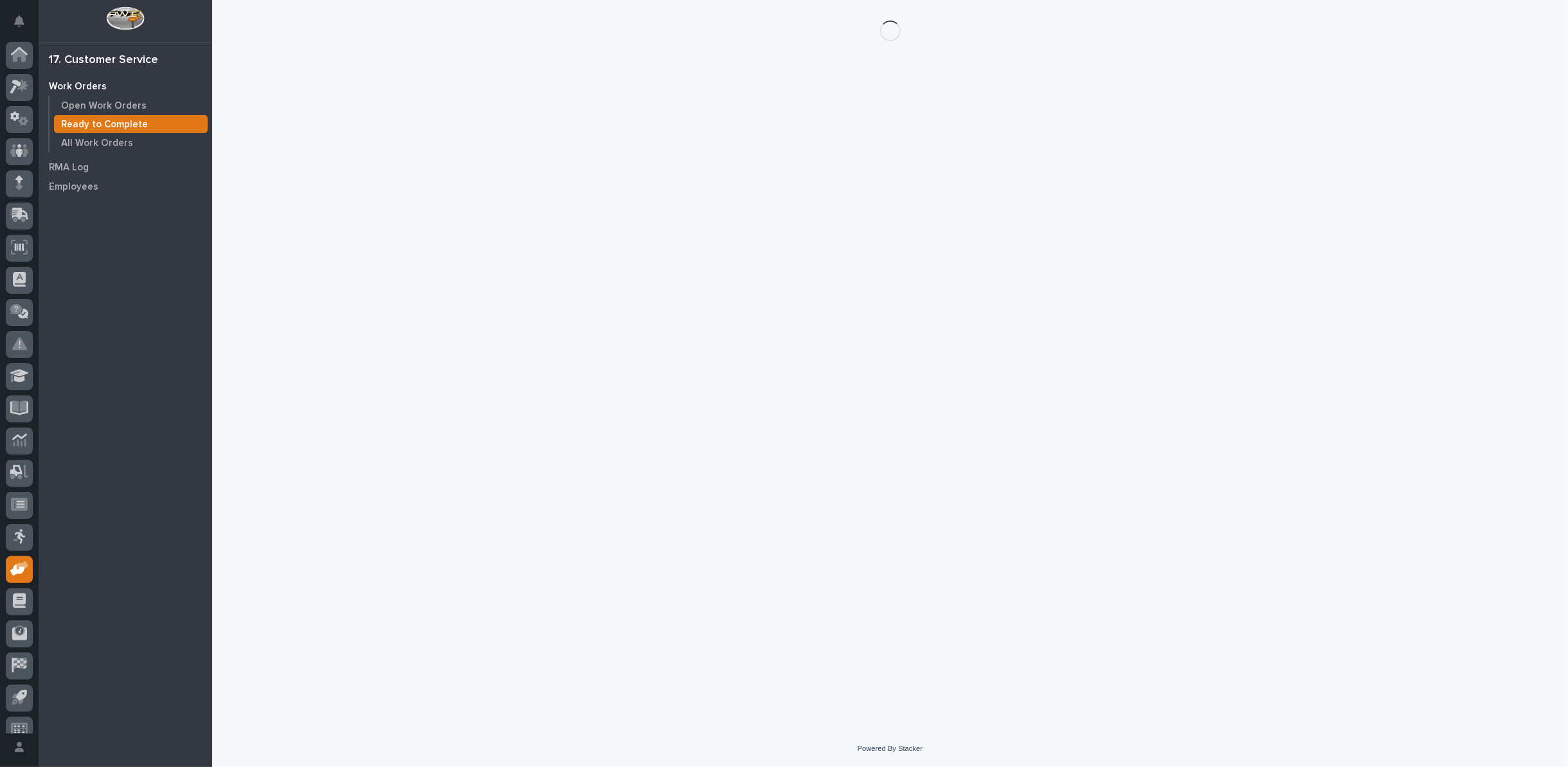
scroll to position [14, 0]
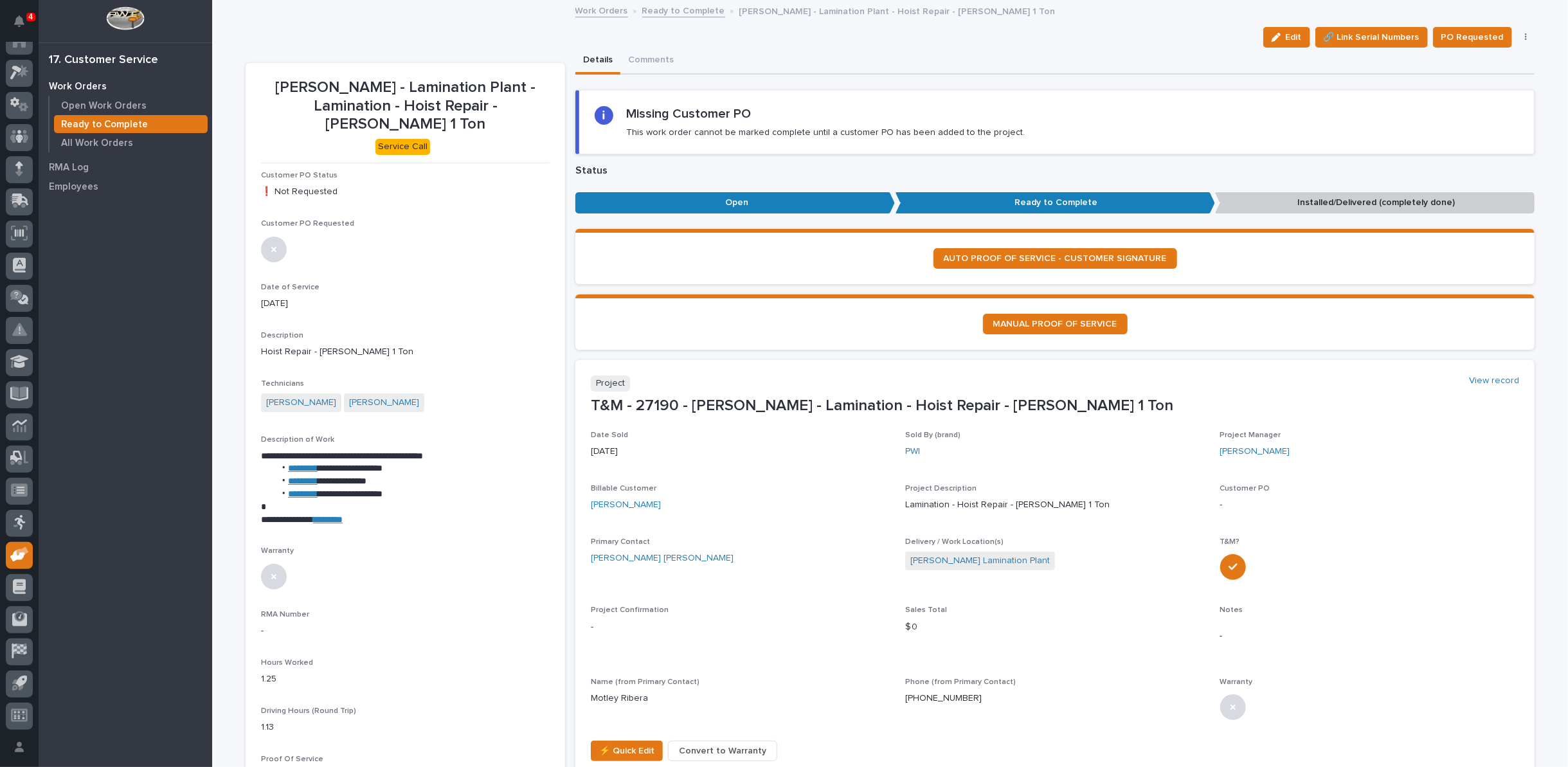
click at [1525, 36] on icon "button" at bounding box center [1525, 37] width 2 height 9
click at [1469, 105] on span "Regenerate PDF" at bounding box center [1486, 104] width 69 height 15
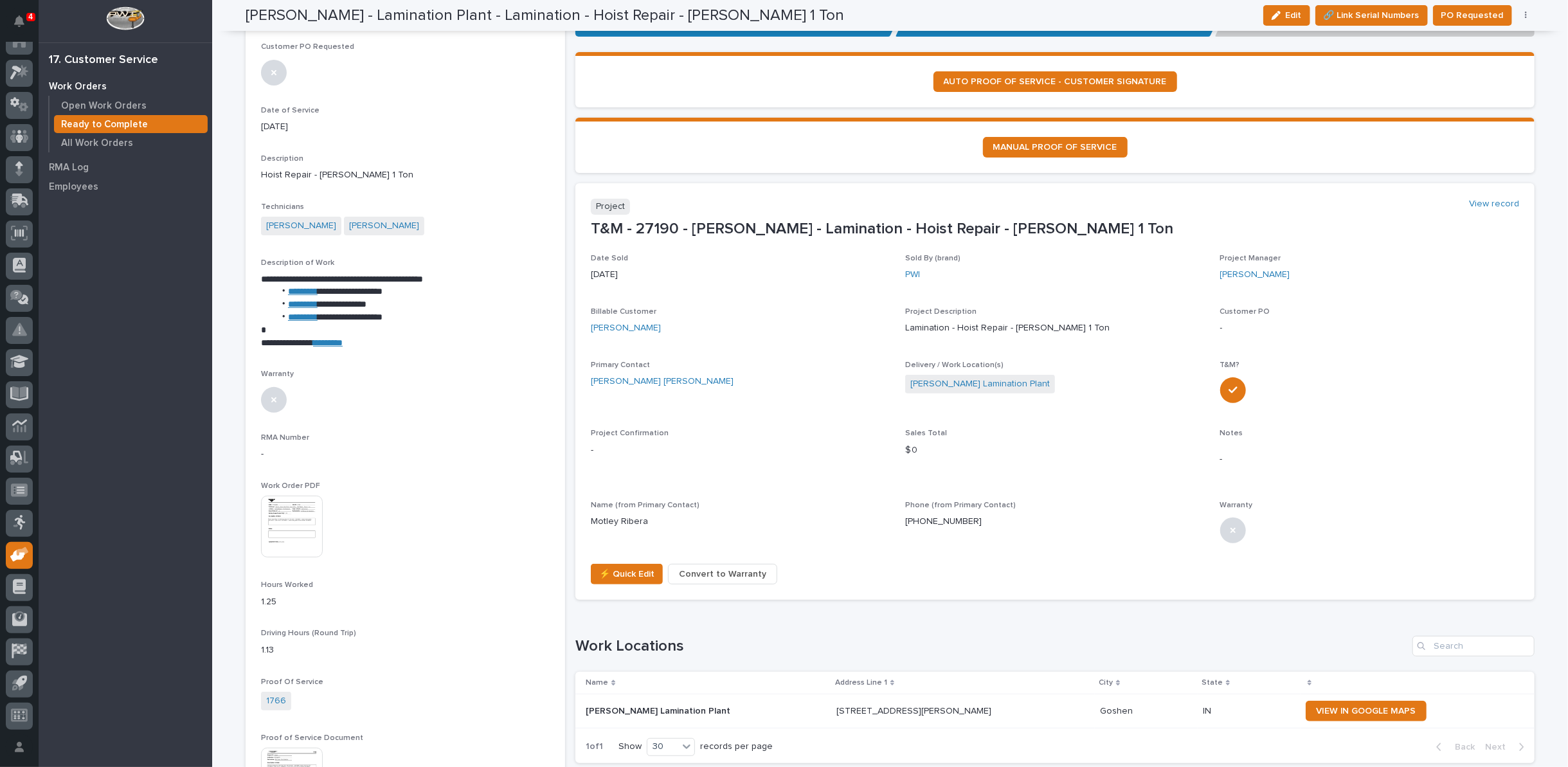
scroll to position [177, 0]
click at [267, 507] on img at bounding box center [291, 526] width 62 height 62
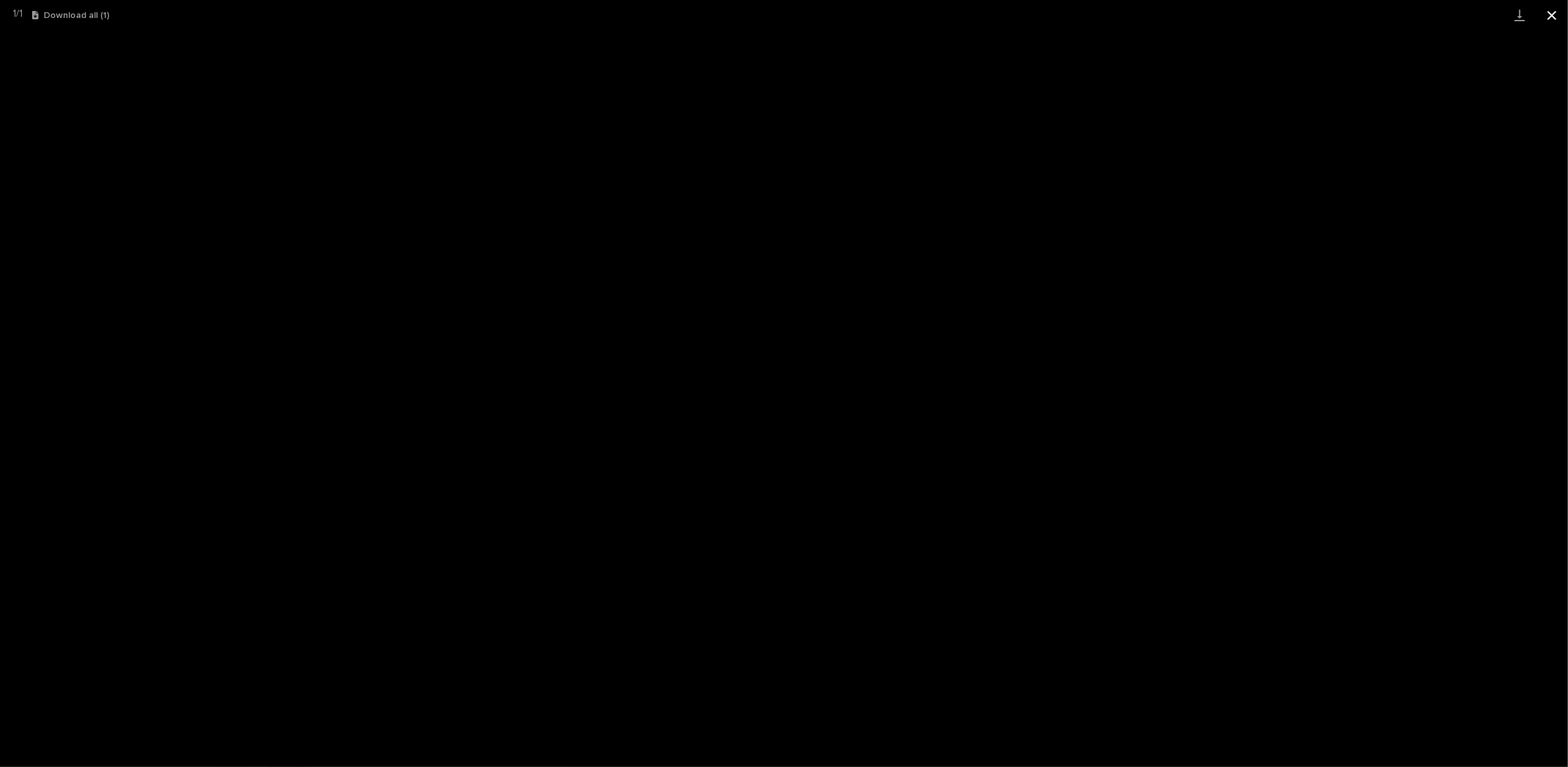
click at [1551, 14] on button "Close gallery" at bounding box center [1552, 15] width 32 height 31
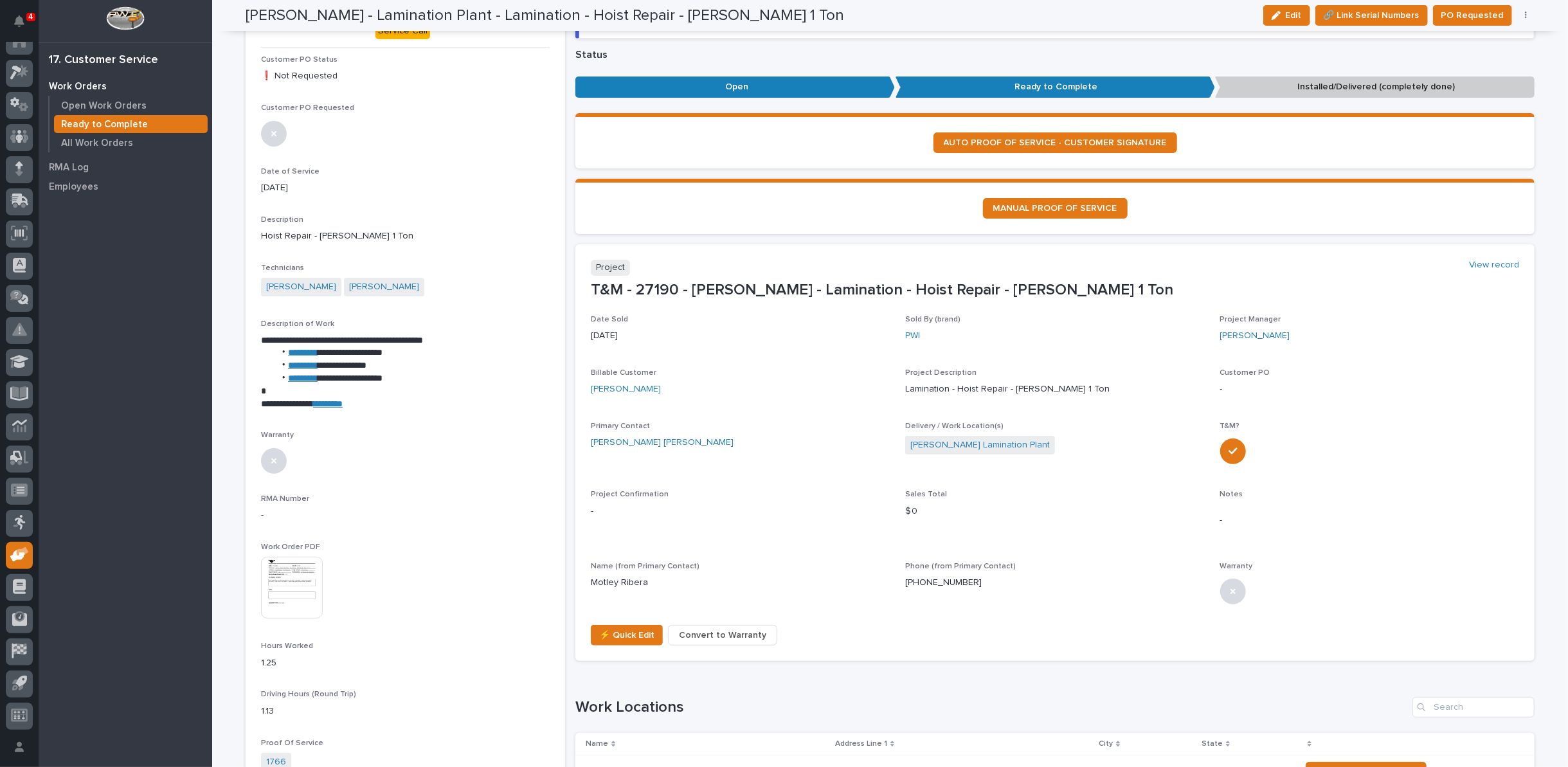
scroll to position [0, 0]
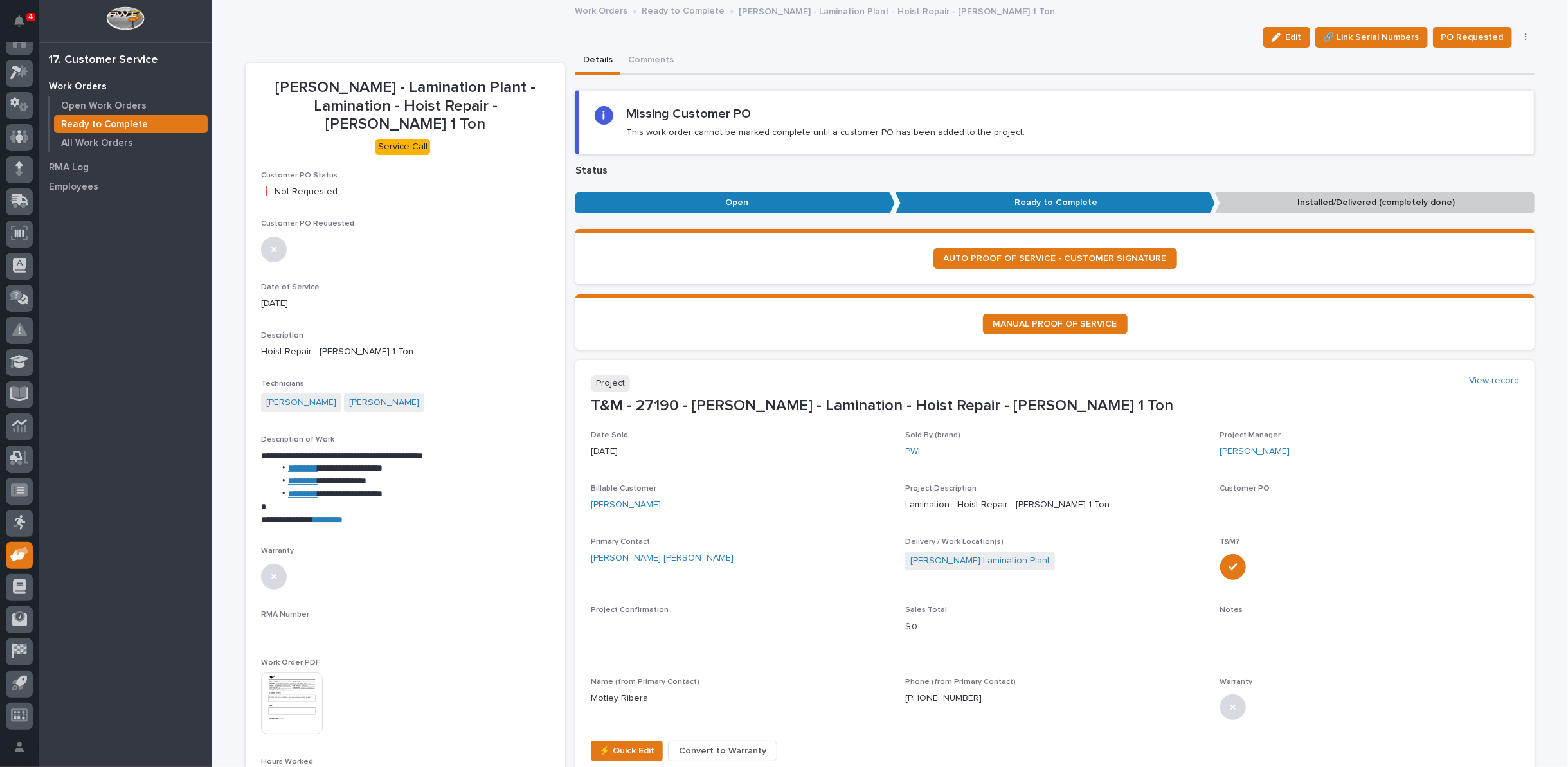
click at [646, 12] on link "Ready to Complete" at bounding box center [683, 10] width 83 height 14
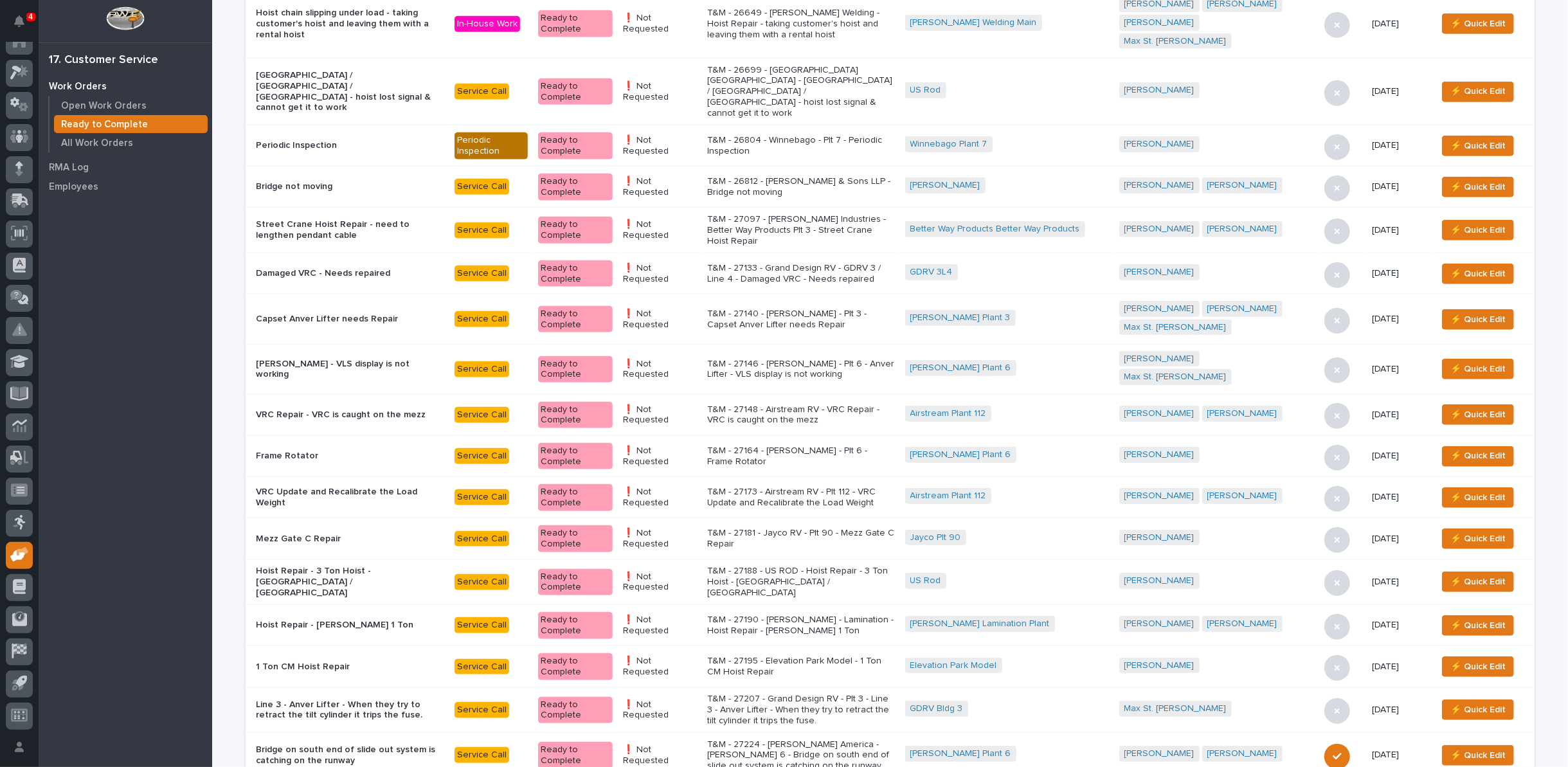
scroll to position [776, 0]
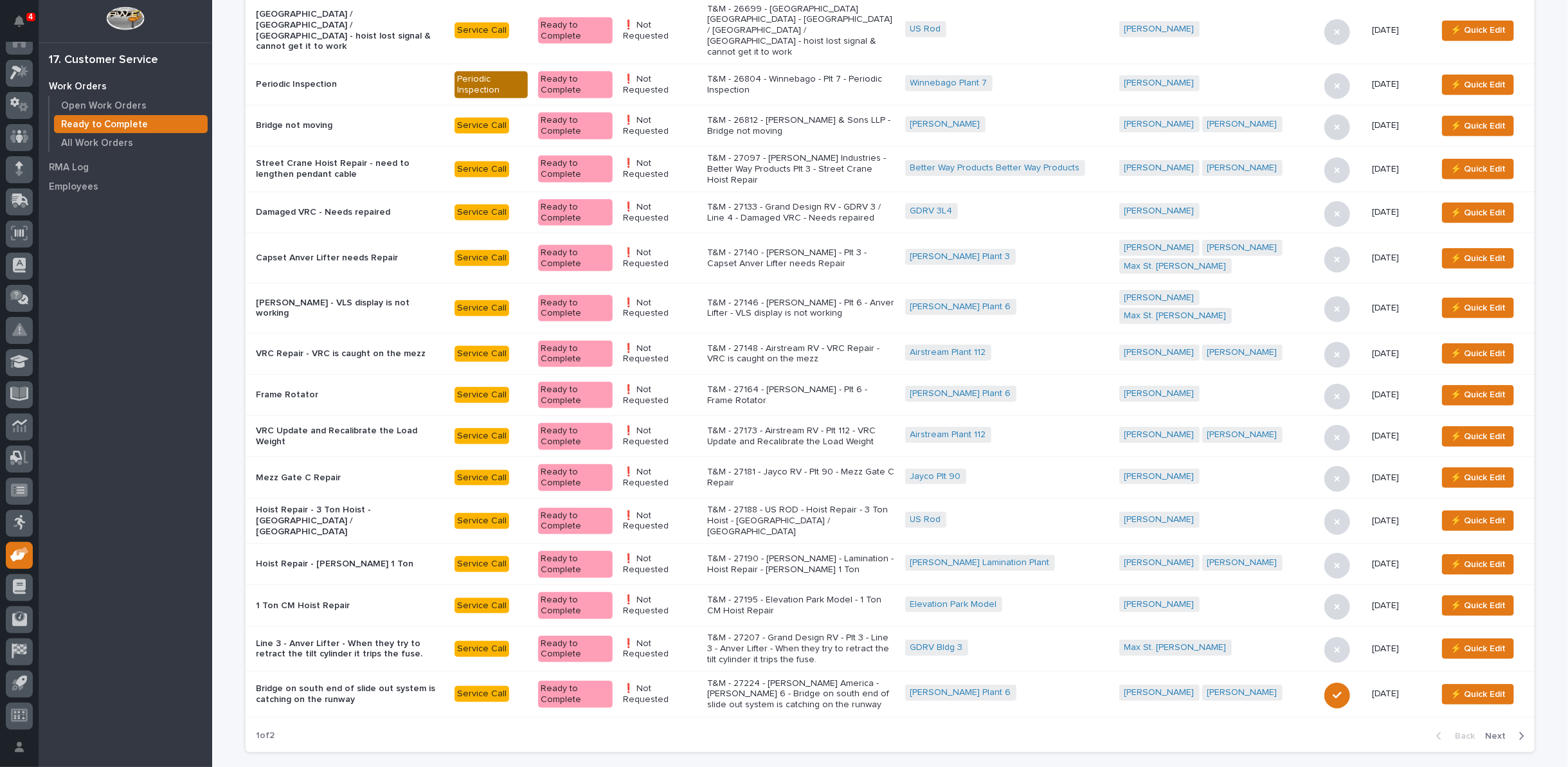
click at [802, 595] on p "T&M - 27195 - Elevation Park Model - 1 Ton CM Hoist Repair" at bounding box center [801, 606] width 188 height 22
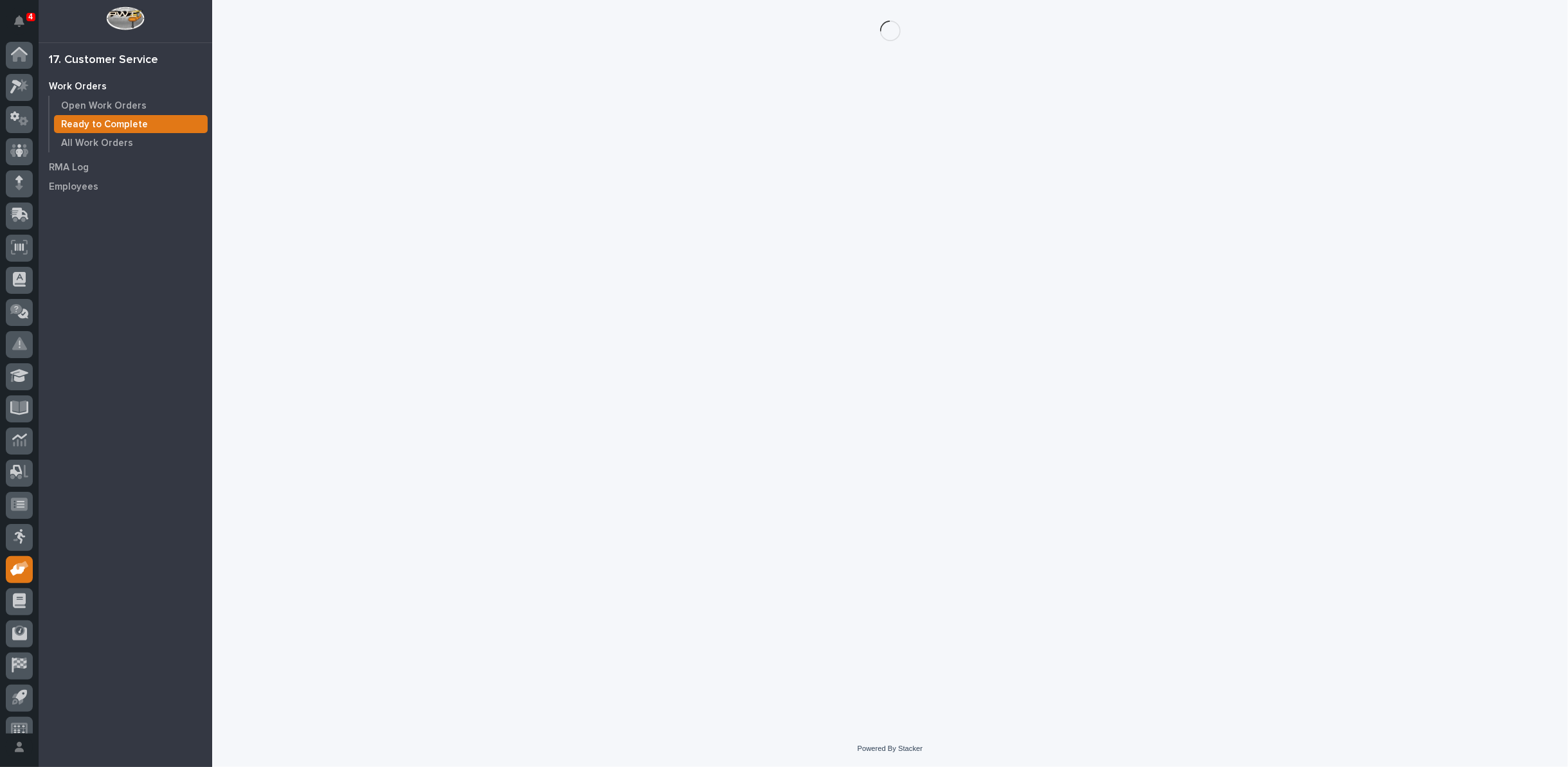
scroll to position [14, 0]
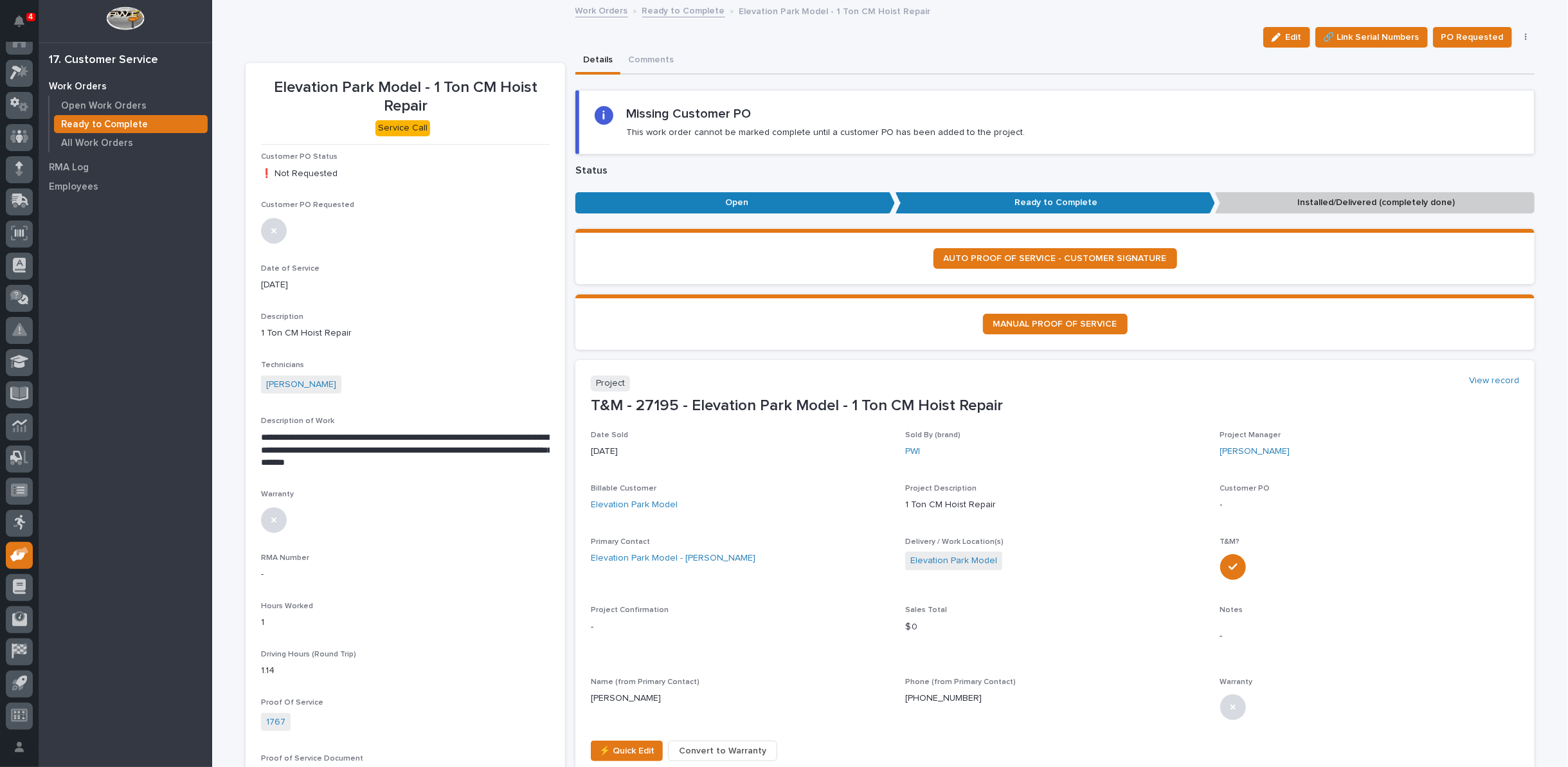
click at [1525, 35] on icon "button" at bounding box center [1525, 37] width 2 height 9
click at [1494, 100] on span "Regenerate PDF" at bounding box center [1486, 104] width 69 height 15
click at [294, 647] on img at bounding box center [291, 647] width 62 height 62
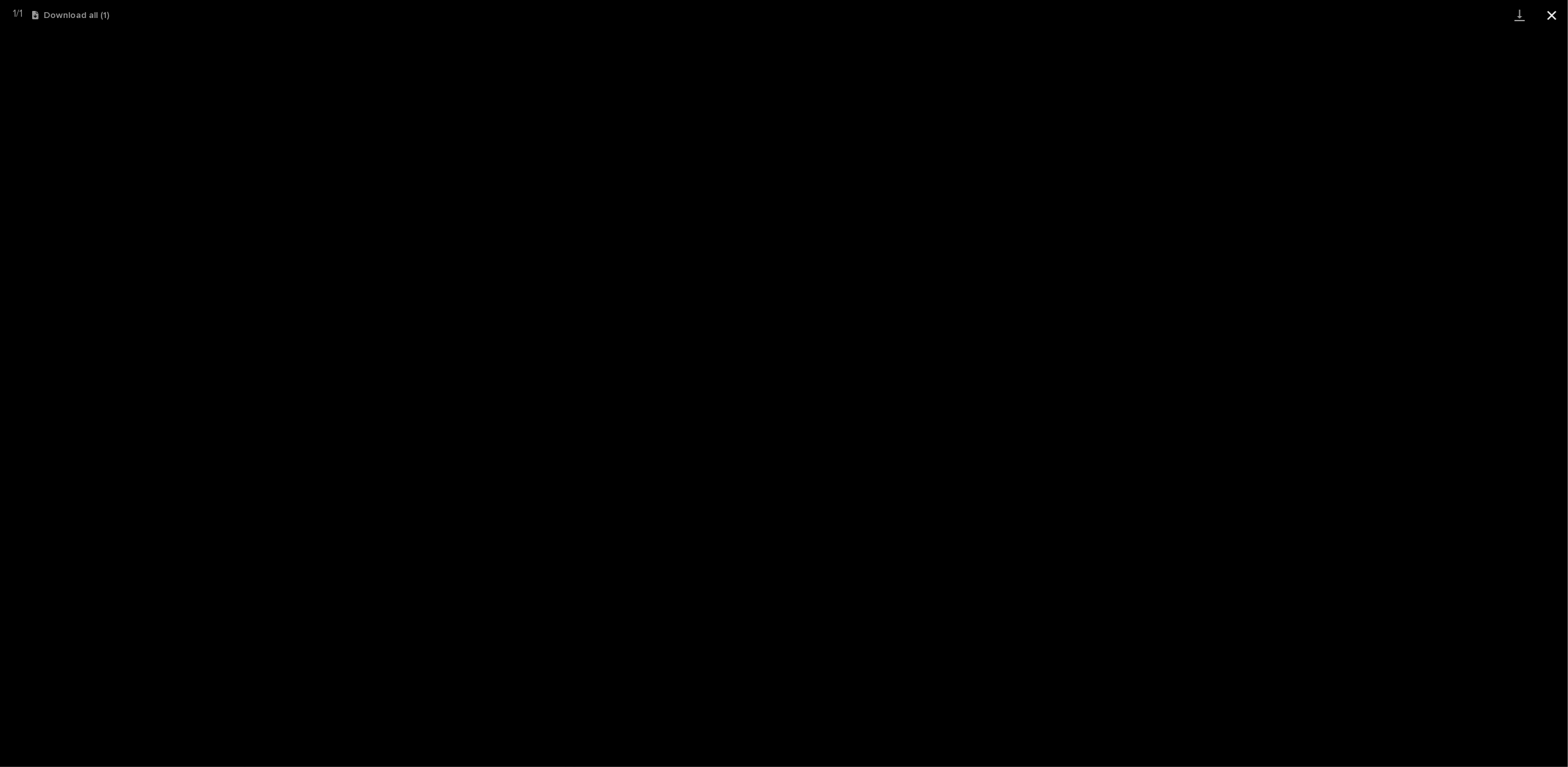
click at [1557, 13] on button "Close gallery" at bounding box center [1552, 15] width 32 height 31
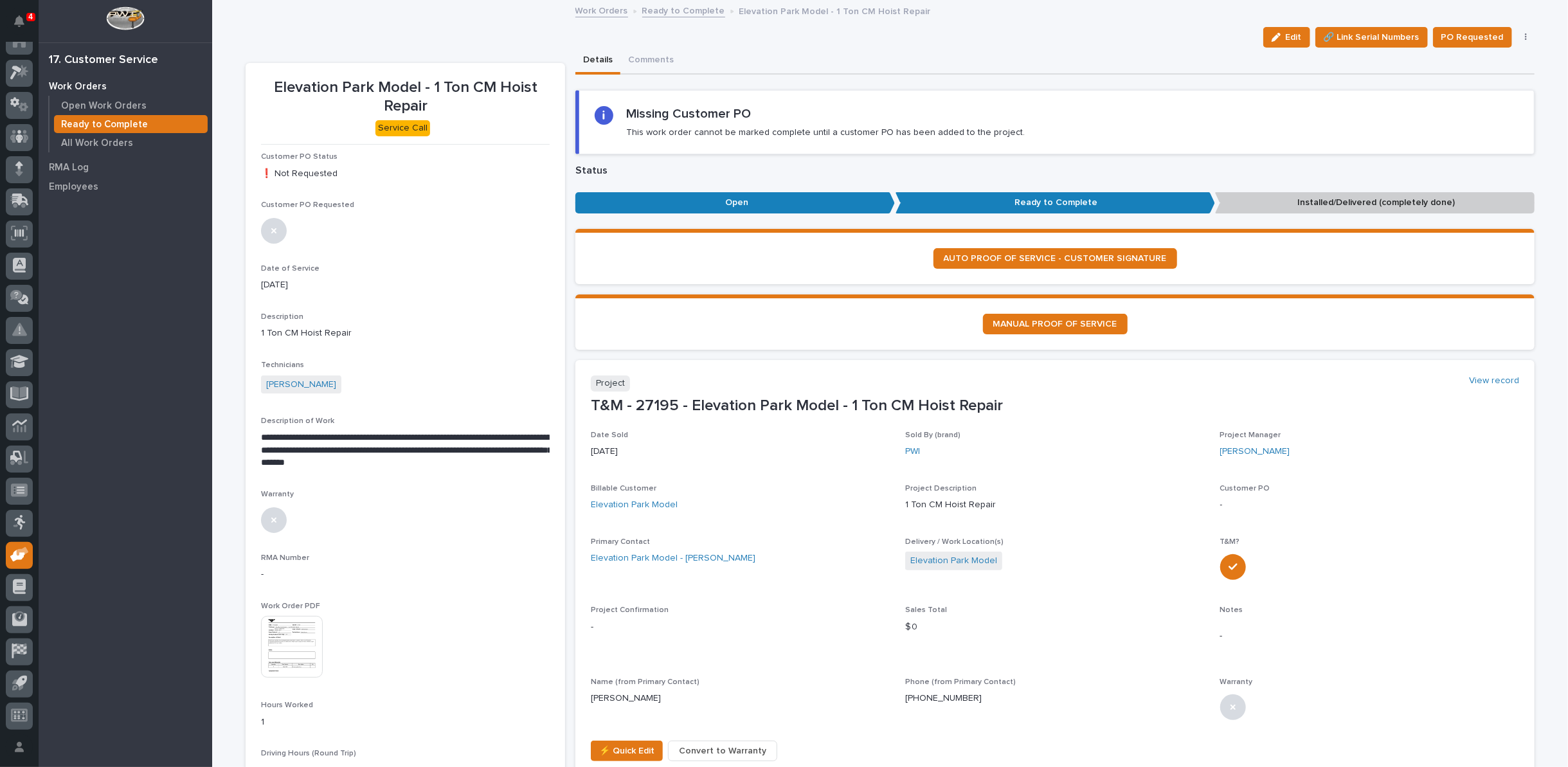
click at [676, 12] on link "Ready to Complete" at bounding box center [683, 10] width 83 height 14
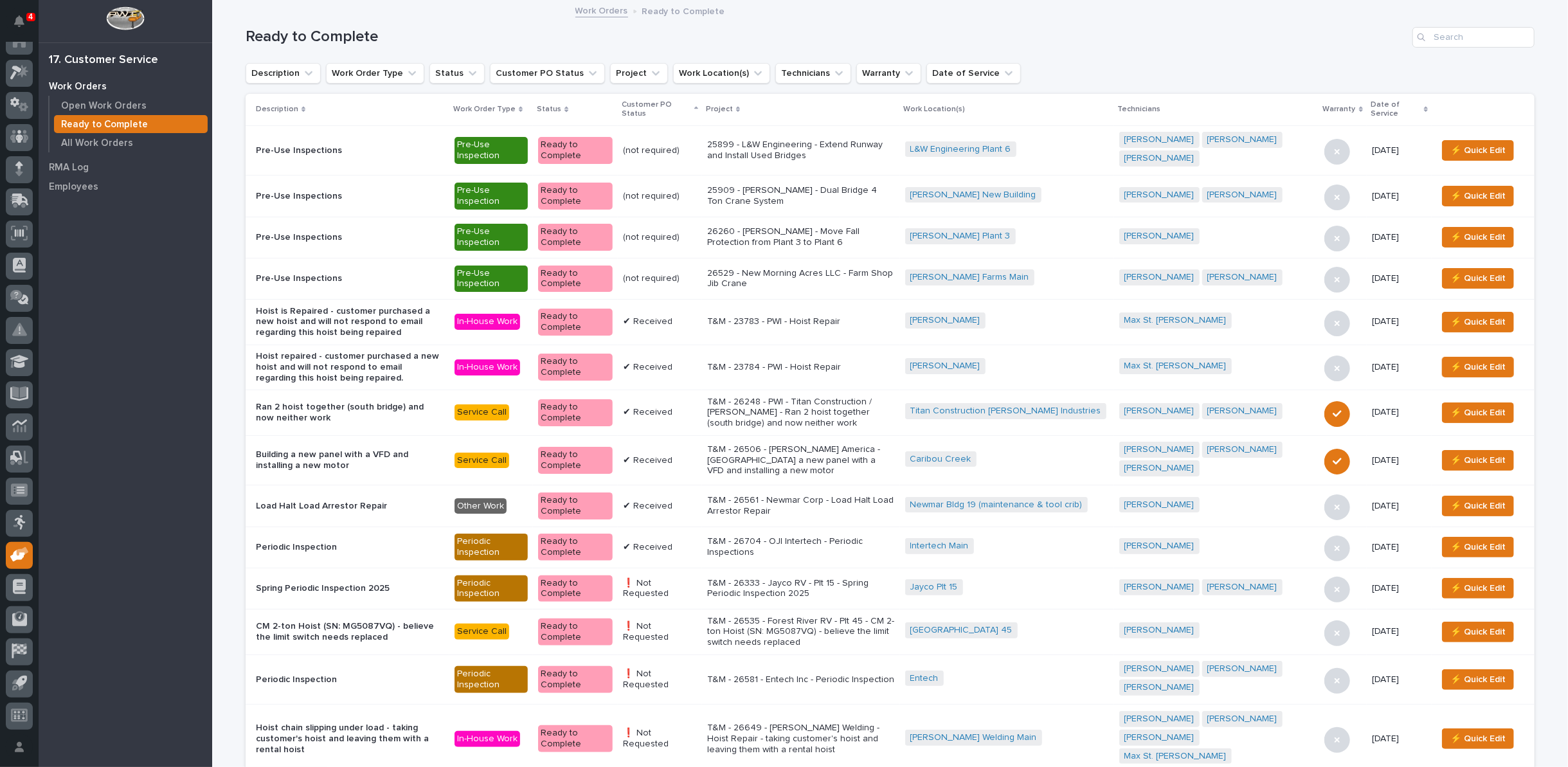
scroll to position [776, 0]
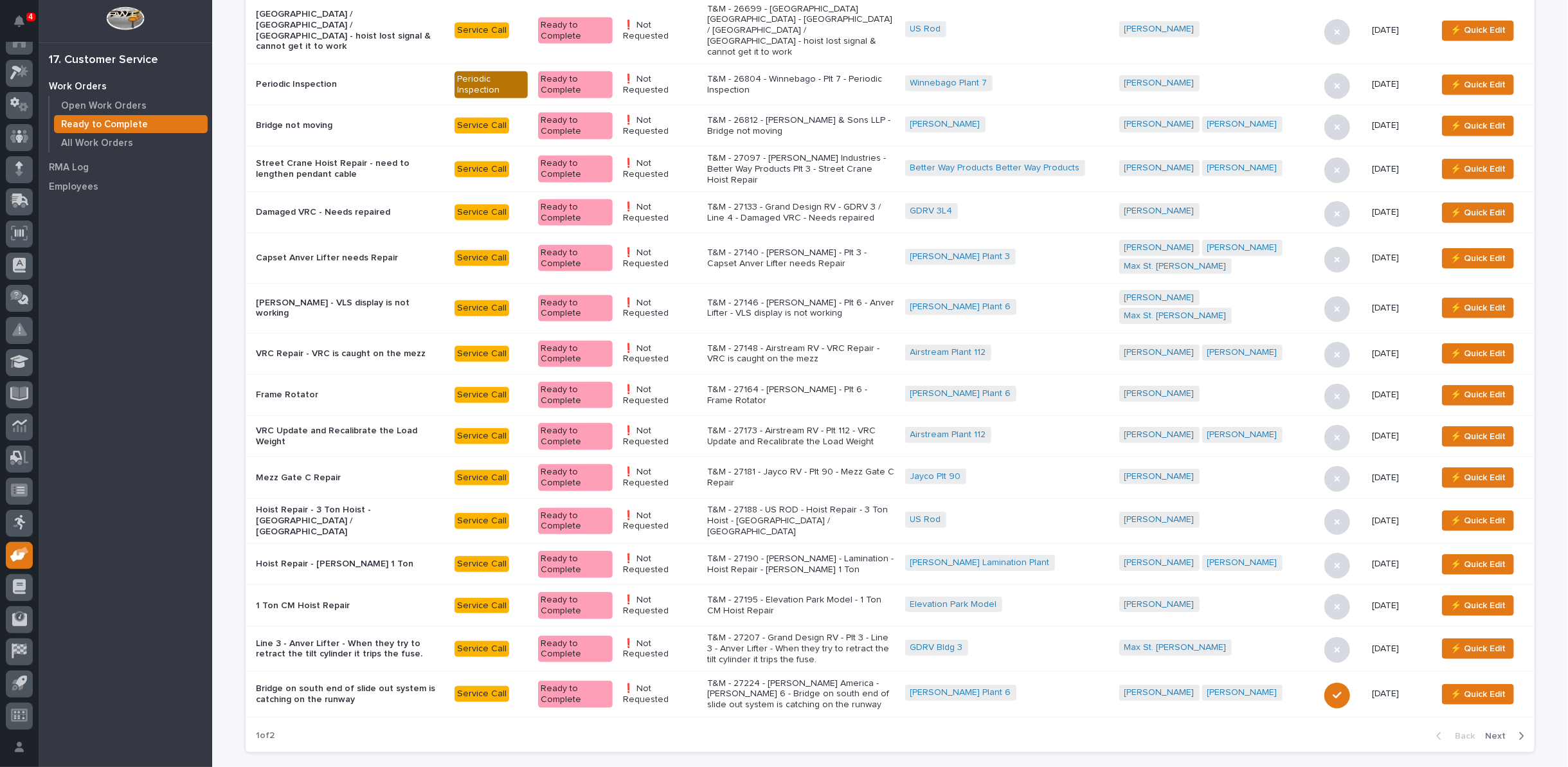
click at [804, 633] on p "T&M - 27207 - Grand Design RV - Plt 3 - Line 3 - Anver Lifter - When they try t…" at bounding box center [801, 649] width 188 height 32
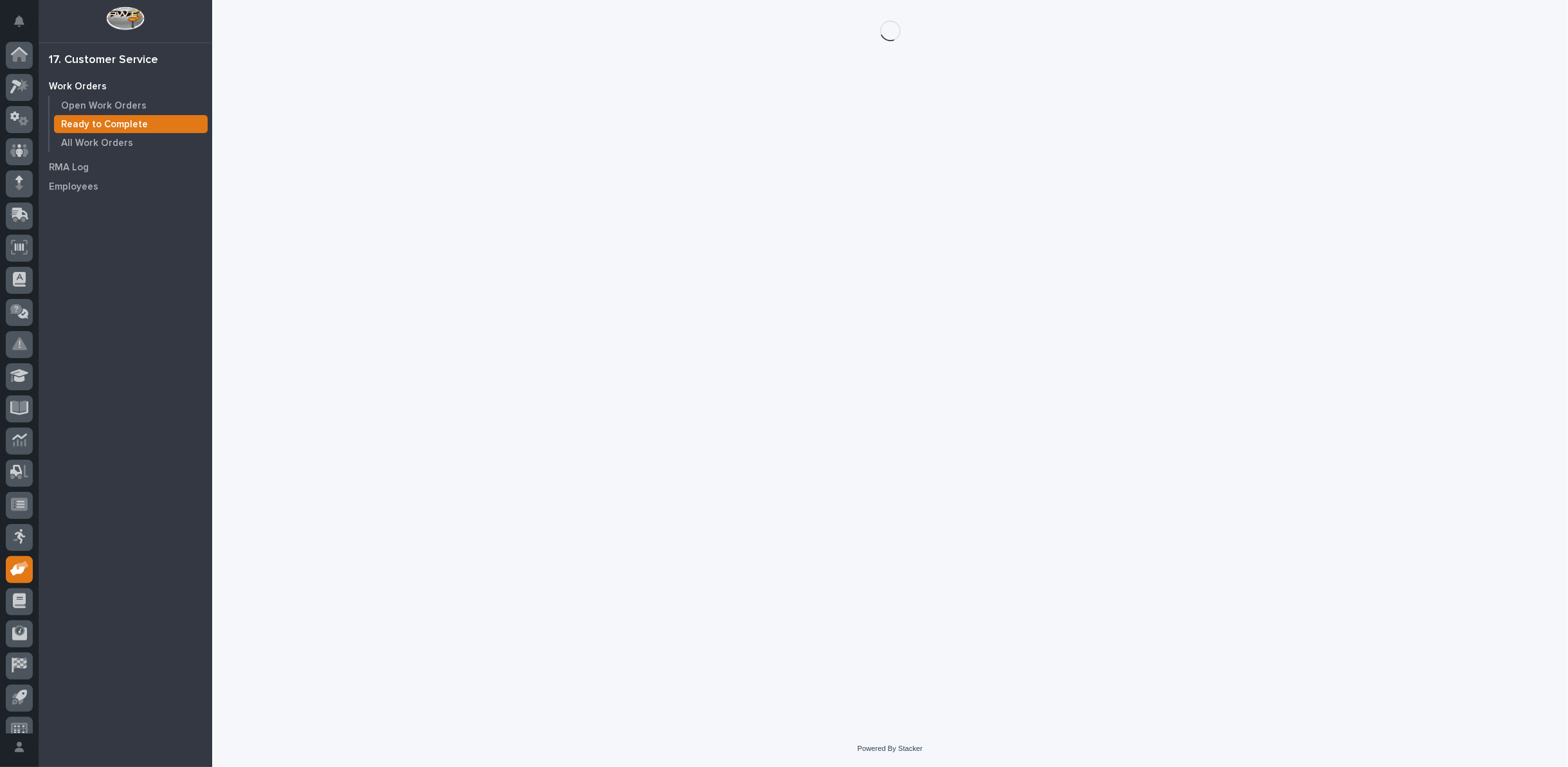
scroll to position [14, 0]
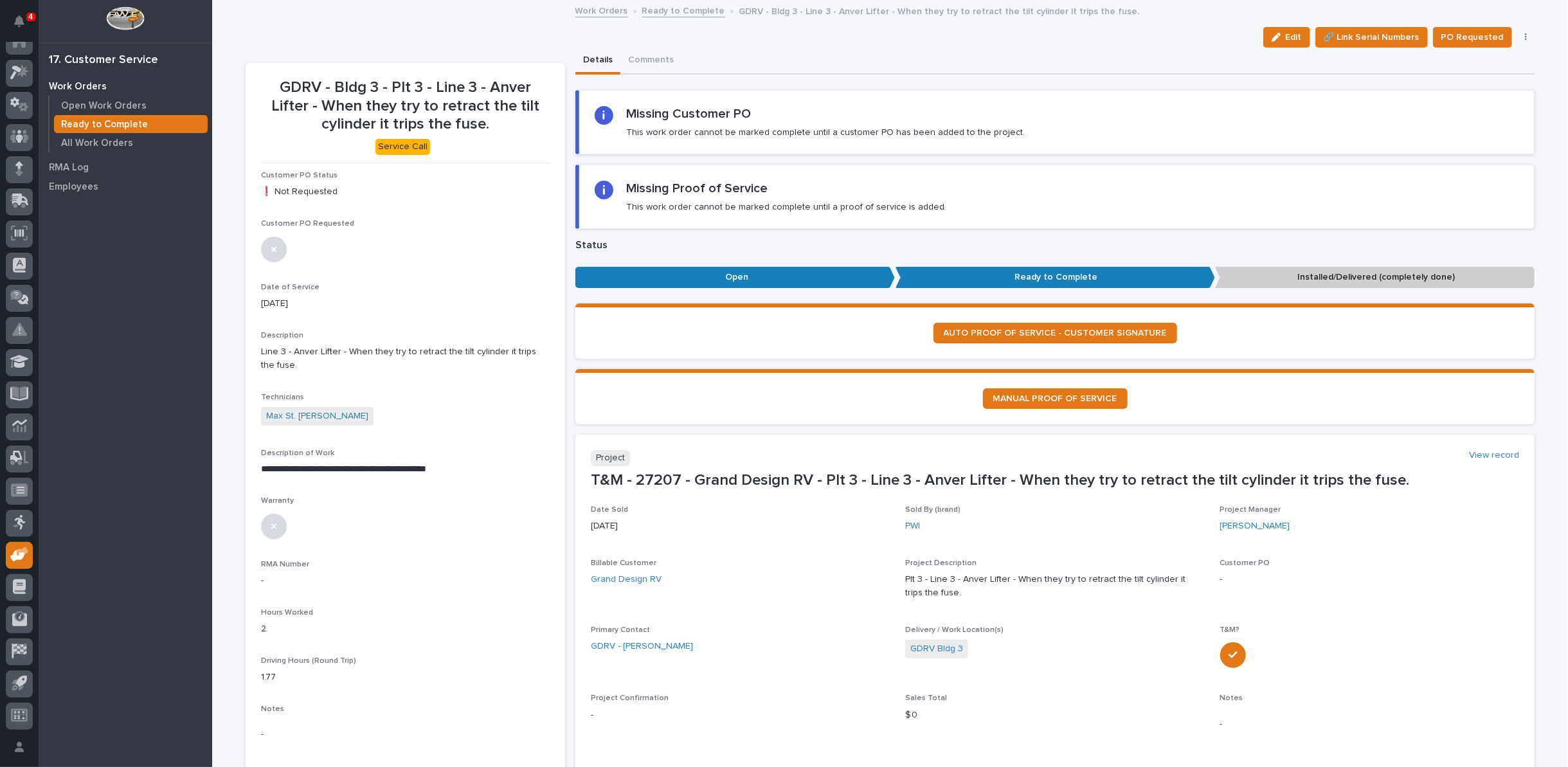
click at [1525, 36] on icon "button" at bounding box center [1525, 37] width 2 height 9
click at [1495, 100] on span "Regenerate PDF" at bounding box center [1486, 104] width 69 height 15
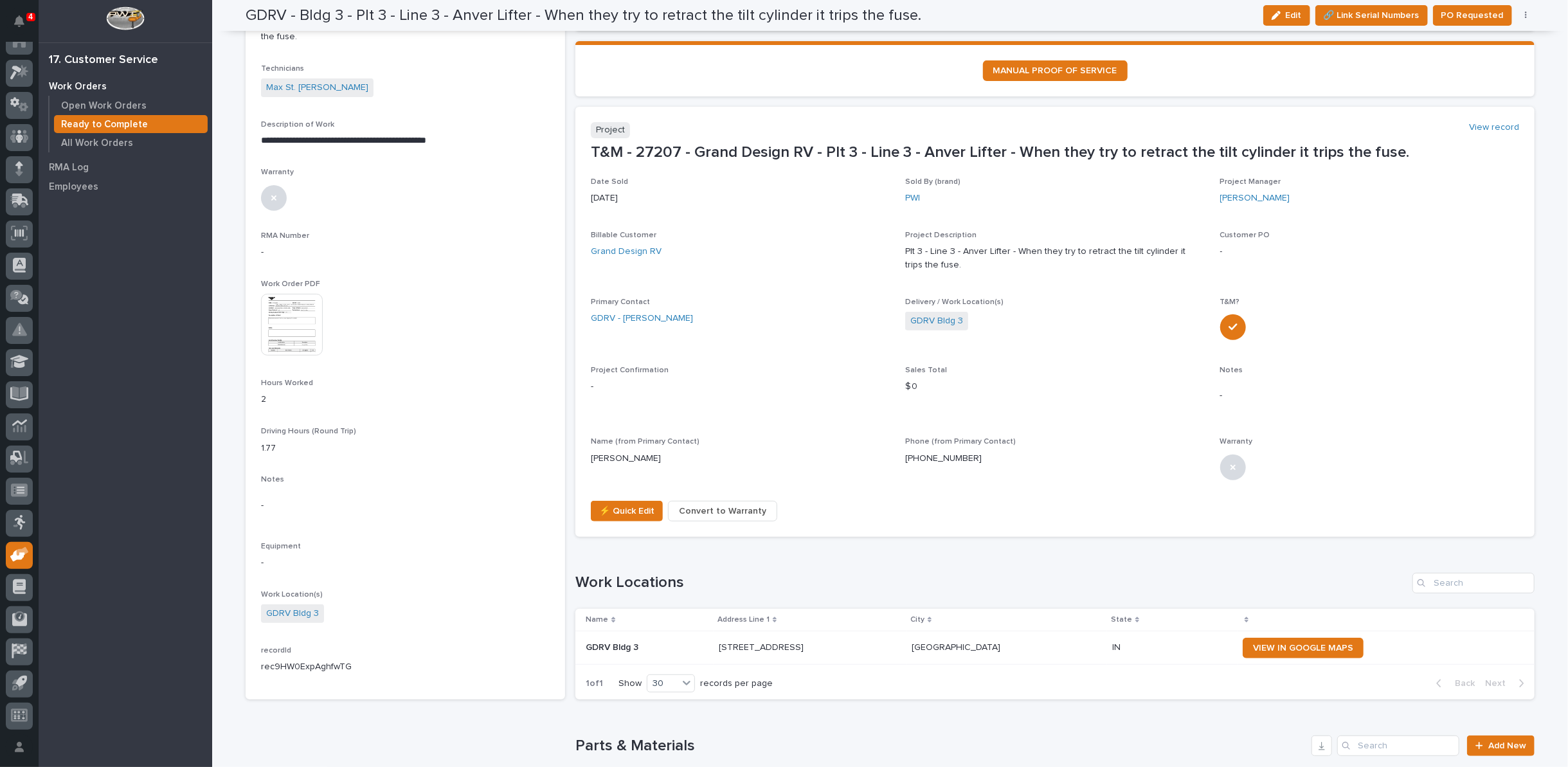
scroll to position [320, 0]
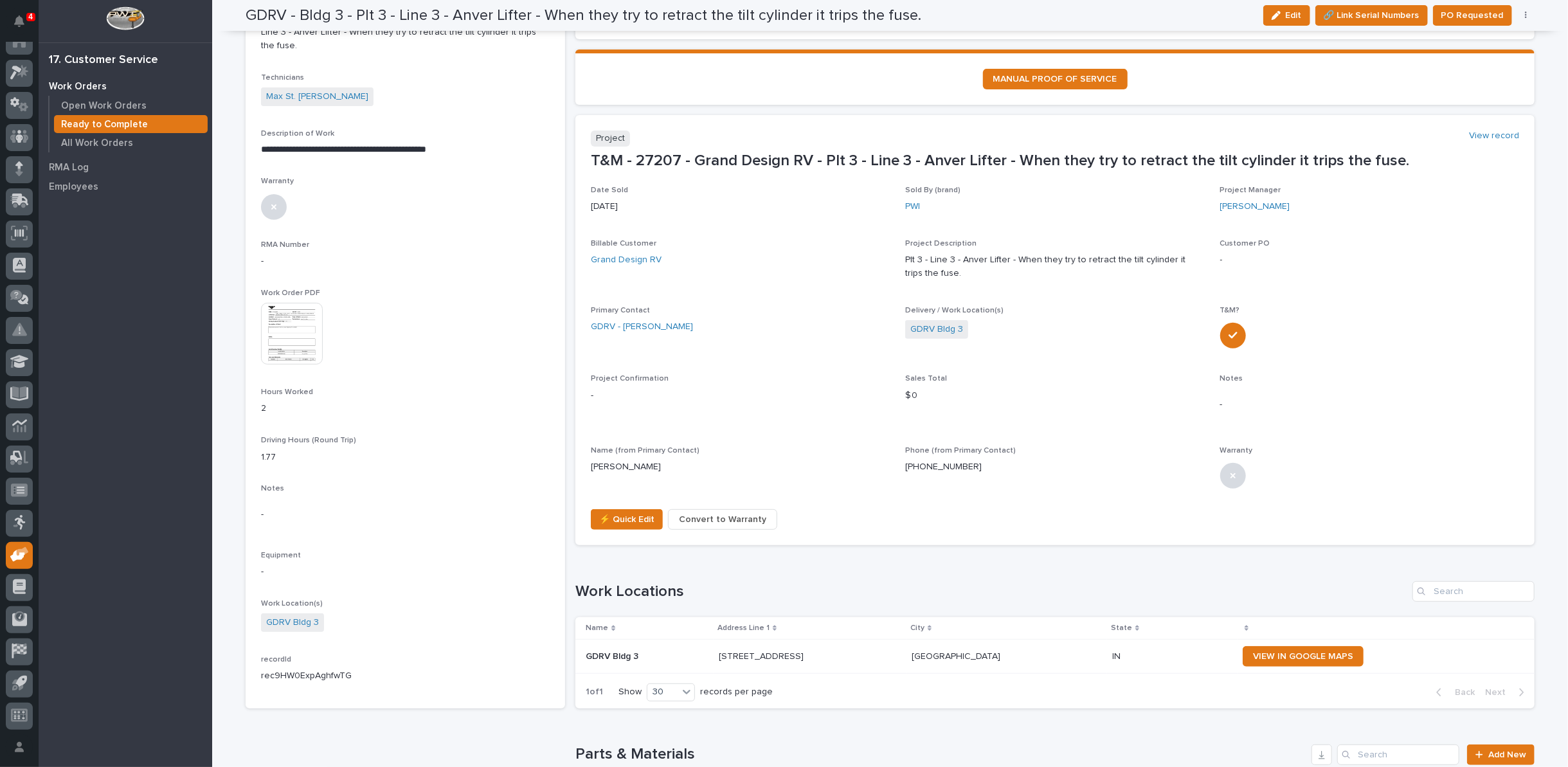
click at [288, 328] on img at bounding box center [291, 333] width 62 height 62
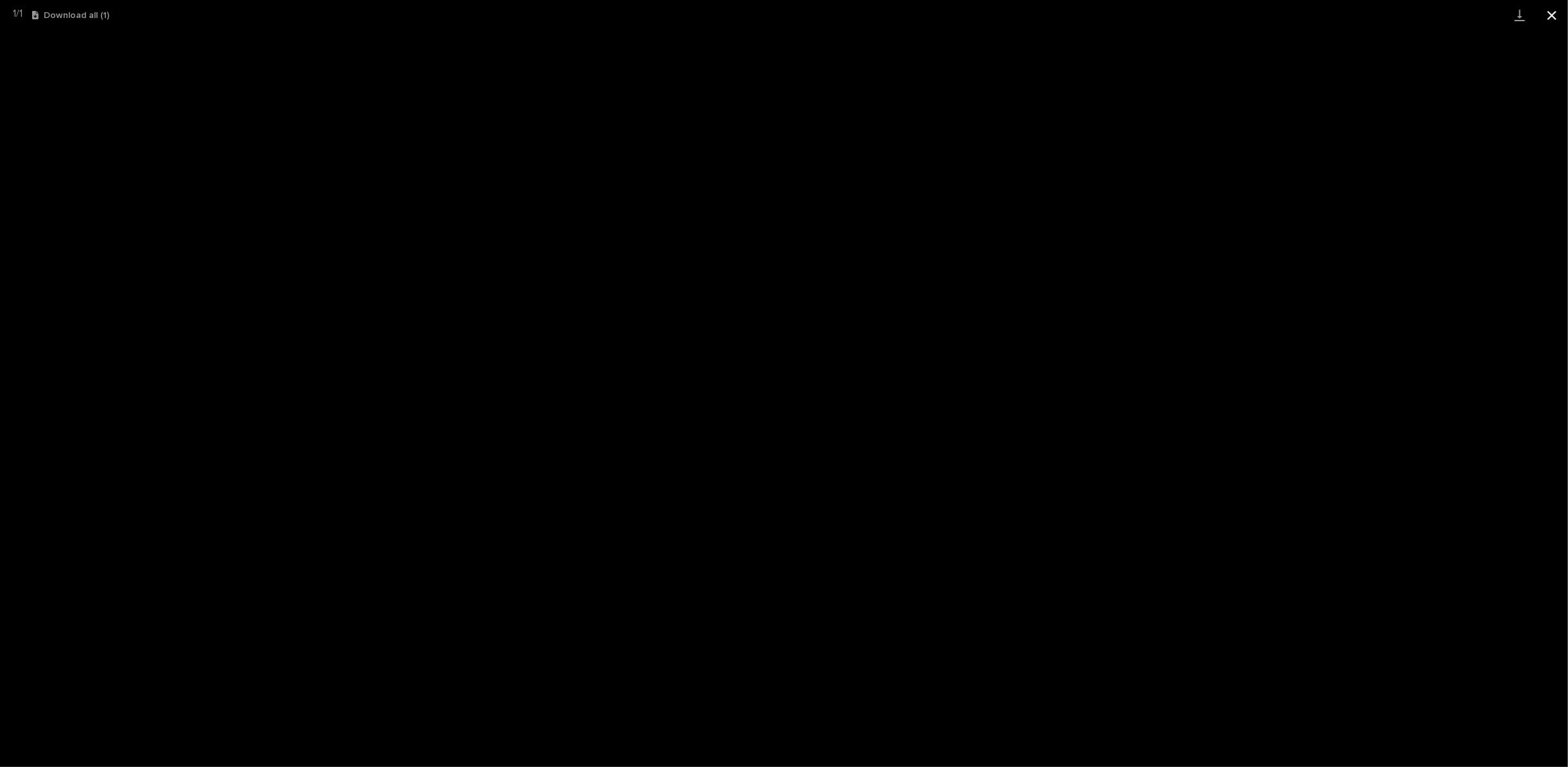
click at [1553, 11] on button "Close gallery" at bounding box center [1552, 15] width 32 height 31
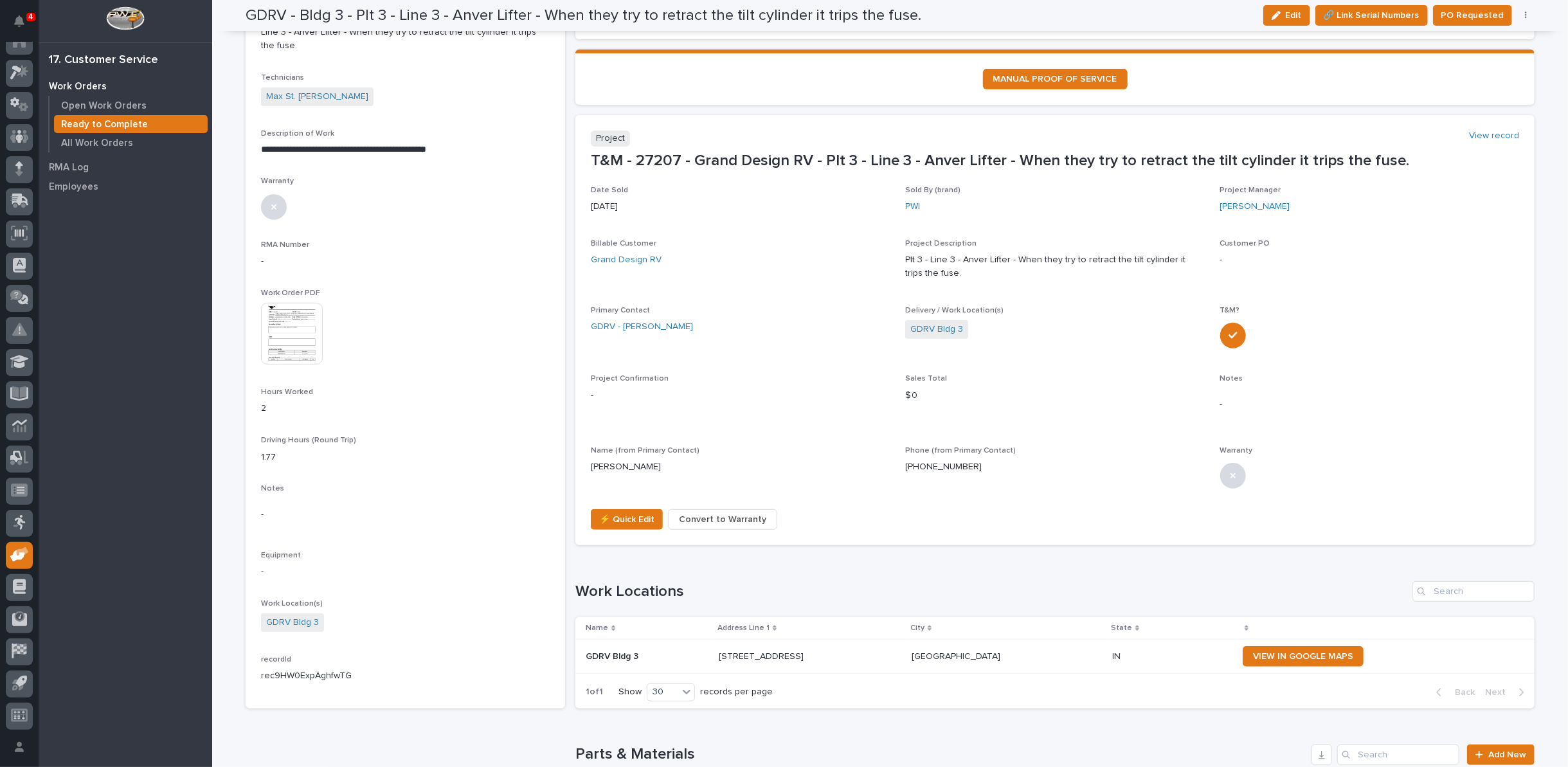
scroll to position [0, 0]
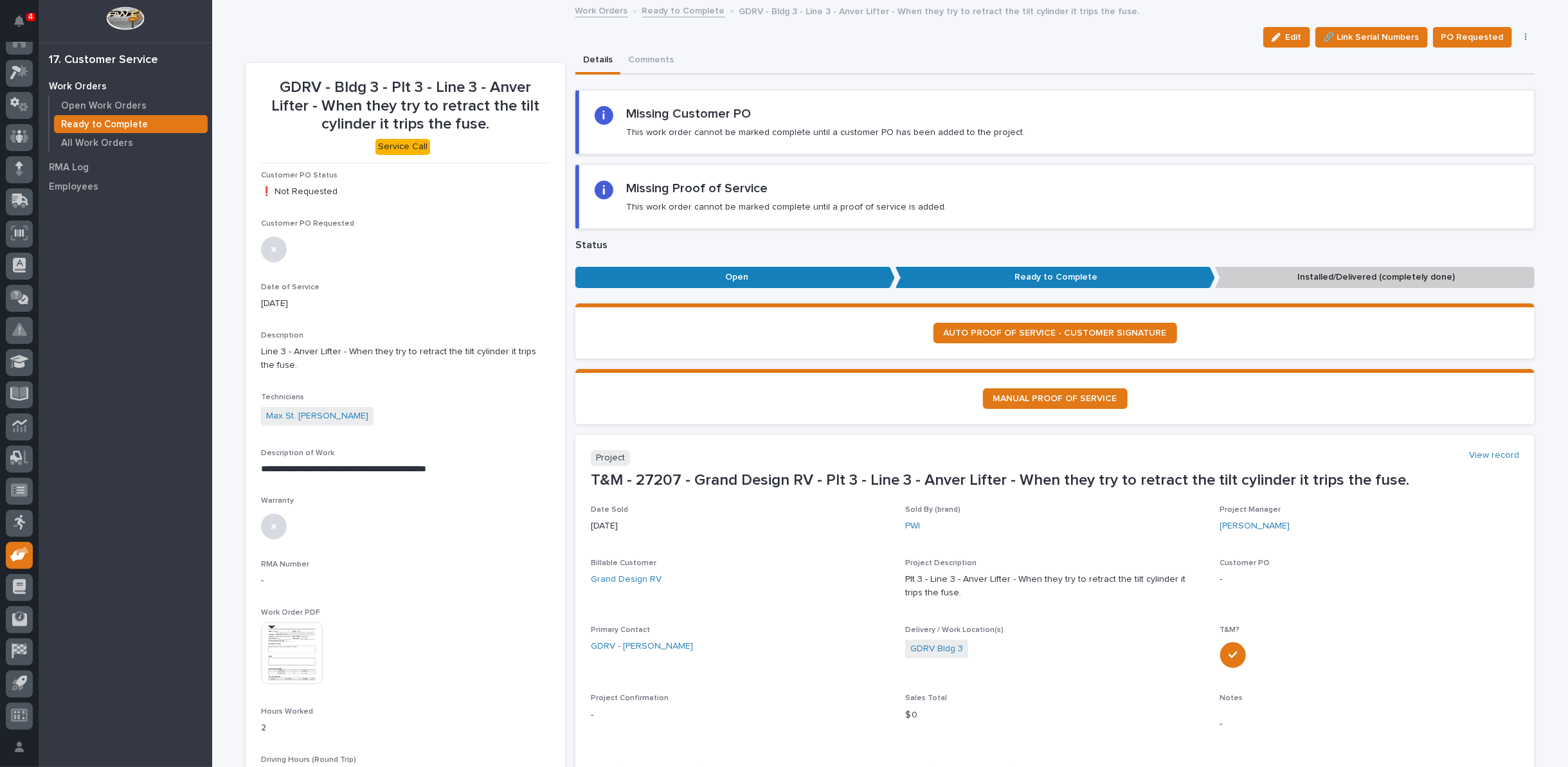
click at [678, 11] on link "Ready to Complete" at bounding box center [683, 10] width 83 height 14
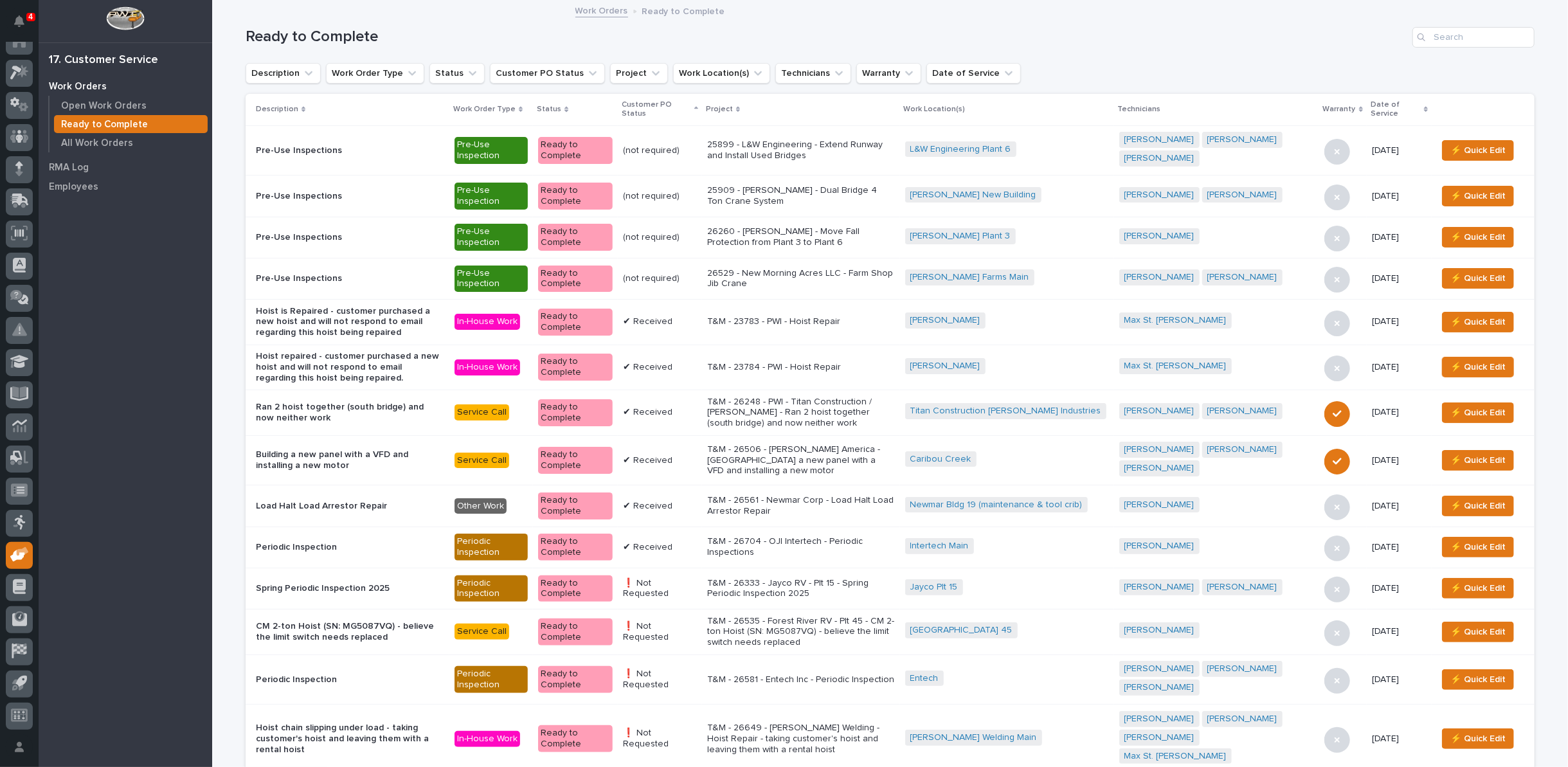
scroll to position [776, 0]
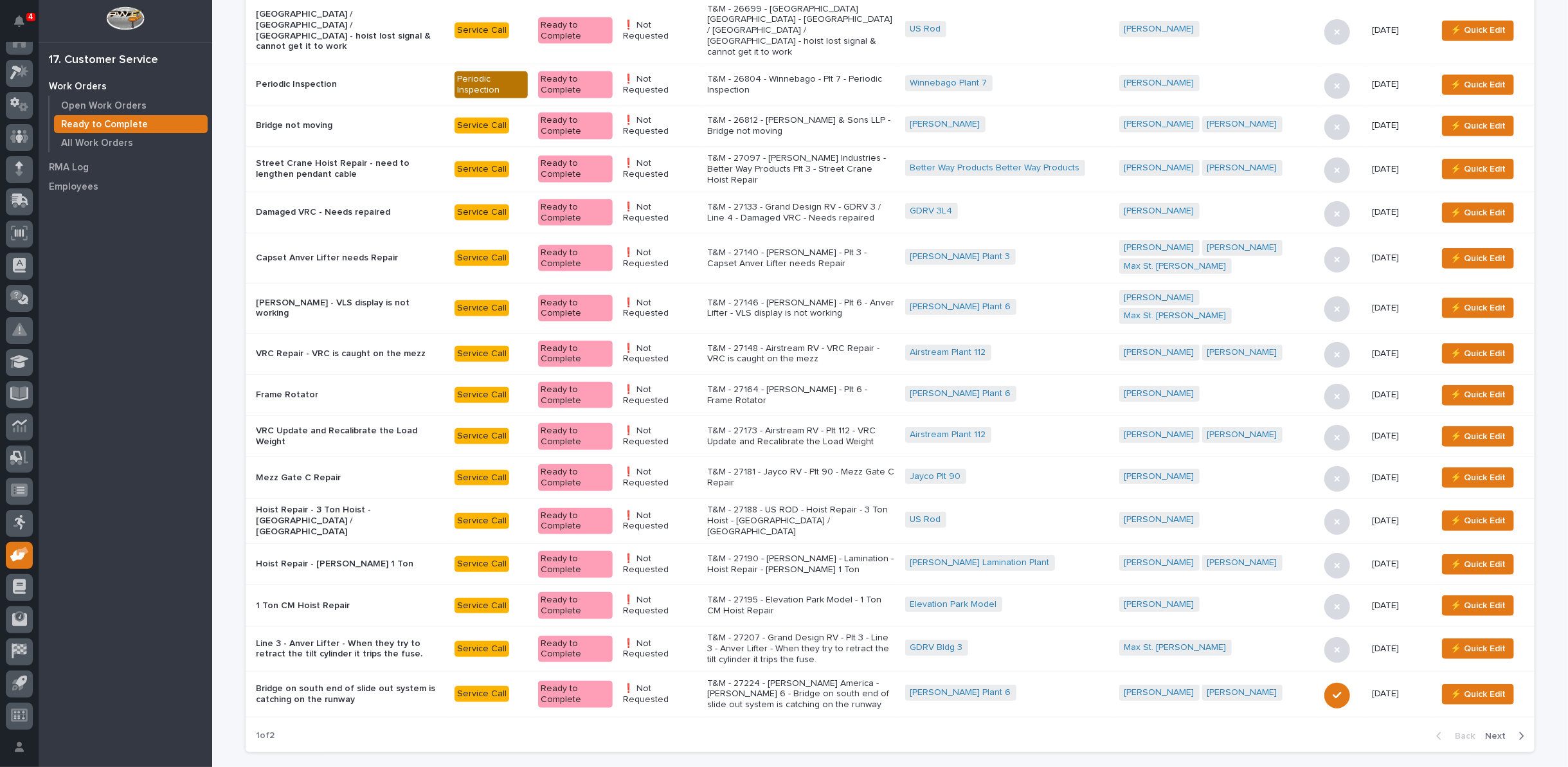
click at [837, 679] on p "T&M - 27224 - Starke America - Brinkley 6 - Bridge on south end of slide out sy…" at bounding box center [801, 695] width 188 height 32
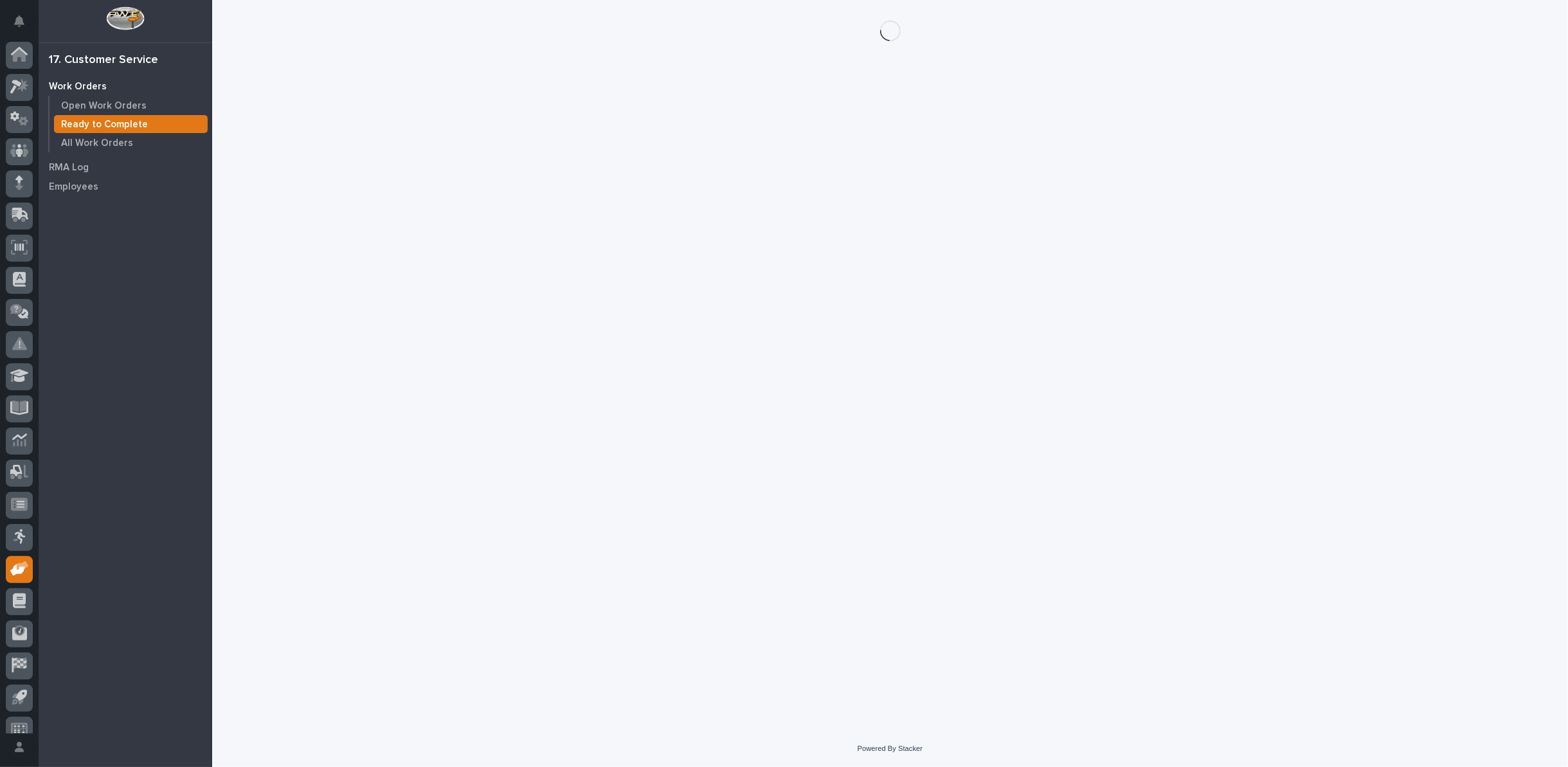
scroll to position [14, 0]
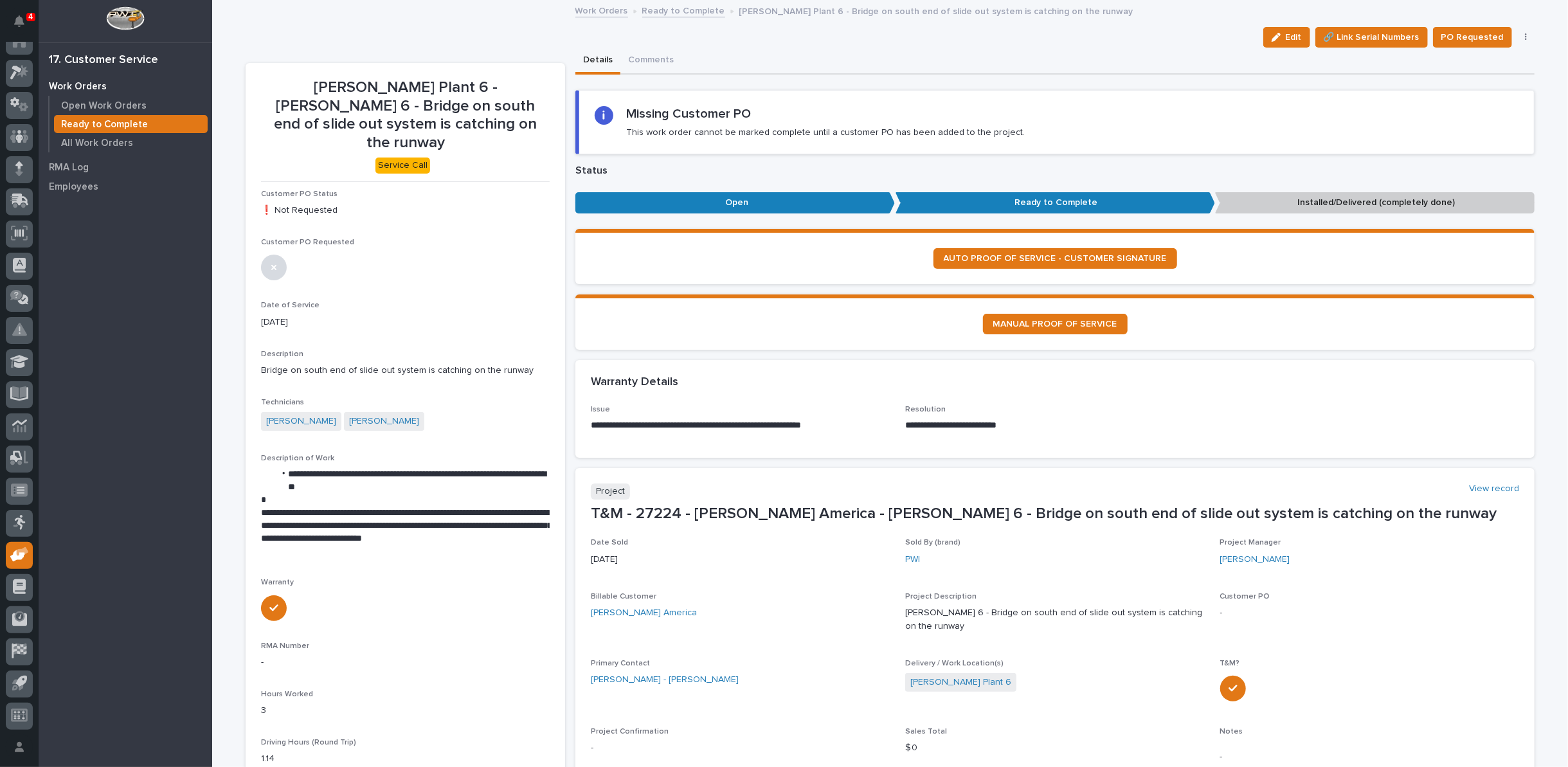
click at [1525, 36] on icon "button" at bounding box center [1525, 37] width 2 height 9
click at [1472, 104] on span "Regenerate PDF" at bounding box center [1486, 104] width 69 height 15
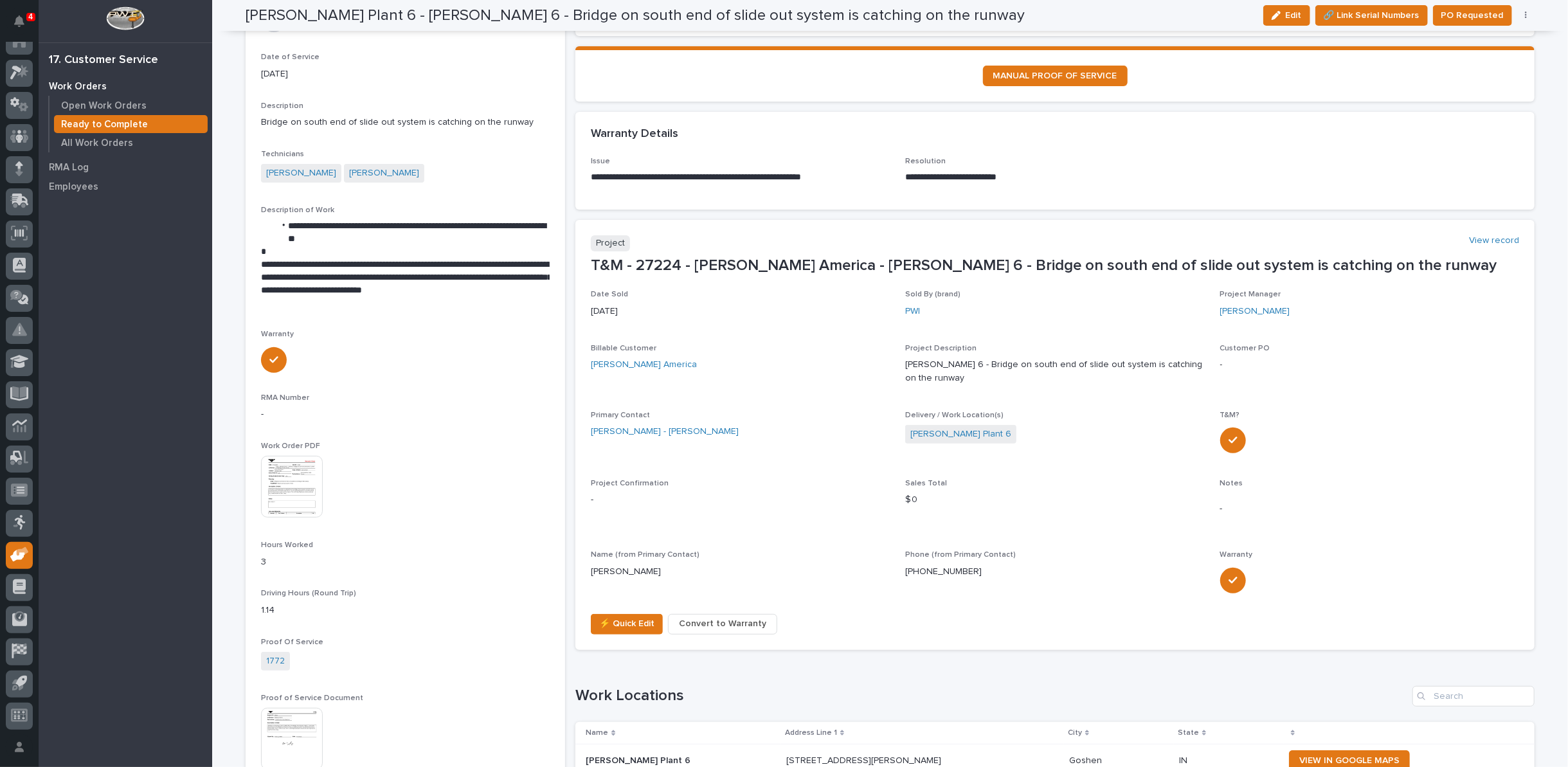
scroll to position [248, 0]
click at [280, 469] on img at bounding box center [291, 487] width 62 height 62
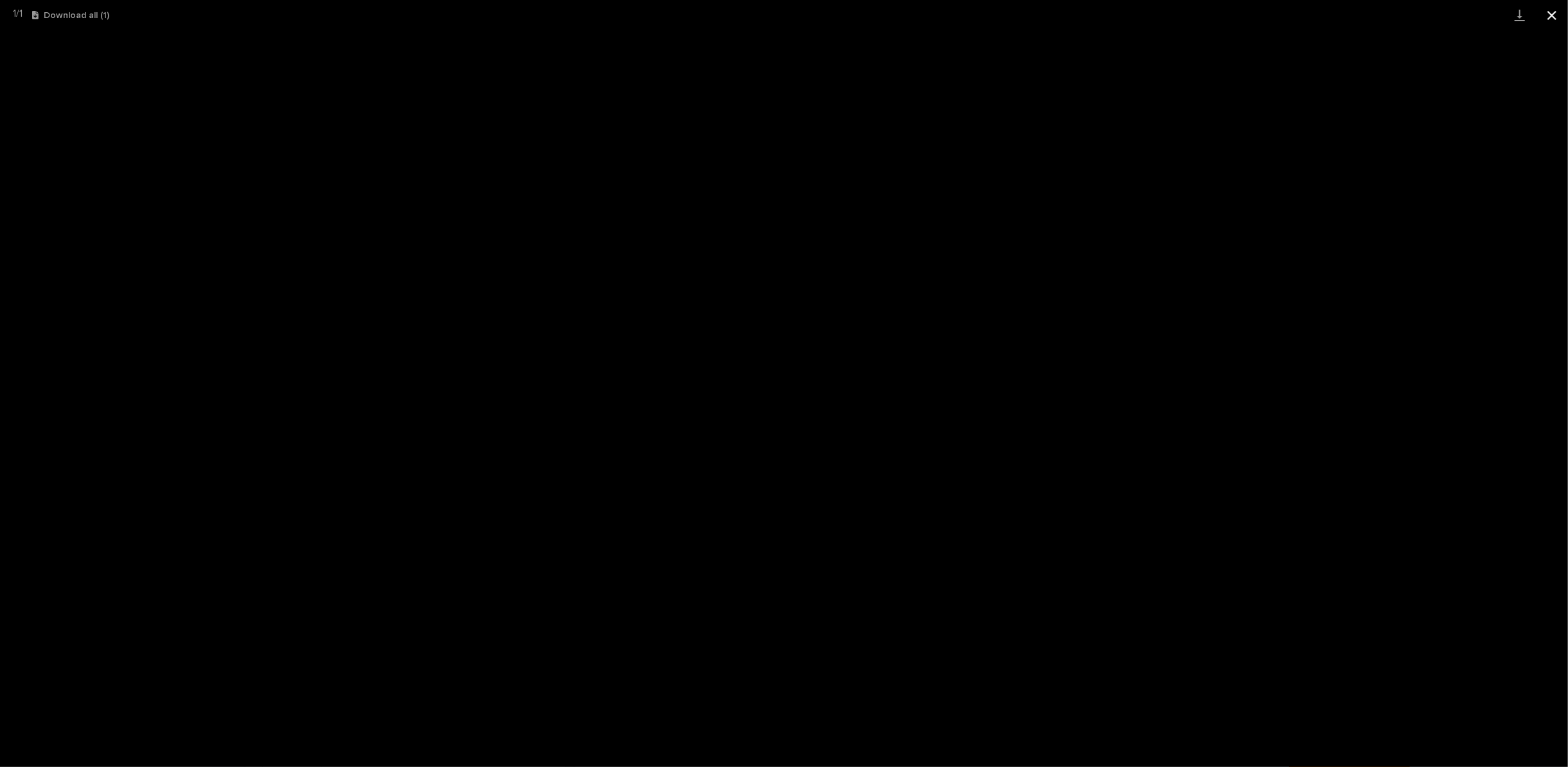
click at [1546, 14] on button "Close gallery" at bounding box center [1552, 15] width 32 height 31
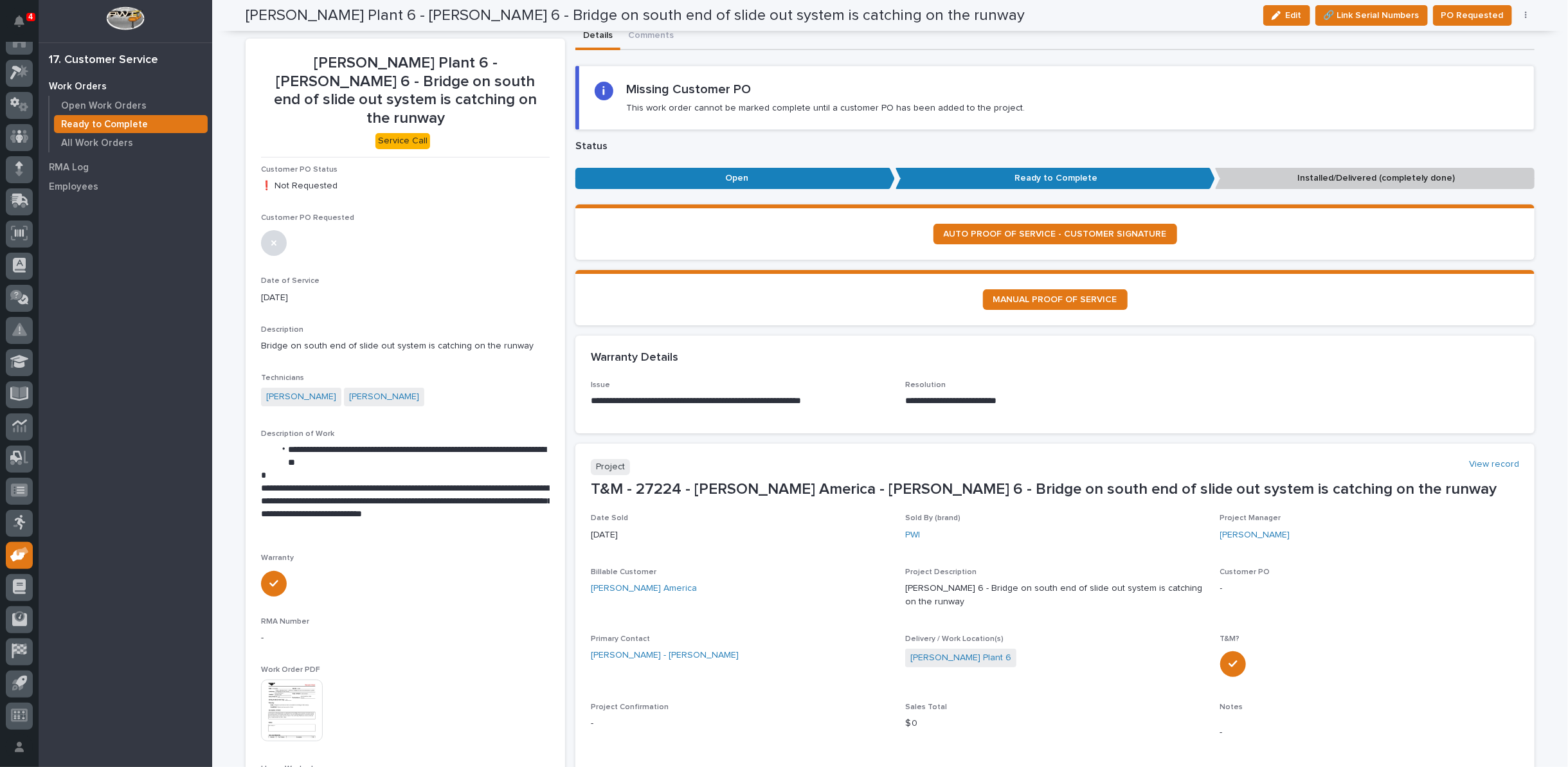
scroll to position [0, 0]
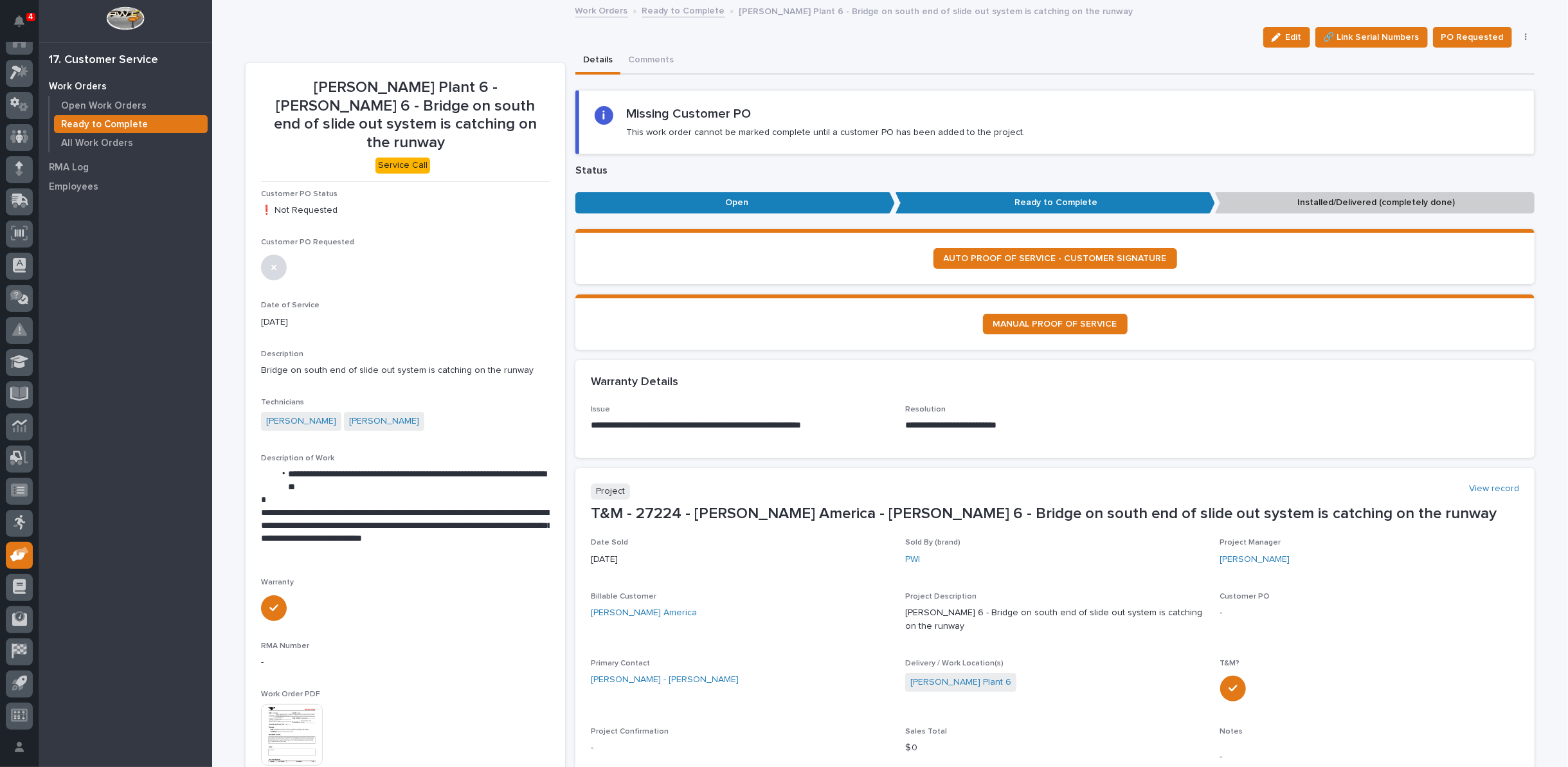
click at [684, 8] on link "Ready to Complete" at bounding box center [683, 10] width 83 height 14
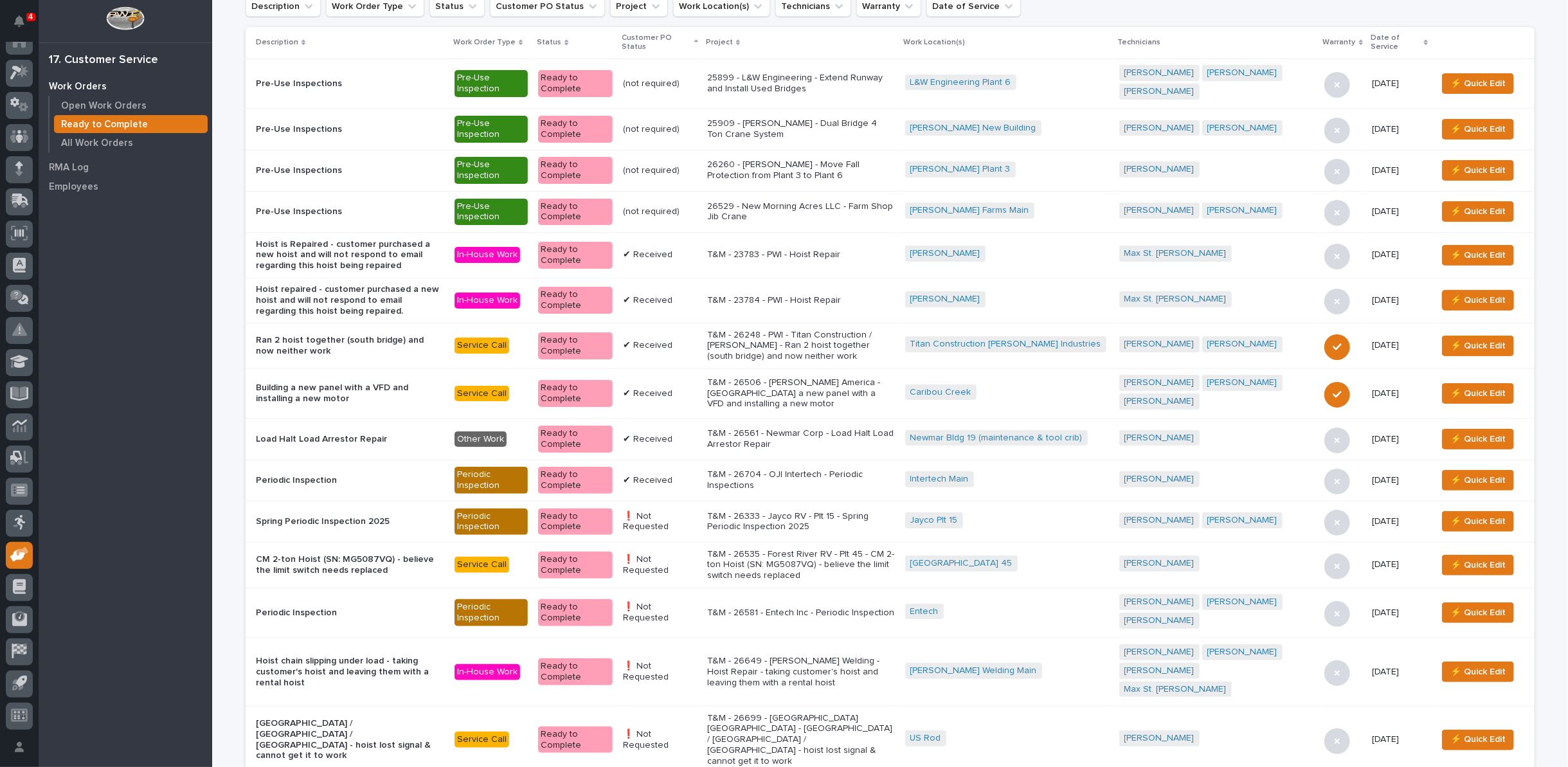
scroll to position [776, 0]
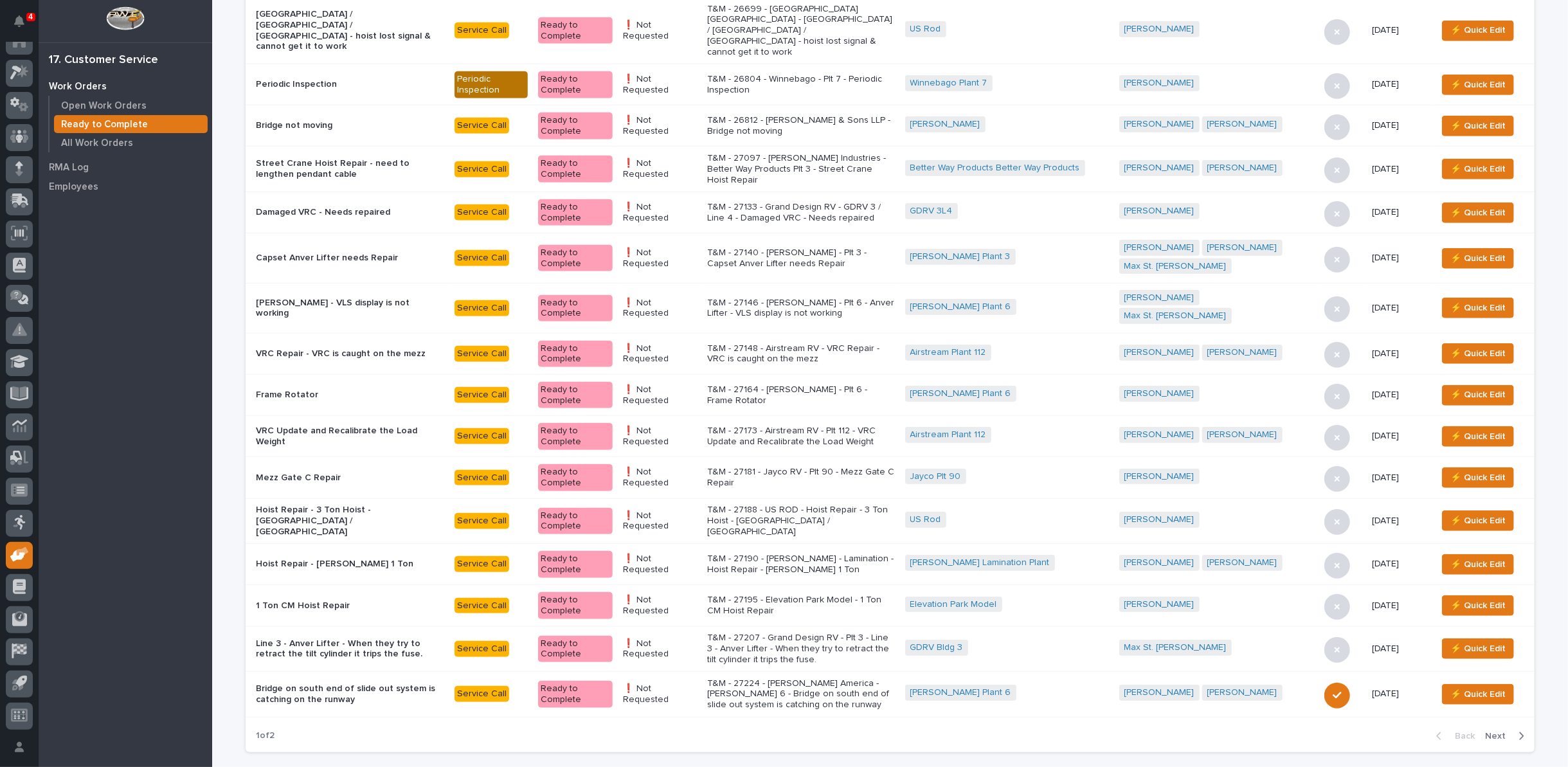
click at [1488, 731] on span "Next" at bounding box center [1499, 736] width 28 height 11
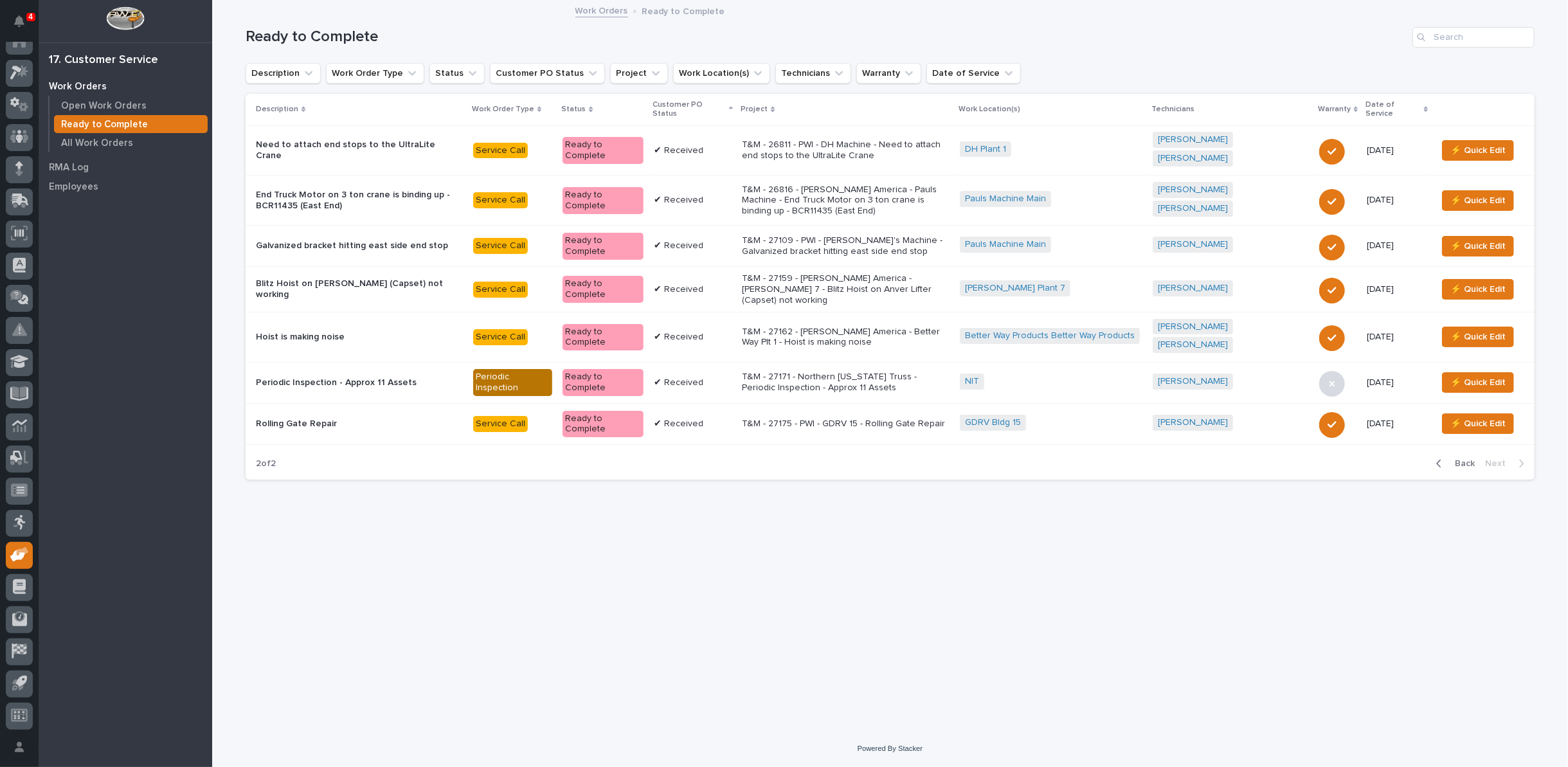
click at [849, 185] on p "T&M - 26816 - Starke America - Pauls Machine - End Truck Motor on 3 ton crane i…" at bounding box center [845, 201] width 208 height 32
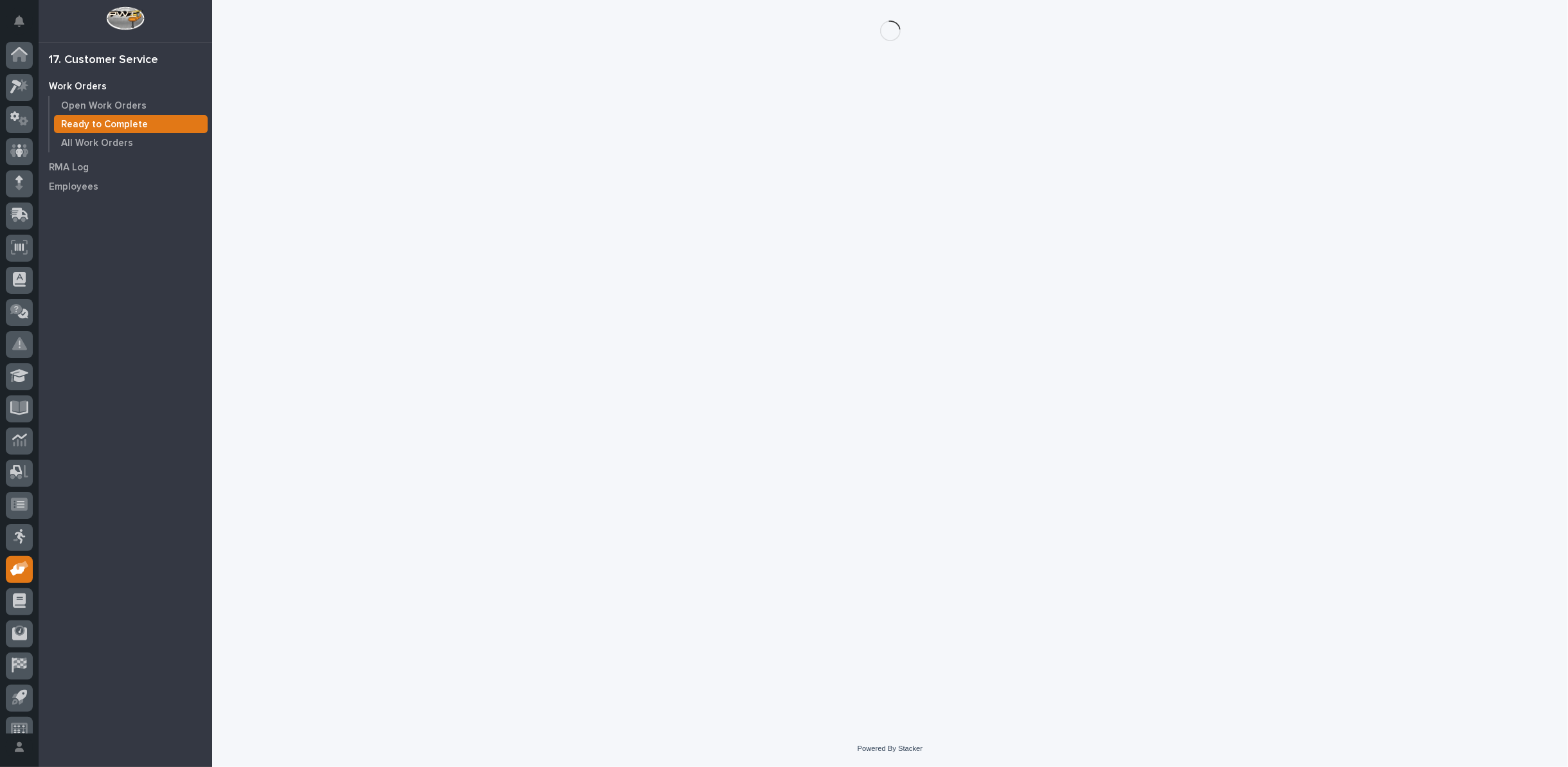
scroll to position [14, 0]
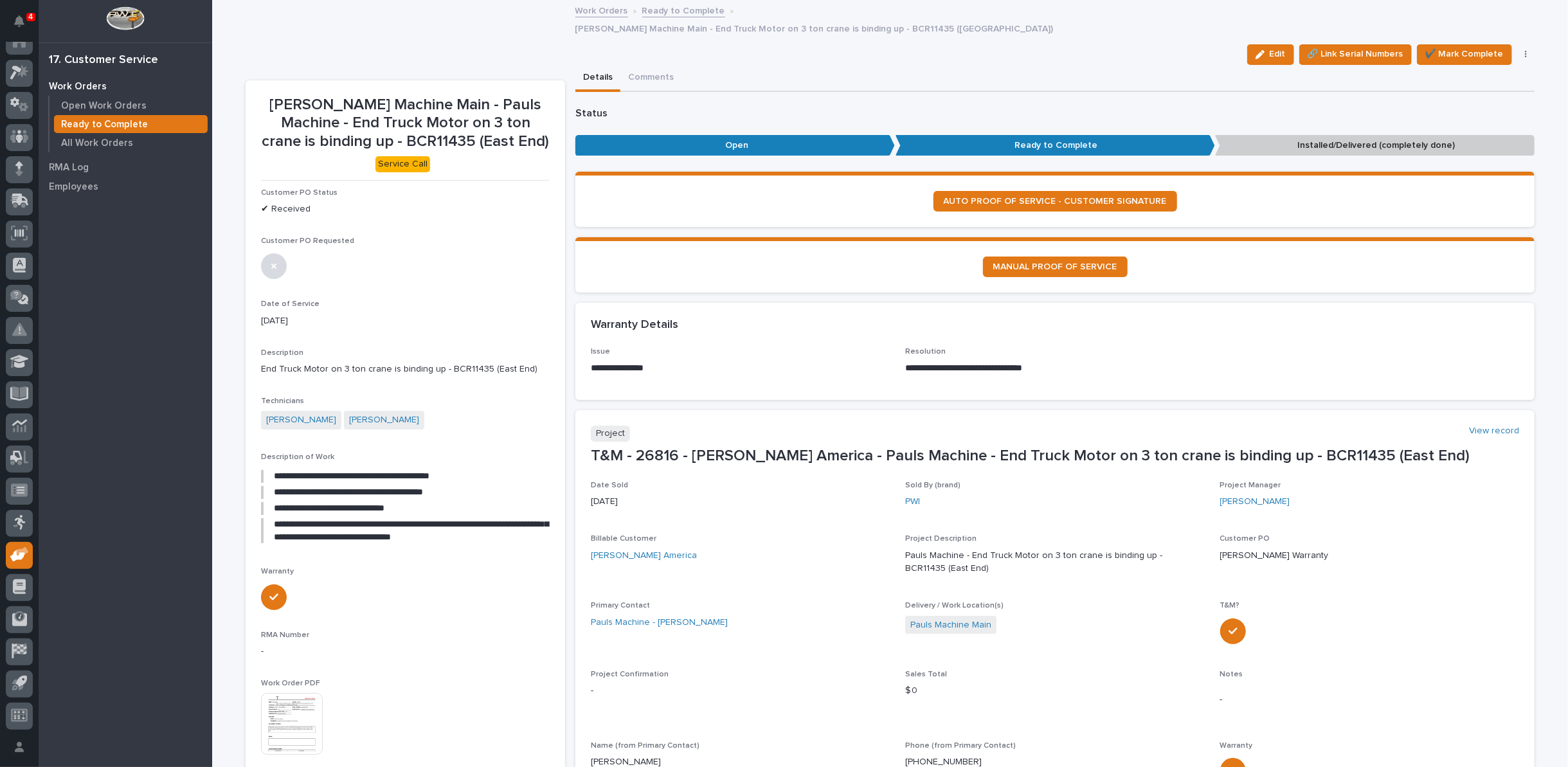
click at [292, 704] on img at bounding box center [291, 724] width 62 height 62
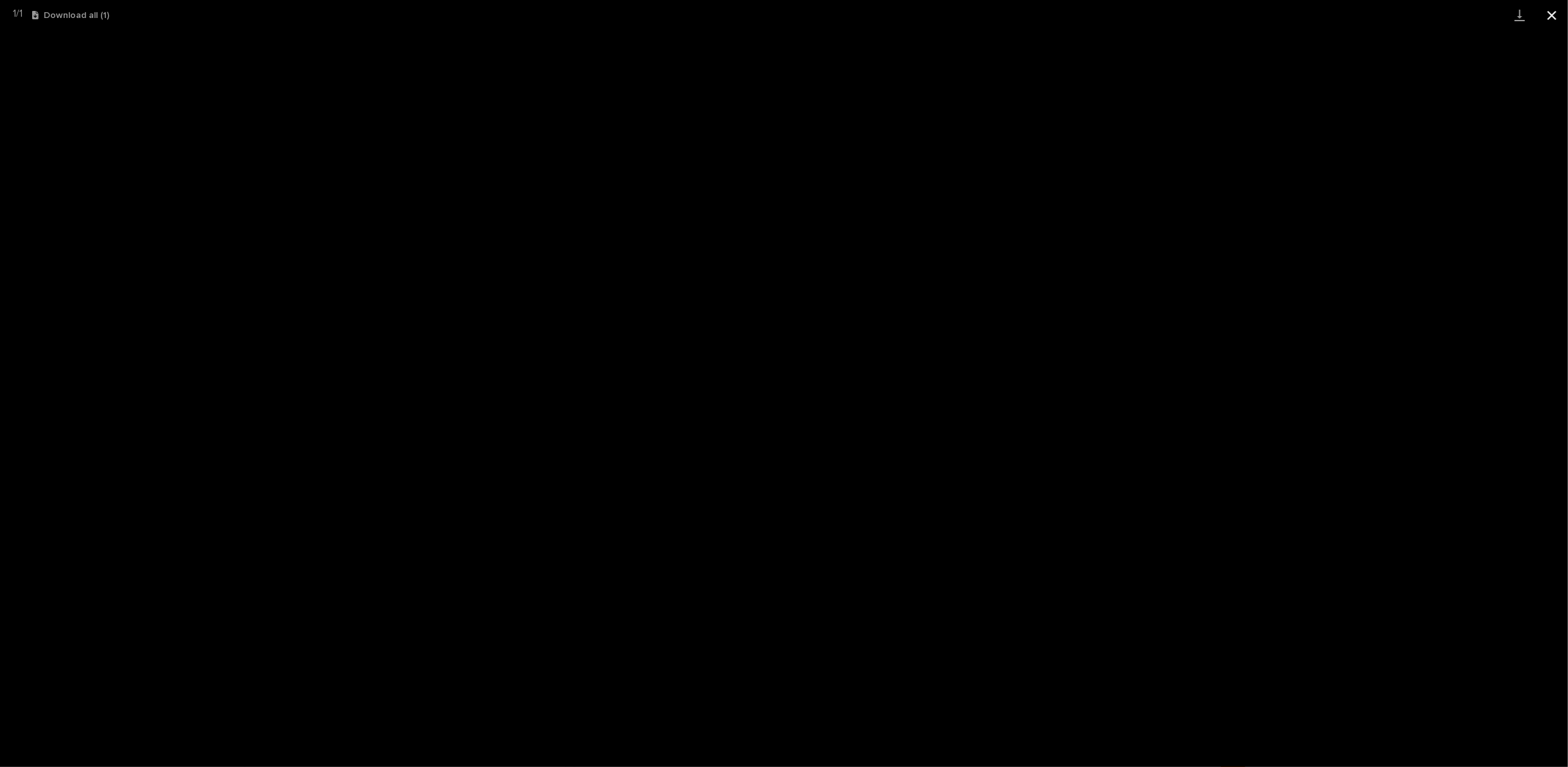
click at [1552, 13] on button "Close gallery" at bounding box center [1552, 15] width 32 height 31
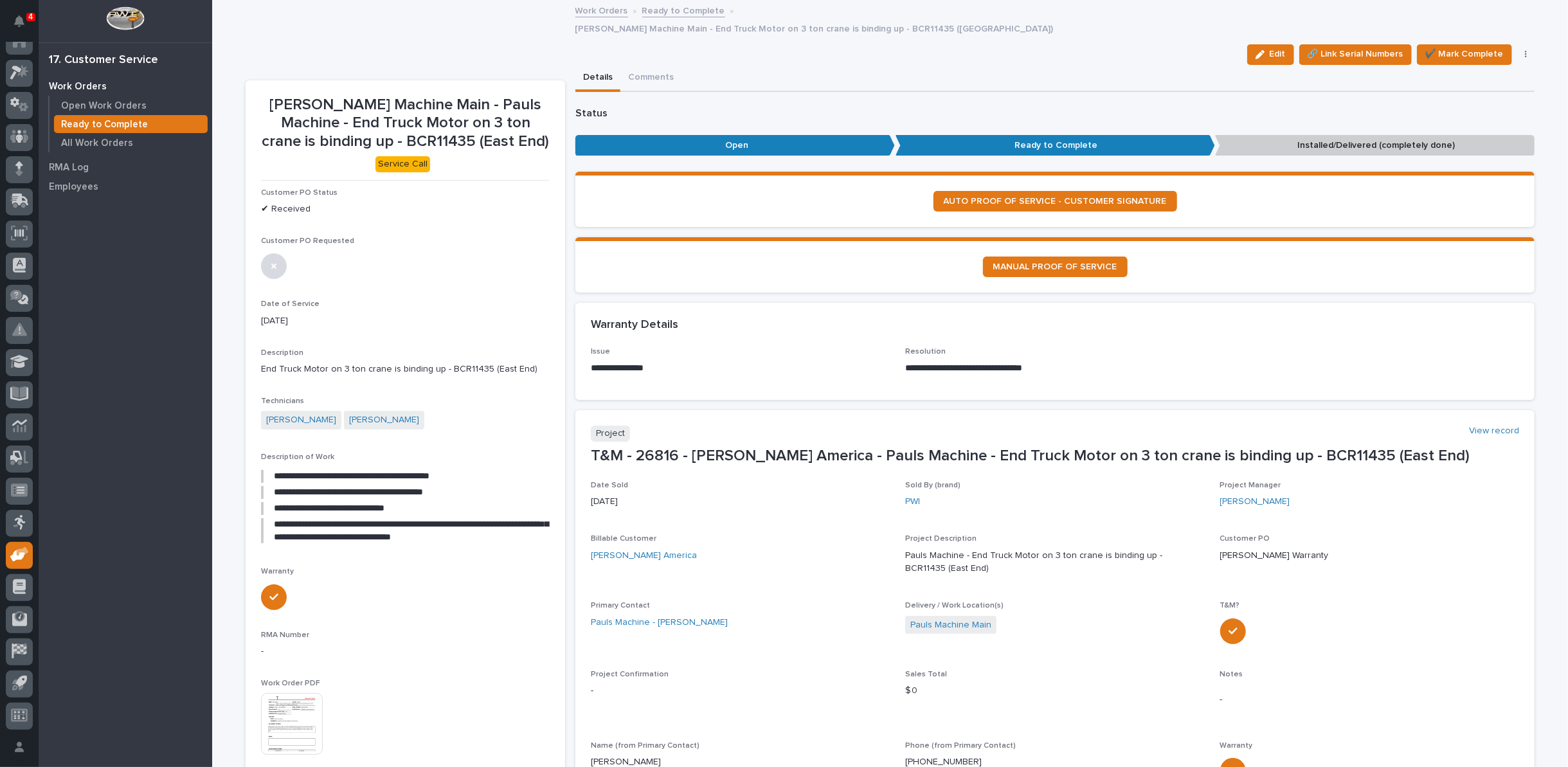
click at [650, 8] on link "Ready to Complete" at bounding box center [683, 10] width 83 height 14
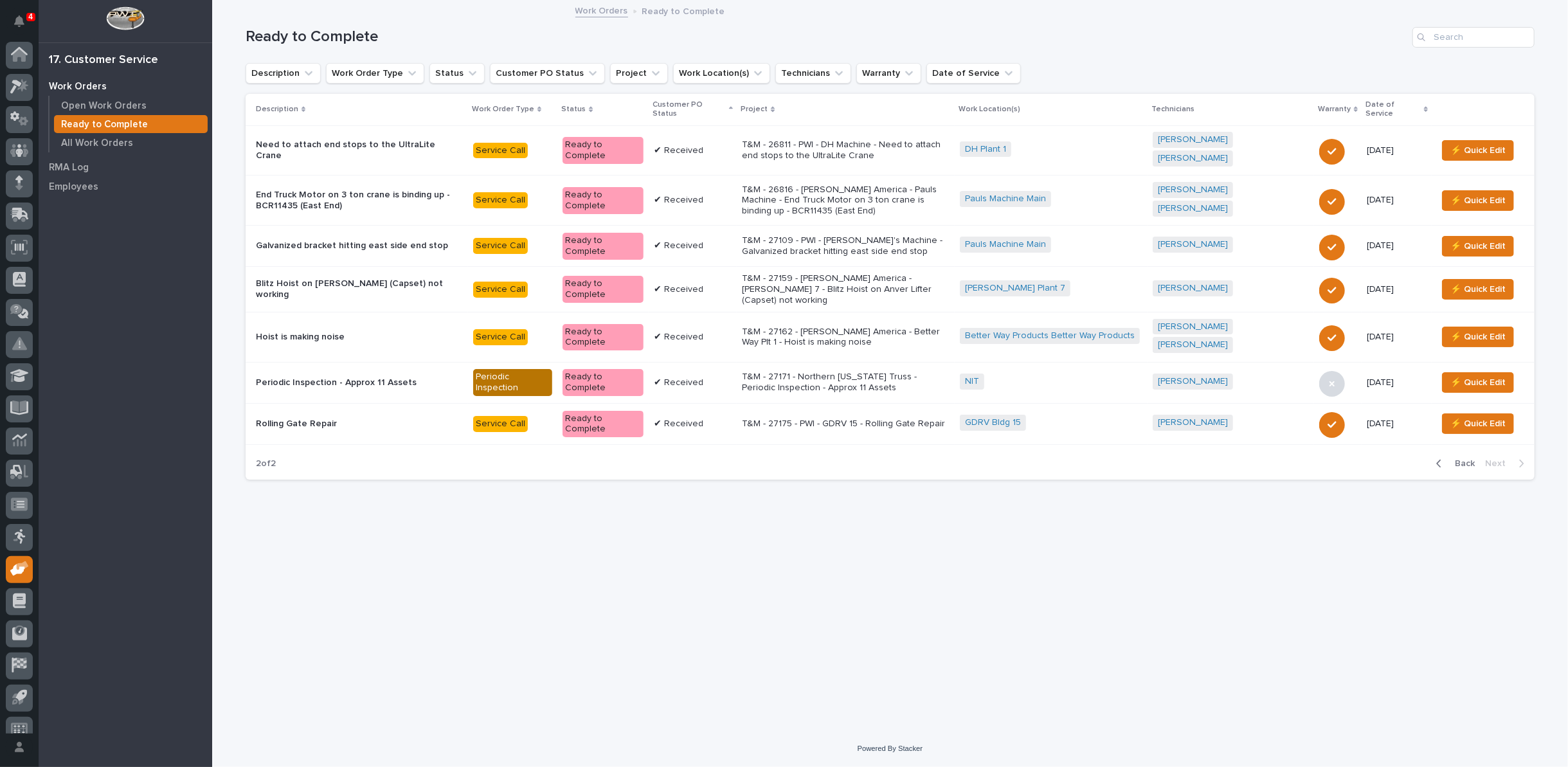
scroll to position [14, 0]
click at [851, 273] on p "T&M - 27159 - Starke America - Brinkley 7 - Blitz Hoist on Anver Lifter (Capset…" at bounding box center [845, 289] width 208 height 32
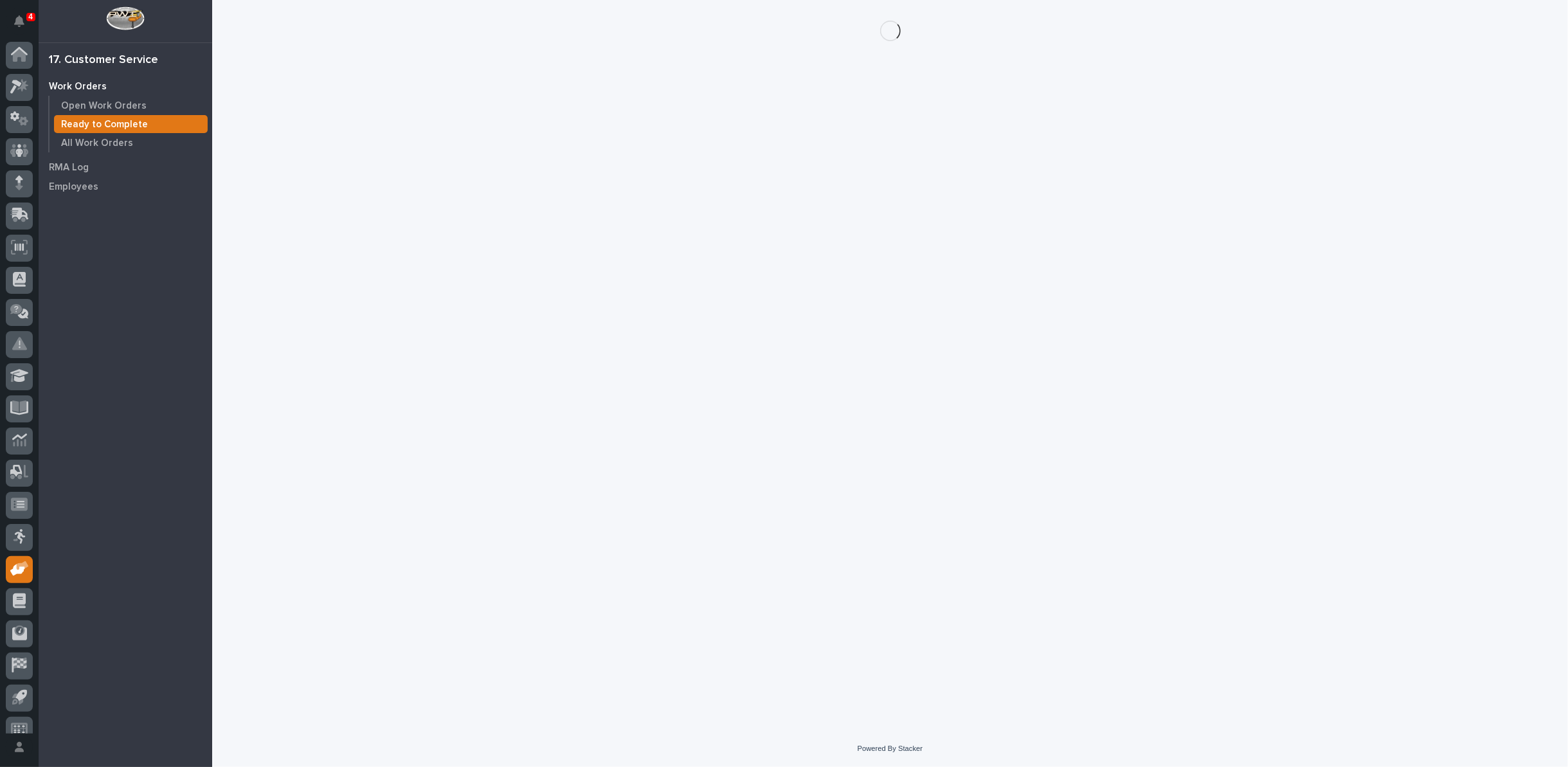
scroll to position [14, 0]
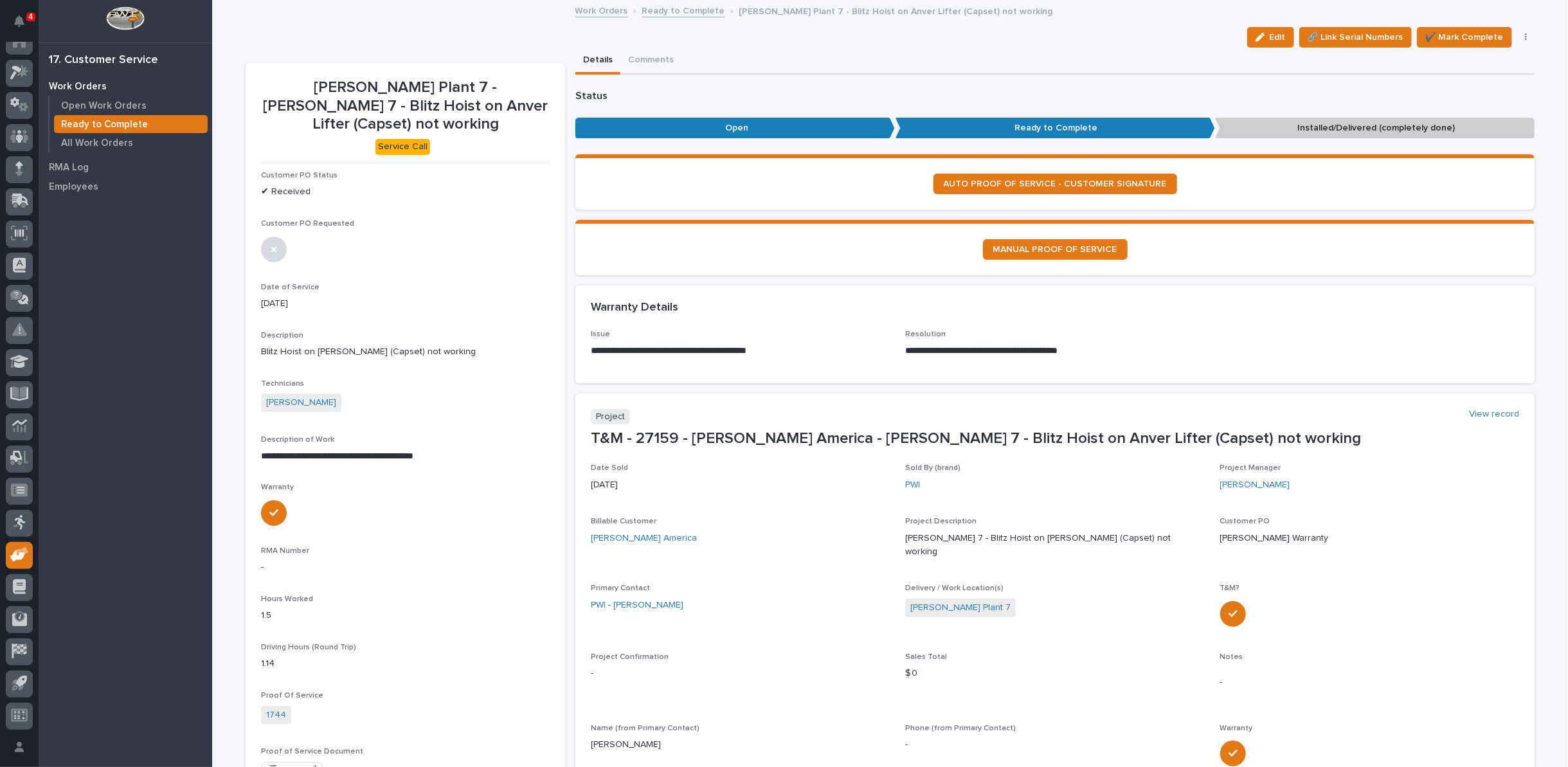
click at [1525, 35] on icon "button" at bounding box center [1525, 37] width 2 height 9
click at [1468, 120] on span "Regenerate PDF" at bounding box center [1486, 124] width 69 height 15
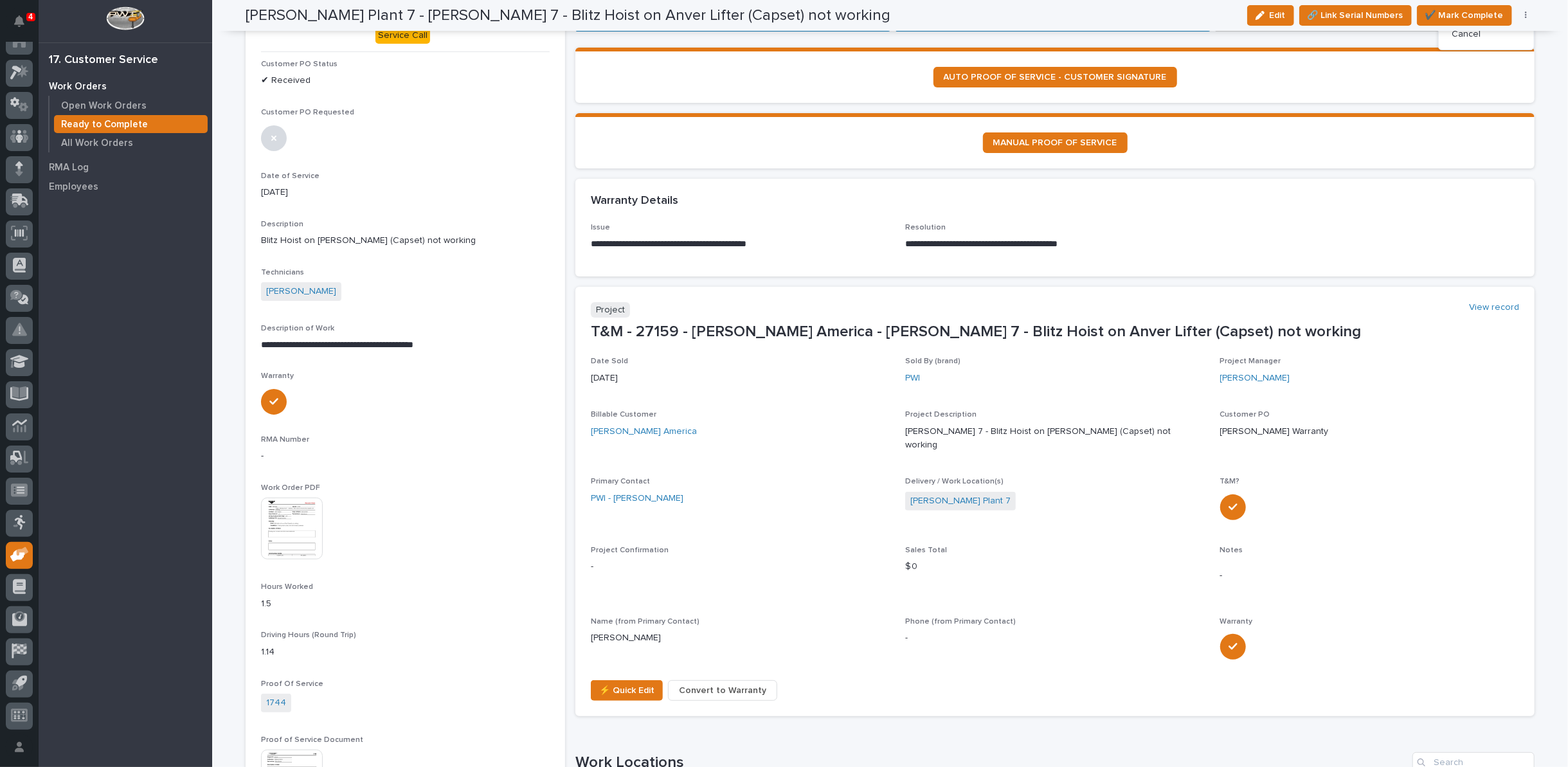
scroll to position [105, 0]
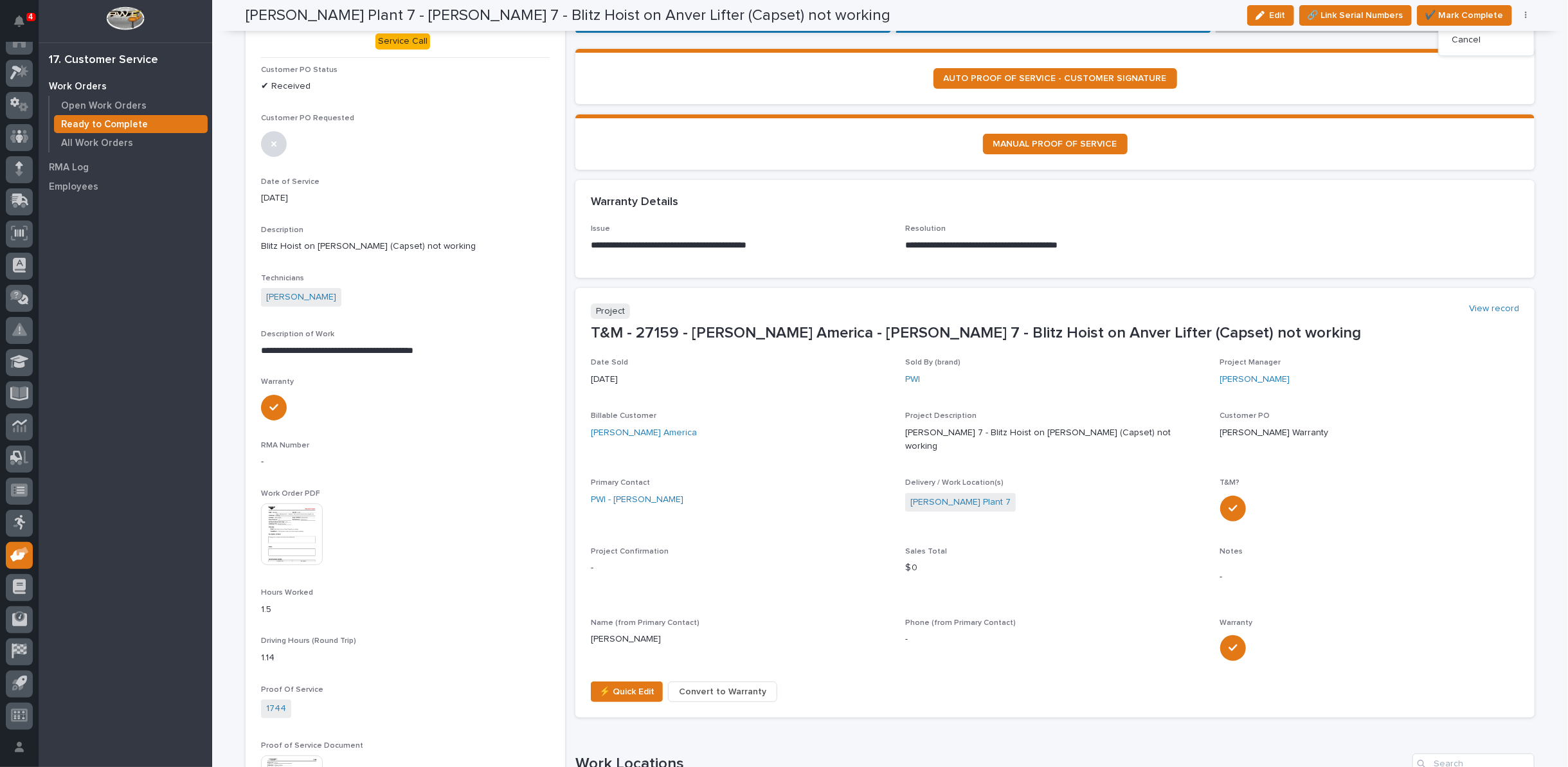
click at [287, 504] on img at bounding box center [291, 534] width 62 height 62
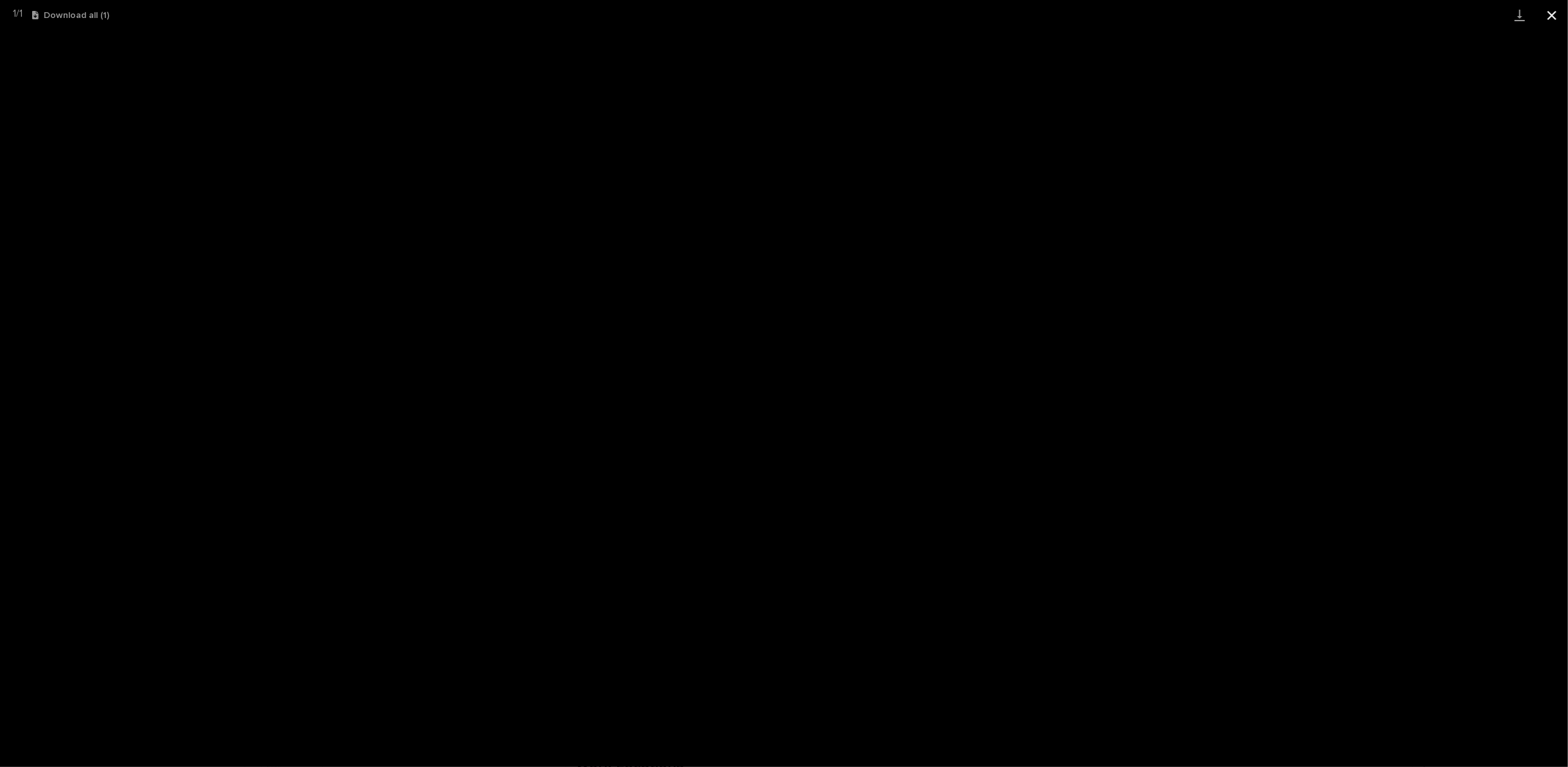
click at [1555, 11] on button "Close gallery" at bounding box center [1552, 15] width 32 height 31
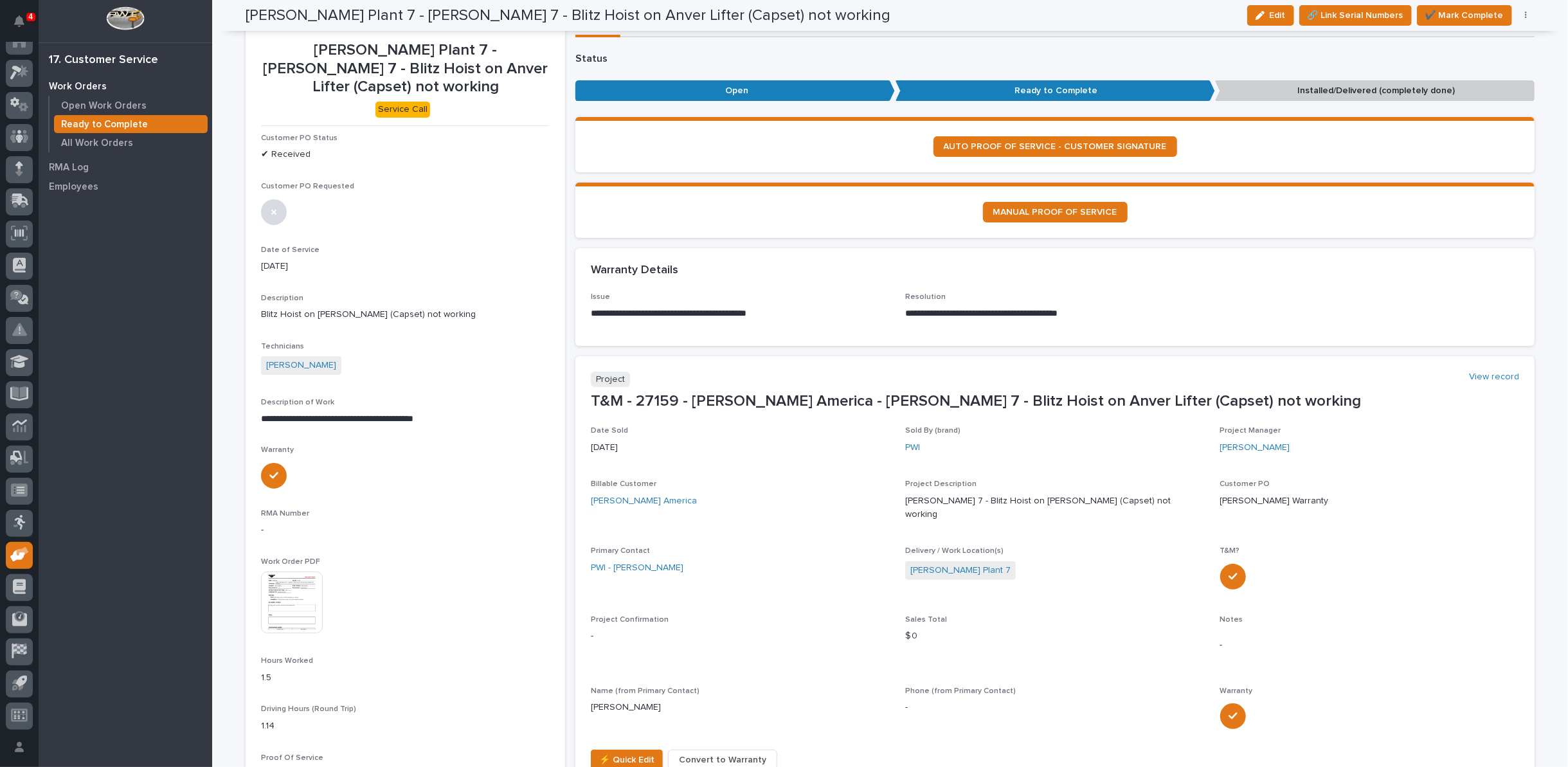
scroll to position [0, 0]
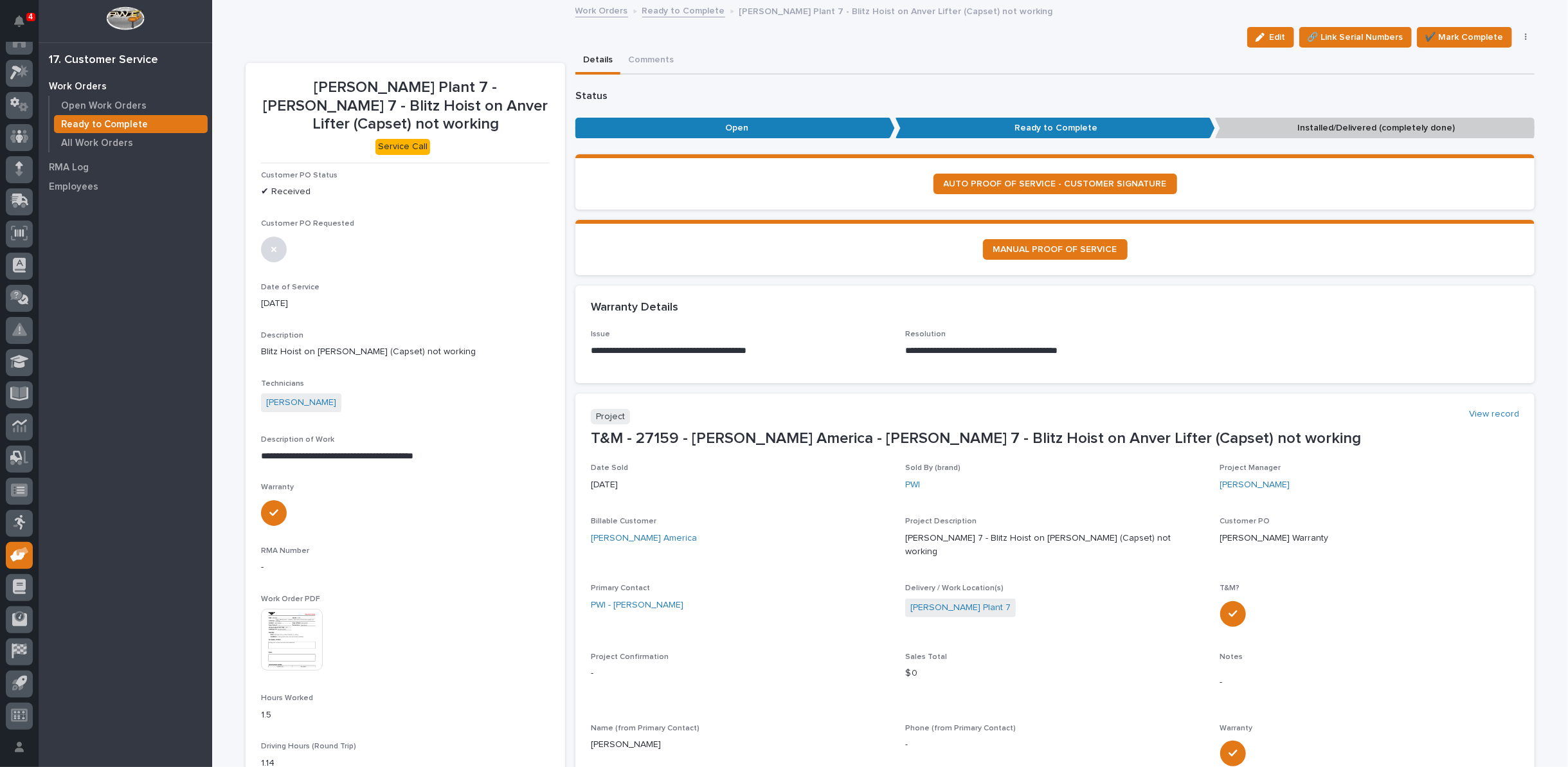
click at [656, 6] on link "Ready to Complete" at bounding box center [683, 10] width 83 height 14
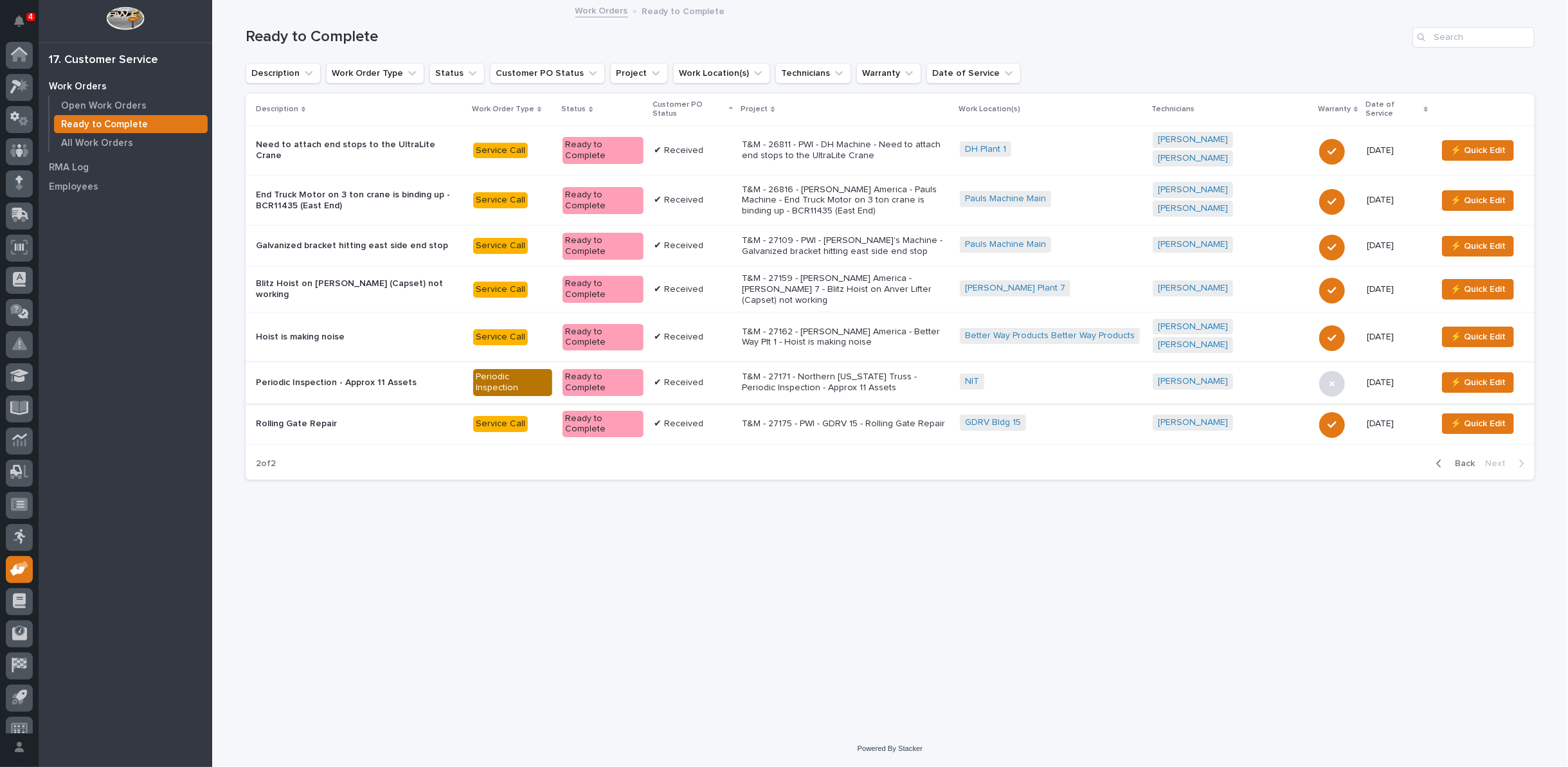
scroll to position [14, 0]
click at [819, 327] on p "T&M - 27162 - Starke America - Better Way Plt 1 - Hoist is making noise" at bounding box center [845, 337] width 208 height 22
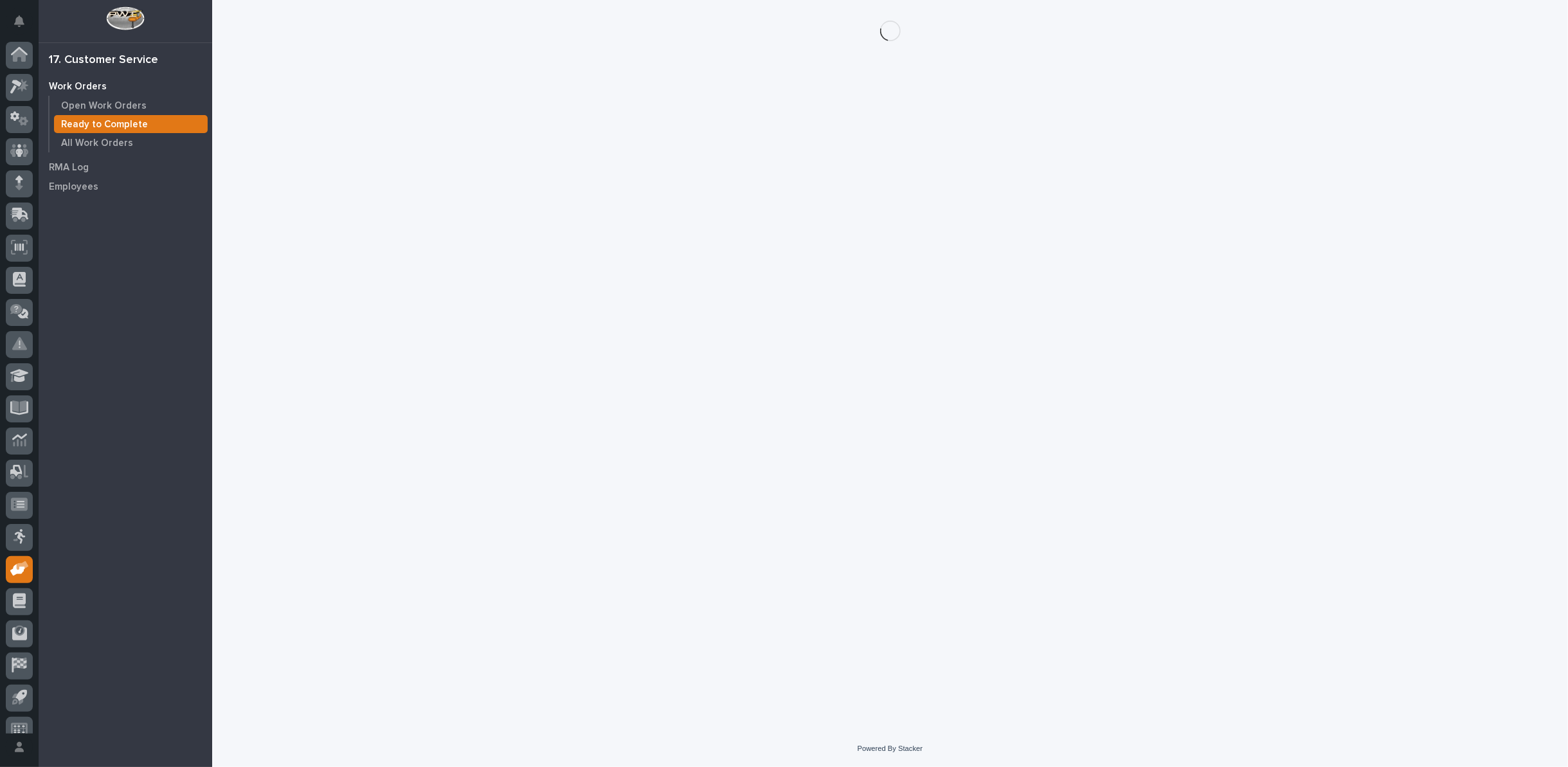
scroll to position [14, 0]
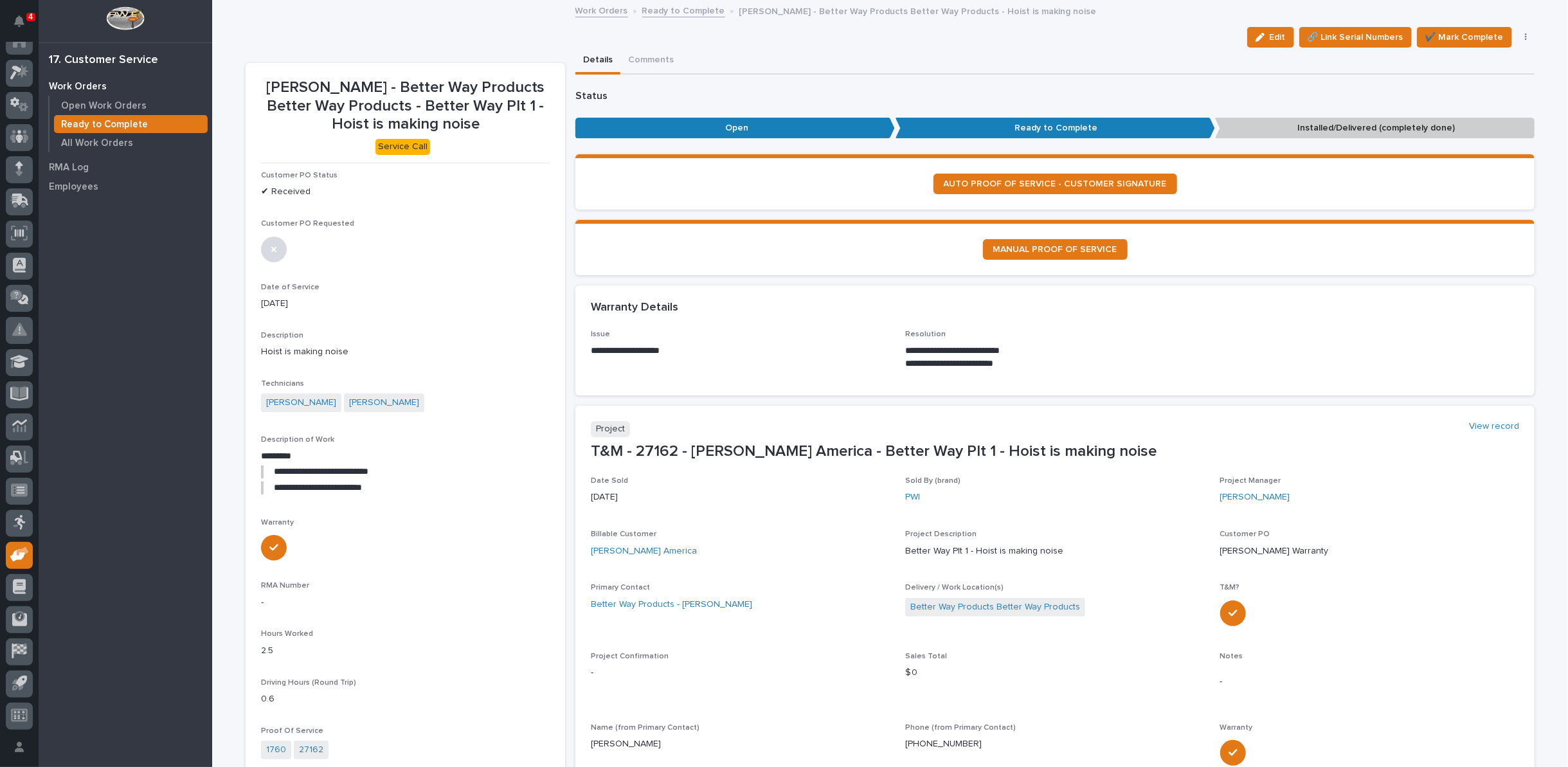
click at [1518, 39] on button "button" at bounding box center [1526, 37] width 18 height 9
click at [1489, 124] on span "Regenerate PDF" at bounding box center [1486, 124] width 69 height 15
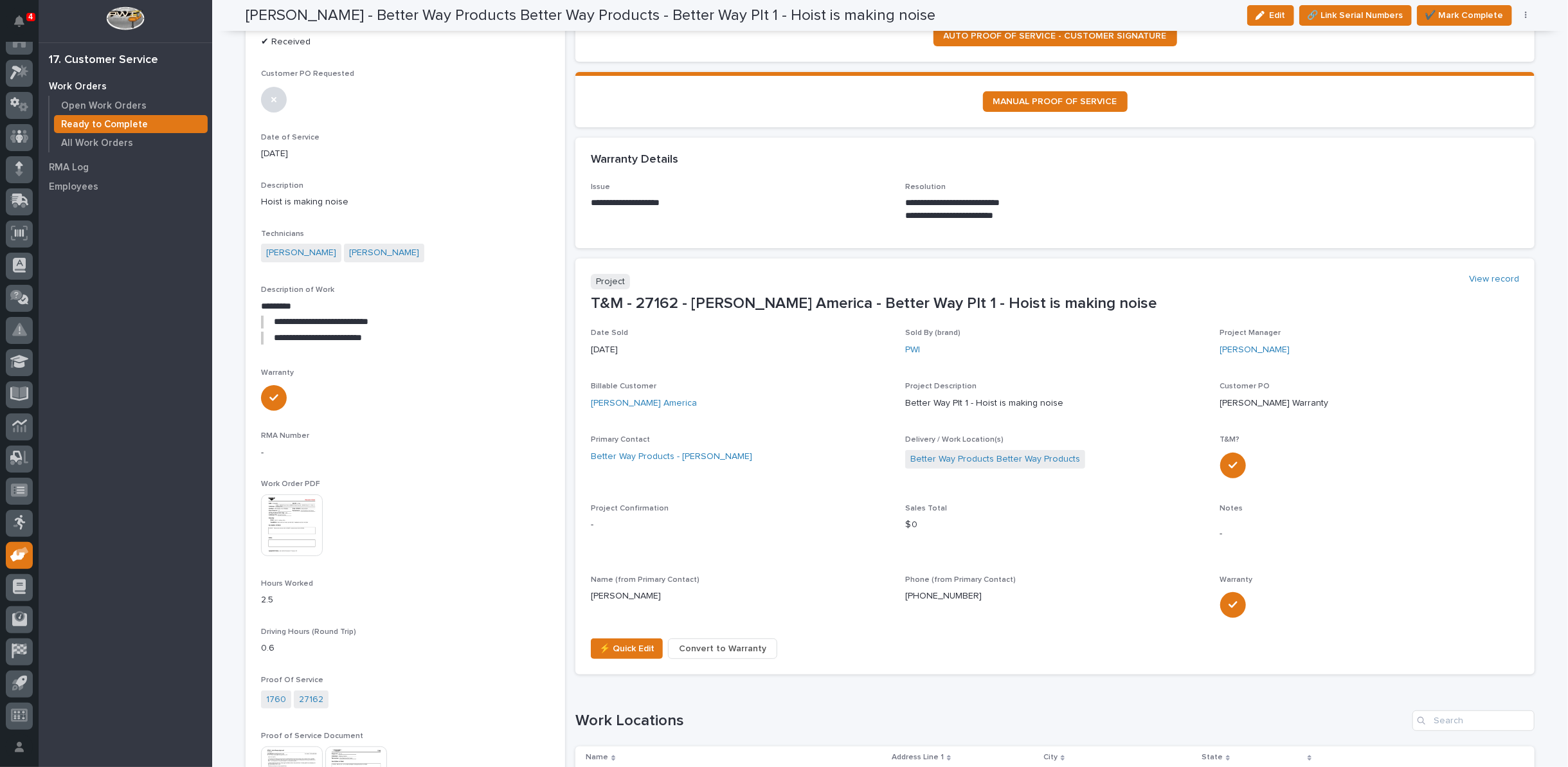
scroll to position [143, 0]
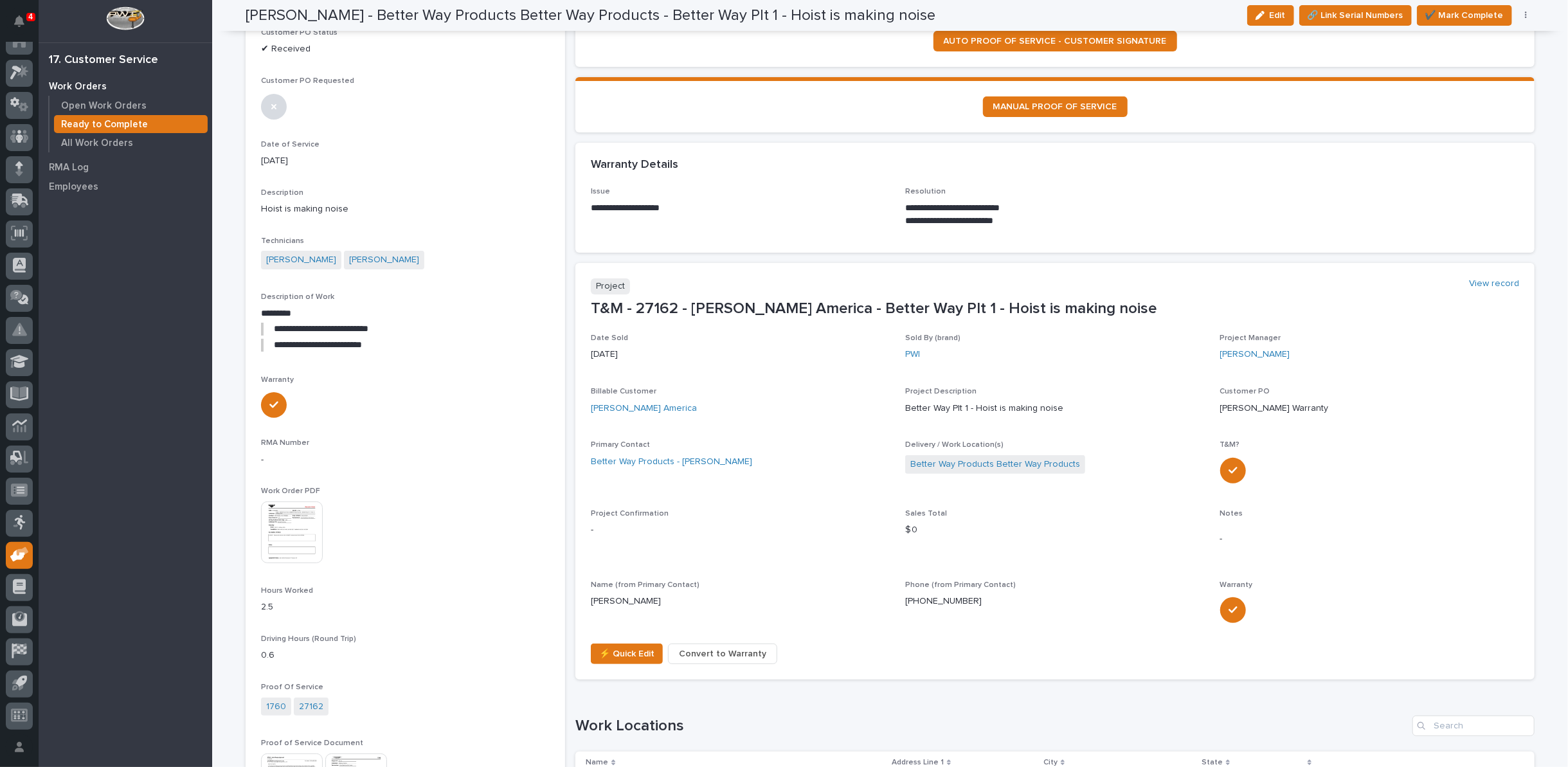
click at [305, 534] on img at bounding box center [291, 532] width 62 height 62
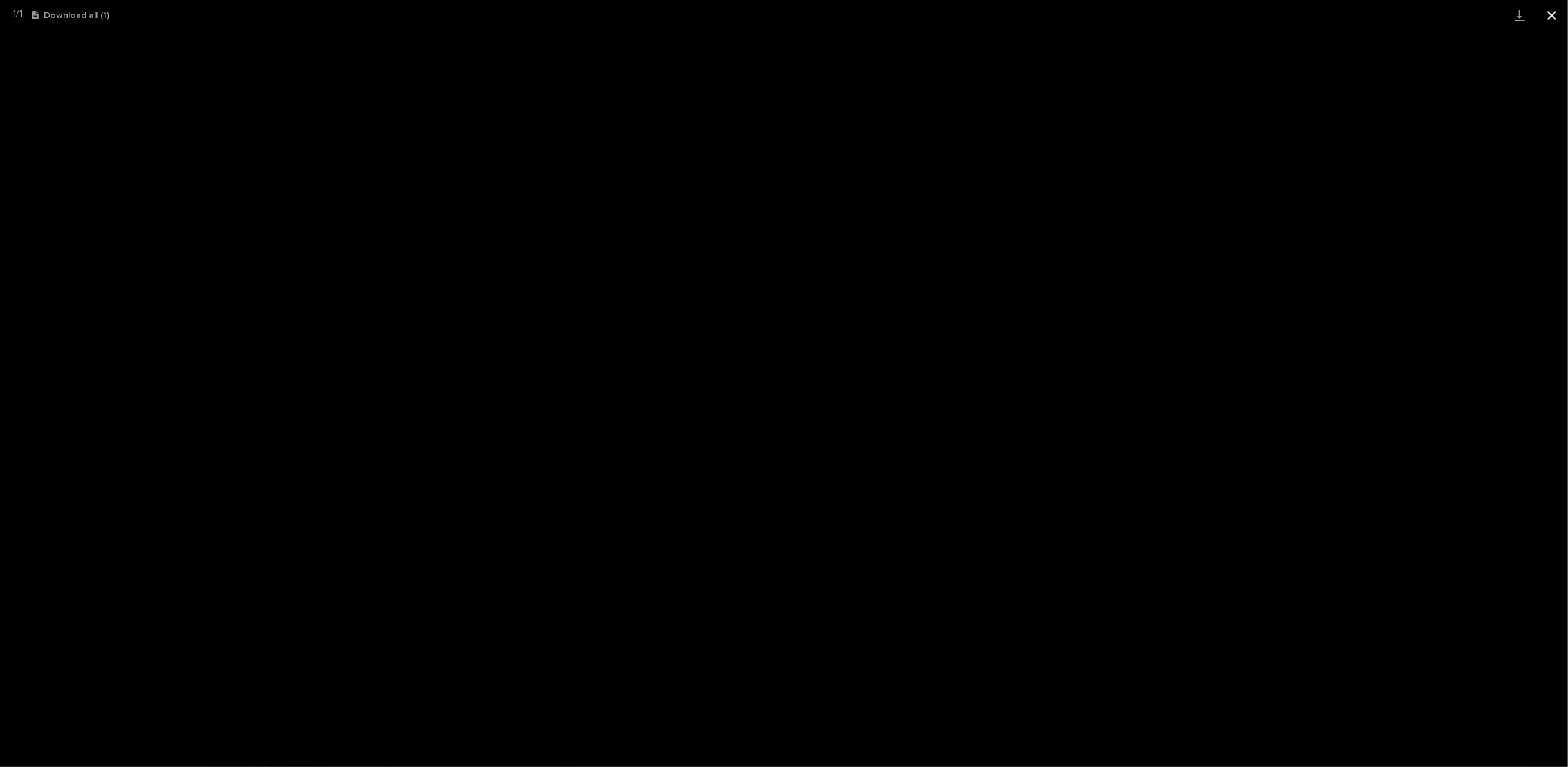
click at [1544, 17] on button "Close gallery" at bounding box center [1552, 15] width 32 height 31
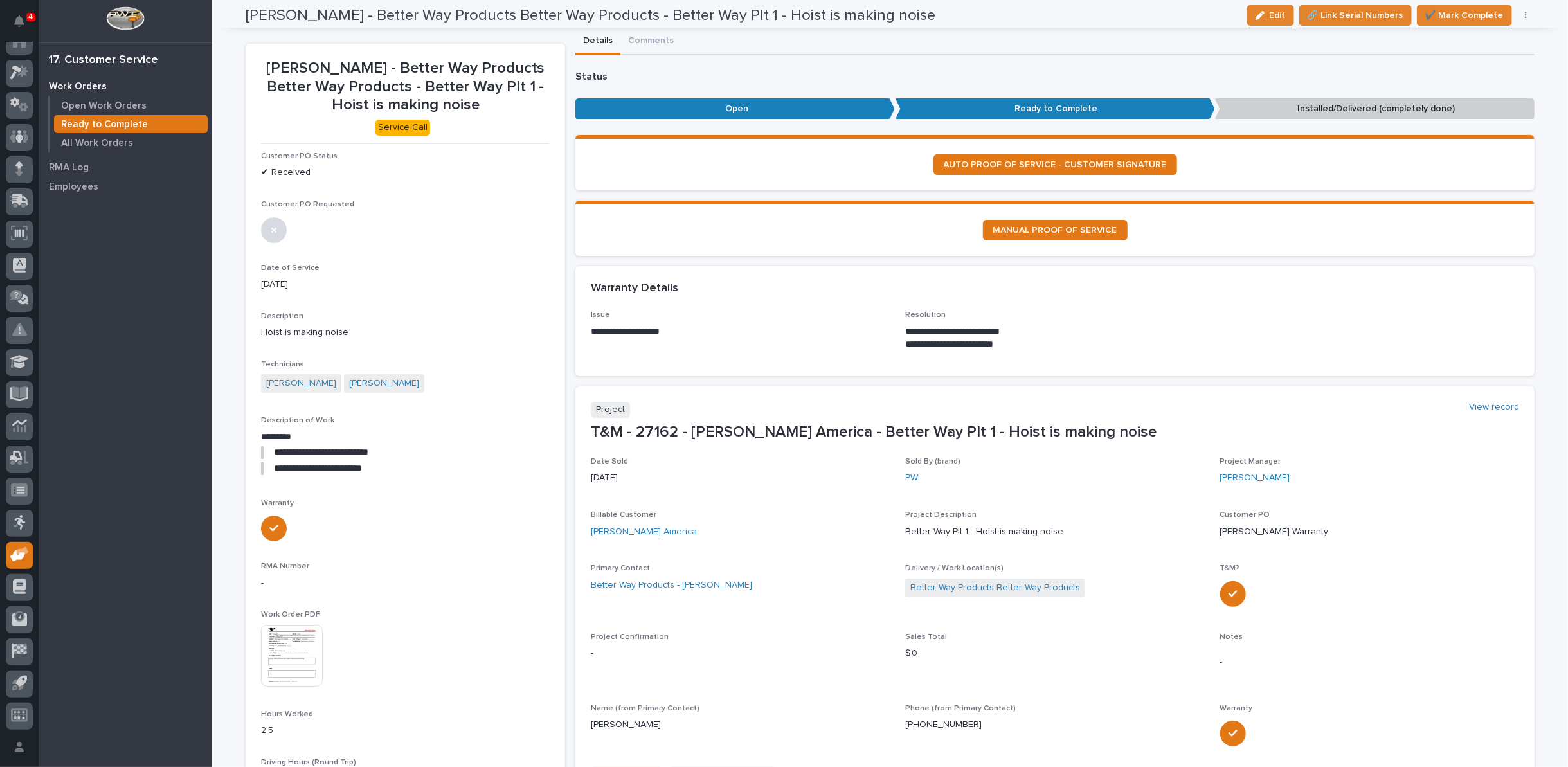
scroll to position [0, 0]
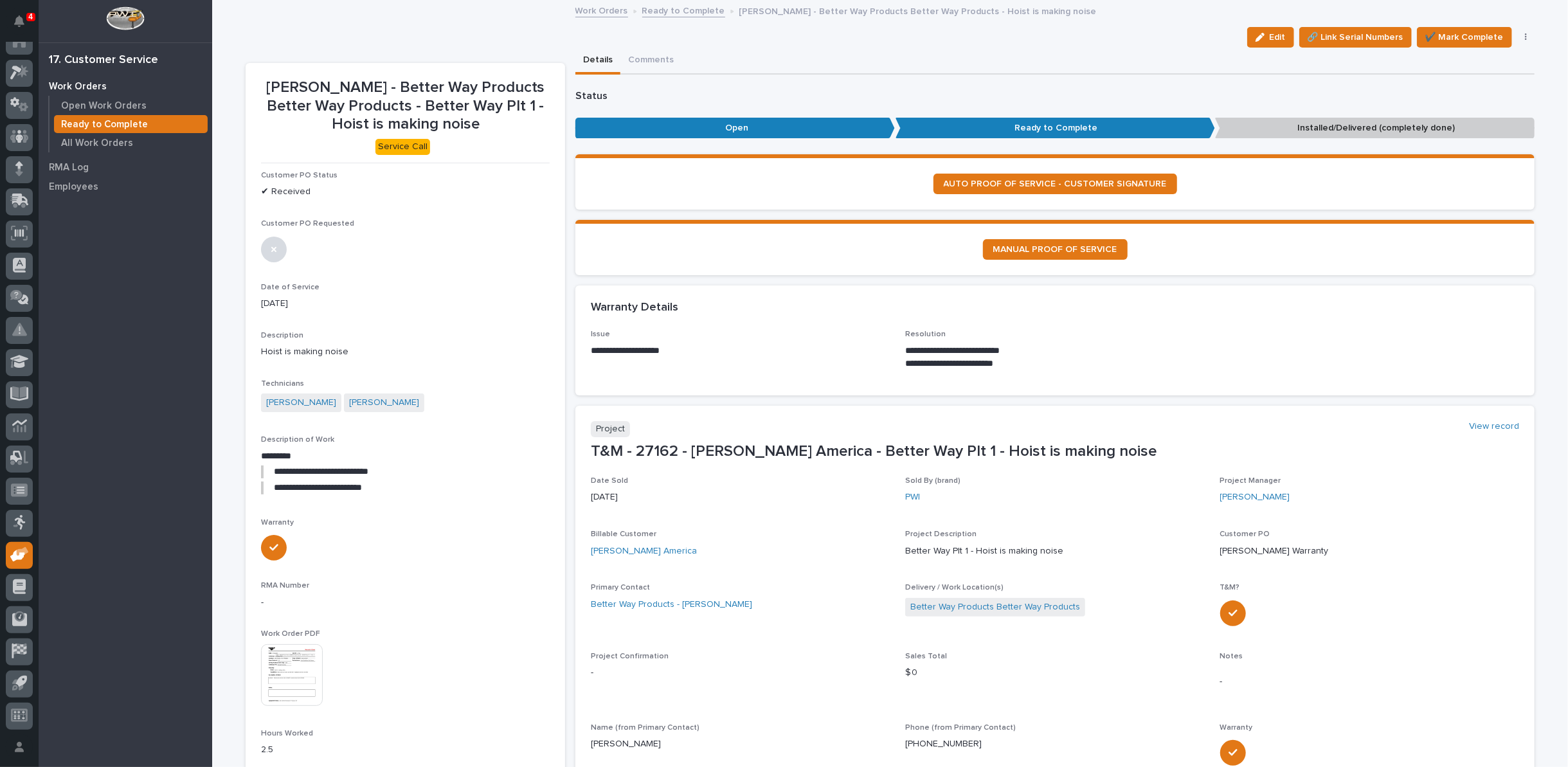
click at [656, 10] on link "Ready to Complete" at bounding box center [683, 10] width 83 height 14
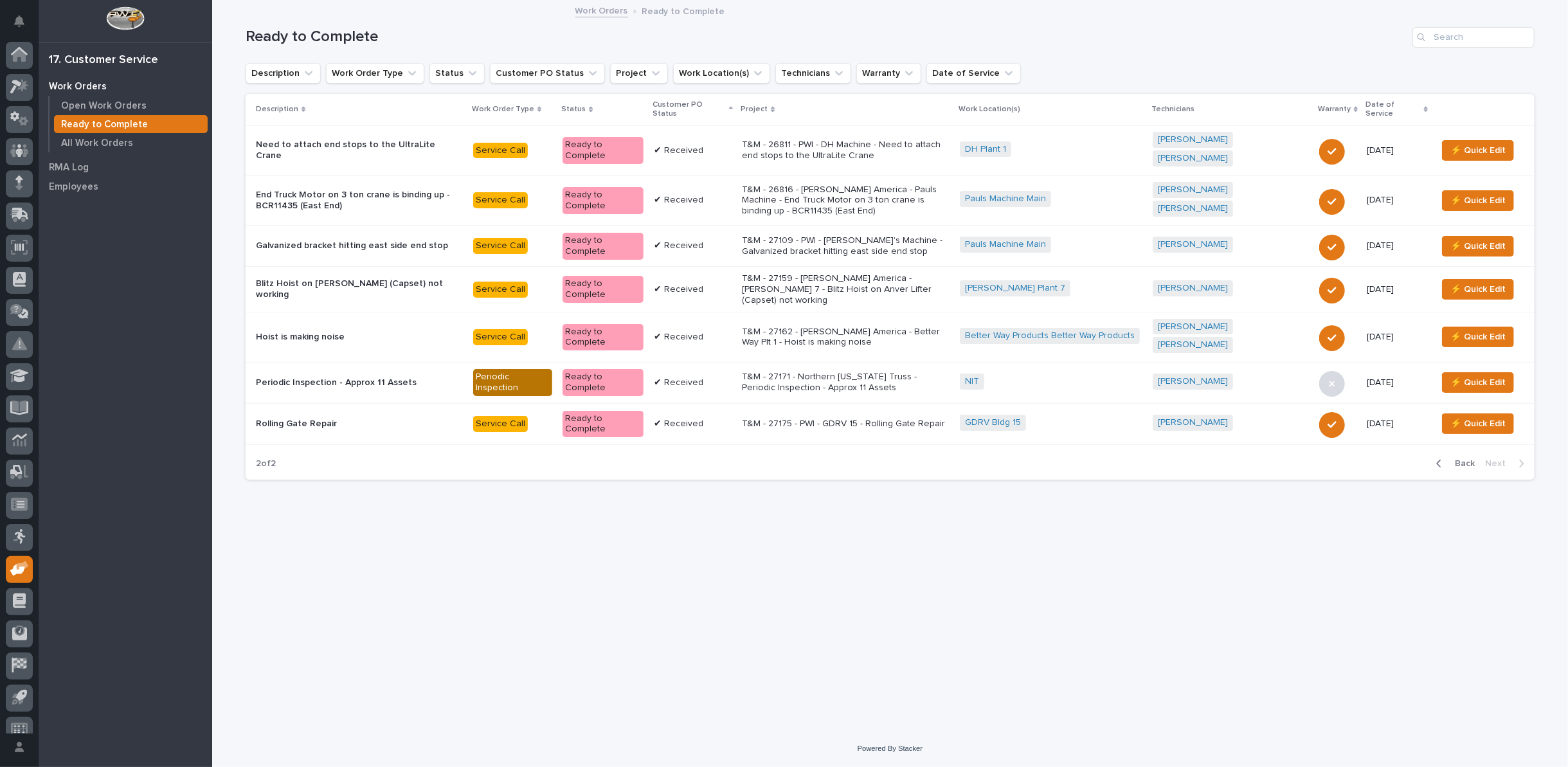
scroll to position [14, 0]
click at [845, 372] on p "T&M - 27171 - Northern Indiana Truss - Periodic Inspection - Approx 11 Assets" at bounding box center [845, 382] width 208 height 22
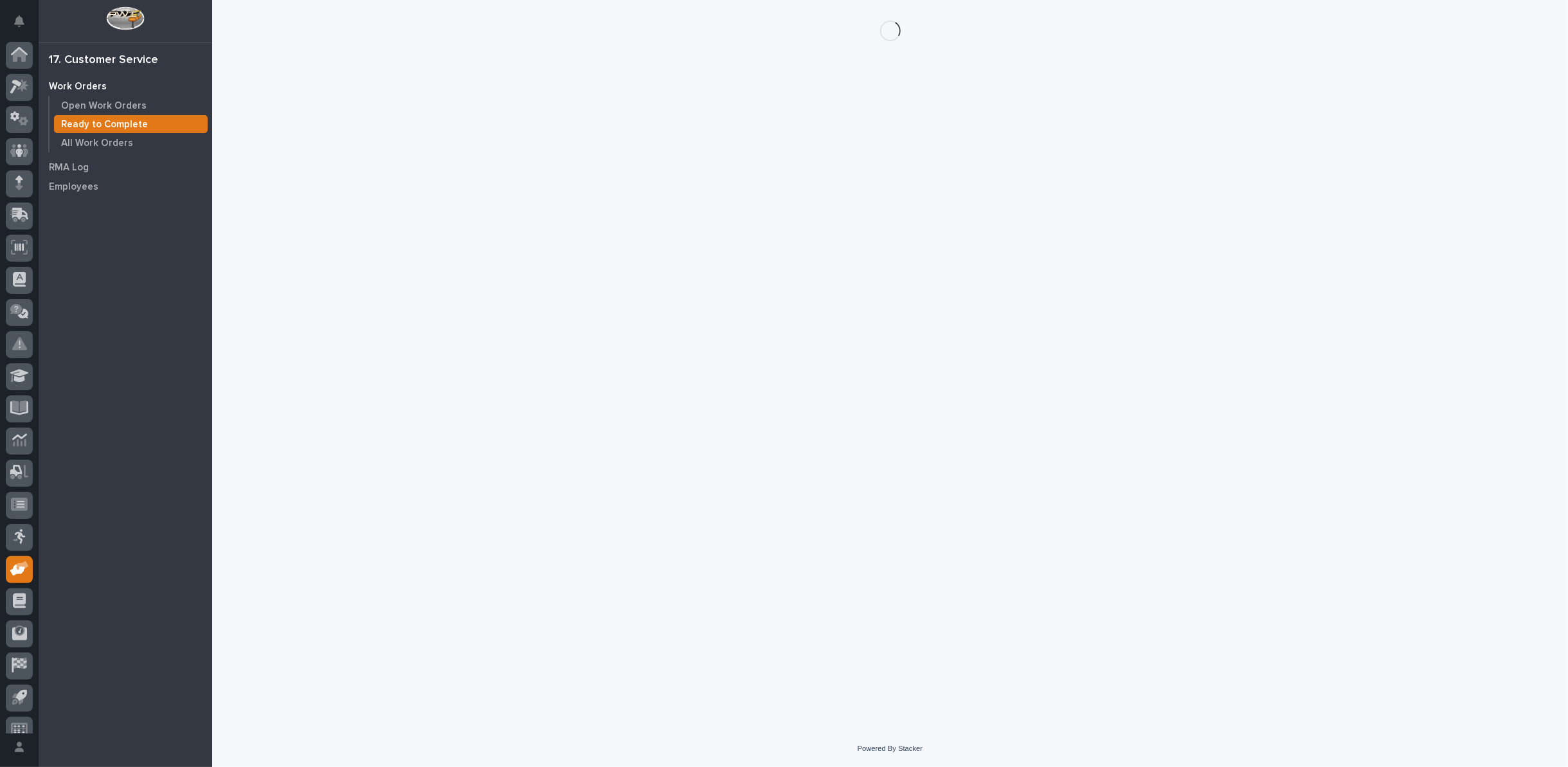
scroll to position [14, 0]
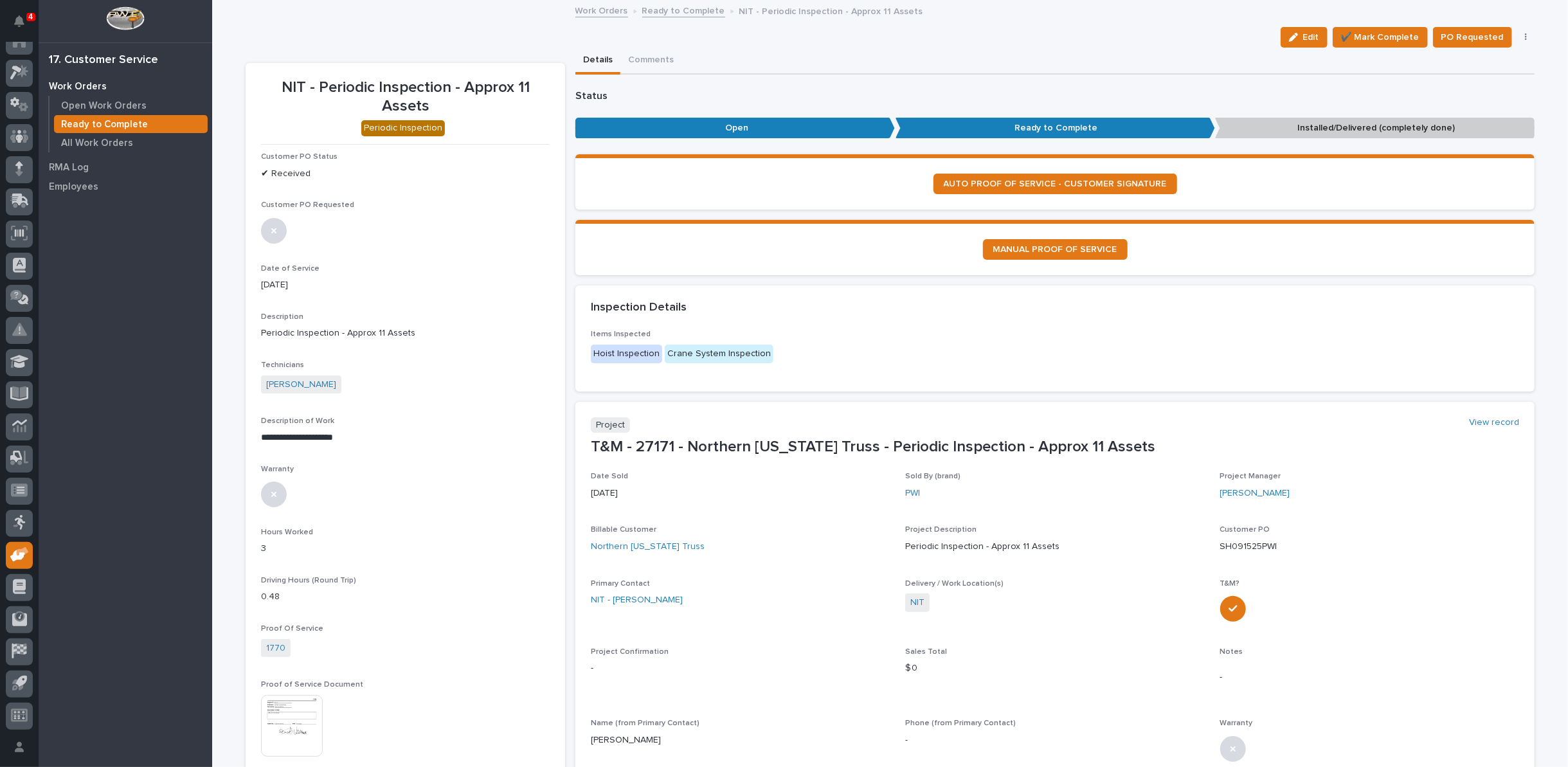
click at [1522, 35] on button "button" at bounding box center [1526, 37] width 18 height 9
click at [1493, 100] on span "Regenerate PDF" at bounding box center [1486, 104] width 69 height 15
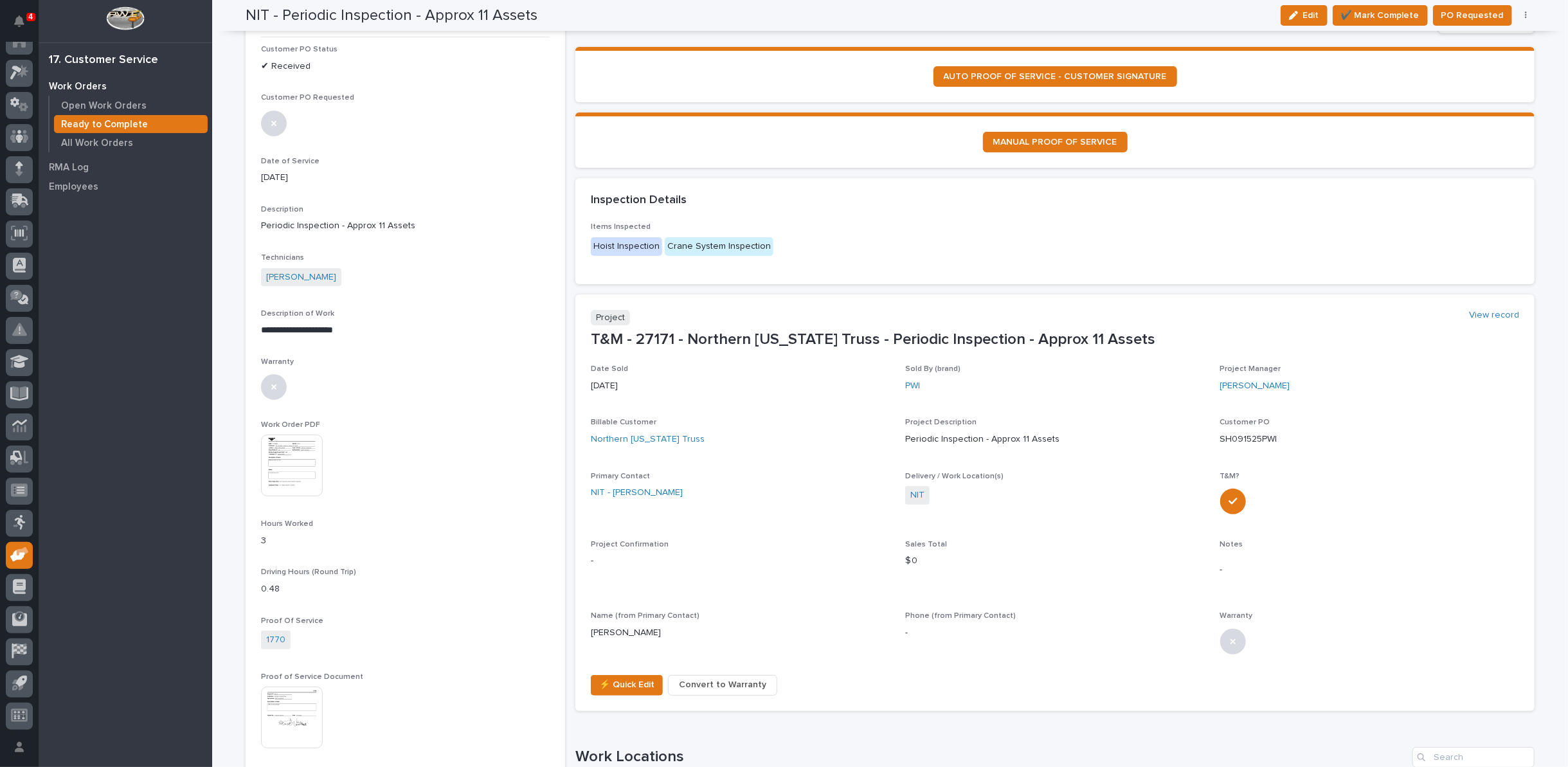
scroll to position [105, 0]
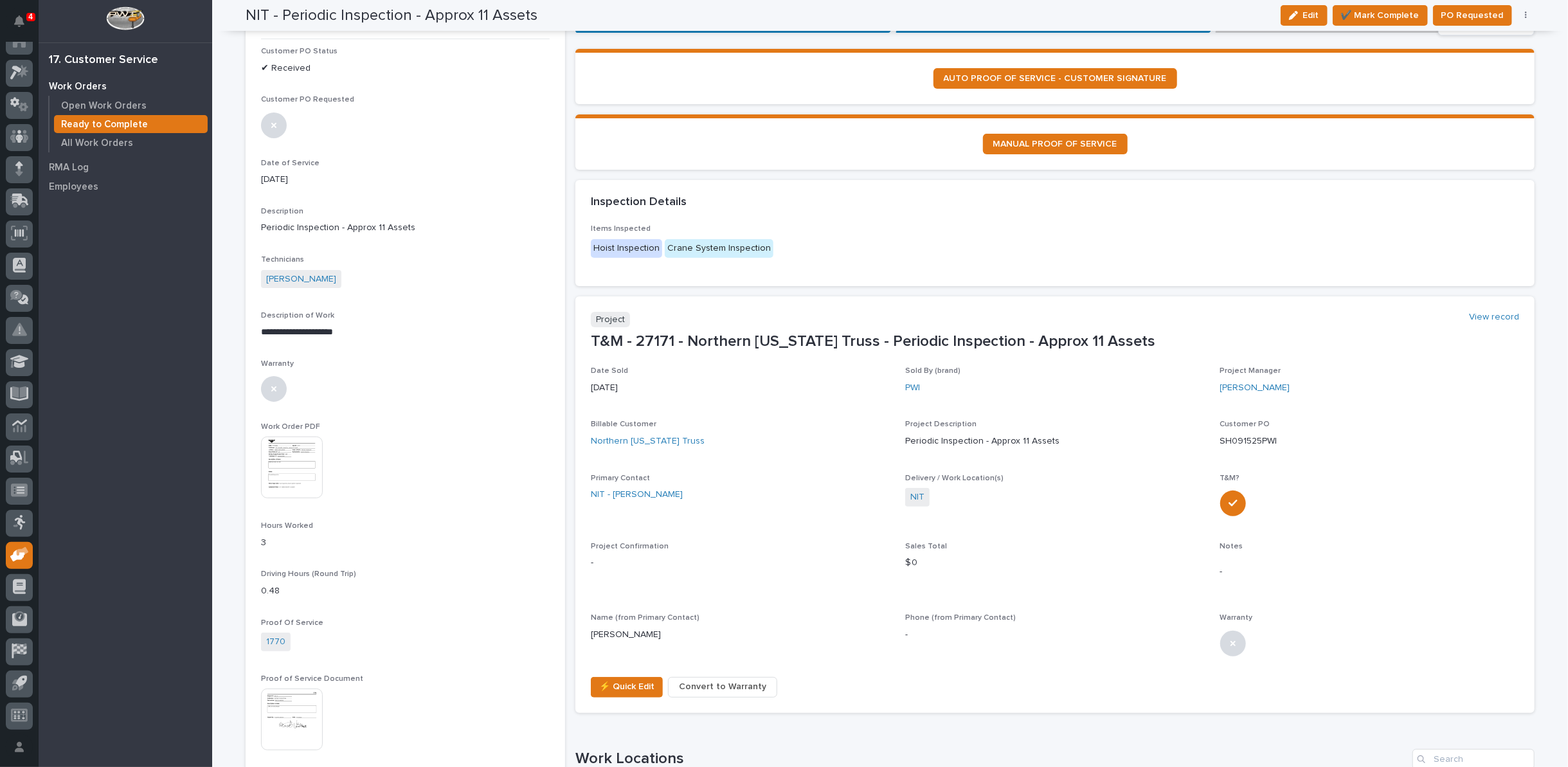
click at [293, 467] on img at bounding box center [291, 467] width 62 height 62
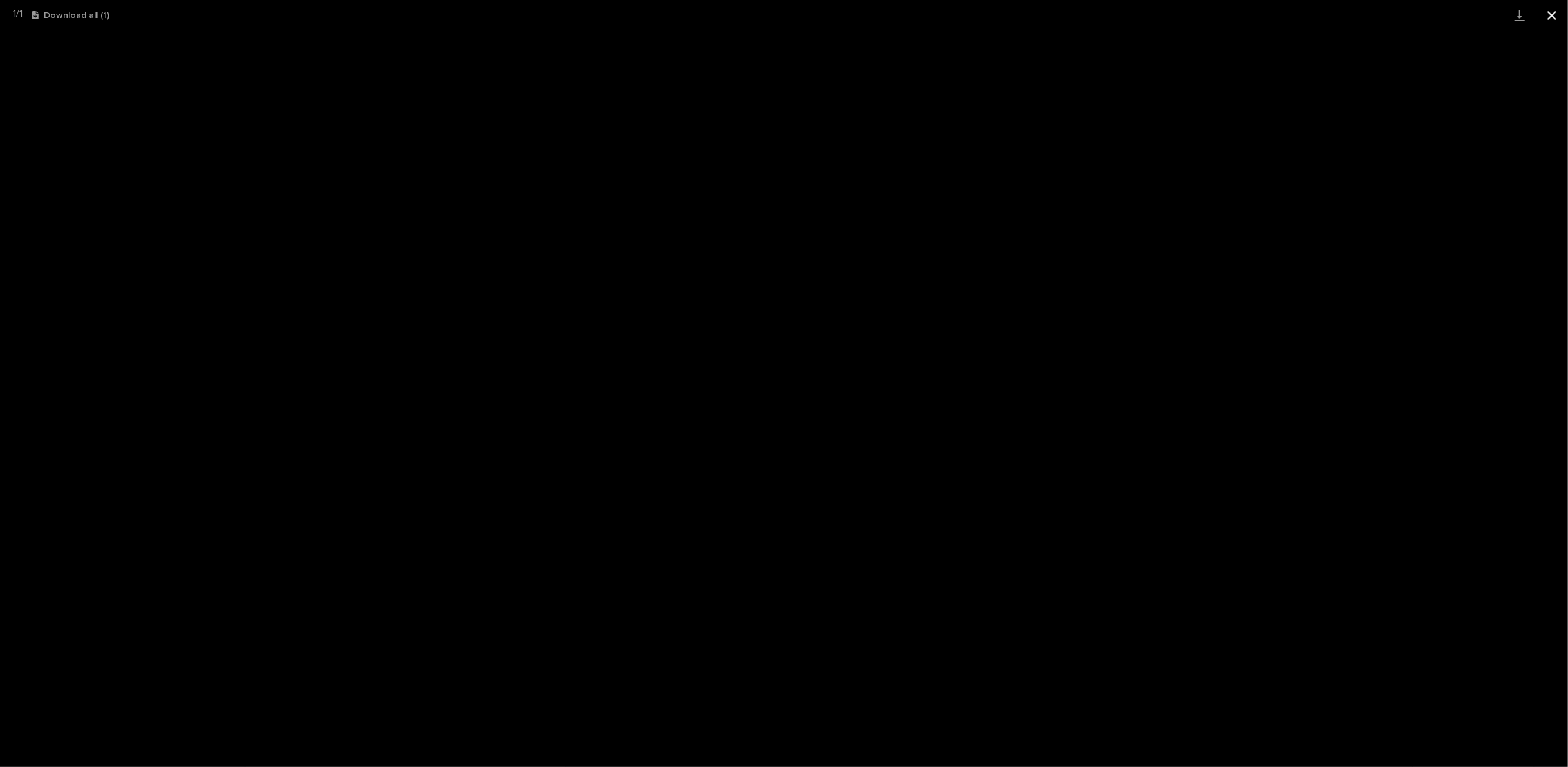
click at [1554, 17] on button "Close gallery" at bounding box center [1552, 15] width 32 height 31
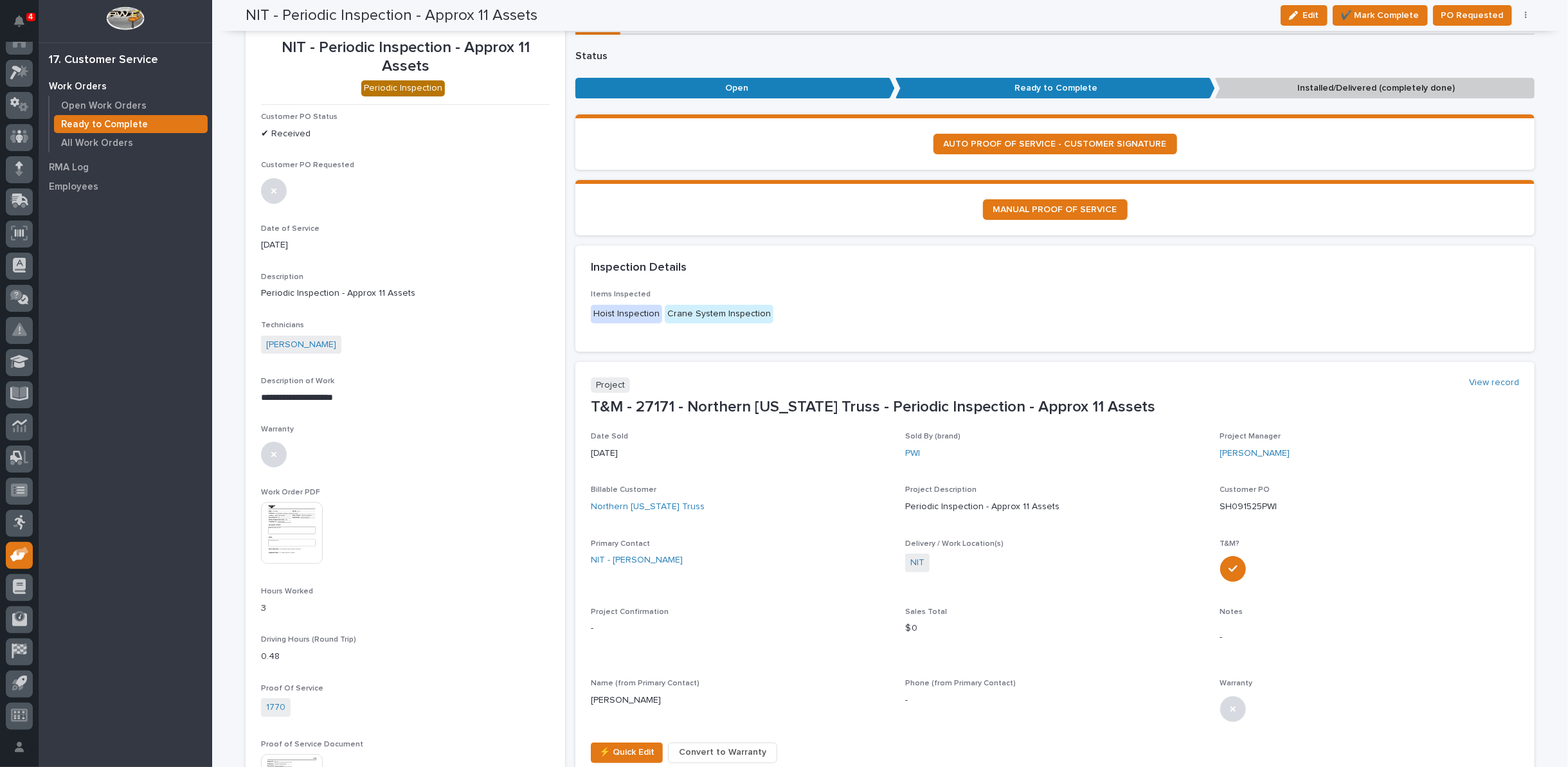
scroll to position [0, 0]
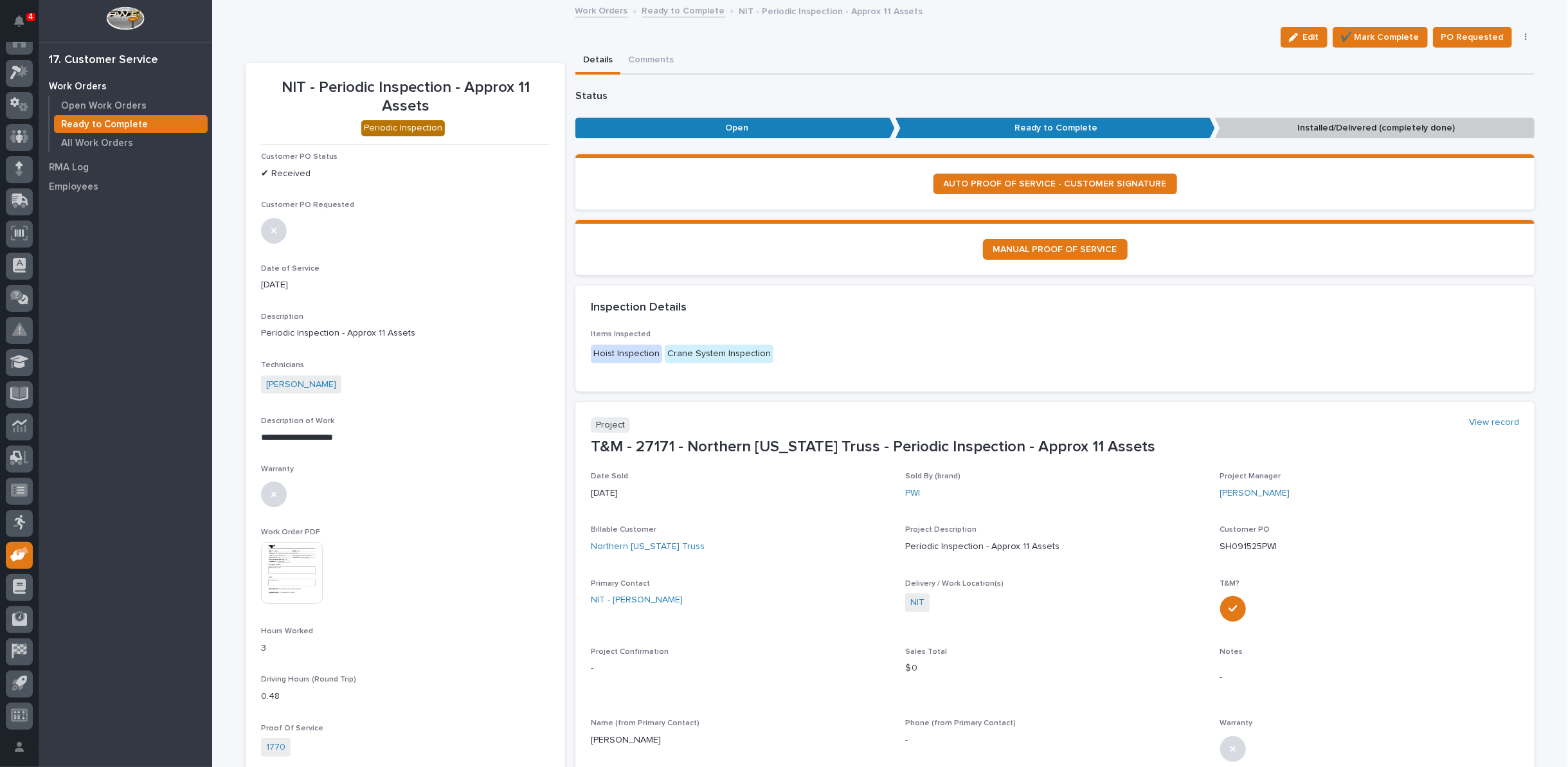
click at [689, 10] on link "Ready to Complete" at bounding box center [683, 10] width 83 height 14
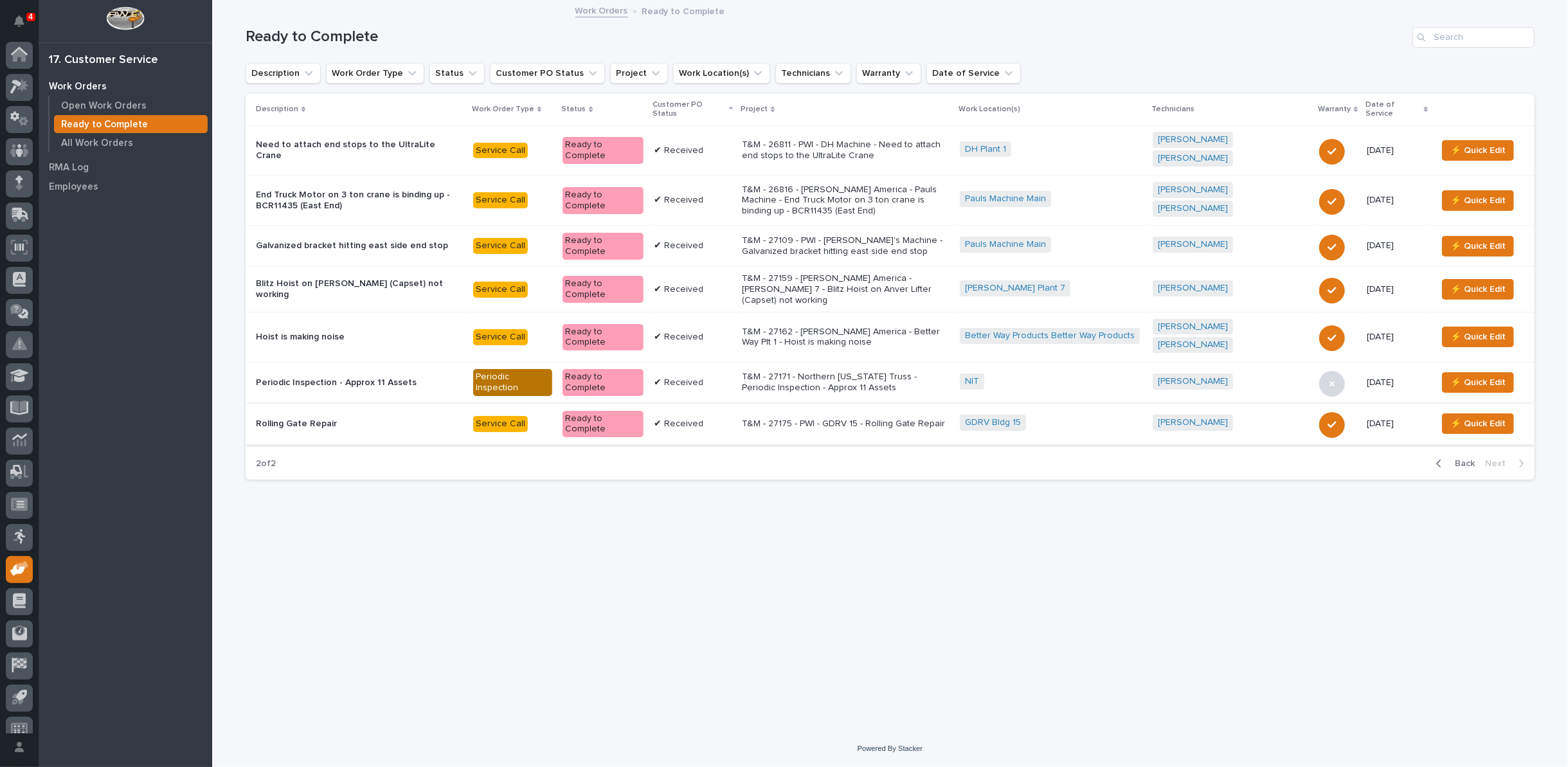
scroll to position [14, 0]
click at [835, 418] on p "T&M - 27175 - PWI - GDRV 15 - Rolling Gate Repair" at bounding box center [845, 424] width 208 height 11
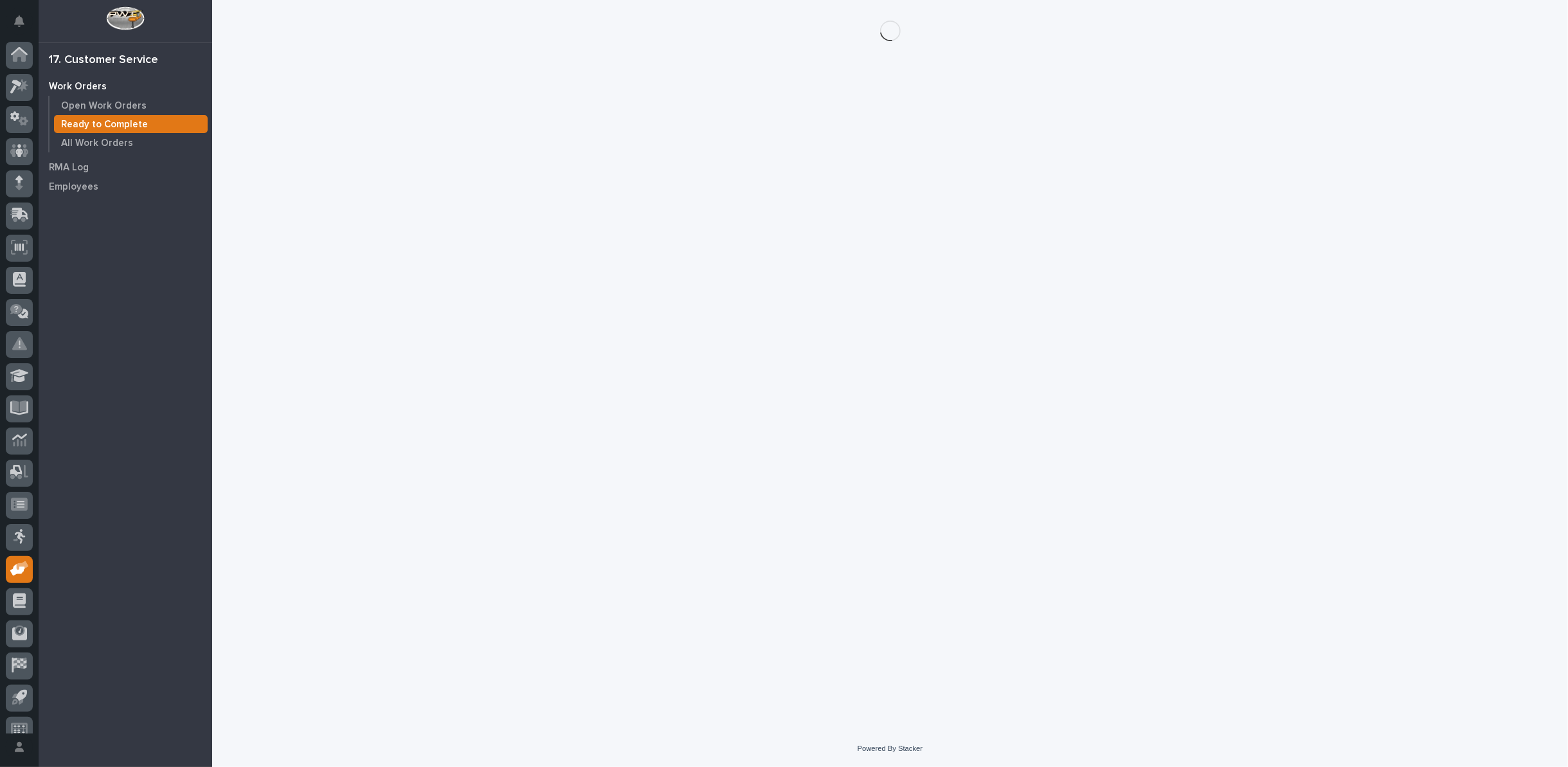
scroll to position [14, 0]
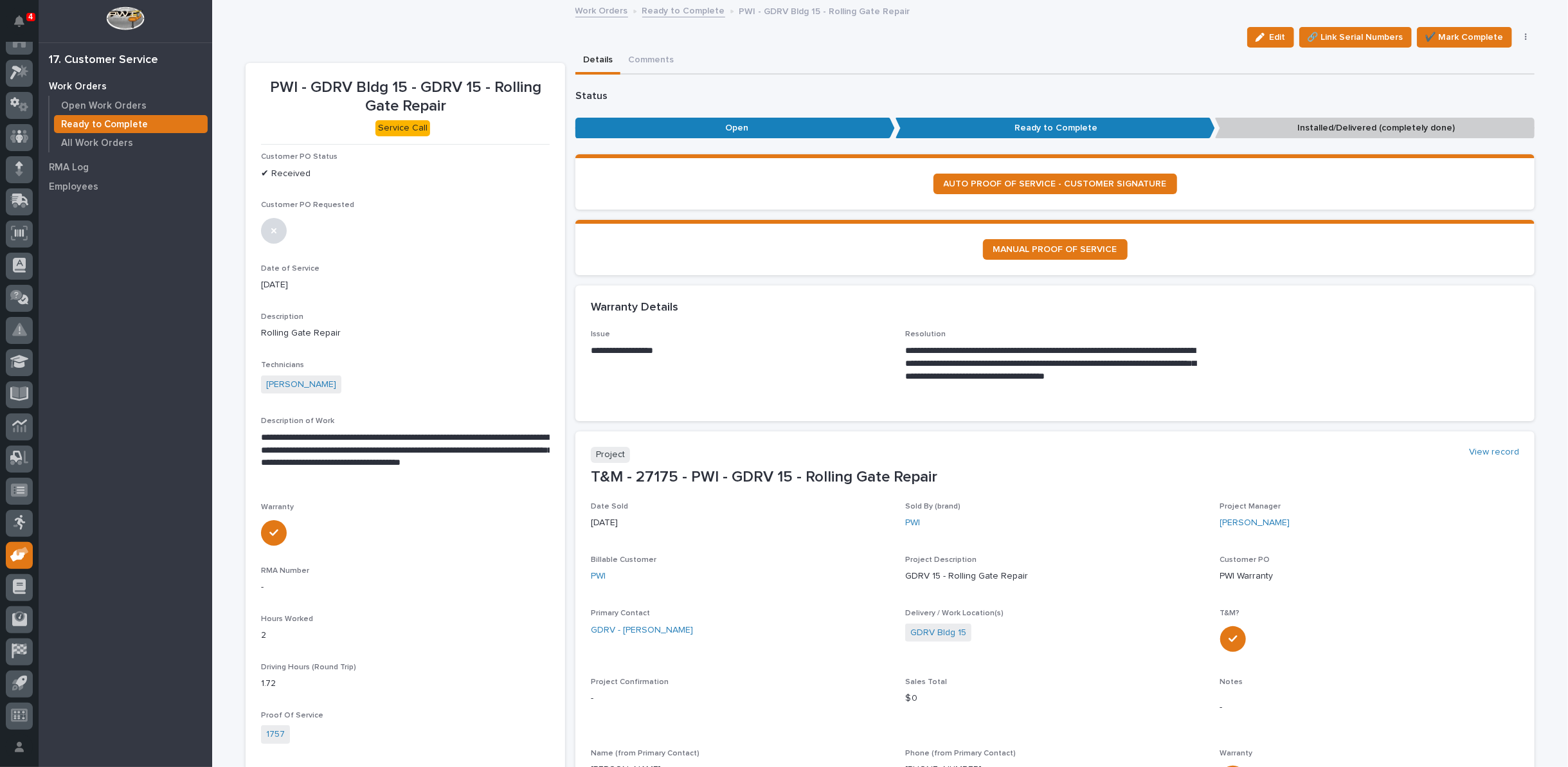
click at [1521, 31] on div "Edit 🔗 Link Serial Numbers ✔️ Mark Complete PO Requested On Hold Reopen Regener…" at bounding box center [1388, 38] width 293 height 21
click at [1525, 40] on icon "button" at bounding box center [1525, 38] width 2 height 8
click at [1476, 125] on span "Regenerate PDF" at bounding box center [1486, 124] width 69 height 15
click at [299, 654] on img at bounding box center [291, 659] width 62 height 62
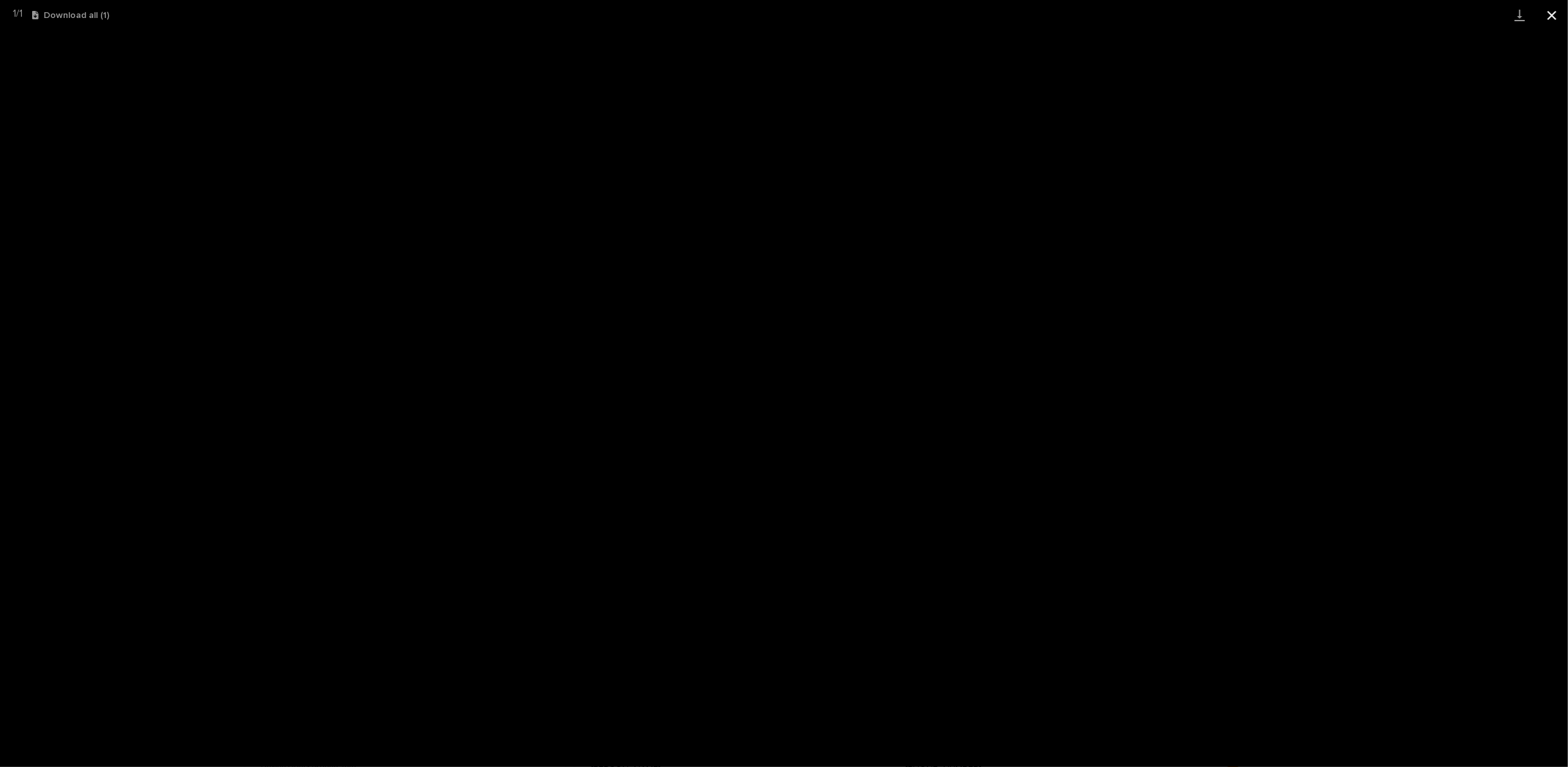
click at [1553, 14] on button "Close gallery" at bounding box center [1552, 15] width 32 height 31
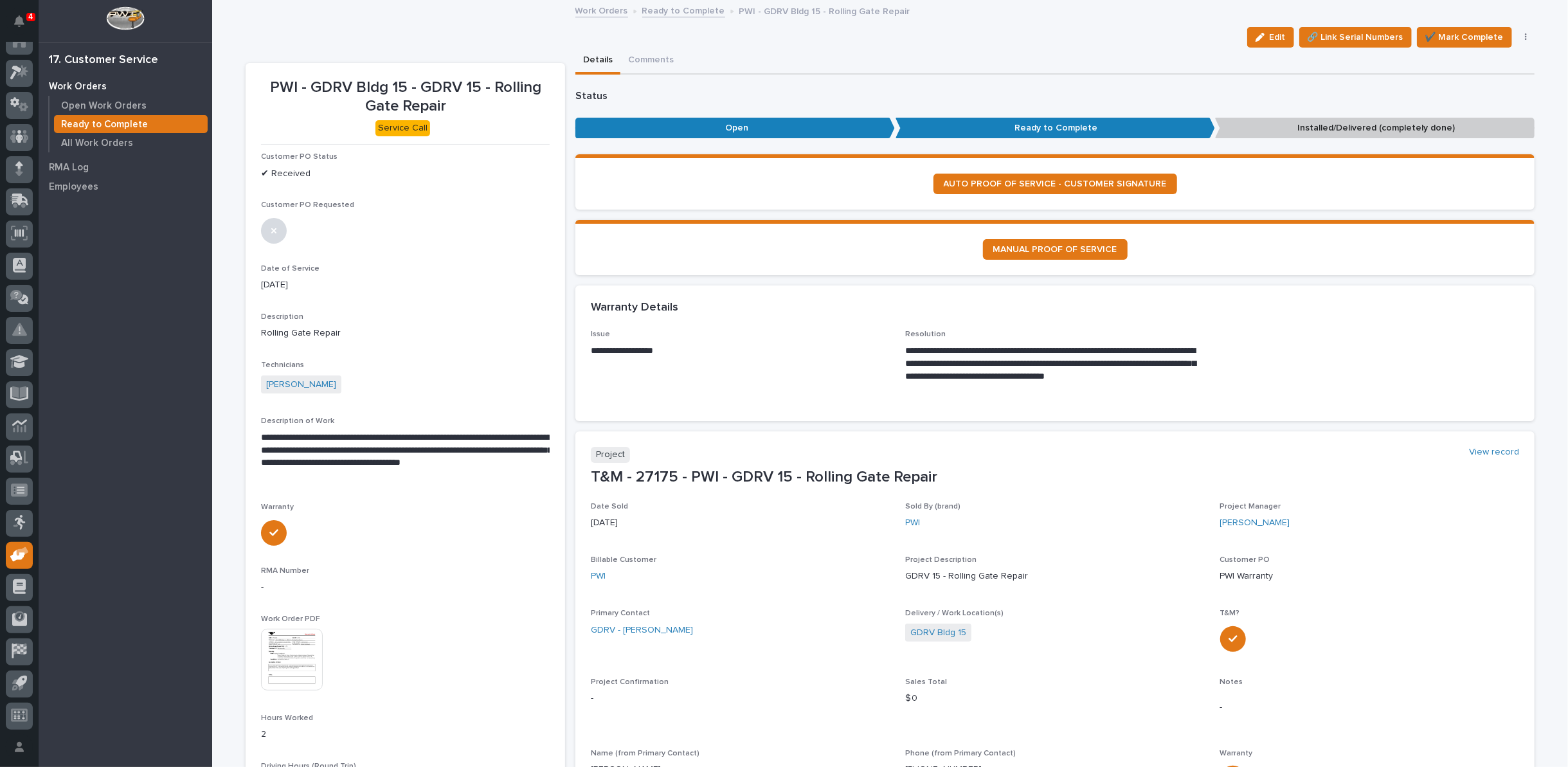
click at [681, 11] on link "Ready to Complete" at bounding box center [683, 10] width 83 height 14
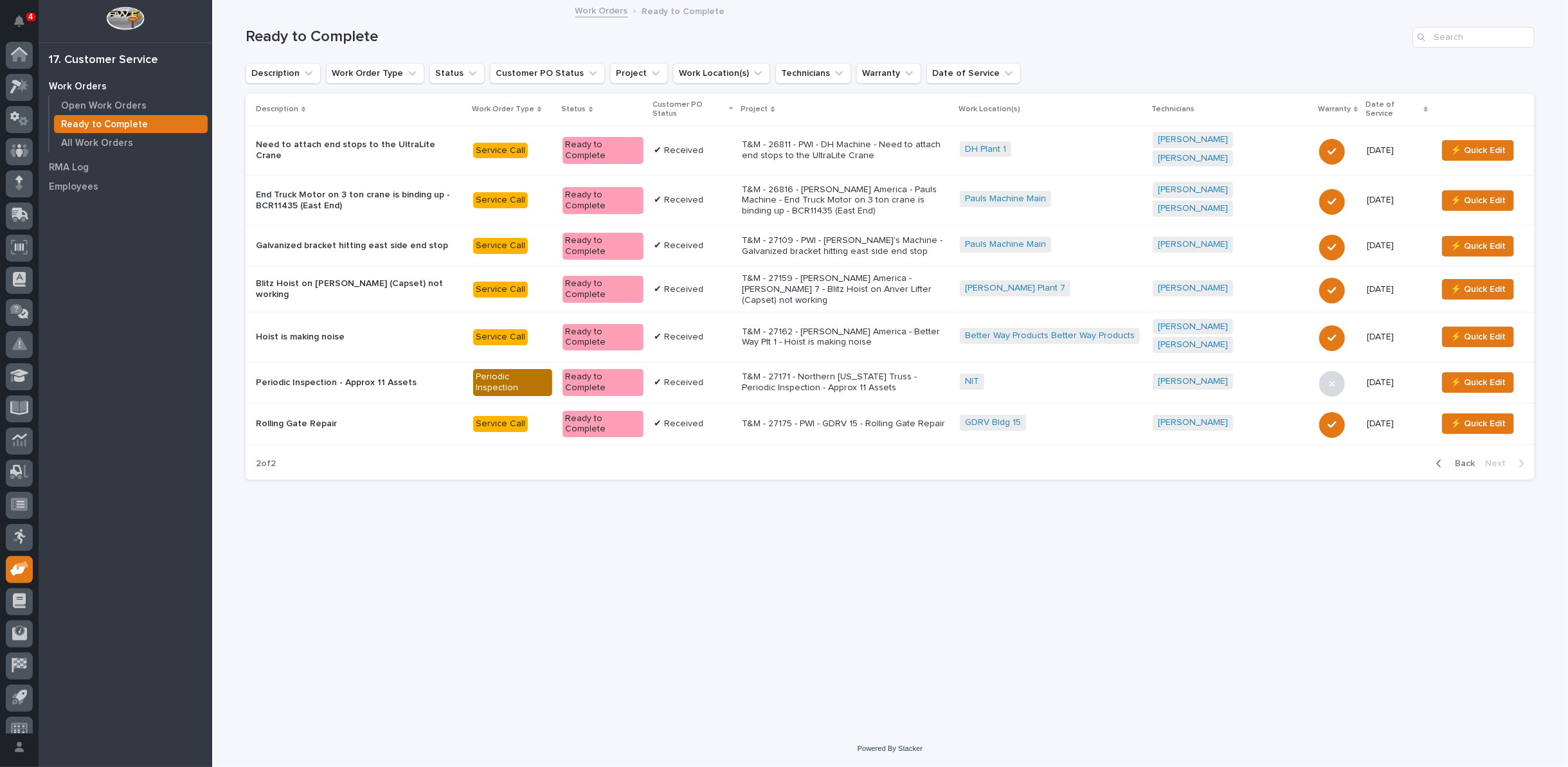
scroll to position [14, 0]
click at [85, 104] on p "Open Work Orders" at bounding box center [104, 106] width 85 height 11
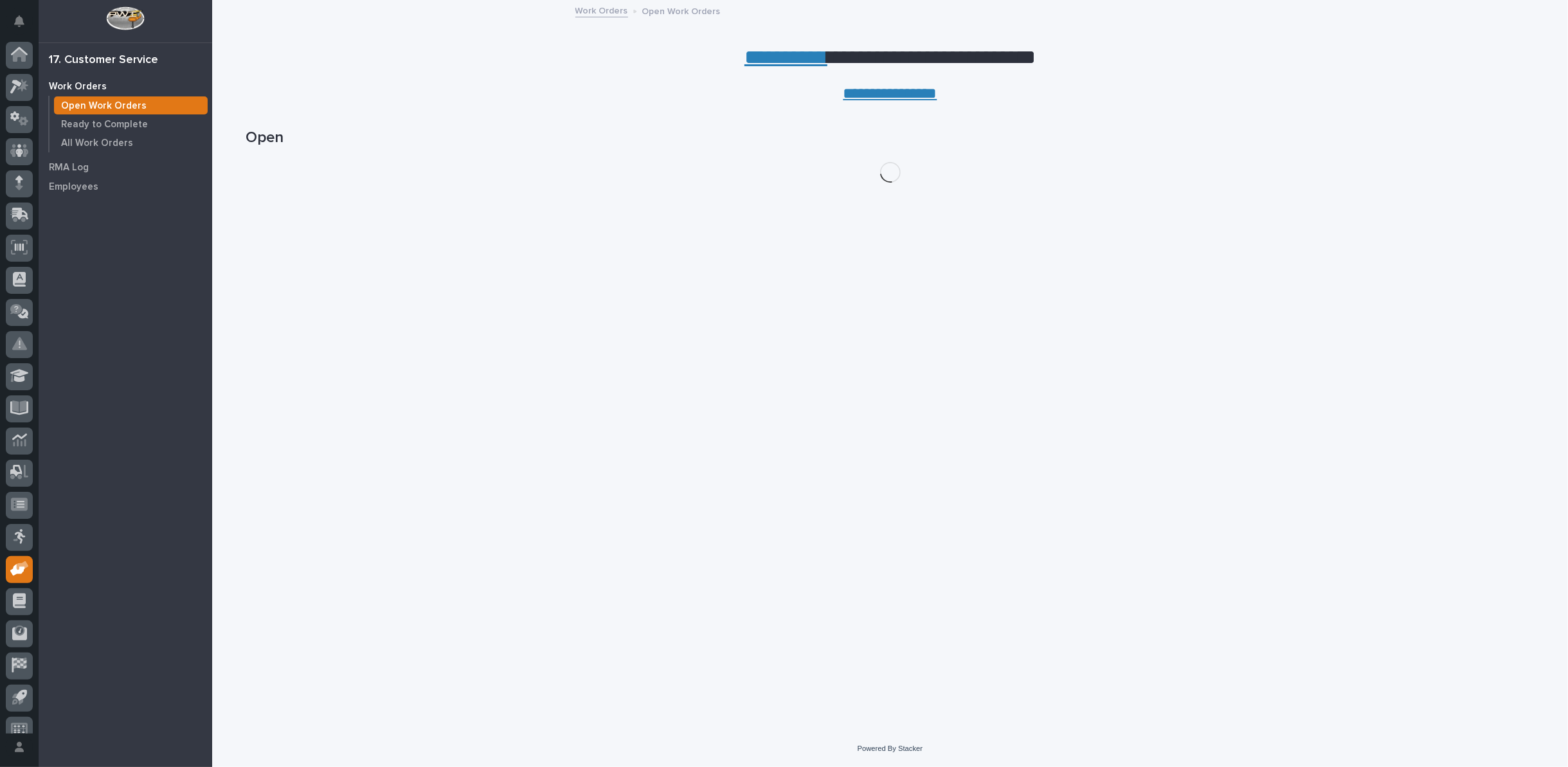
scroll to position [14, 0]
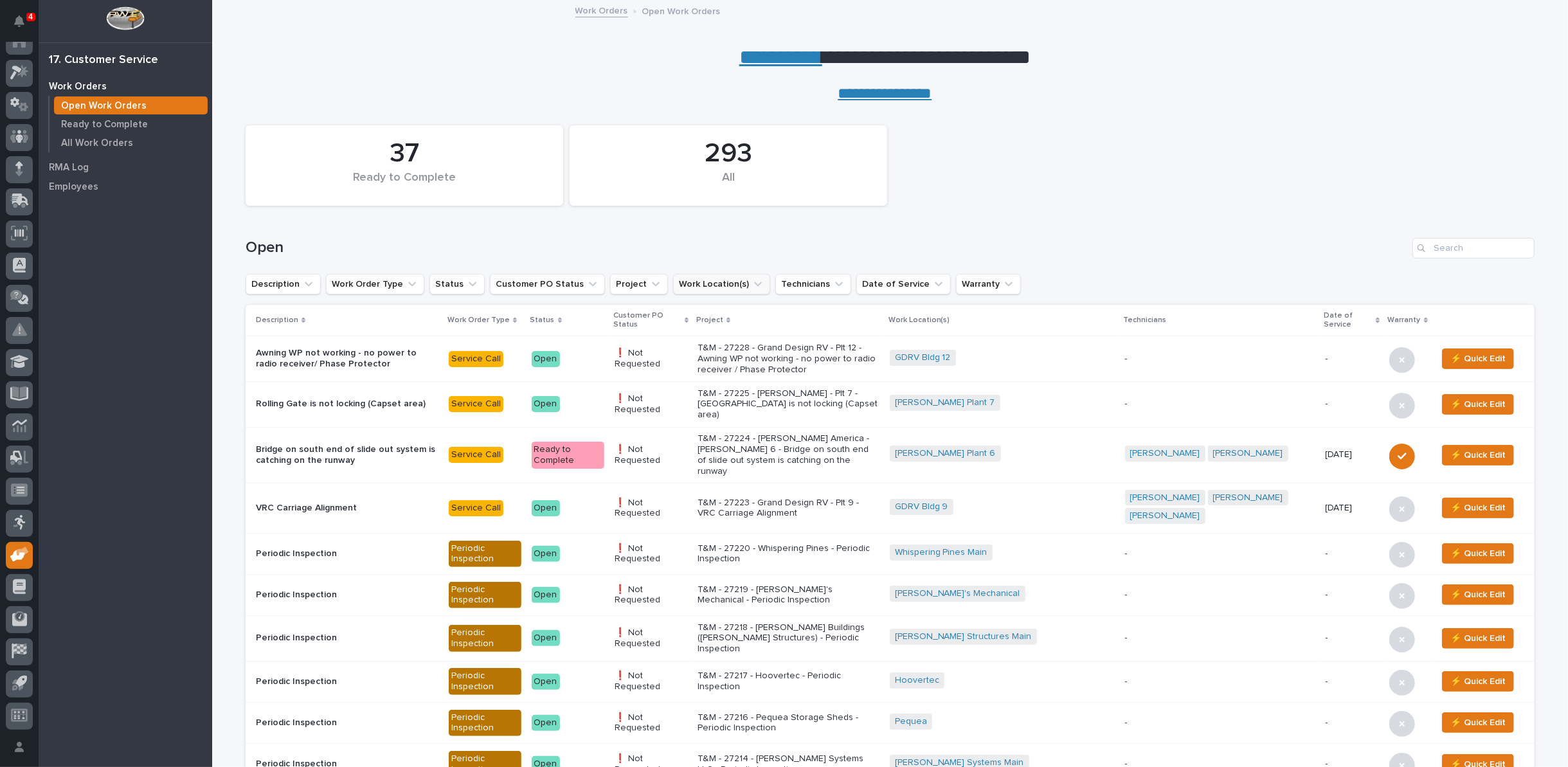
click at [751, 283] on icon "Work Location(s)" at bounding box center [758, 284] width 13 height 13
type input "the rv"
click at [702, 368] on p "The RV Factory" at bounding box center [738, 366] width 136 height 9
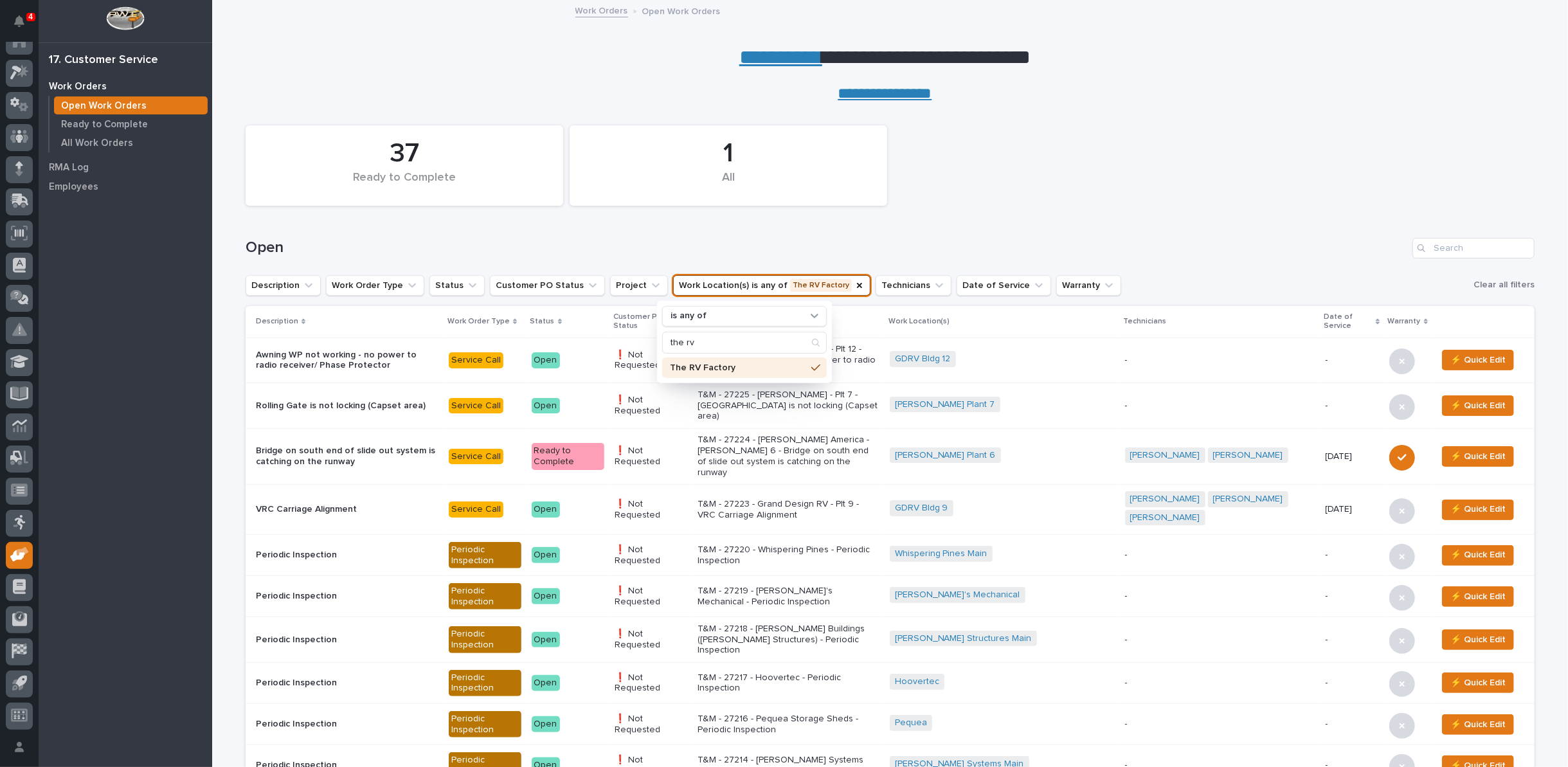
click at [864, 242] on h1 "Open" at bounding box center [826, 247] width 1162 height 18
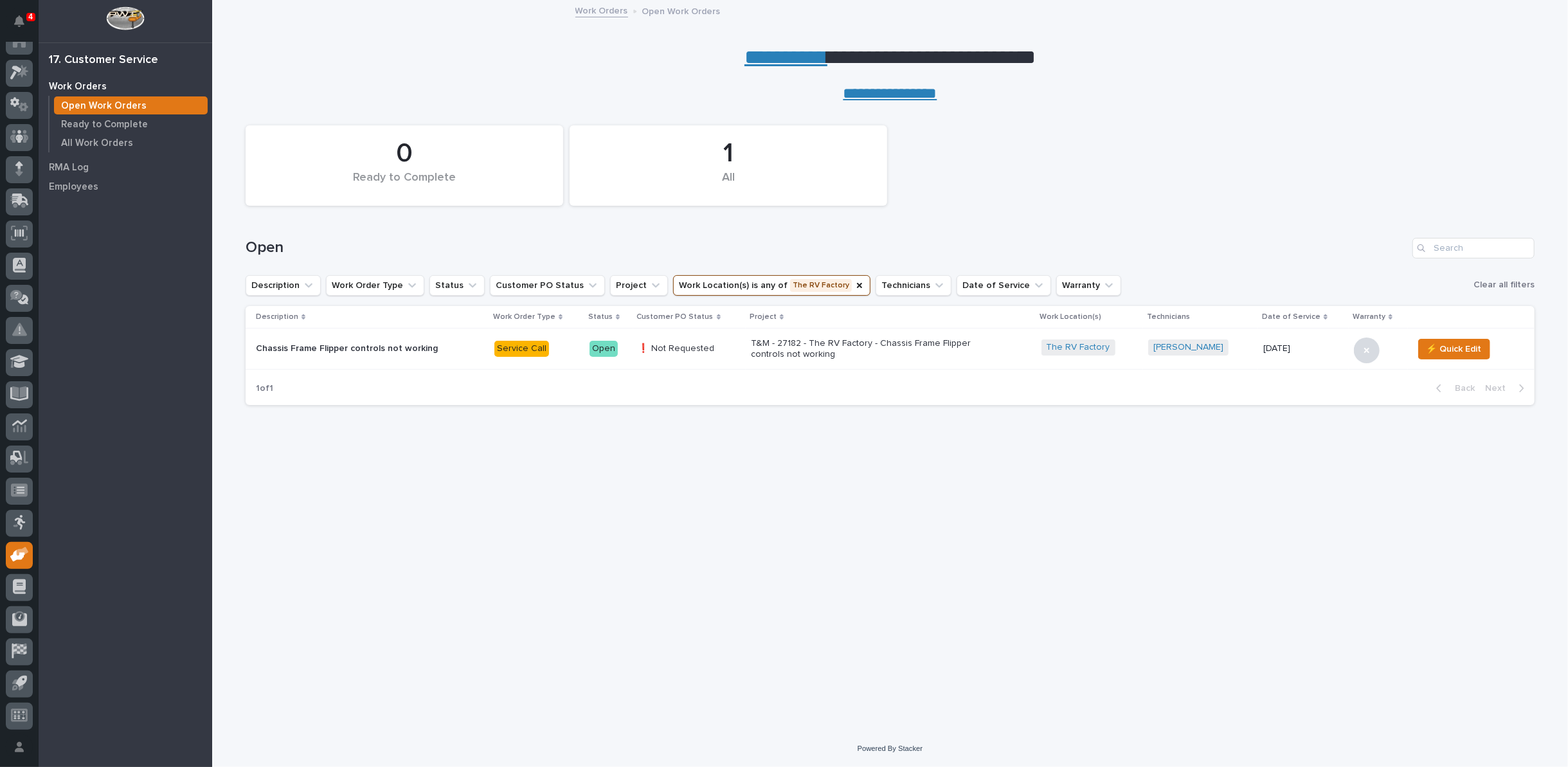
click at [814, 349] on p "T&M - 27182 - The RV Factory - Chassis Frame Flipper controls not working" at bounding box center [863, 349] width 225 height 22
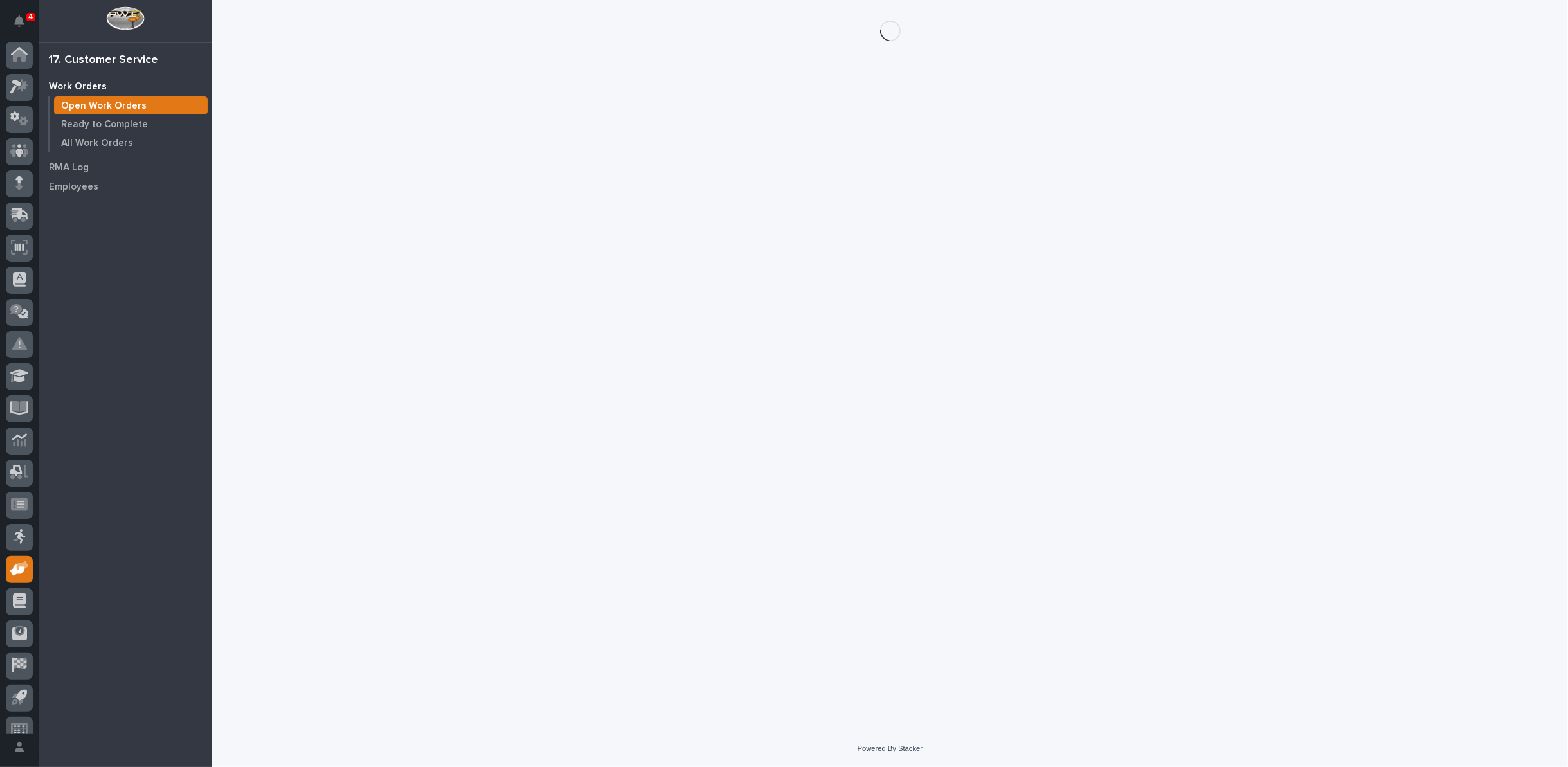
scroll to position [14, 0]
